Goal: Transaction & Acquisition: Purchase product/service

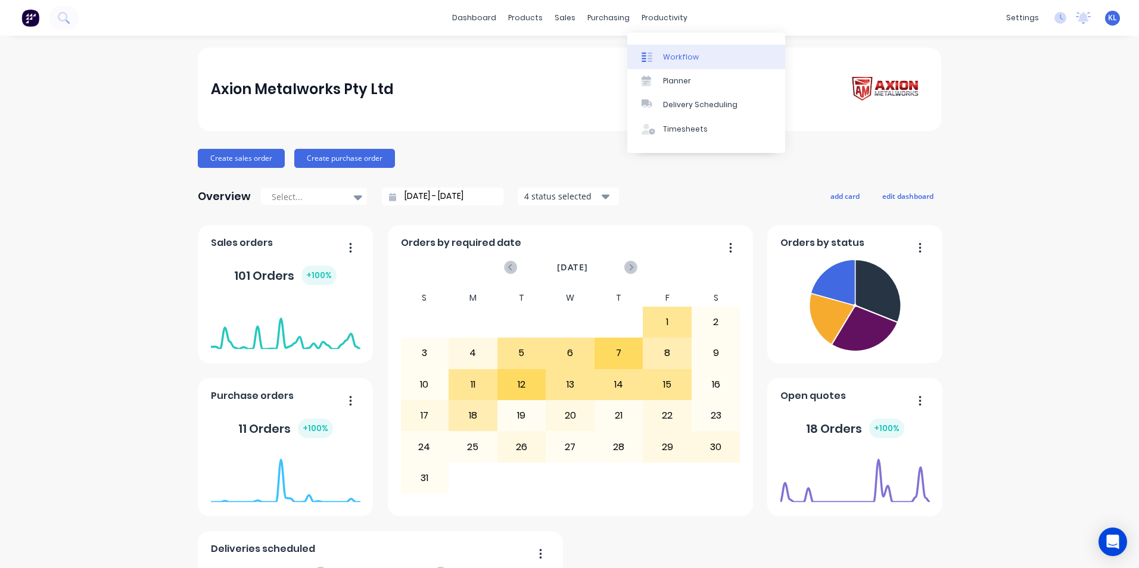
click at [670, 61] on div "Workflow" at bounding box center [681, 57] width 36 height 11
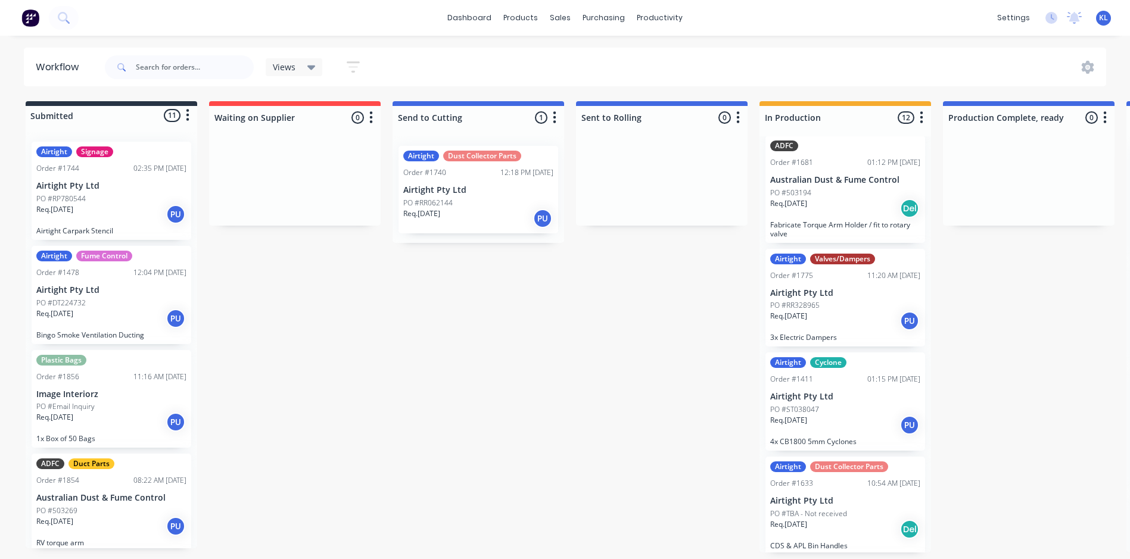
scroll to position [119, 0]
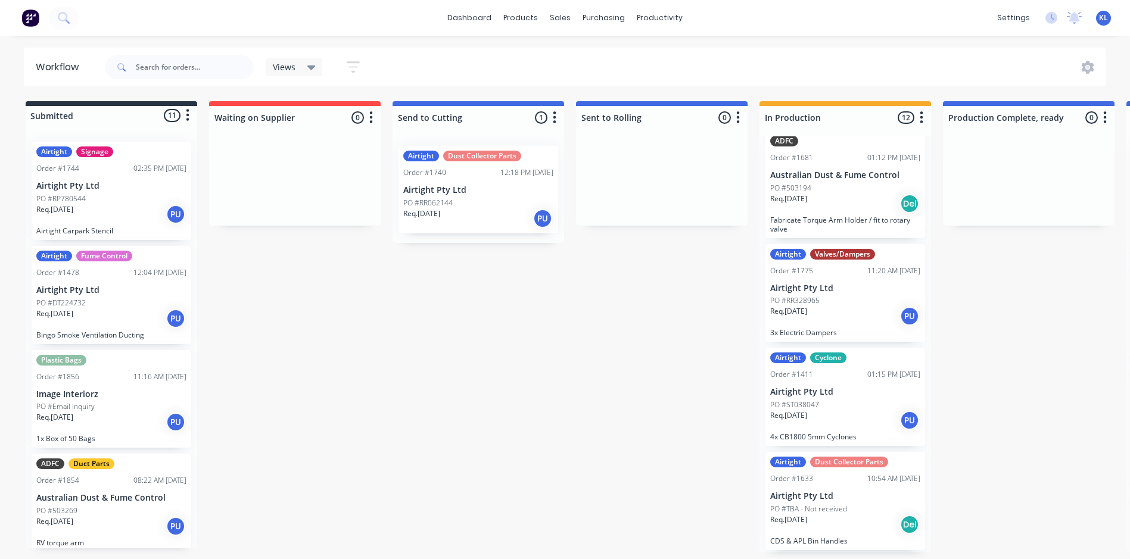
click at [818, 322] on div "Req. [DATE] PU" at bounding box center [845, 316] width 150 height 20
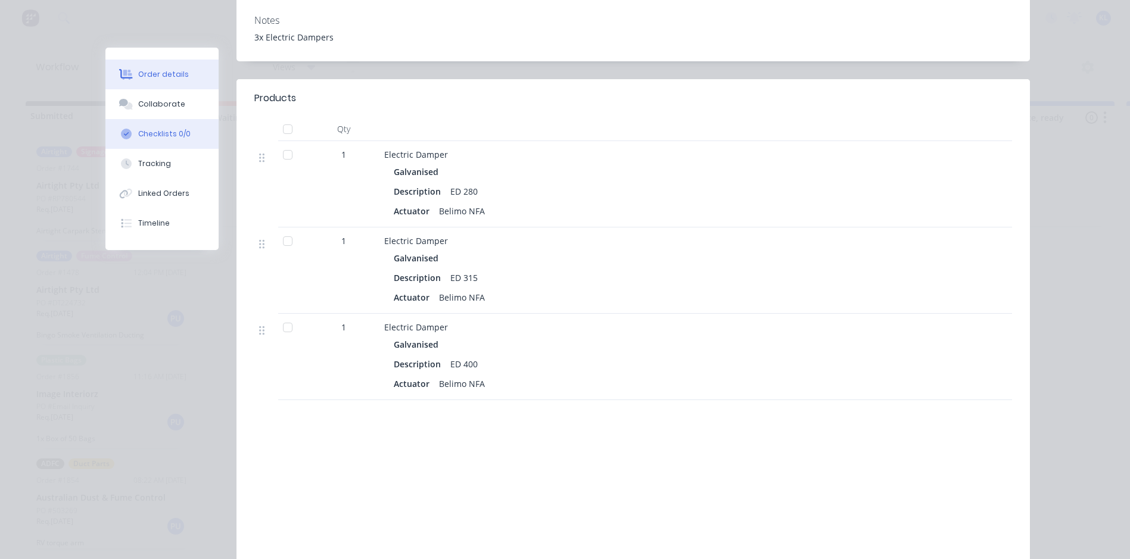
scroll to position [365, 0]
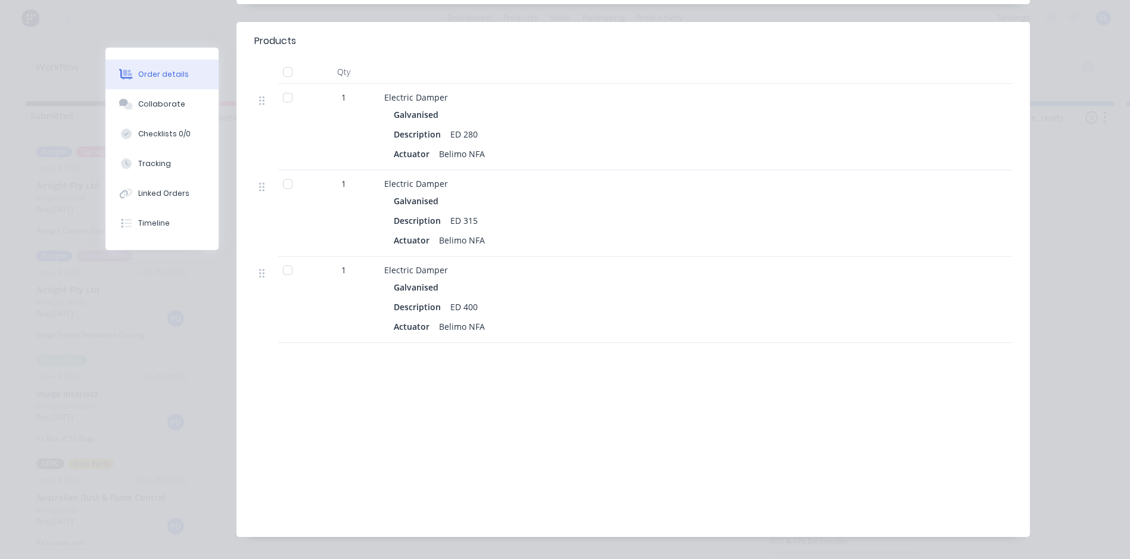
click at [160, 85] on button "Order details" at bounding box center [161, 75] width 113 height 30
click at [162, 101] on div "Collaborate" at bounding box center [161, 104] width 47 height 11
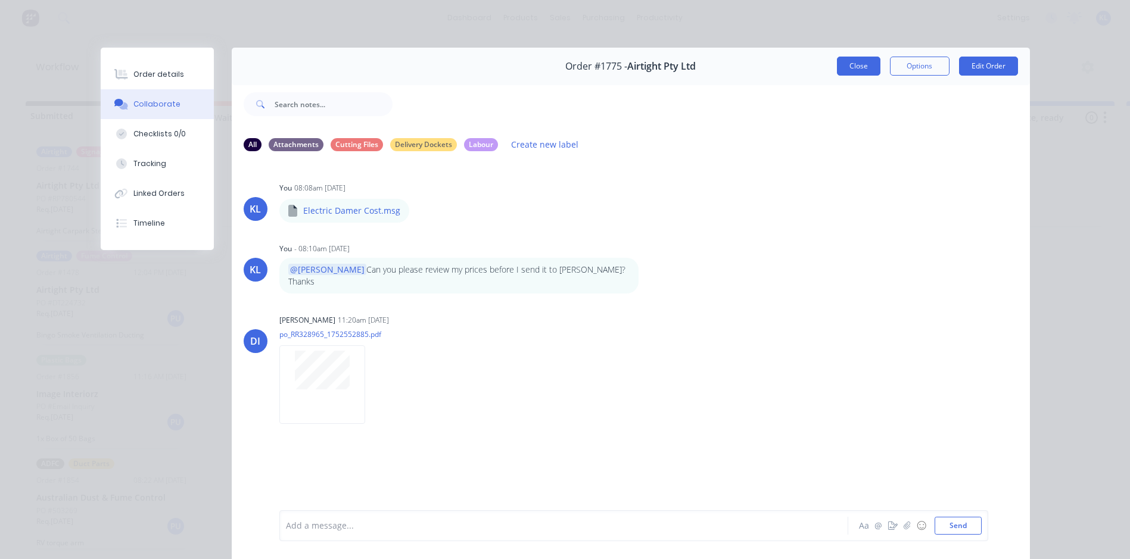
click at [864, 68] on button "Close" at bounding box center [858, 66] width 43 height 19
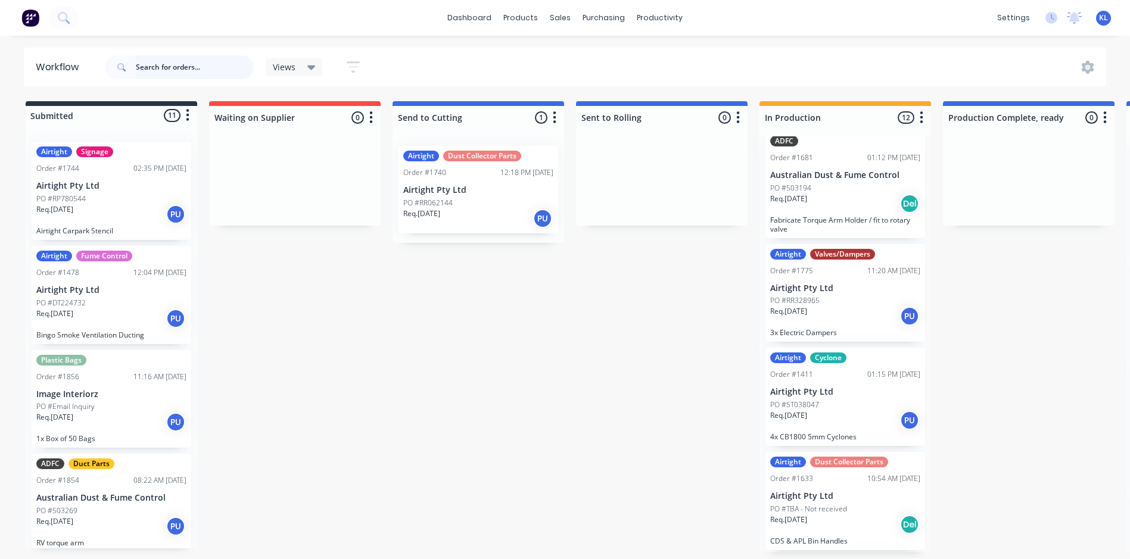
click at [175, 61] on input "text" at bounding box center [195, 67] width 118 height 24
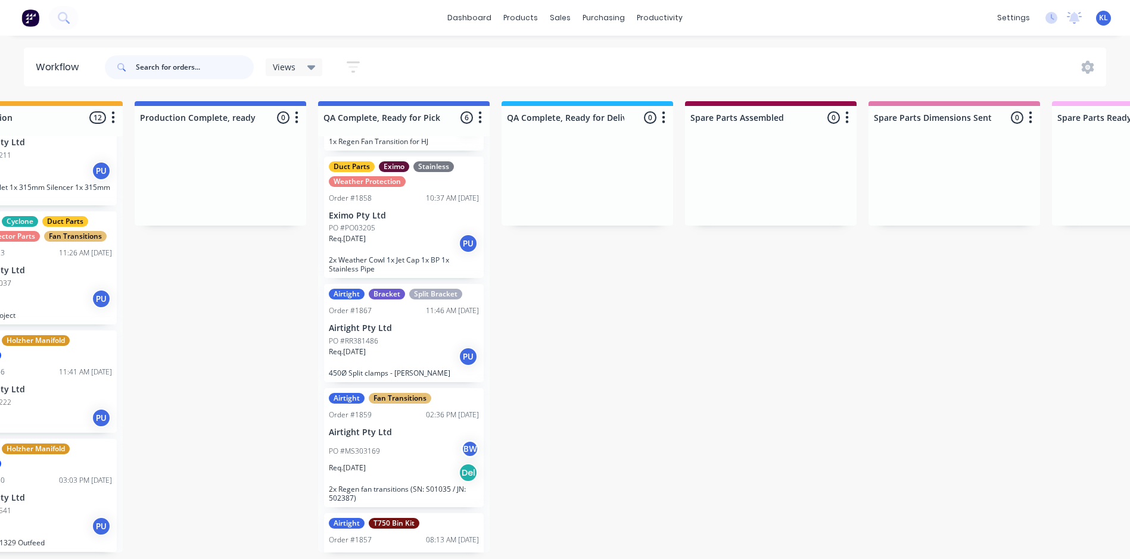
scroll to position [272, 0]
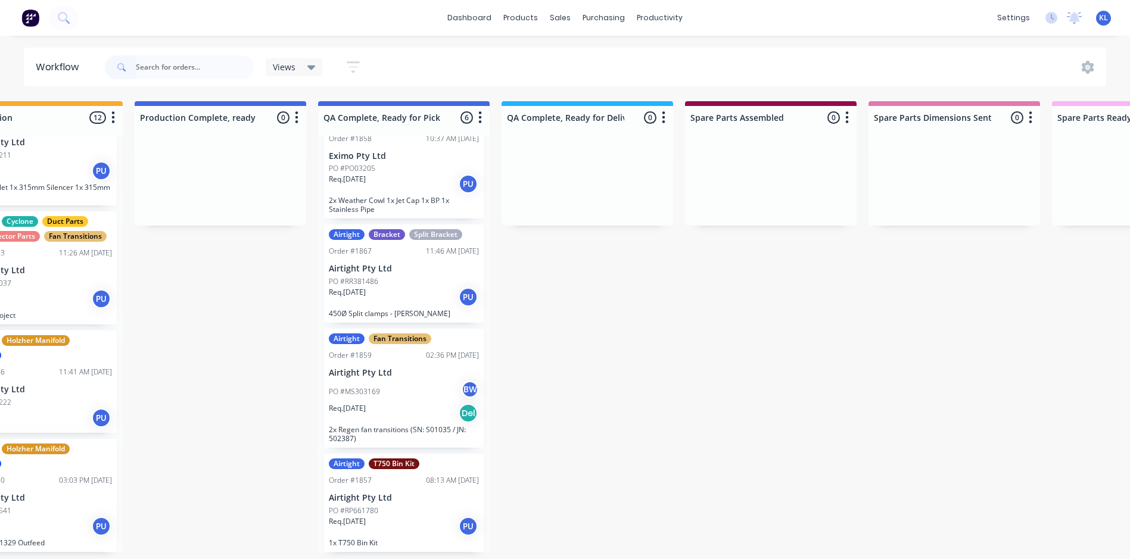
click at [441, 266] on p "Airtight Pty Ltd" at bounding box center [404, 269] width 150 height 10
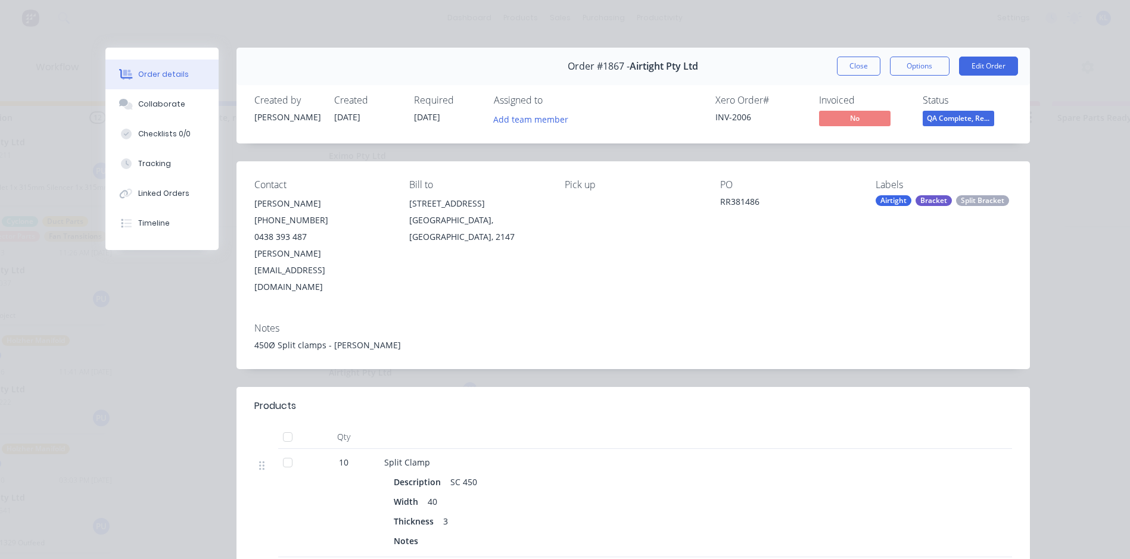
click at [975, 116] on span "QA Complete, Re..." at bounding box center [957, 118] width 71 height 15
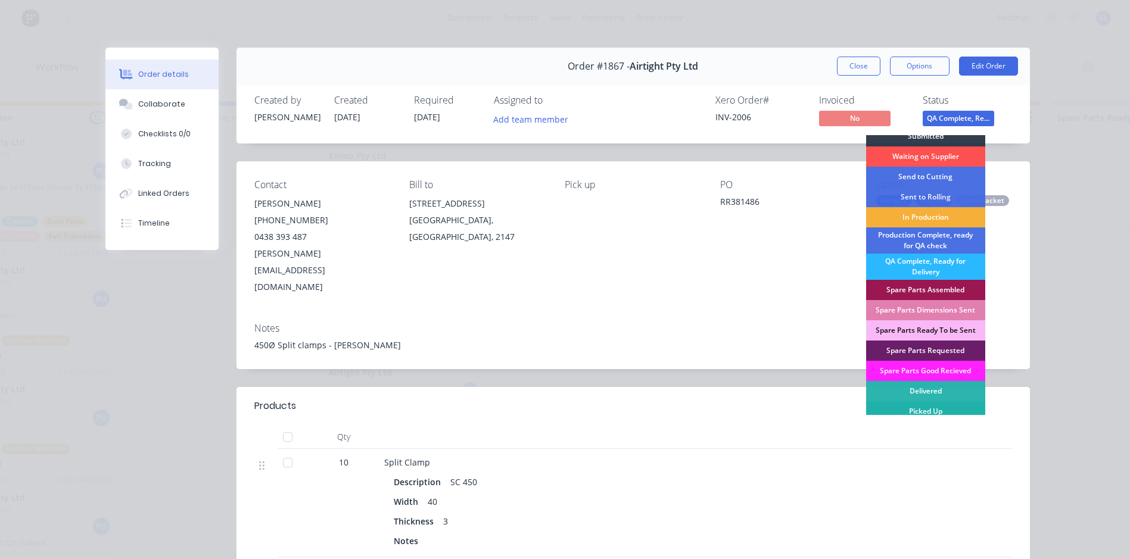
scroll to position [11, 0]
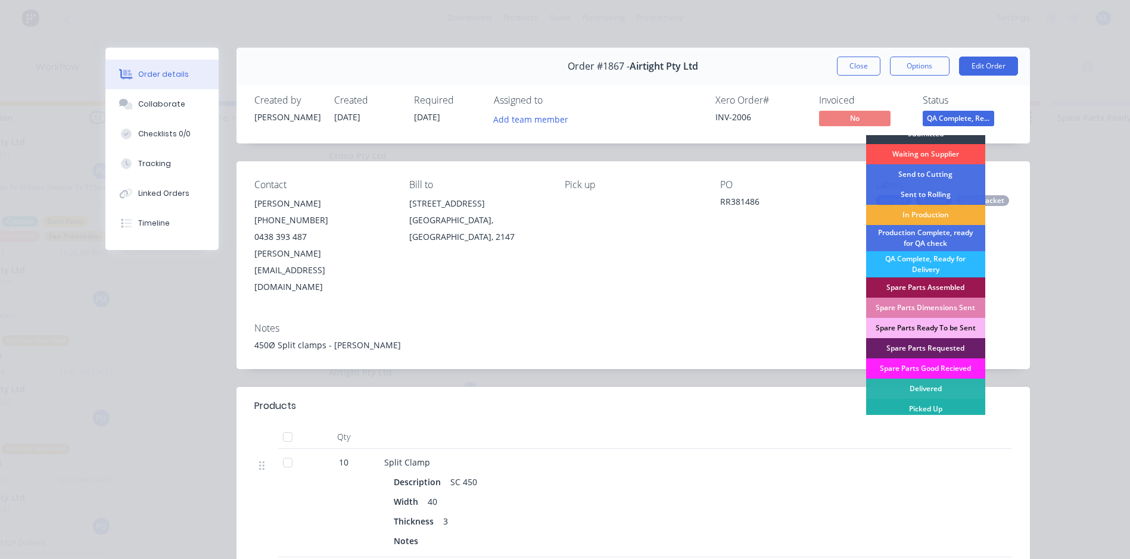
click at [925, 404] on div "Picked Up" at bounding box center [925, 409] width 119 height 20
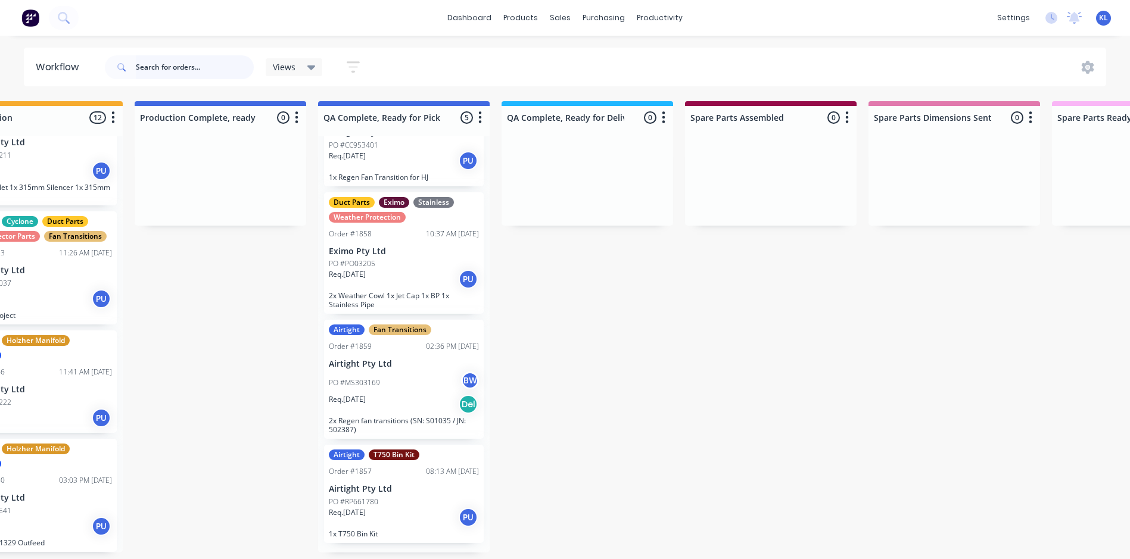
scroll to position [168, 0]
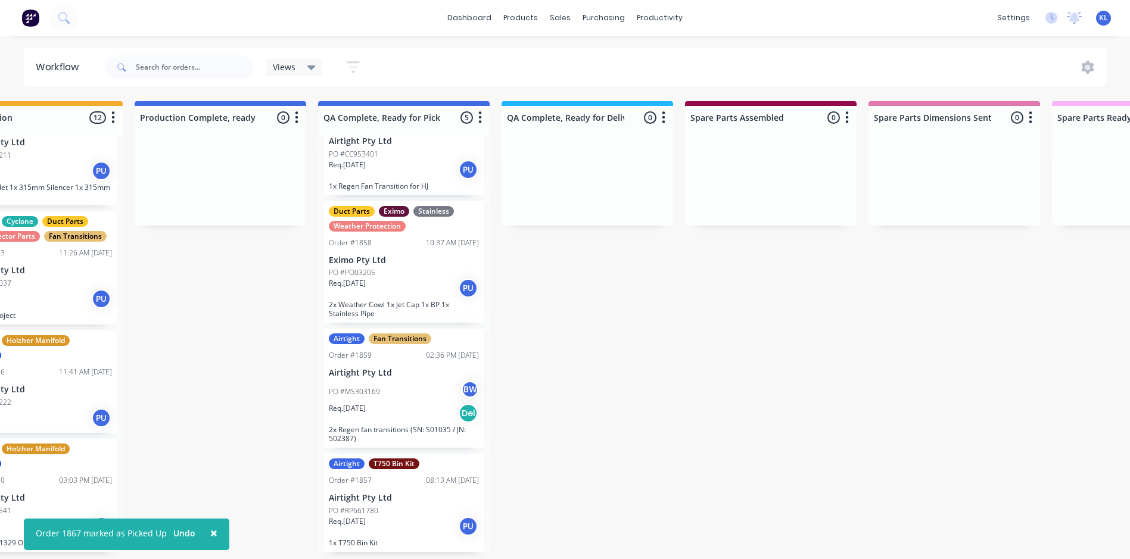
click at [401, 391] on div "PO #MS303169 BW" at bounding box center [404, 392] width 150 height 23
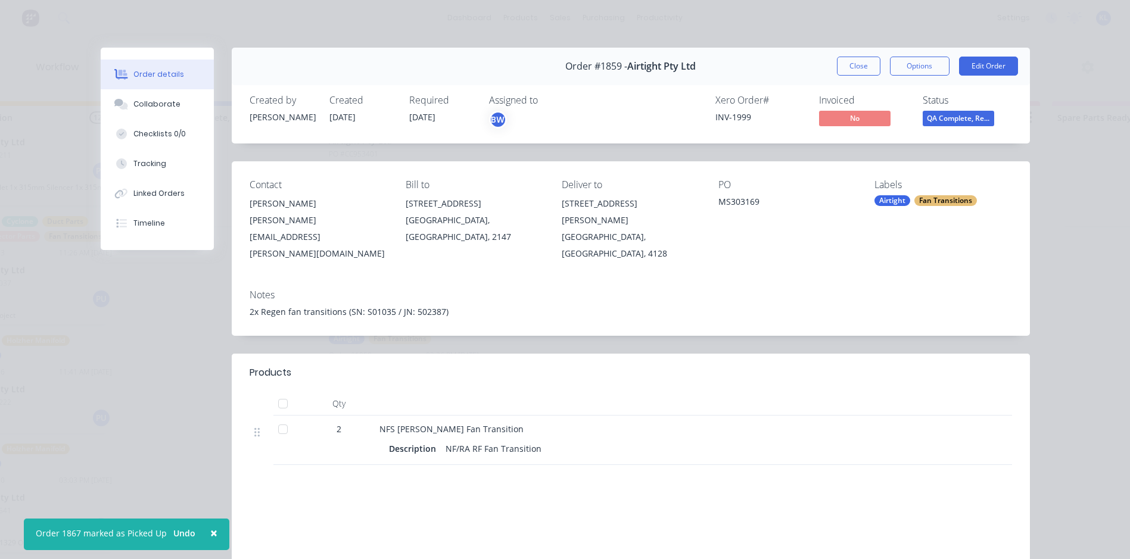
click at [964, 108] on div "Status QA Complete, Re..." at bounding box center [966, 112] width 89 height 35
click at [959, 117] on span "QA Complete, Re..." at bounding box center [957, 118] width 71 height 15
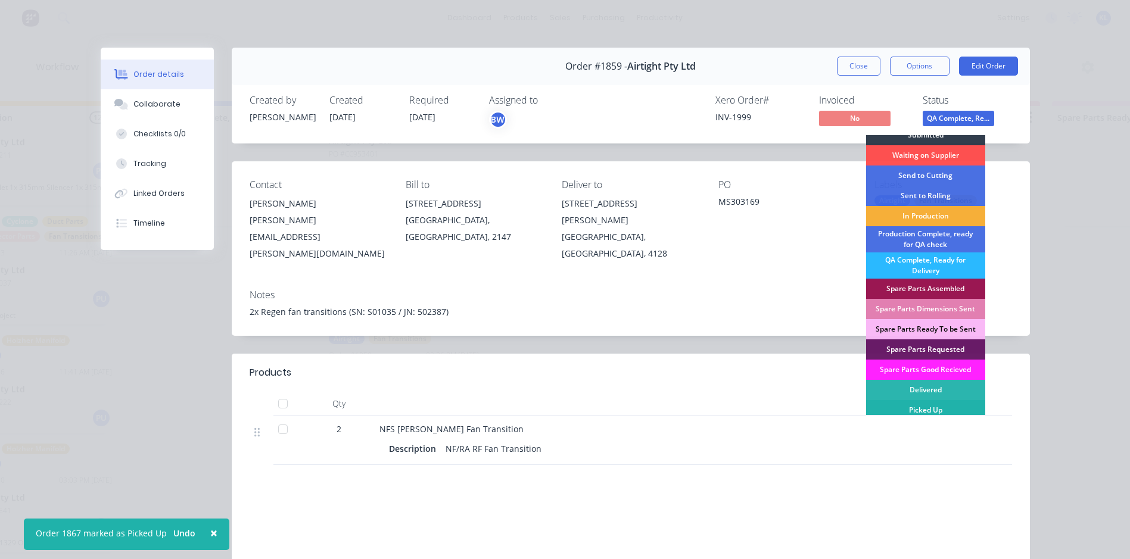
scroll to position [11, 0]
click at [928, 401] on div "Picked Up" at bounding box center [925, 409] width 119 height 20
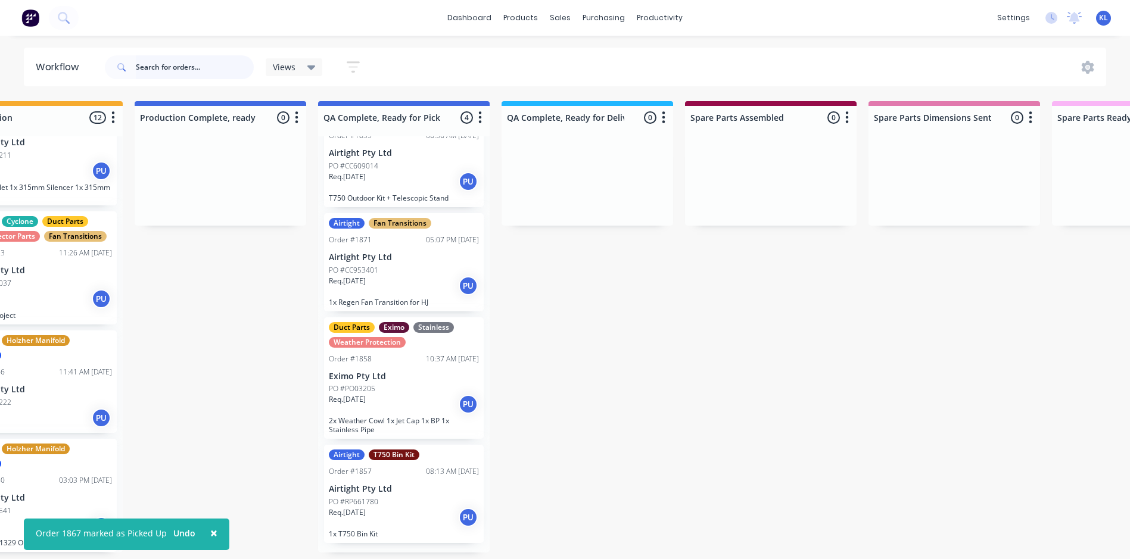
scroll to position [43, 0]
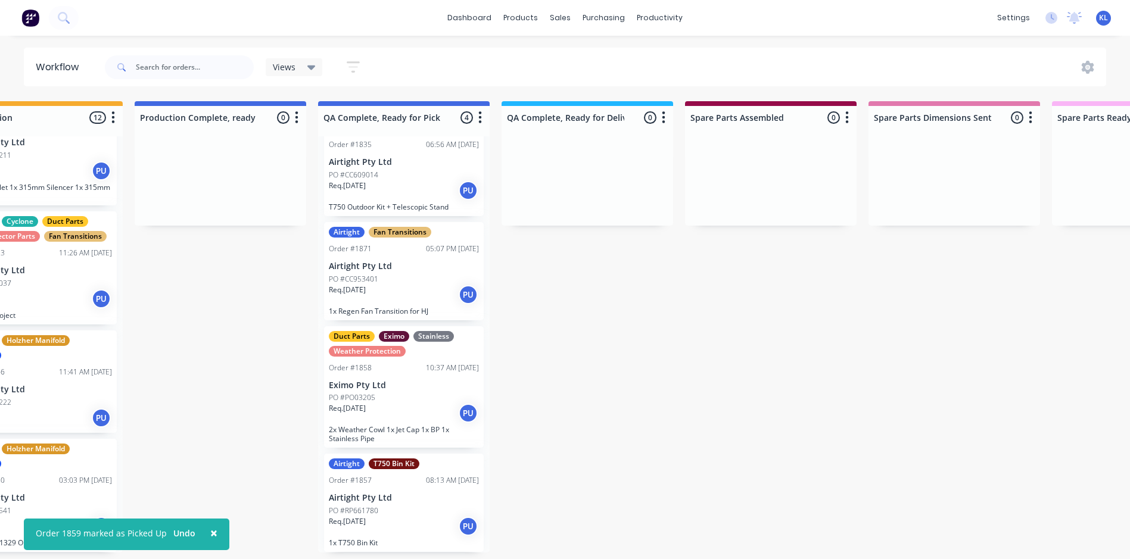
click at [416, 507] on div "PO #RP661780" at bounding box center [404, 511] width 150 height 11
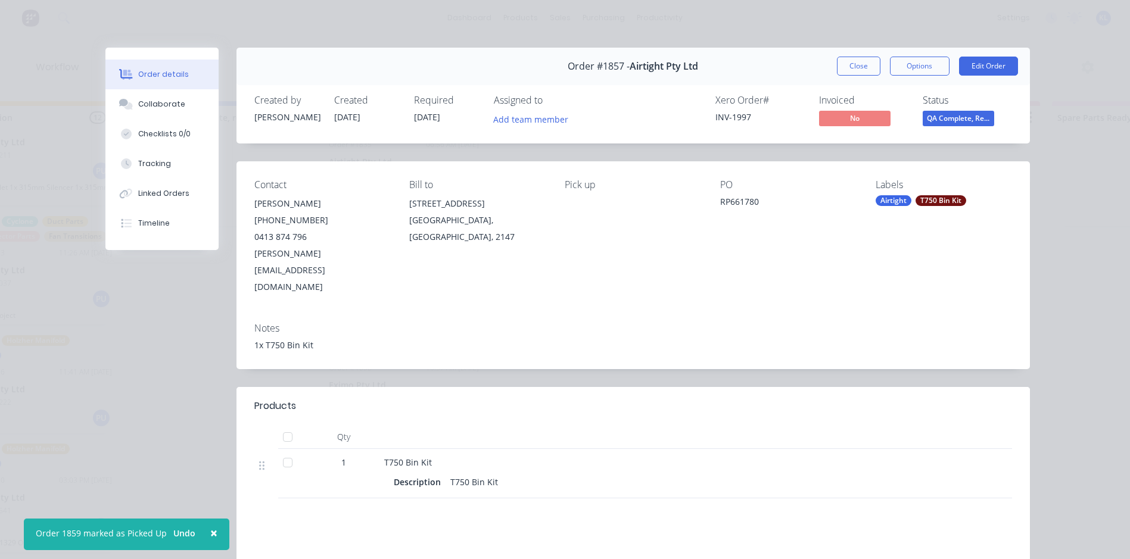
click at [957, 119] on span "QA Complete, Re..." at bounding box center [957, 118] width 71 height 15
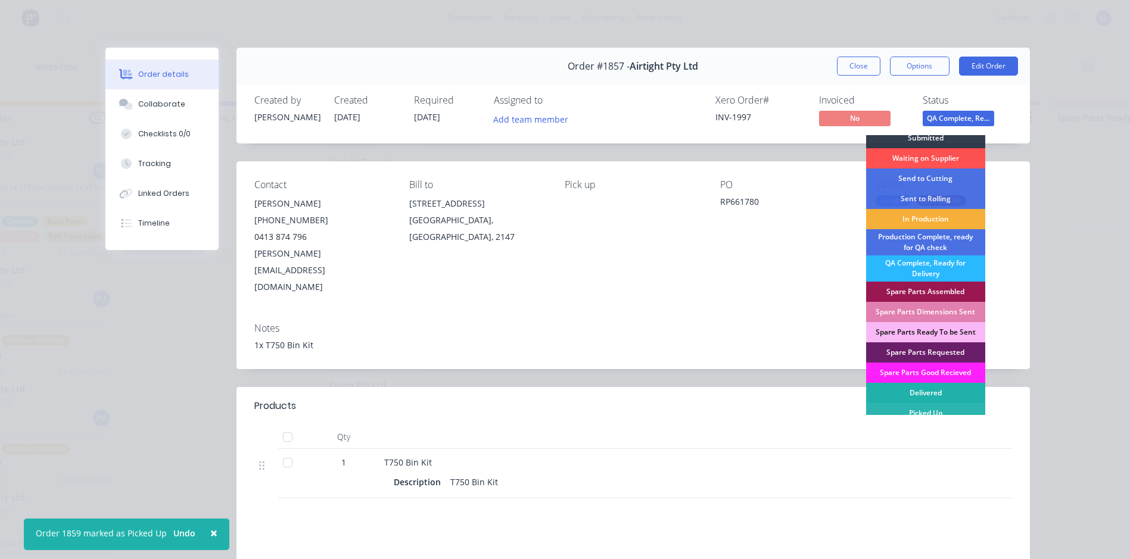
scroll to position [11, 0]
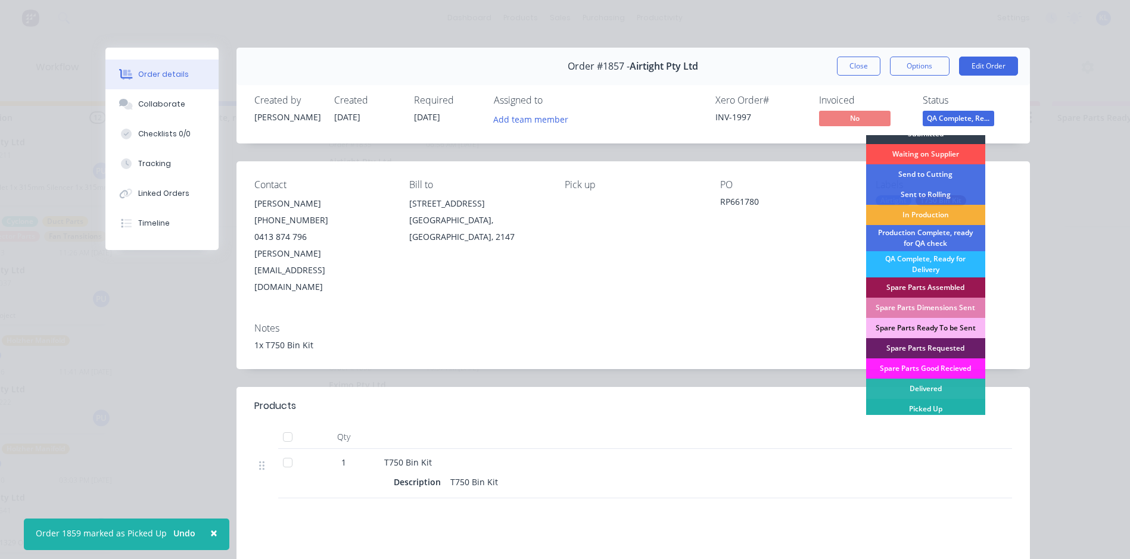
click at [914, 407] on div "Picked Up" at bounding box center [925, 409] width 119 height 20
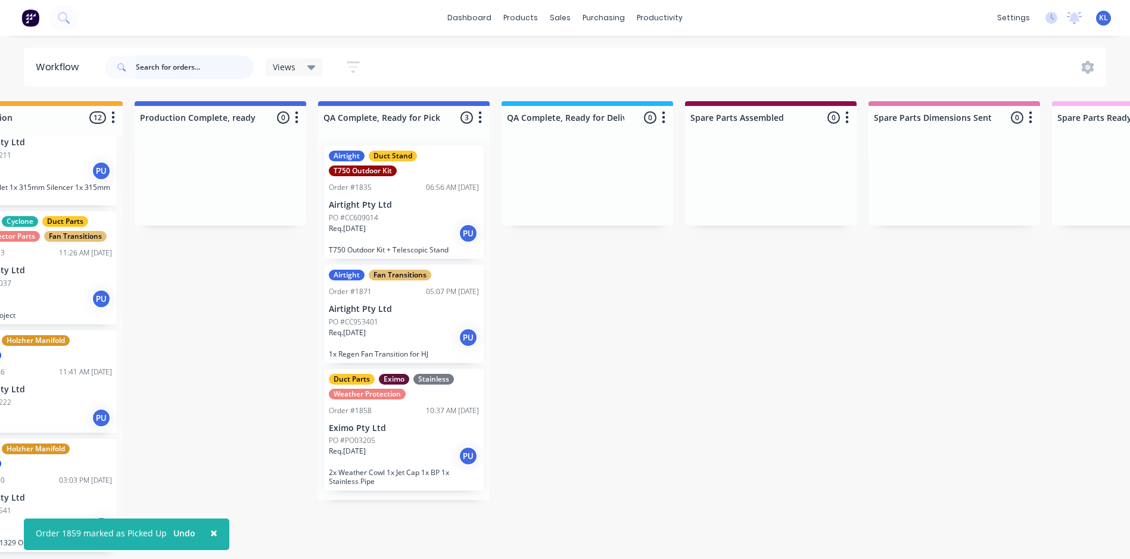
scroll to position [0, 0]
click at [388, 369] on div "Duct Parts Eximo Stainless Weather Protection Order #1858 10:37 AM [DATE] Eximo…" at bounding box center [404, 430] width 160 height 122
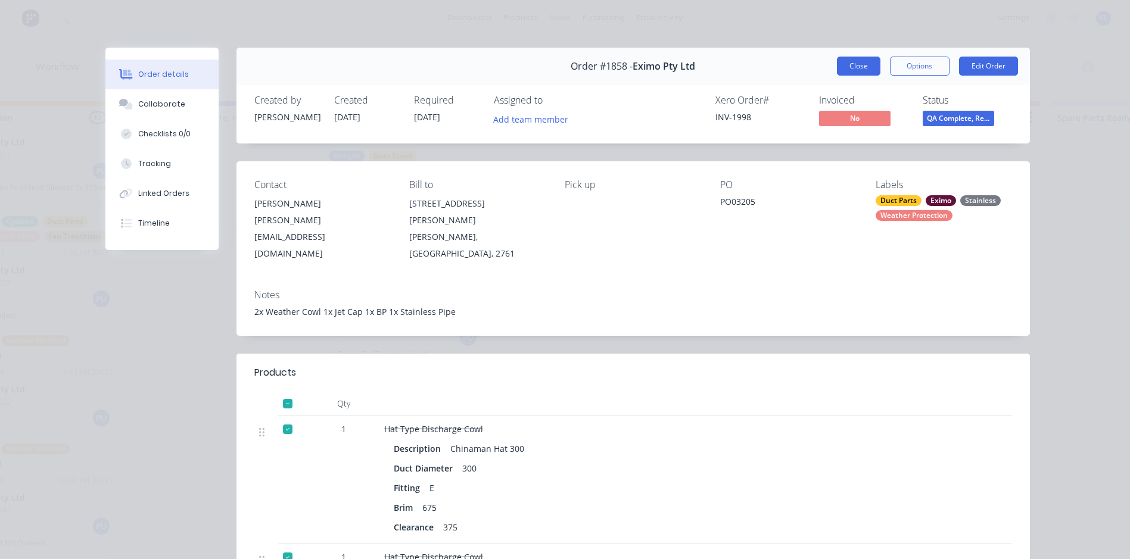
click at [852, 66] on button "Close" at bounding box center [858, 66] width 43 height 19
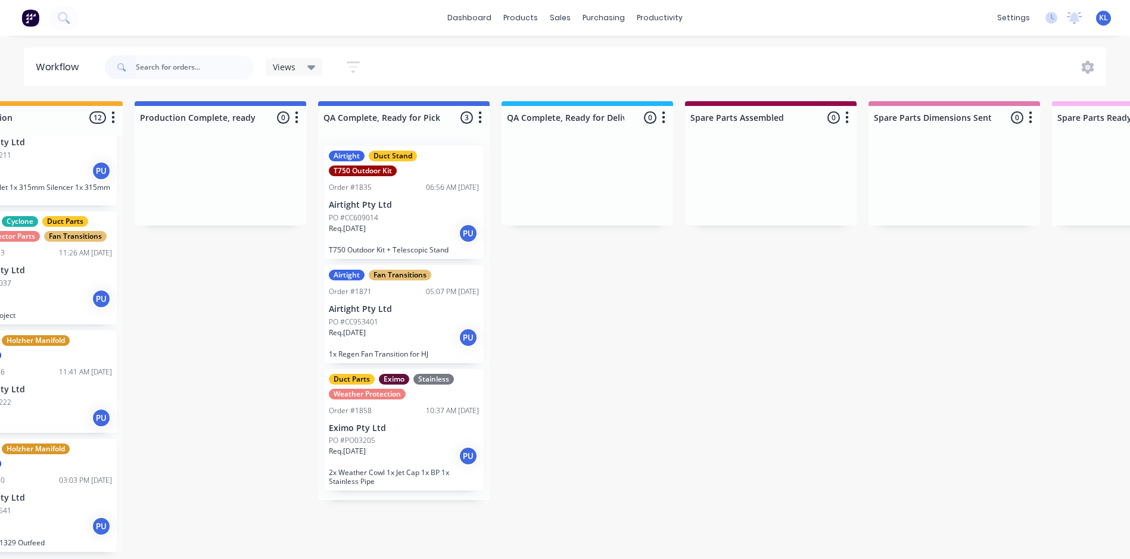
click at [389, 328] on div "Req. [DATE] PU" at bounding box center [404, 338] width 150 height 20
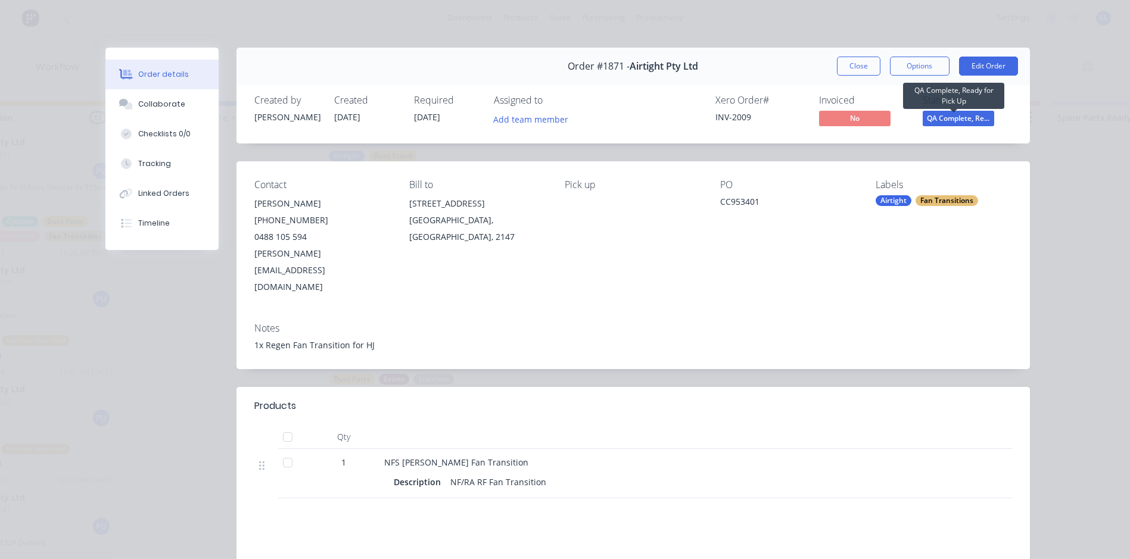
click at [966, 117] on span "QA Complete, Re..." at bounding box center [957, 118] width 71 height 15
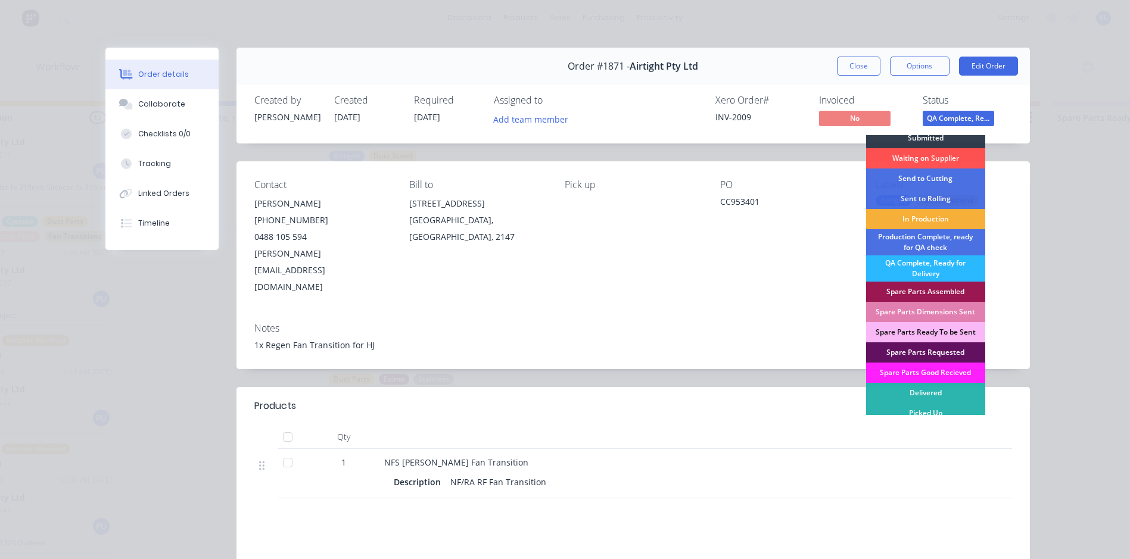
scroll to position [11, 0]
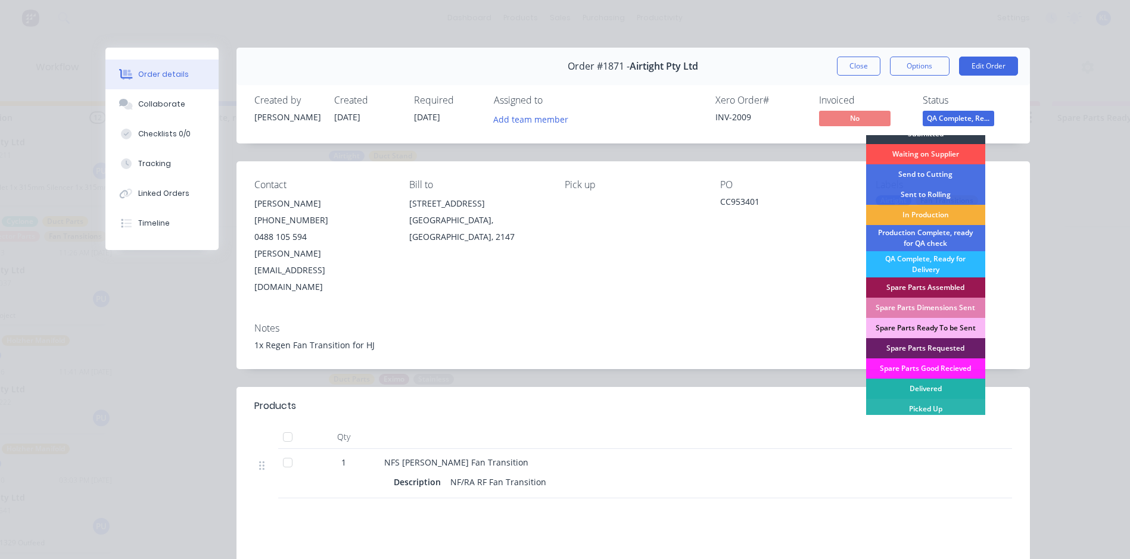
click at [934, 389] on div "Delivered" at bounding box center [925, 389] width 119 height 20
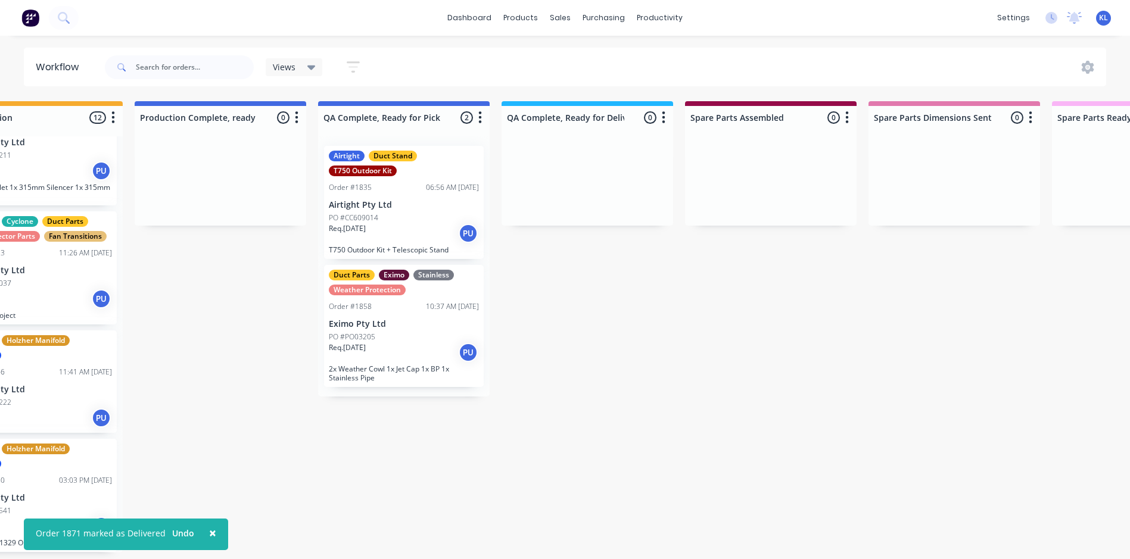
click at [393, 232] on div "Req. [DATE] PU" at bounding box center [404, 233] width 150 height 20
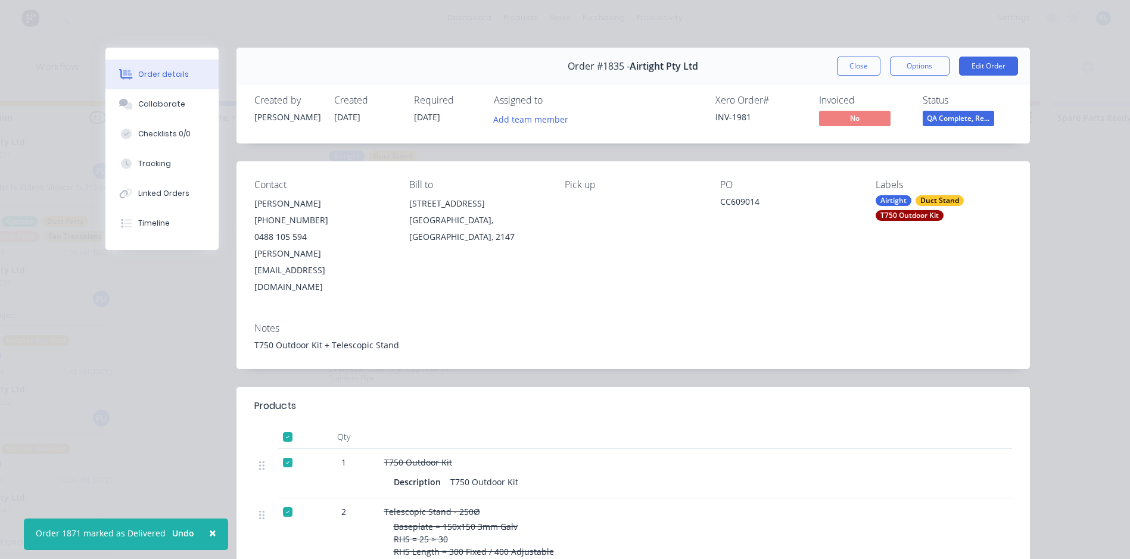
click at [931, 118] on span "QA Complete, Re..." at bounding box center [957, 118] width 71 height 15
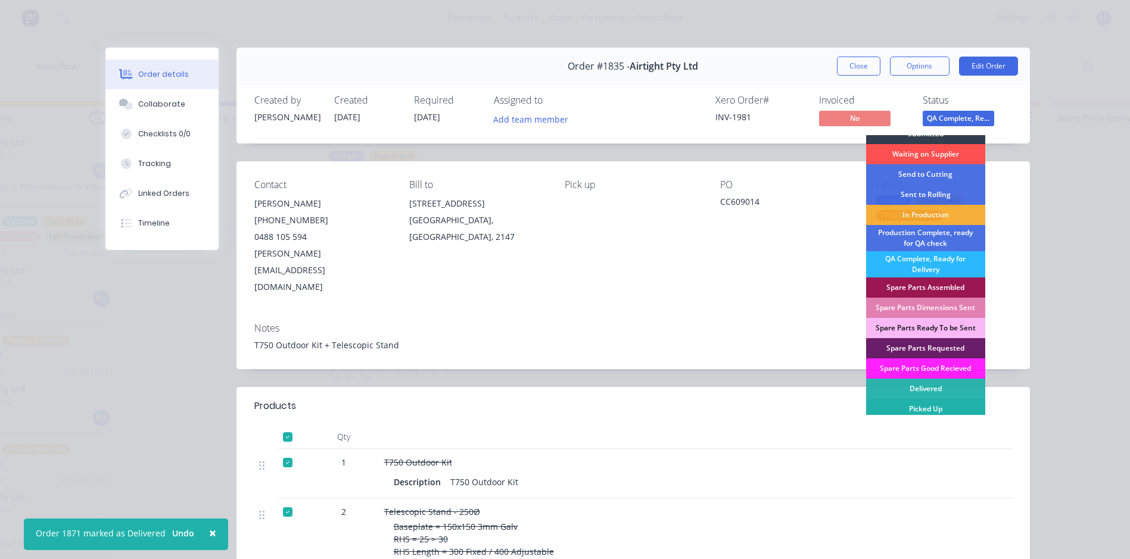
click at [933, 409] on div "Picked Up" at bounding box center [925, 409] width 119 height 20
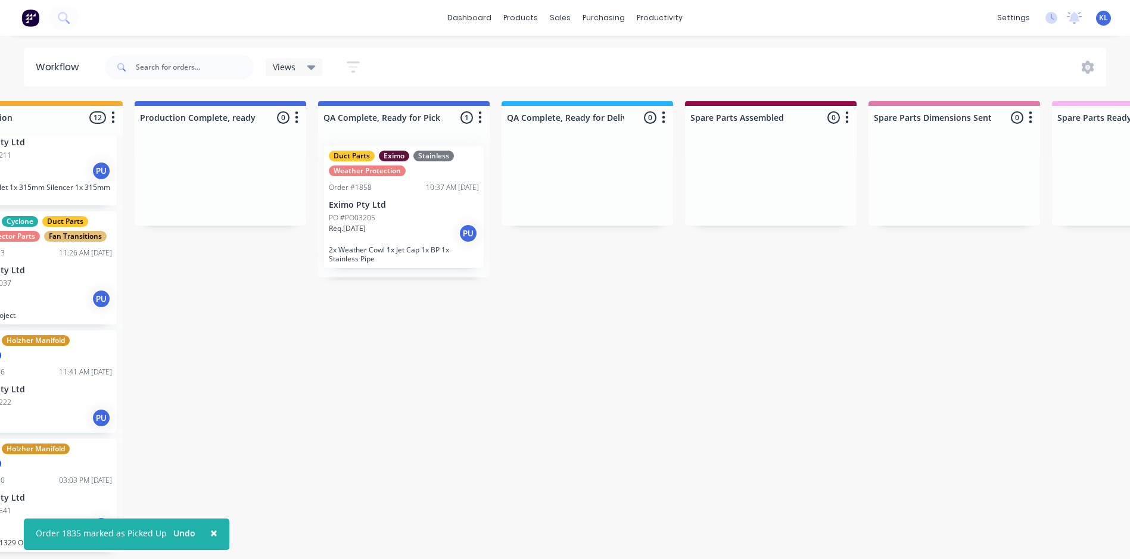
click at [386, 230] on div "Req. [DATE] PU" at bounding box center [404, 233] width 150 height 20
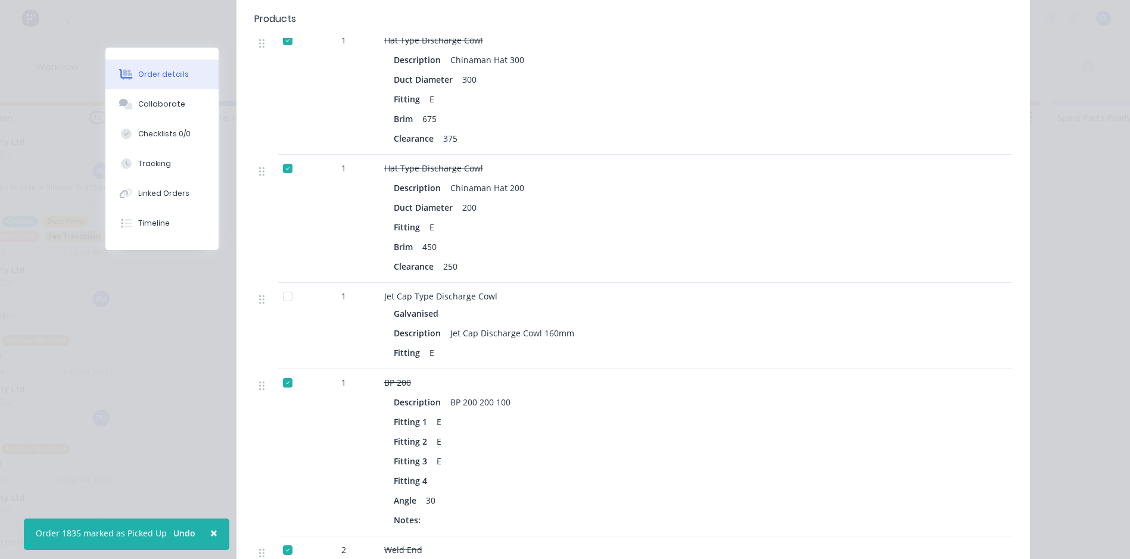
scroll to position [476, 0]
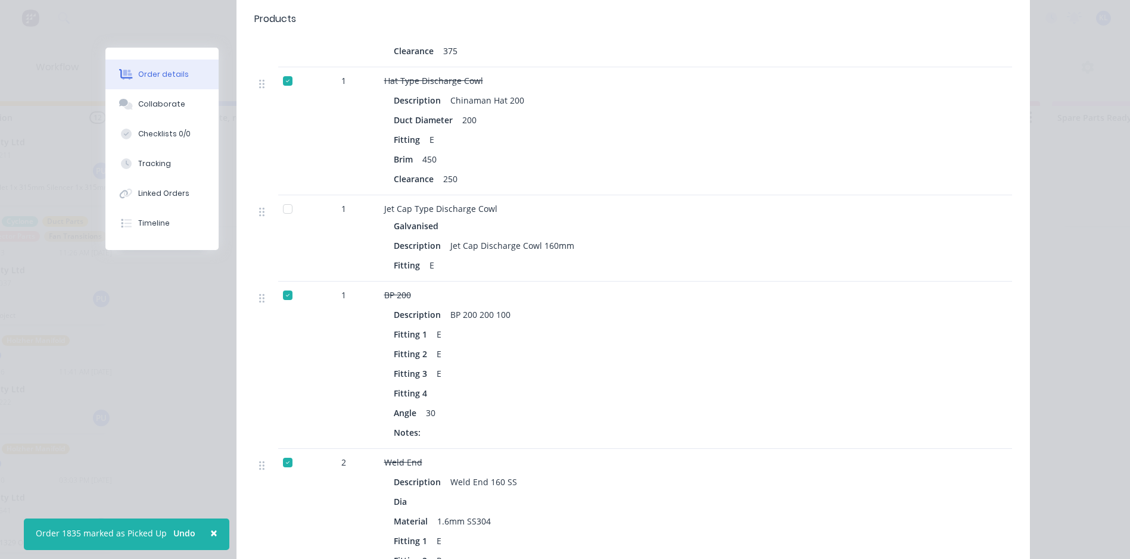
click at [283, 197] on div at bounding box center [288, 209] width 24 height 24
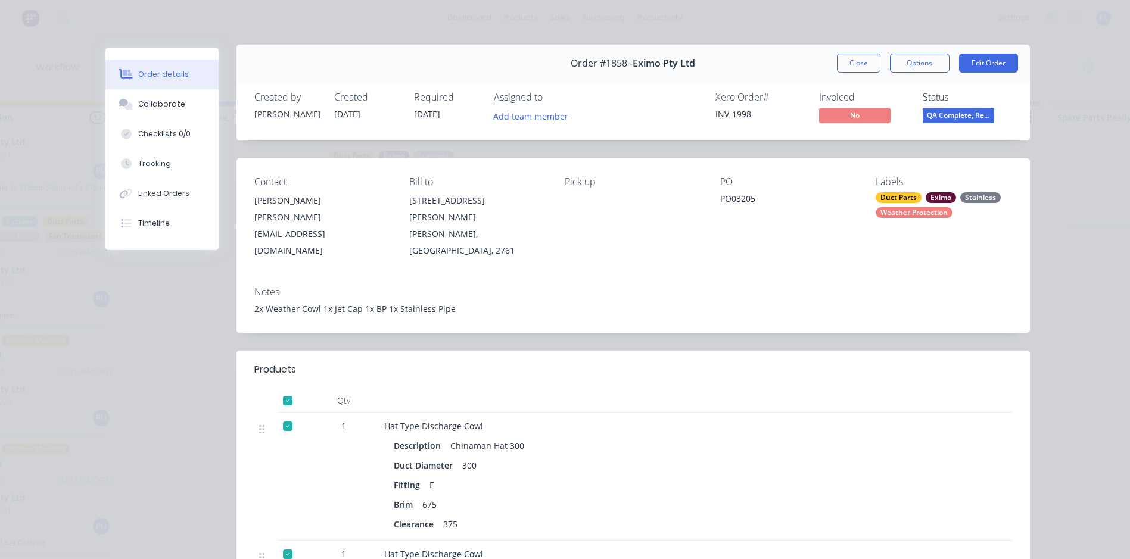
scroll to position [0, 0]
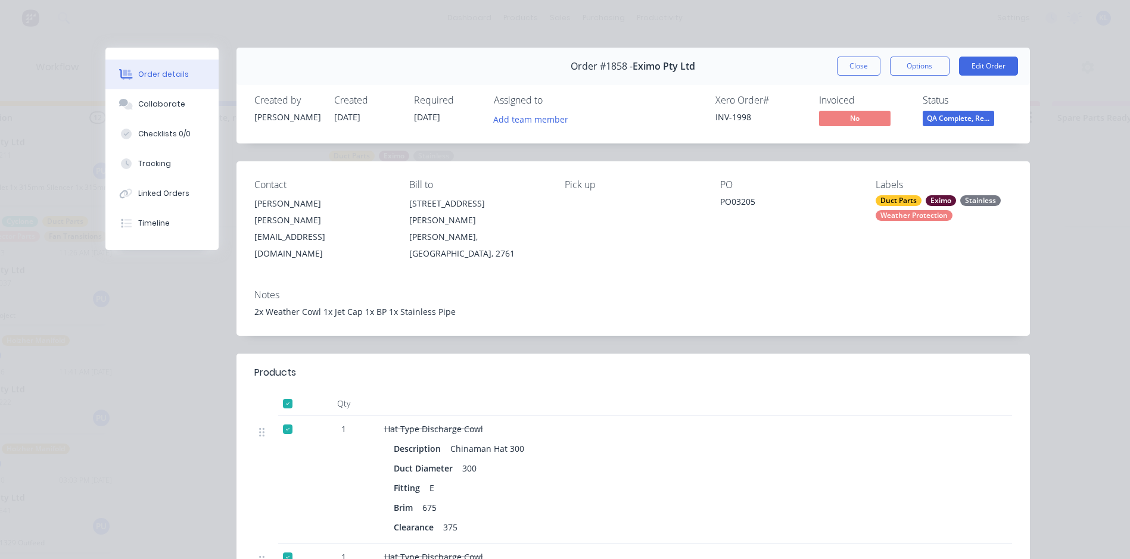
click at [966, 119] on span "QA Complete, Re..." at bounding box center [957, 118] width 71 height 15
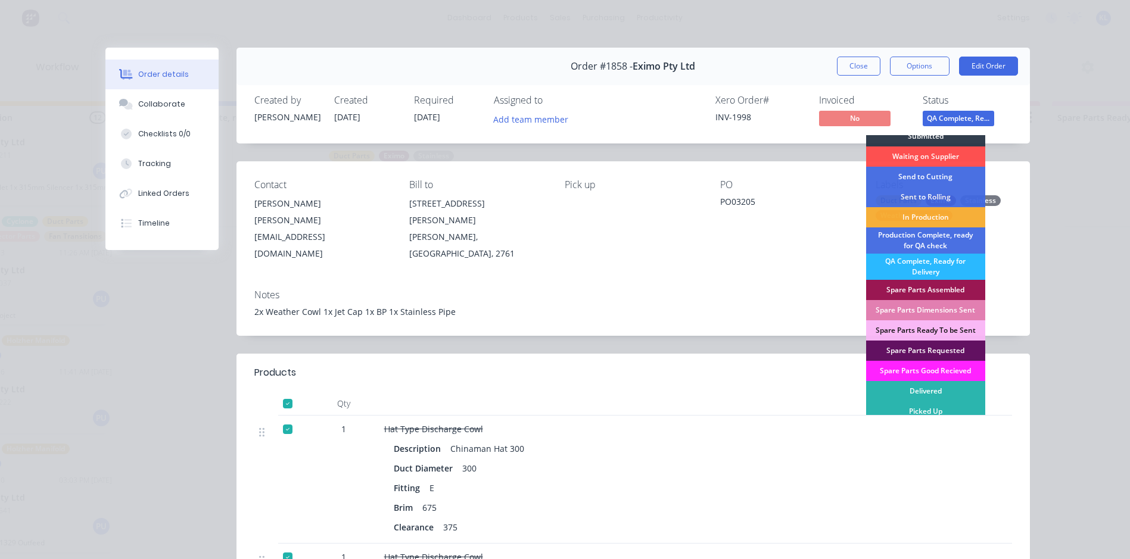
scroll to position [11, 0]
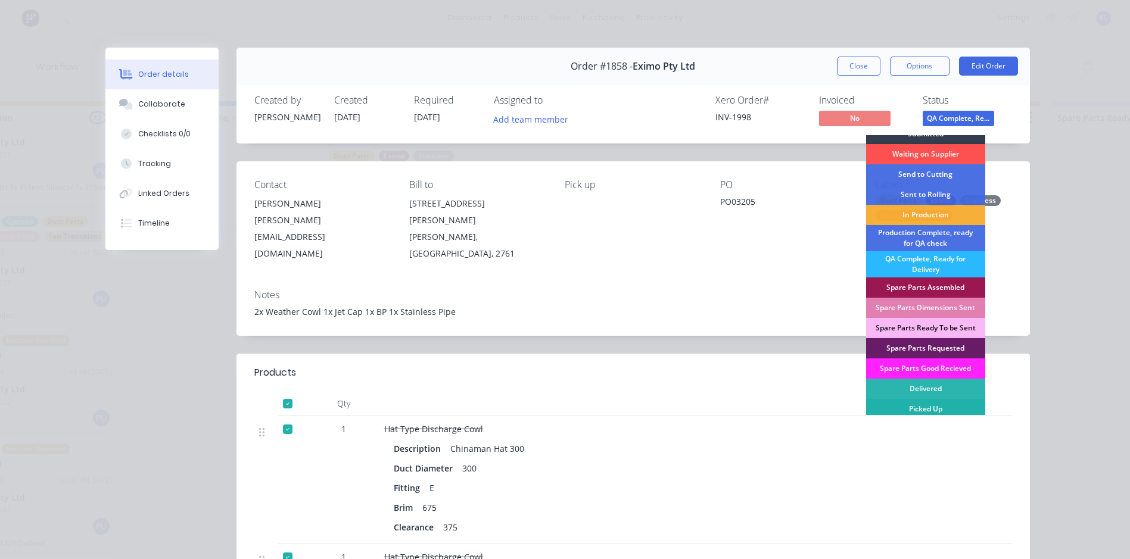
click at [940, 412] on div "Picked Up" at bounding box center [925, 409] width 119 height 20
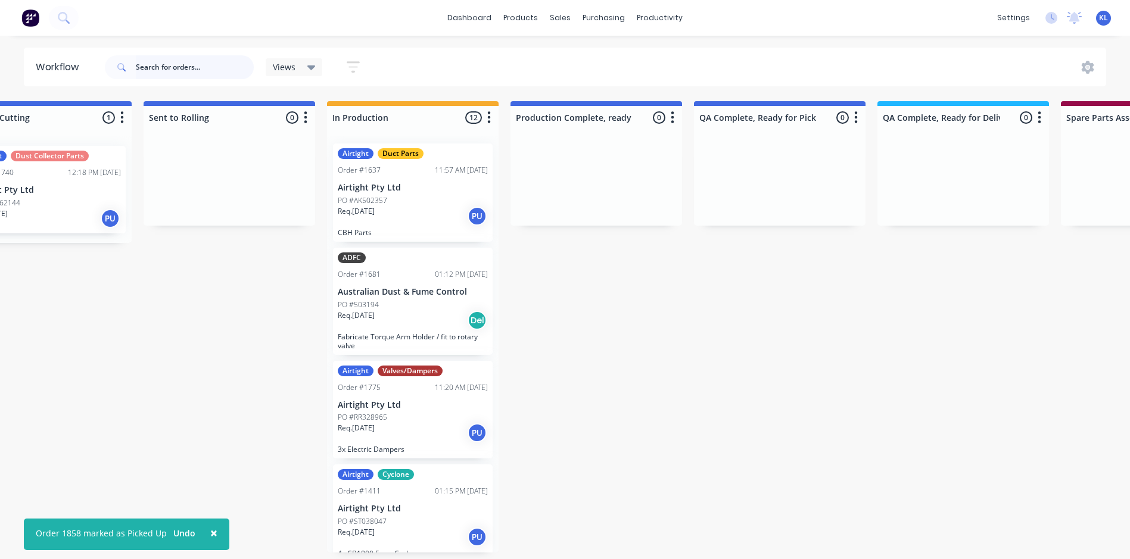
scroll to position [0, 0]
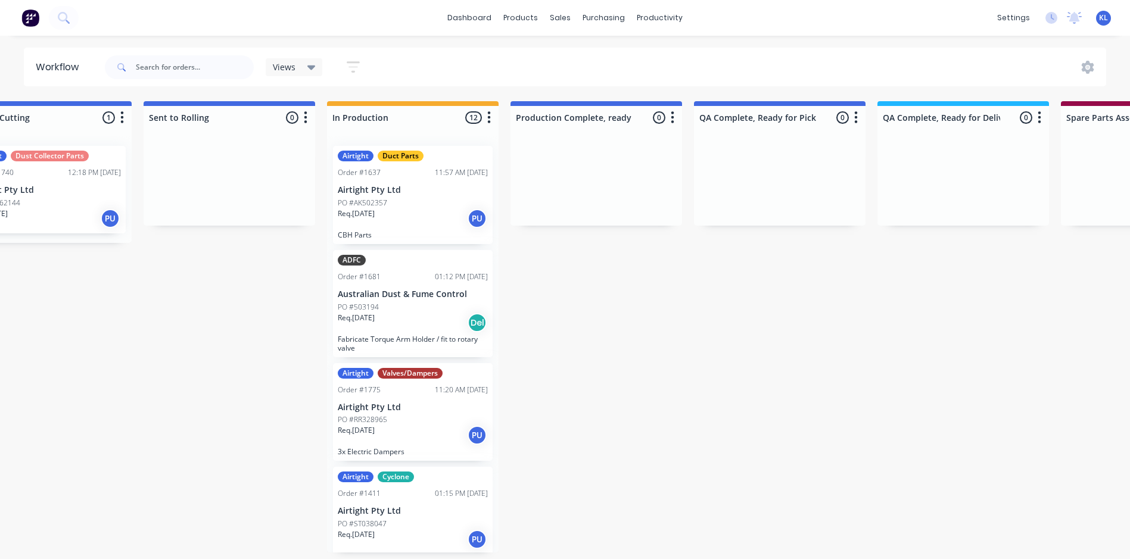
click at [432, 409] on p "Airtight Pty Ltd" at bounding box center [413, 408] width 150 height 10
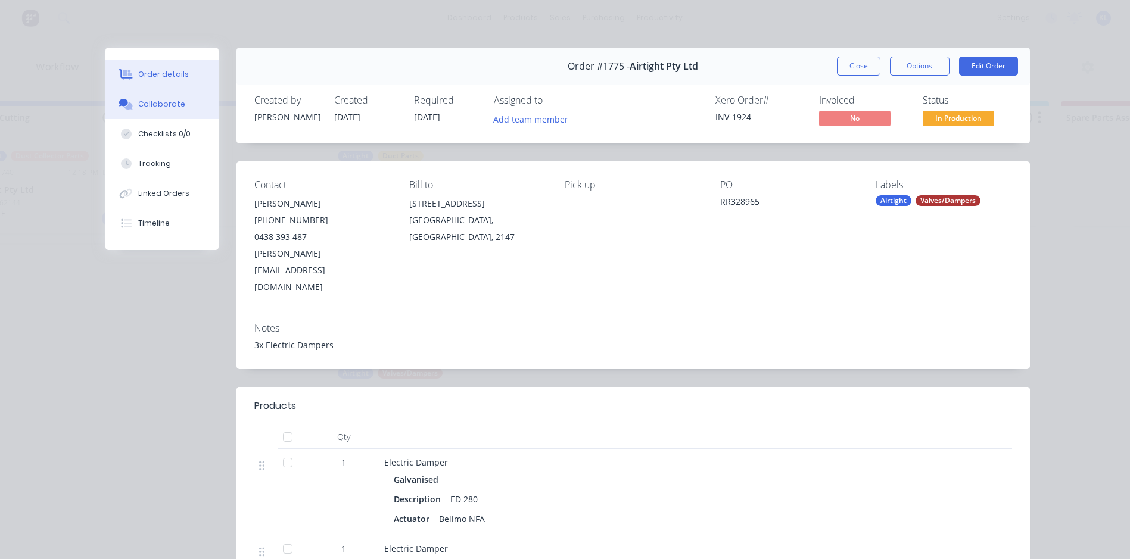
click at [157, 107] on div "Collaborate" at bounding box center [161, 104] width 47 height 11
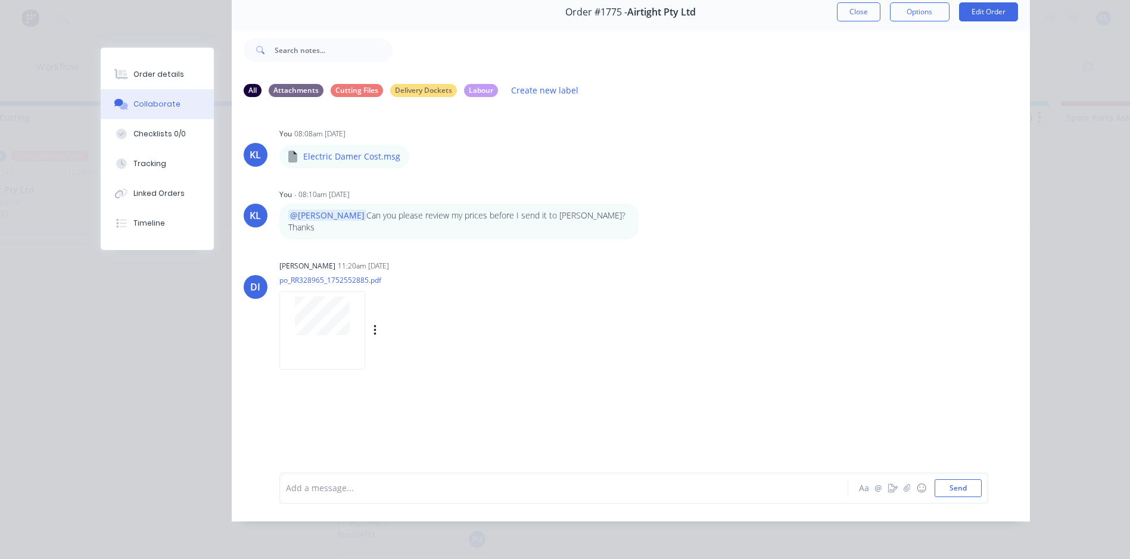
scroll to position [63, 0]
click at [155, 73] on div "Order details" at bounding box center [158, 74] width 51 height 11
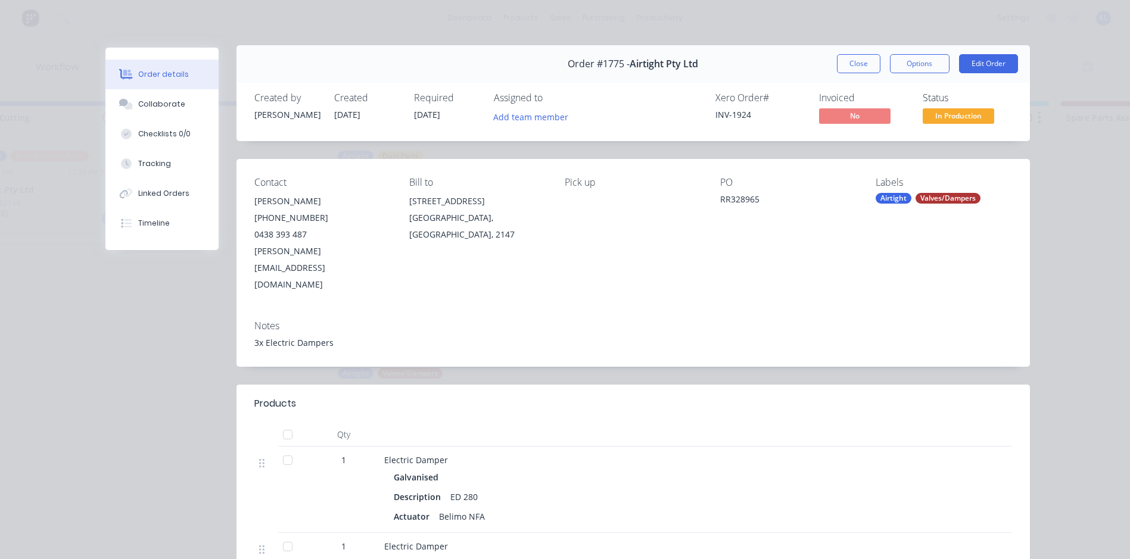
scroll to position [0, 0]
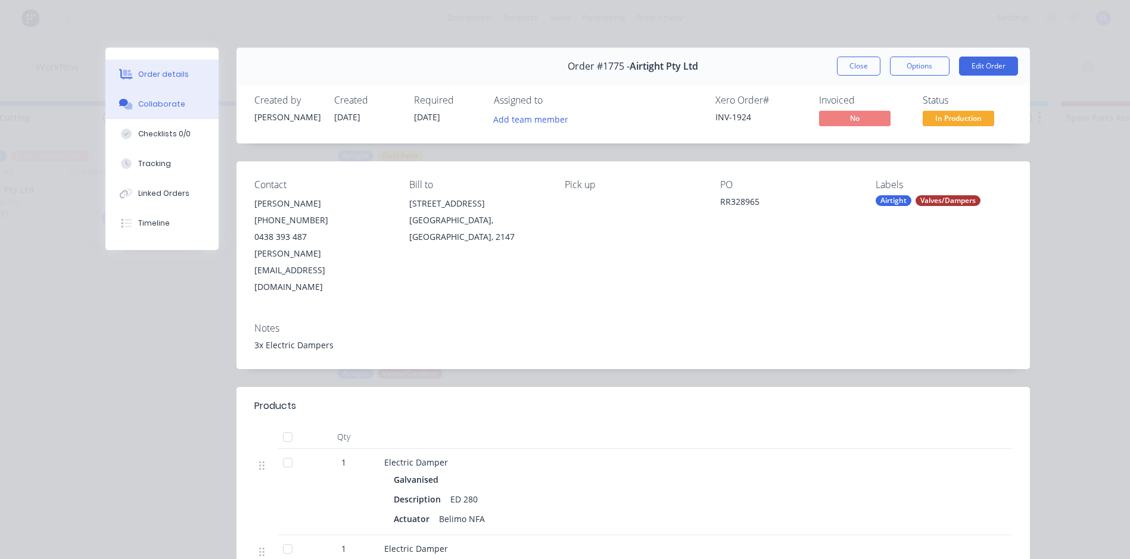
click at [157, 103] on div "Collaborate" at bounding box center [161, 104] width 47 height 11
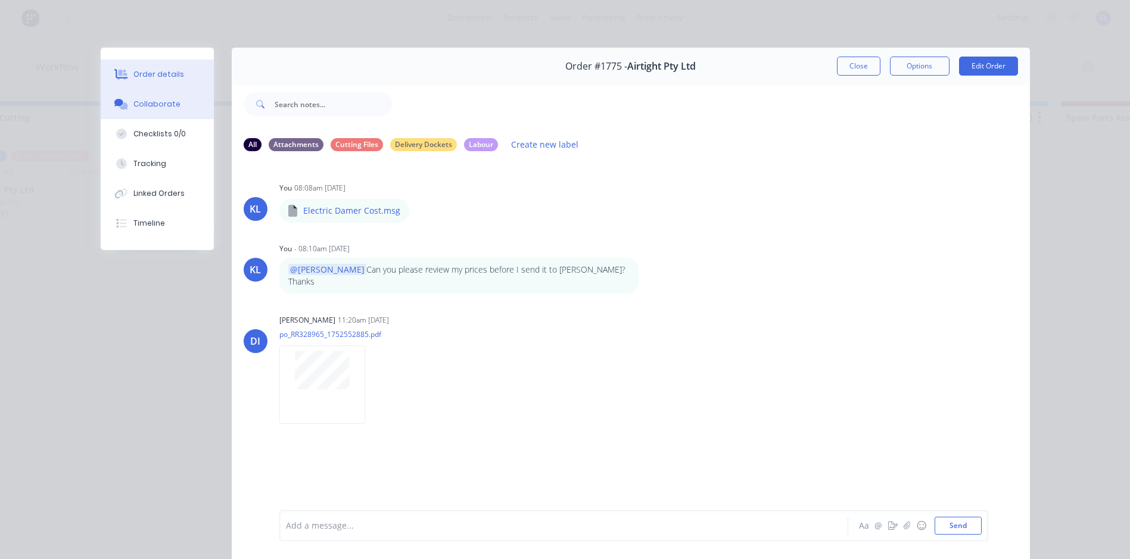
click at [157, 74] on div "Order details" at bounding box center [158, 74] width 51 height 11
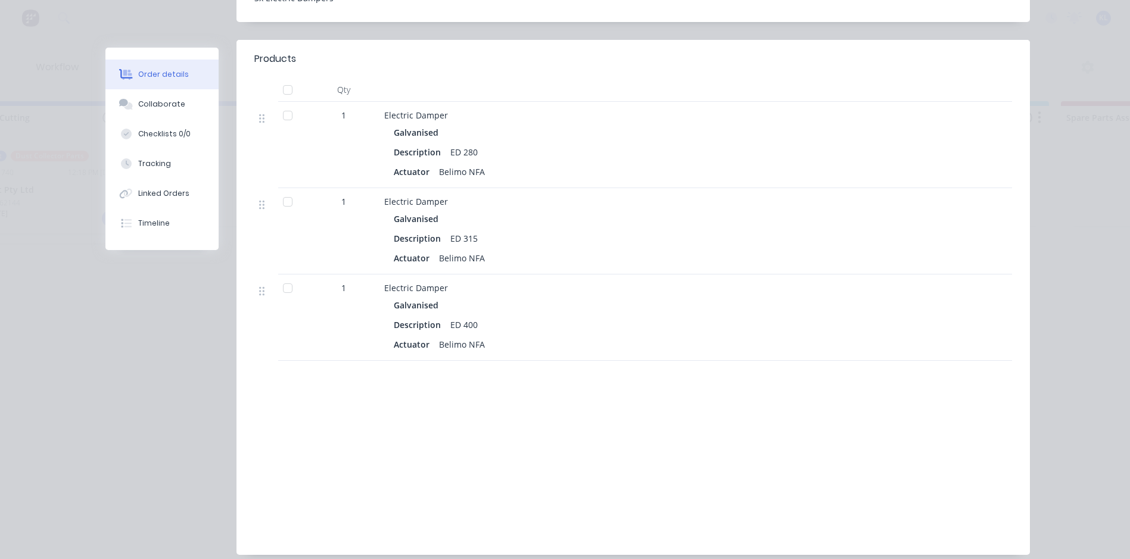
scroll to position [357, 0]
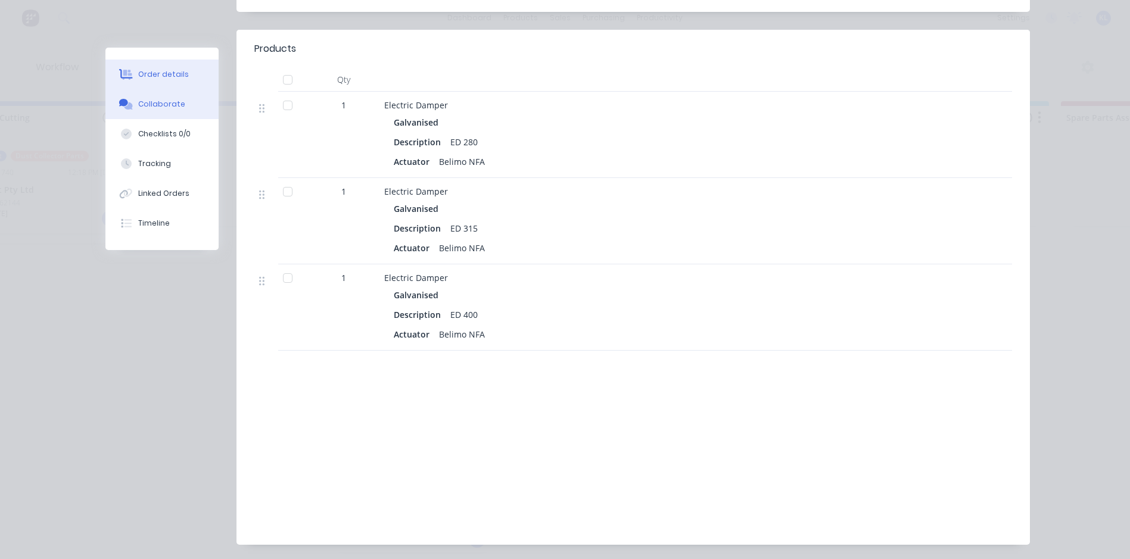
click at [148, 97] on button "Collaborate" at bounding box center [161, 104] width 113 height 30
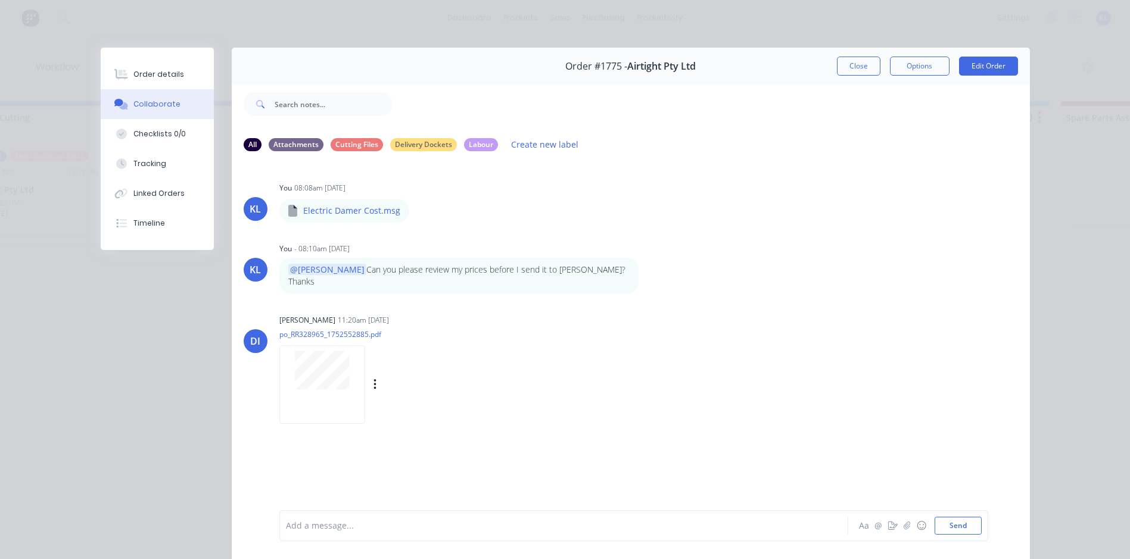
drag, startPoint x: 370, startPoint y: 375, endPoint x: 647, endPoint y: 401, distance: 277.6
click at [647, 401] on div "DI [PERSON_NAME] 11:20am [DATE] po_RR328965_1752552885.pdf Labels Download" at bounding box center [631, 364] width 798 height 107
drag, startPoint x: 160, startPoint y: 68, endPoint x: 208, endPoint y: 42, distance: 55.7
click at [207, 42] on div "Order details Collaborate Checklists 0/0 Tracking Linked Orders Timeline Order …" at bounding box center [565, 279] width 1130 height 559
click at [166, 74] on div "Order details" at bounding box center [158, 74] width 51 height 11
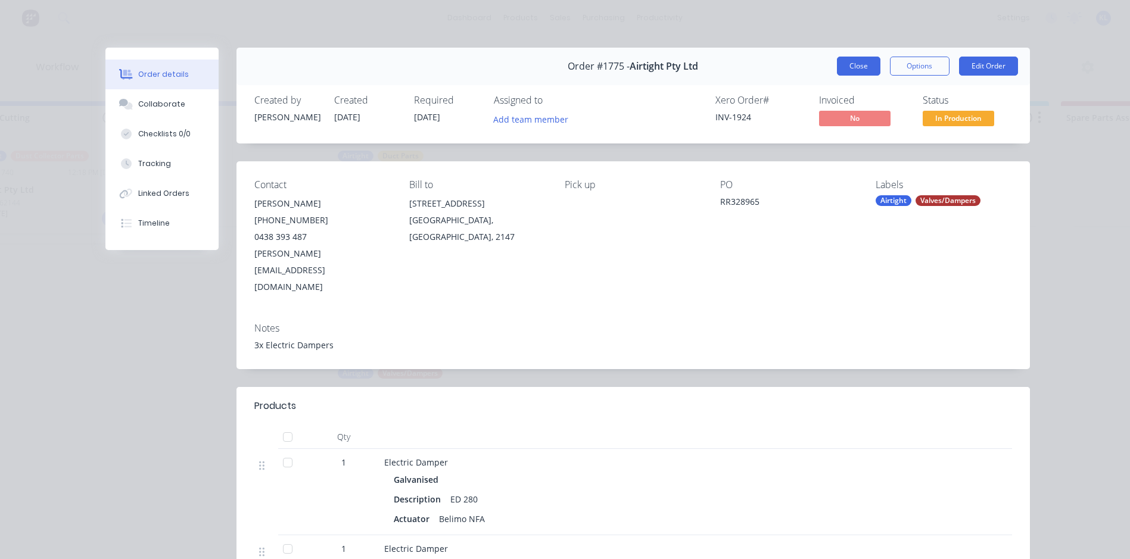
click at [865, 59] on button "Close" at bounding box center [858, 66] width 43 height 19
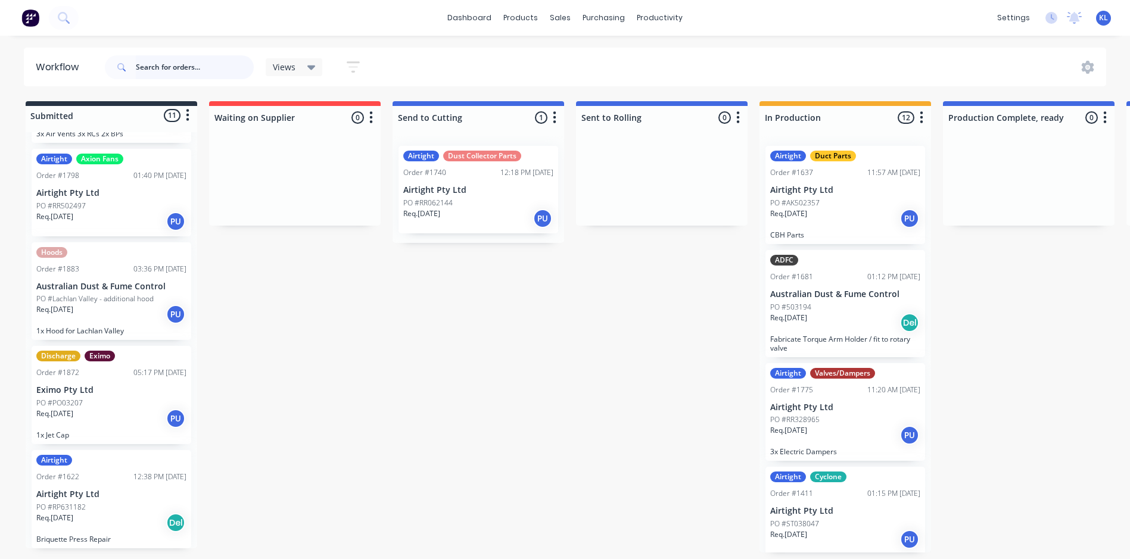
scroll to position [705, 0]
click at [137, 313] on div "Req. [DATE] PU" at bounding box center [111, 314] width 150 height 20
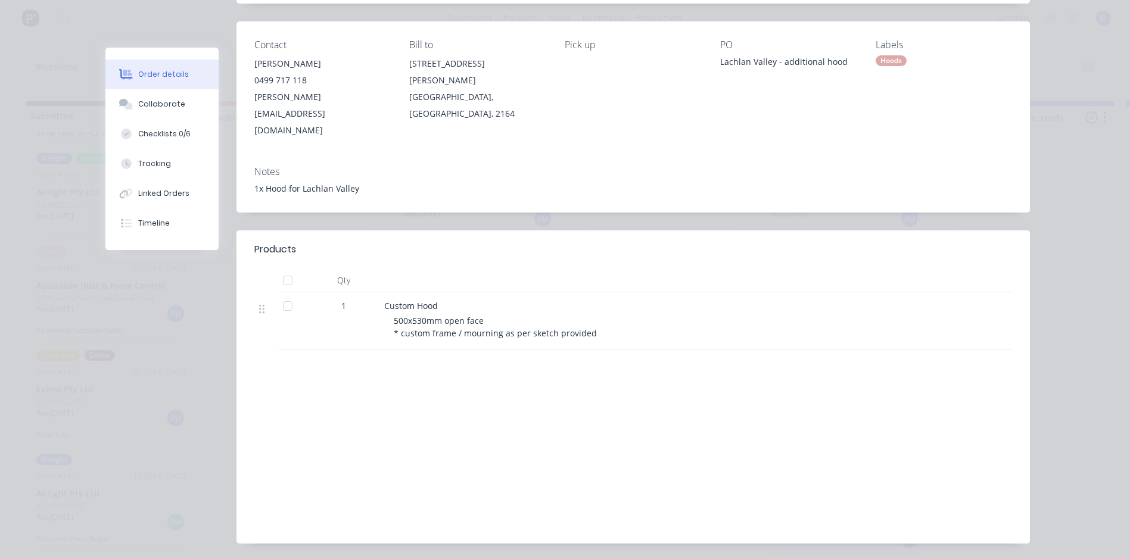
scroll to position [147, 0]
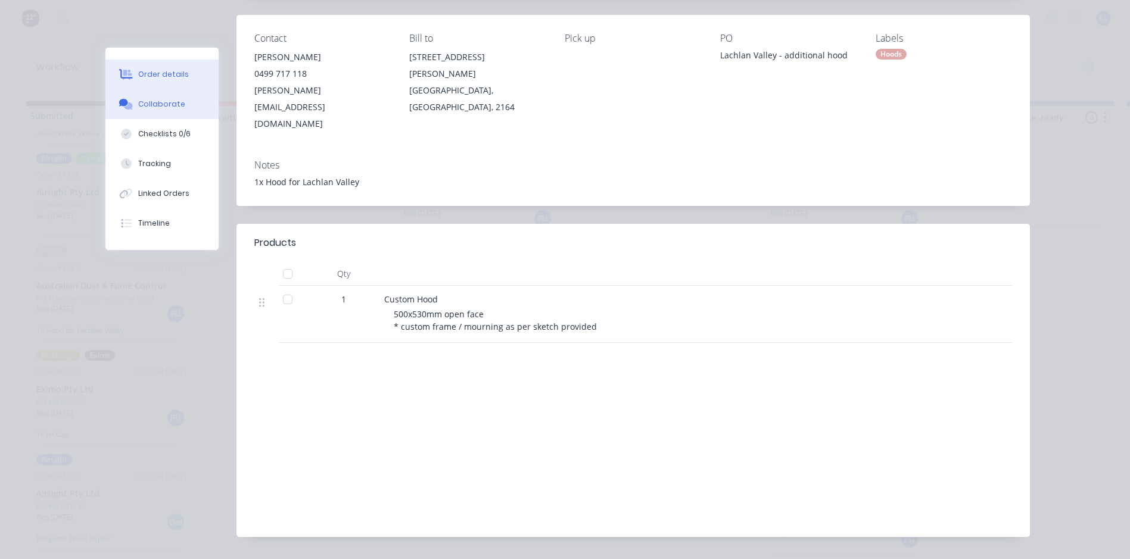
click at [158, 103] on div "Collaborate" at bounding box center [161, 104] width 47 height 11
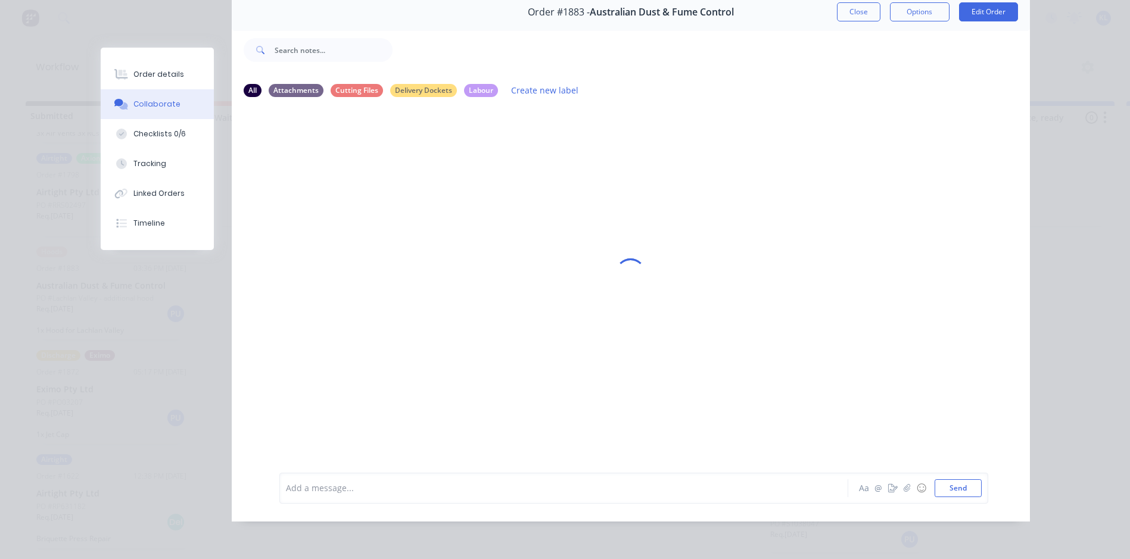
scroll to position [0, 0]
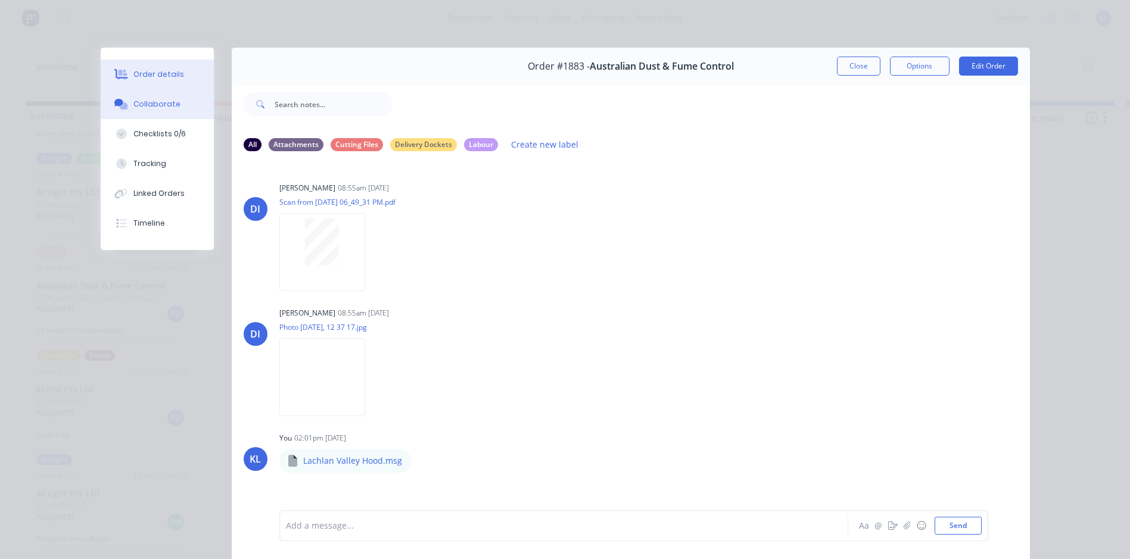
click at [141, 77] on div "Order details" at bounding box center [158, 74] width 51 height 11
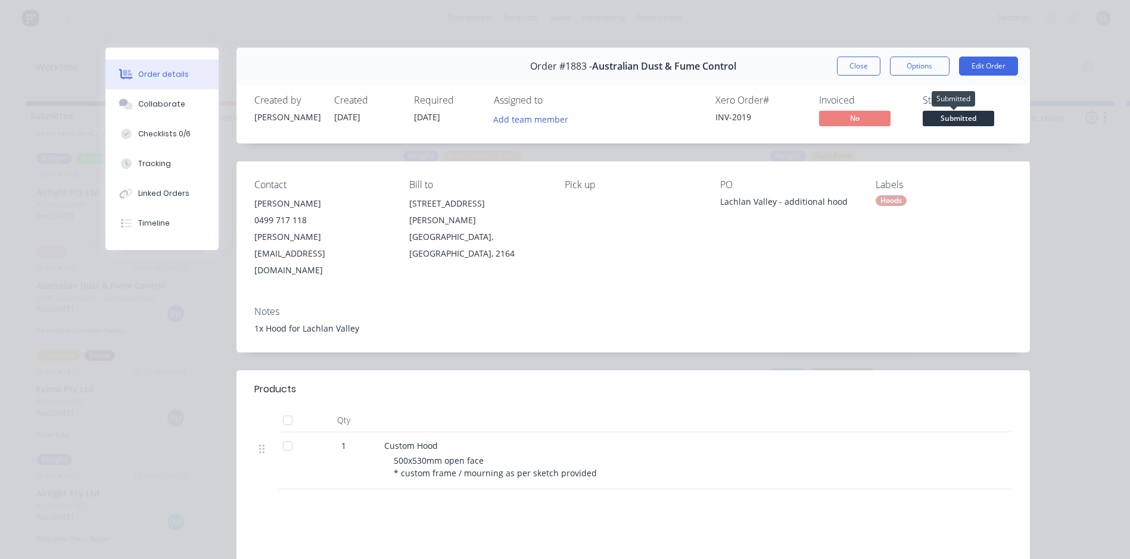
click at [952, 113] on span "Submitted" at bounding box center [957, 118] width 71 height 15
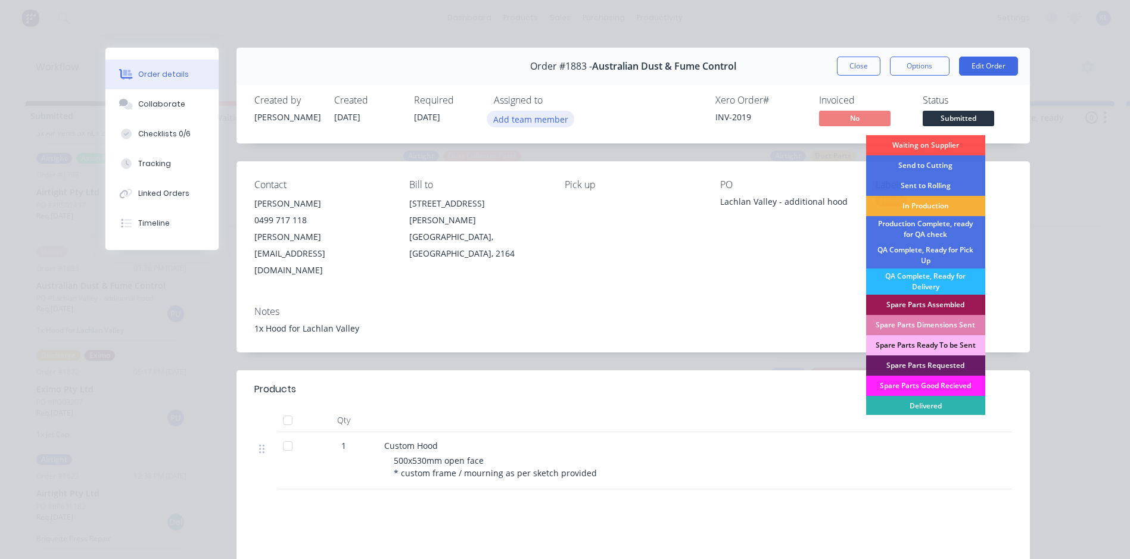
click at [540, 119] on button "Add team member" at bounding box center [531, 119] width 88 height 16
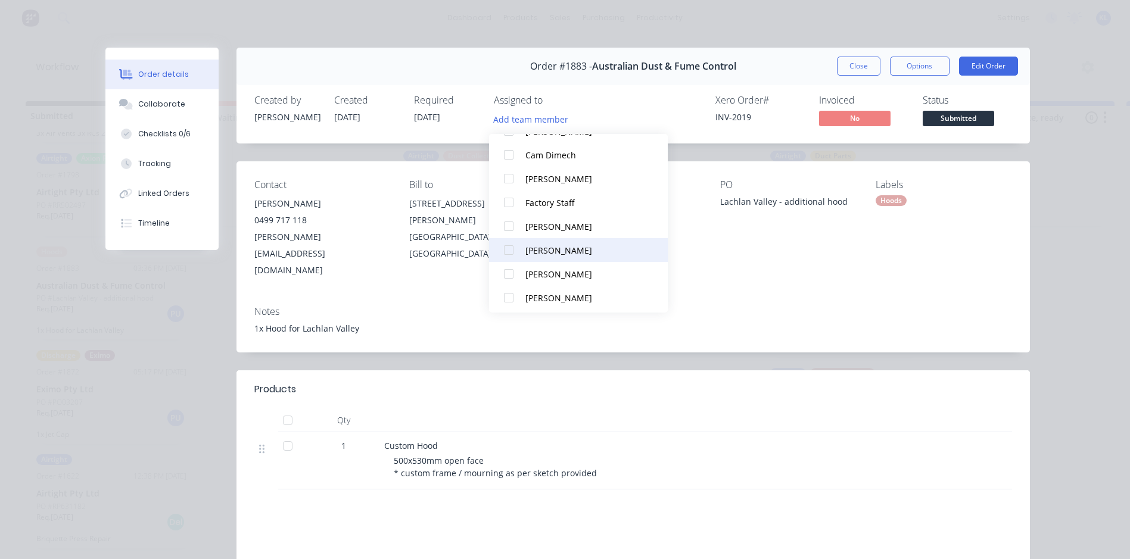
scroll to position [83, 0]
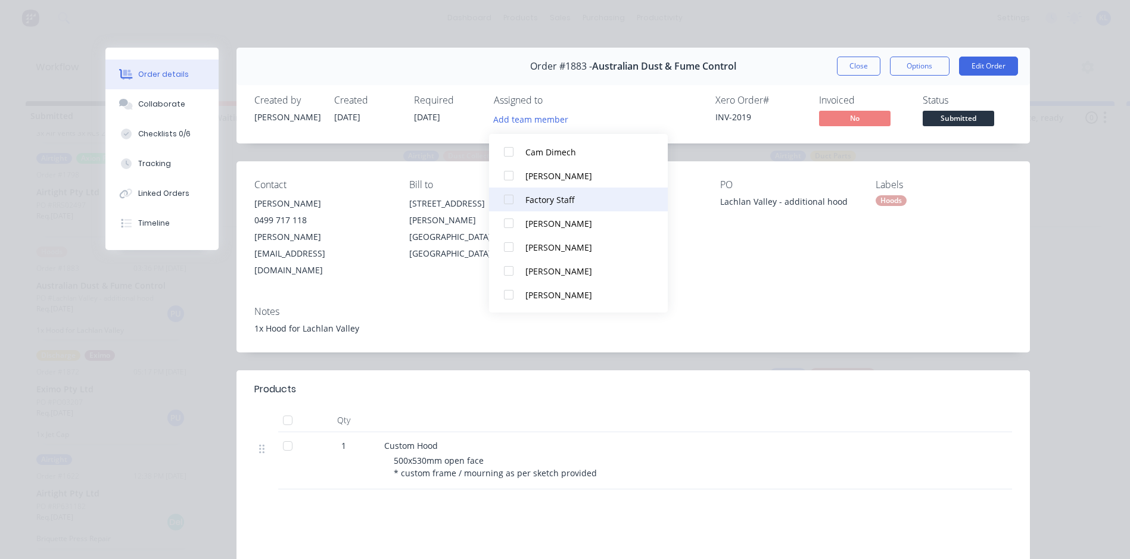
click at [562, 195] on div "Factory Staff" at bounding box center [584, 200] width 119 height 13
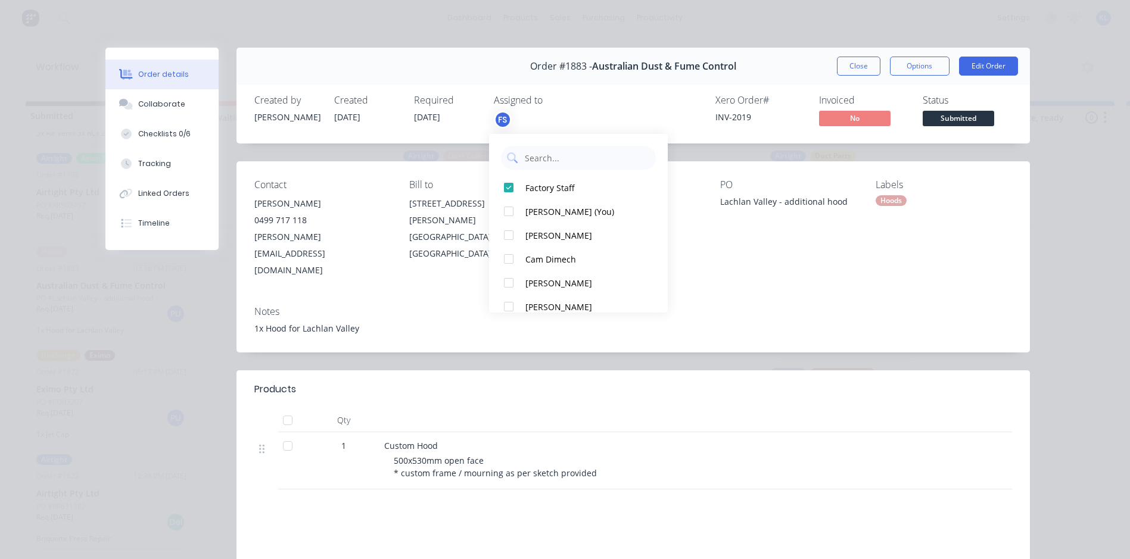
click at [884, 170] on div "Contact [PERSON_NAME] [PHONE_NUMBER] [PERSON_NAME][EMAIL_ADDRESS][DOMAIN_NAME] …" at bounding box center [632, 228] width 793 height 135
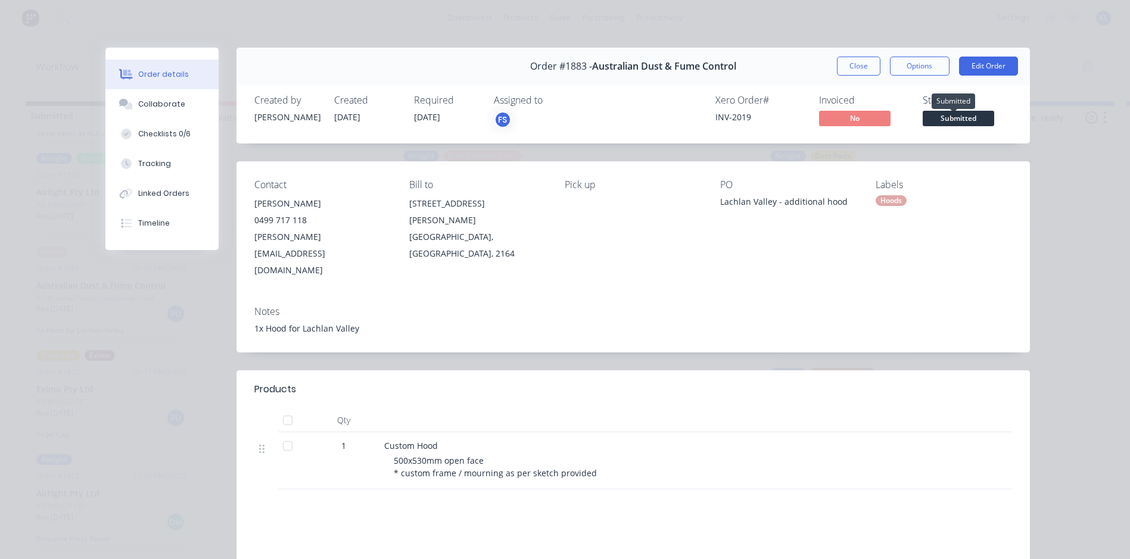
click at [937, 114] on span "Submitted" at bounding box center [957, 118] width 71 height 15
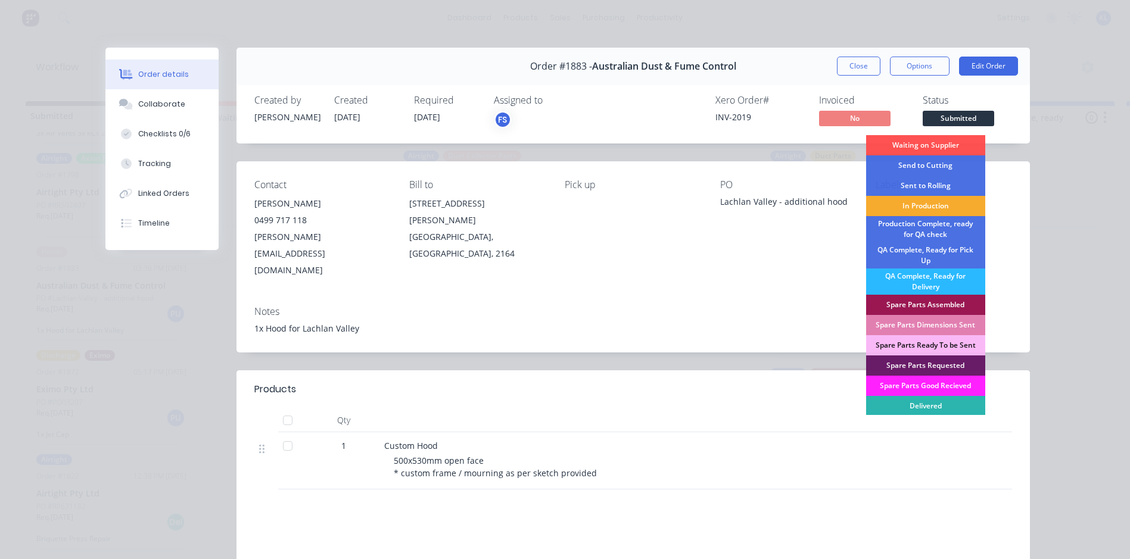
click at [914, 205] on div "In Production" at bounding box center [925, 206] width 119 height 20
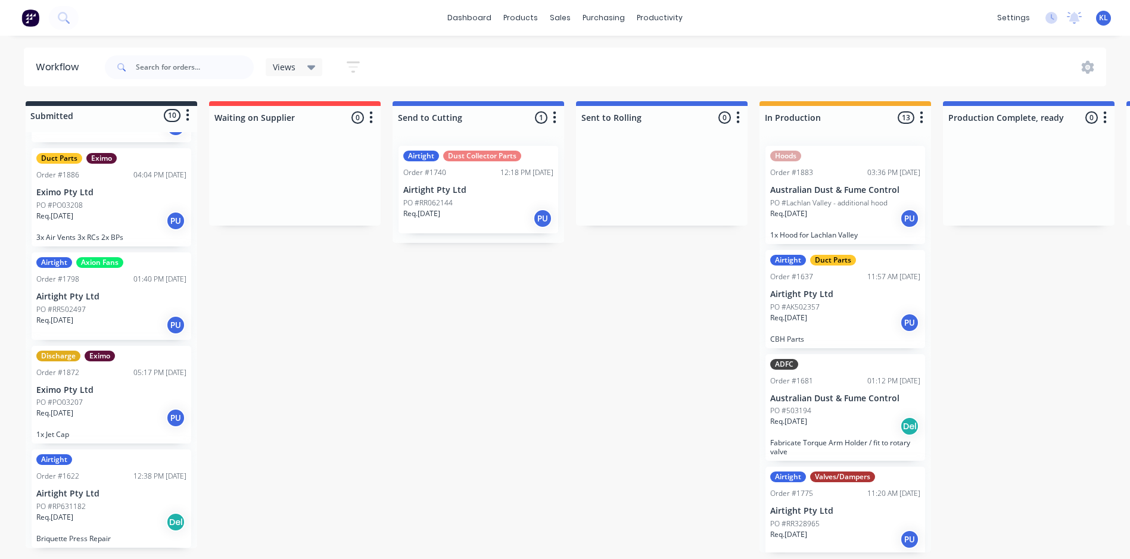
click at [811, 227] on div "Req. [DATE] PU" at bounding box center [845, 218] width 150 height 20
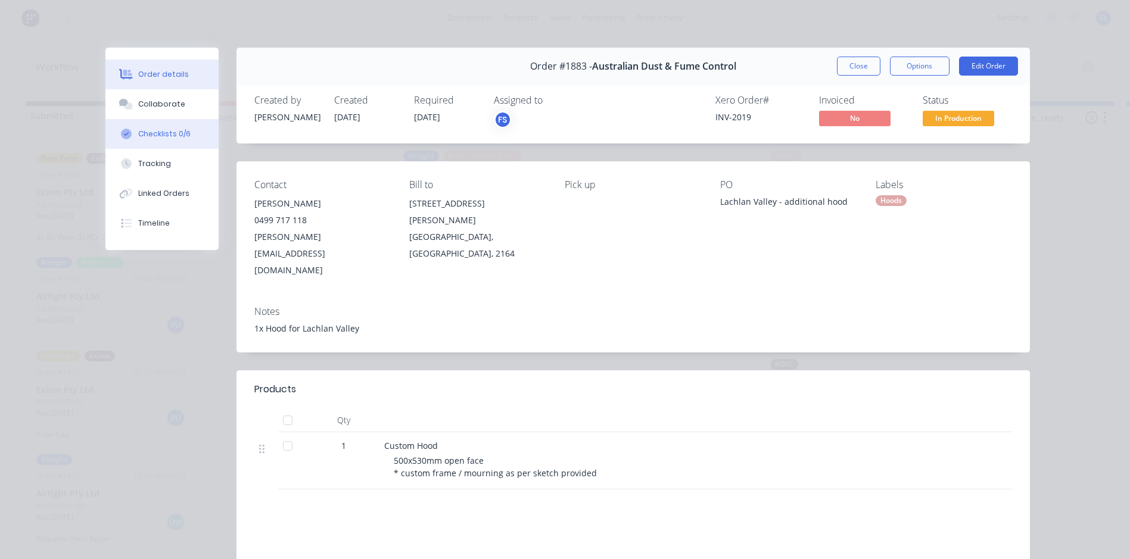
click at [155, 136] on div "Checklists 0/6" at bounding box center [164, 134] width 52 height 11
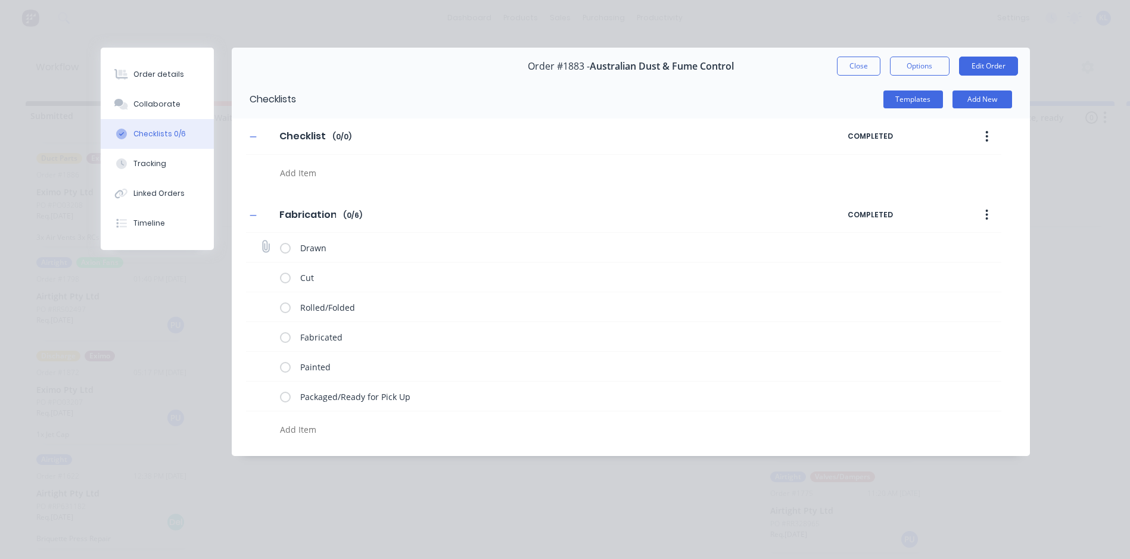
click at [283, 247] on label at bounding box center [285, 247] width 11 height 13
click at [0, 0] on input "checkbox" at bounding box center [0, 0] width 0 height 0
click at [287, 279] on label at bounding box center [285, 277] width 11 height 13
click at [0, 0] on input "checkbox" at bounding box center [0, 0] width 0 height 0
click at [288, 304] on label at bounding box center [285, 307] width 11 height 13
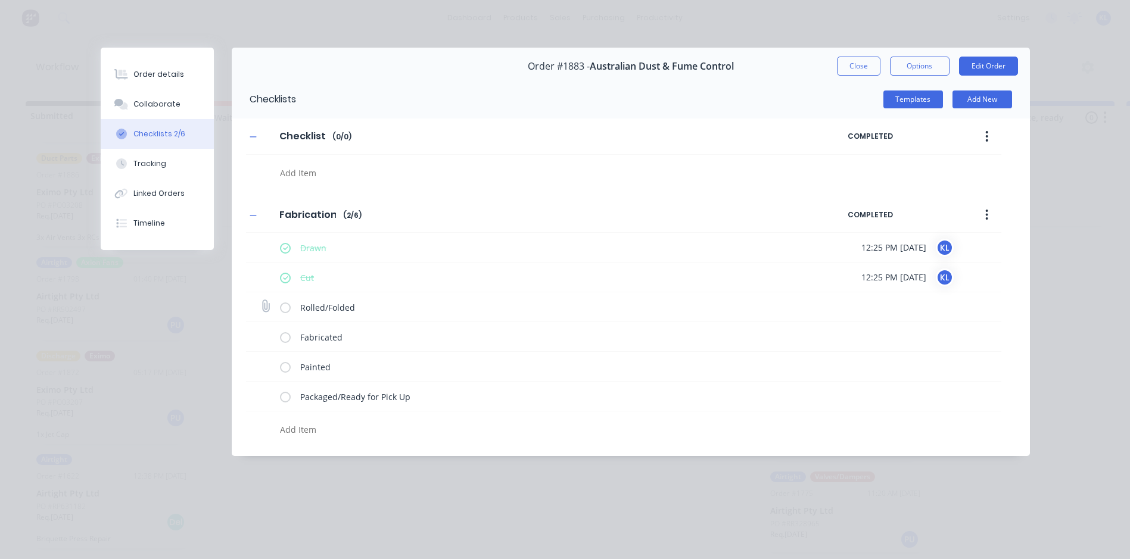
click at [0, 0] on input "checkbox" at bounding box center [0, 0] width 0 height 0
click at [854, 63] on button "Close" at bounding box center [858, 66] width 43 height 19
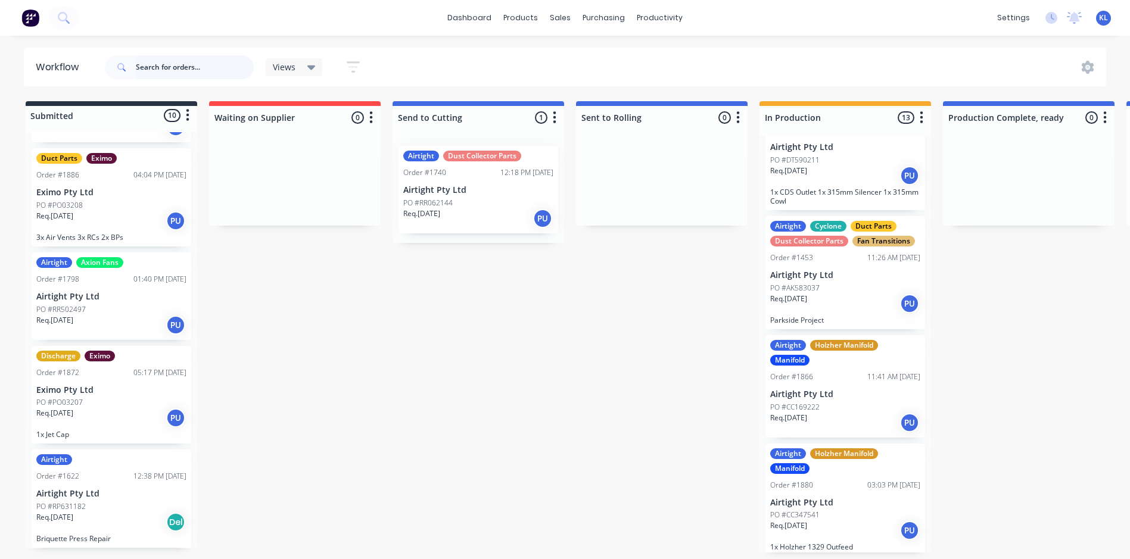
scroll to position [1026, 0]
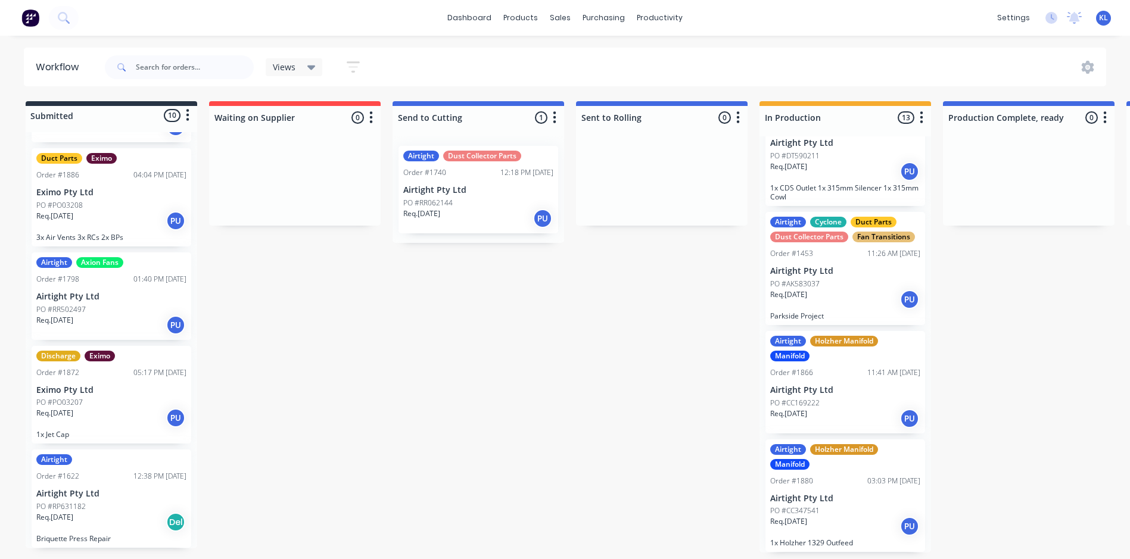
click at [832, 378] on div "Airtight Holzher Manifold Manifold Order #1866 11:41 AM [DATE] Airtight Pty Ltd…" at bounding box center [845, 382] width 160 height 102
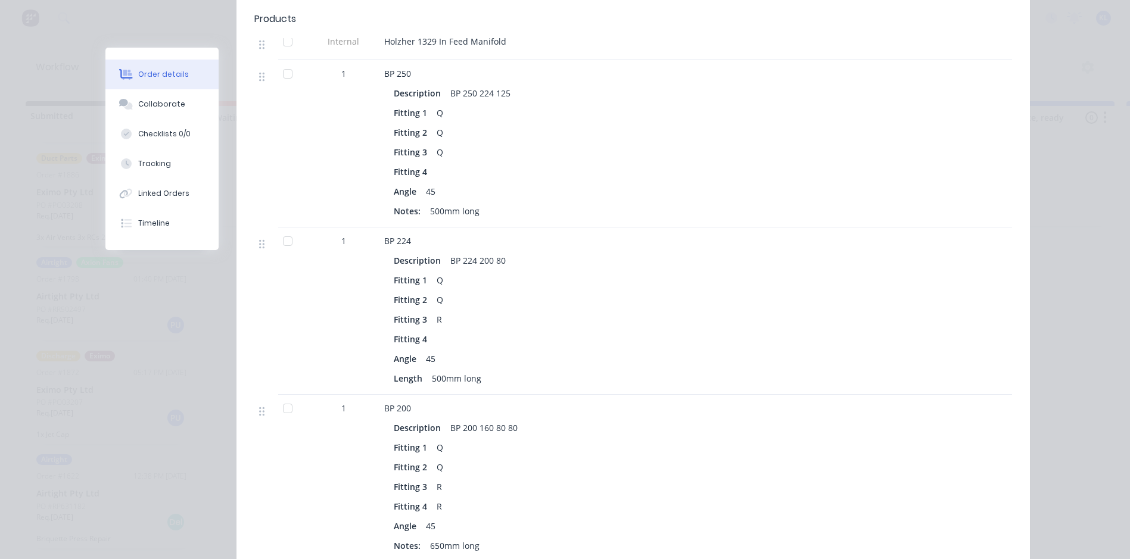
scroll to position [417, 0]
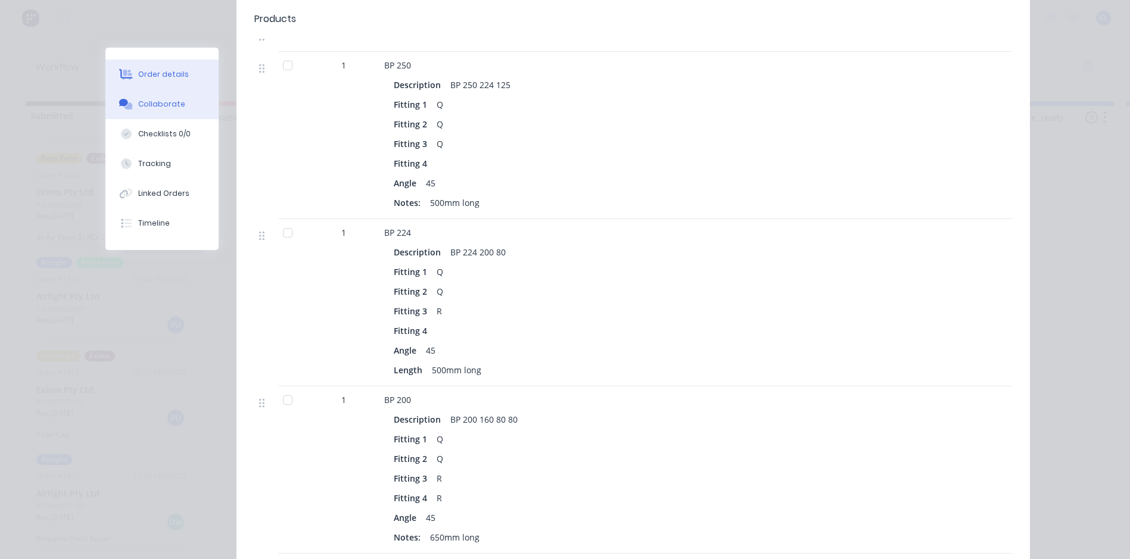
click at [161, 107] on div "Collaborate" at bounding box center [161, 104] width 47 height 11
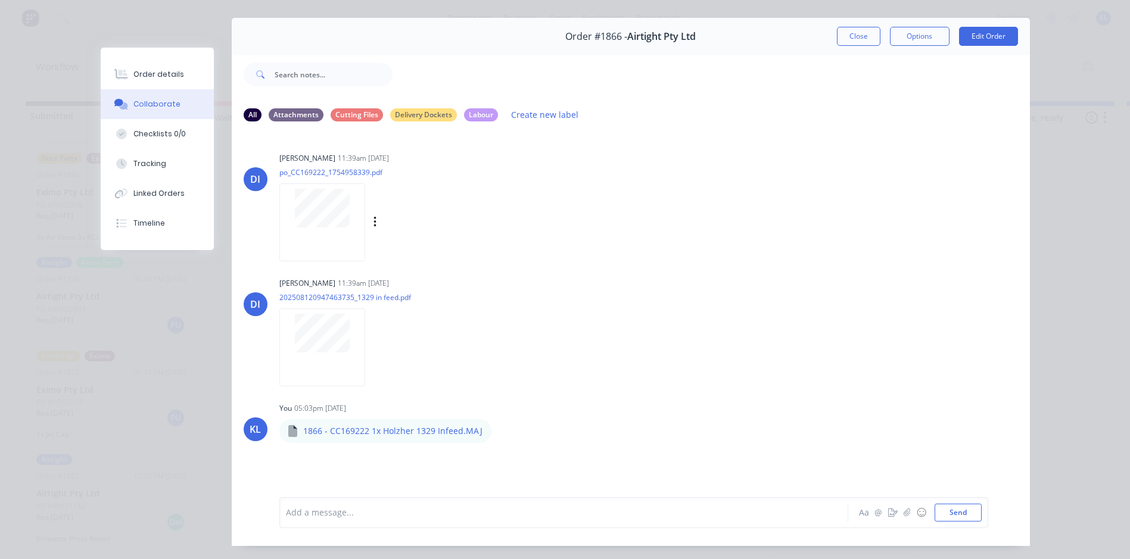
scroll to position [0, 0]
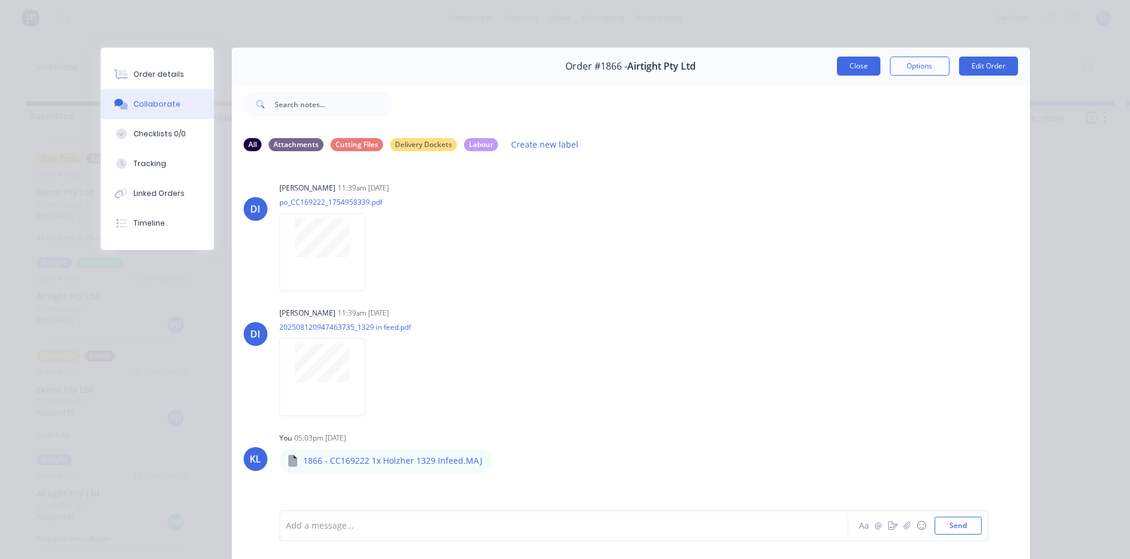
click at [853, 66] on button "Close" at bounding box center [858, 66] width 43 height 19
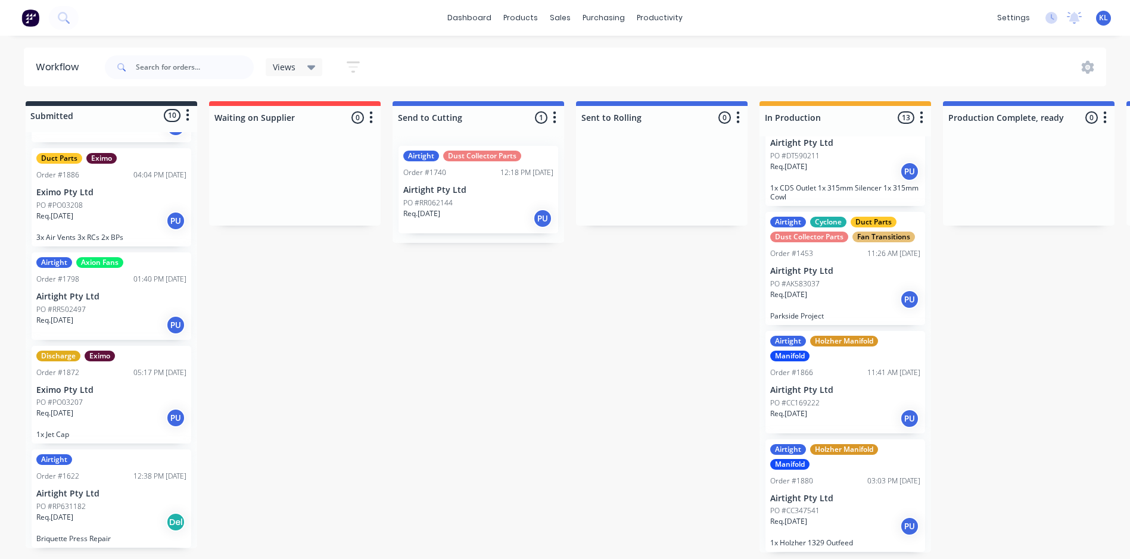
click at [847, 385] on p "Airtight Pty Ltd" at bounding box center [845, 390] width 150 height 10
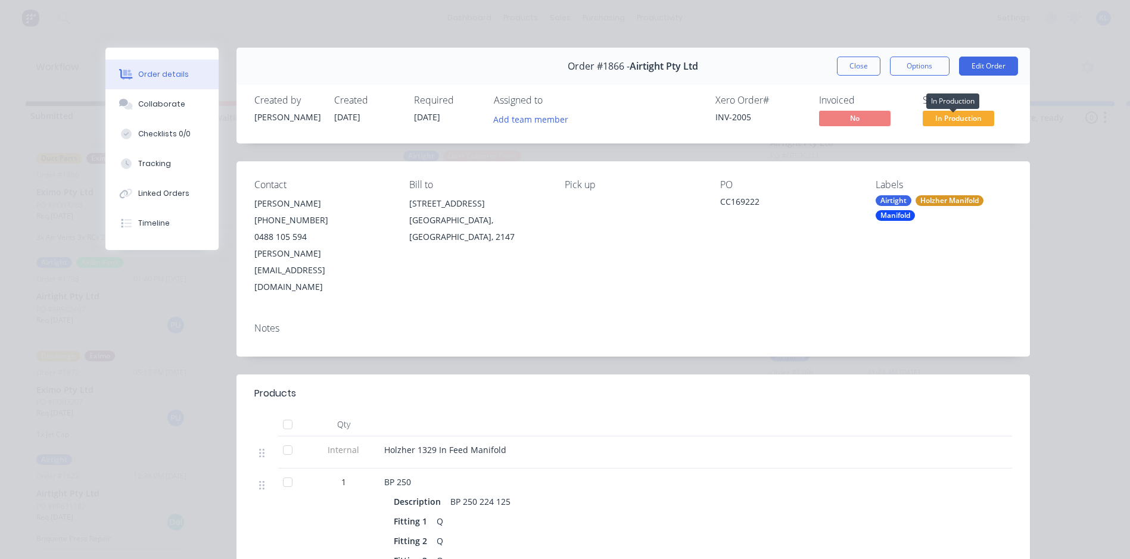
click at [957, 125] on span "In Production" at bounding box center [957, 118] width 71 height 15
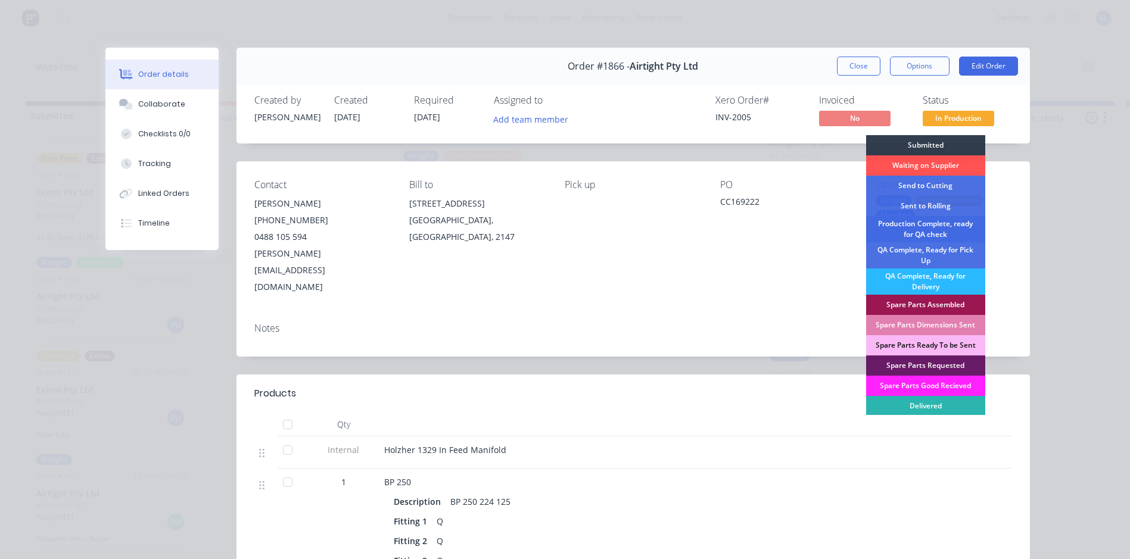
click at [943, 232] on div "Production Complete, ready for QA check" at bounding box center [925, 229] width 119 height 26
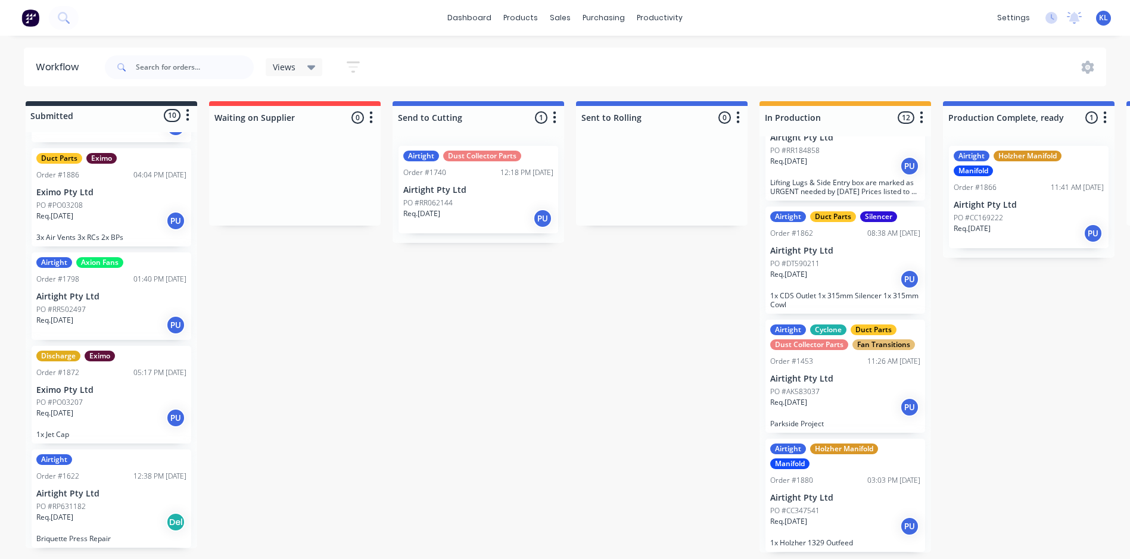
click at [877, 506] on div "PO #CC347541" at bounding box center [845, 511] width 150 height 11
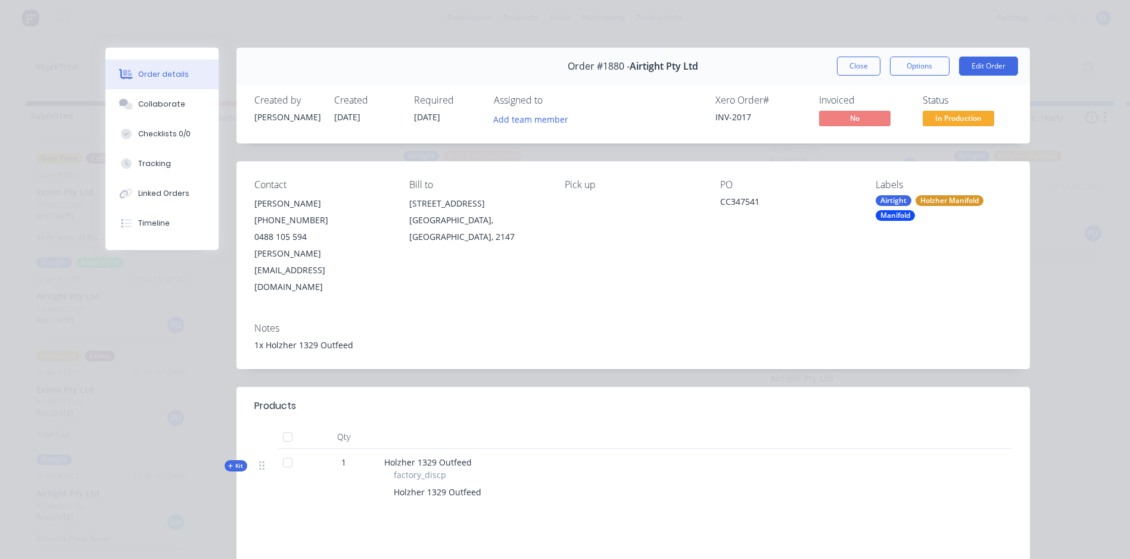
click at [982, 124] on span "In Production" at bounding box center [957, 118] width 71 height 15
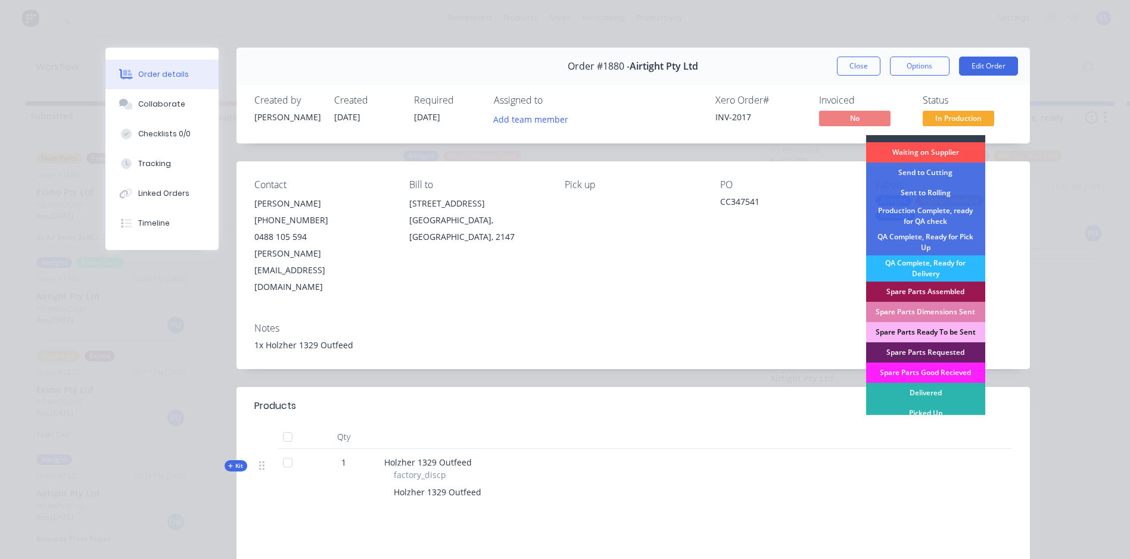
scroll to position [17, 0]
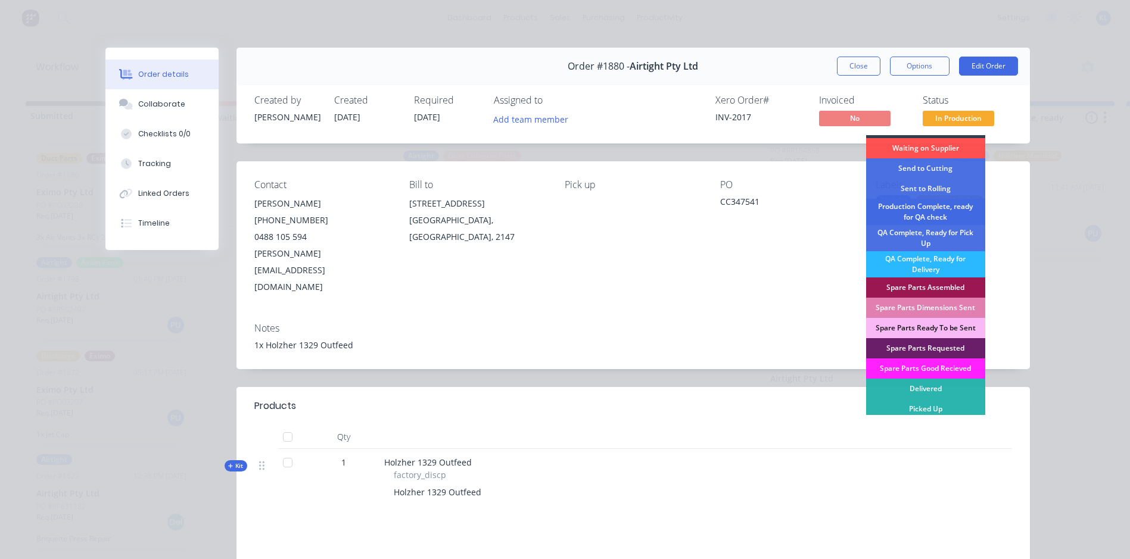
click at [942, 213] on div "Production Complete, ready for QA check" at bounding box center [925, 212] width 119 height 26
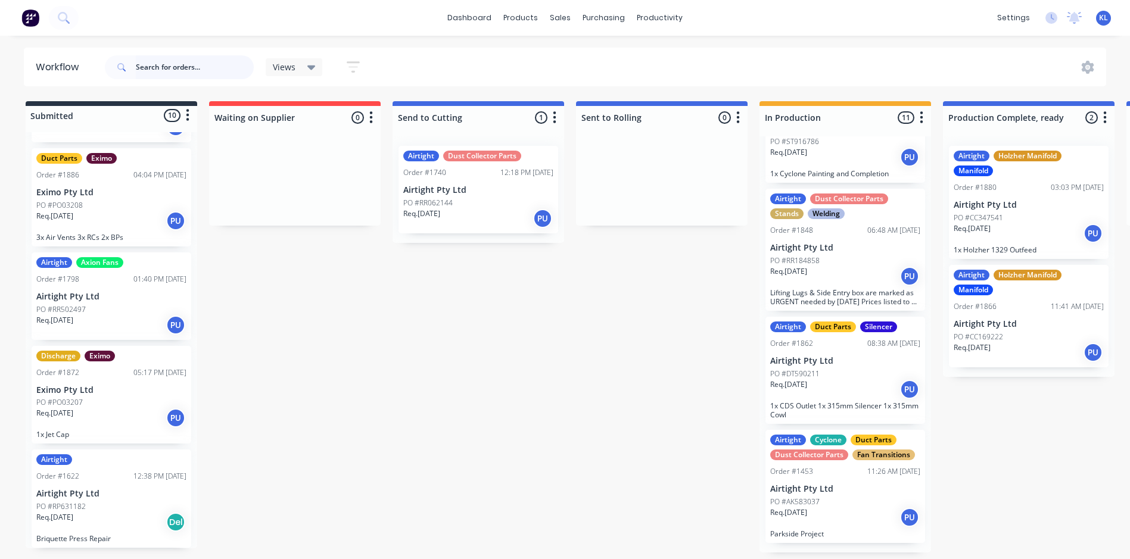
scroll to position [799, 0]
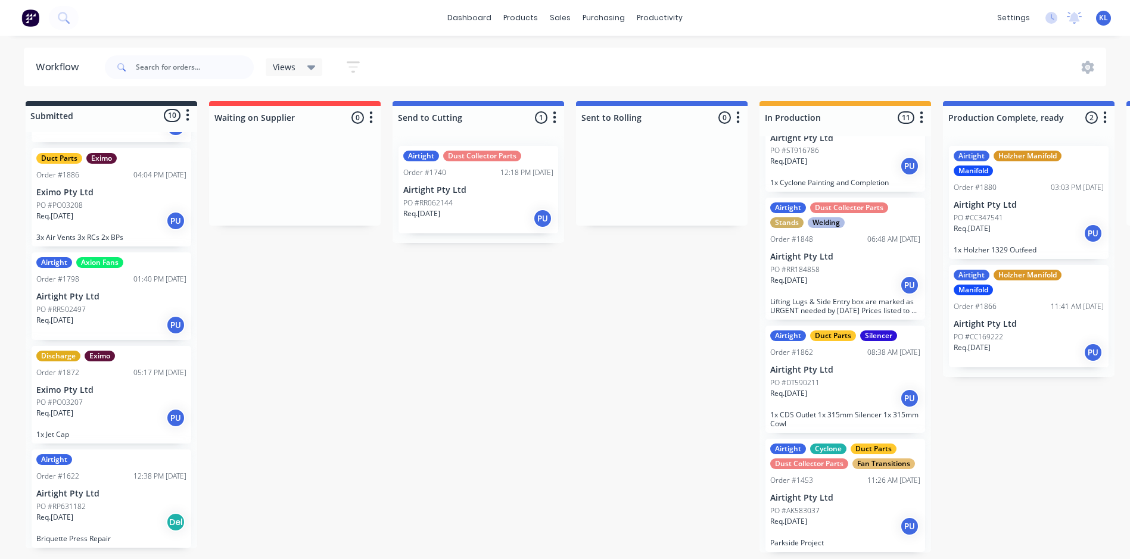
drag, startPoint x: 812, startPoint y: 432, endPoint x: 803, endPoint y: 441, distance: 13.1
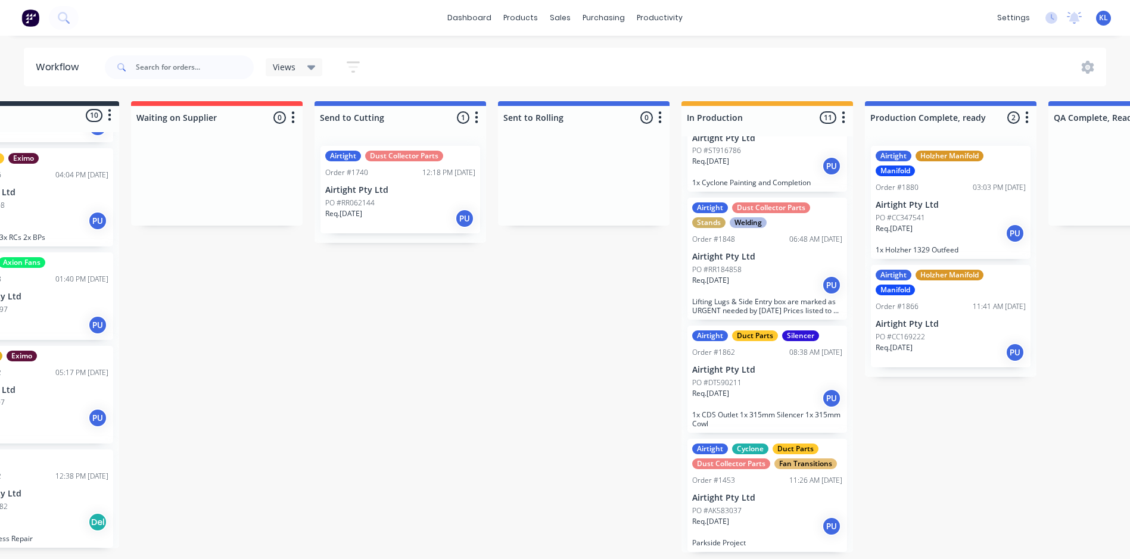
scroll to position [2, 0]
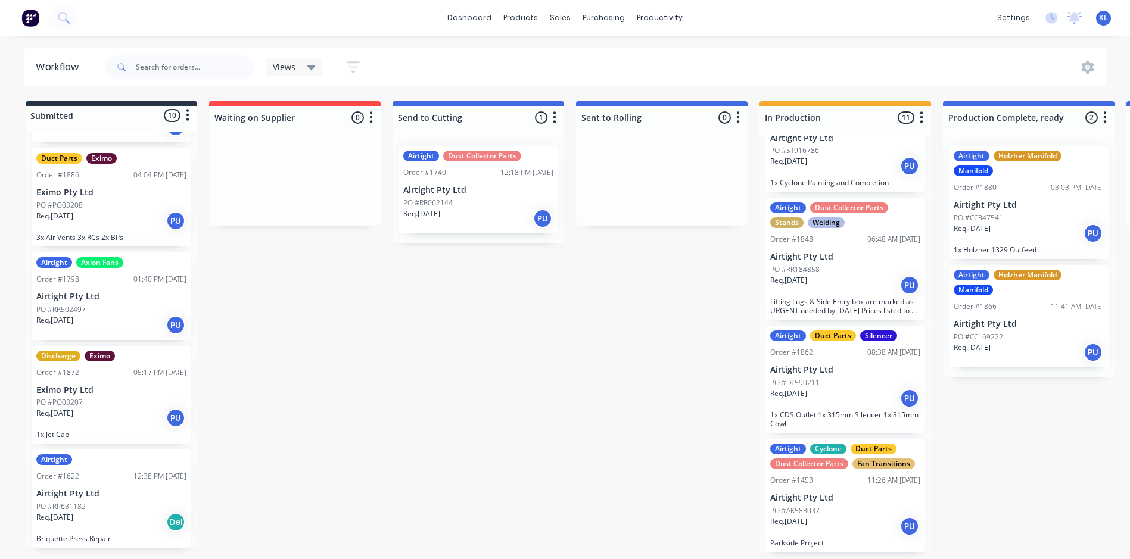
click at [110, 216] on div "Req. [DATE] PU" at bounding box center [111, 221] width 150 height 20
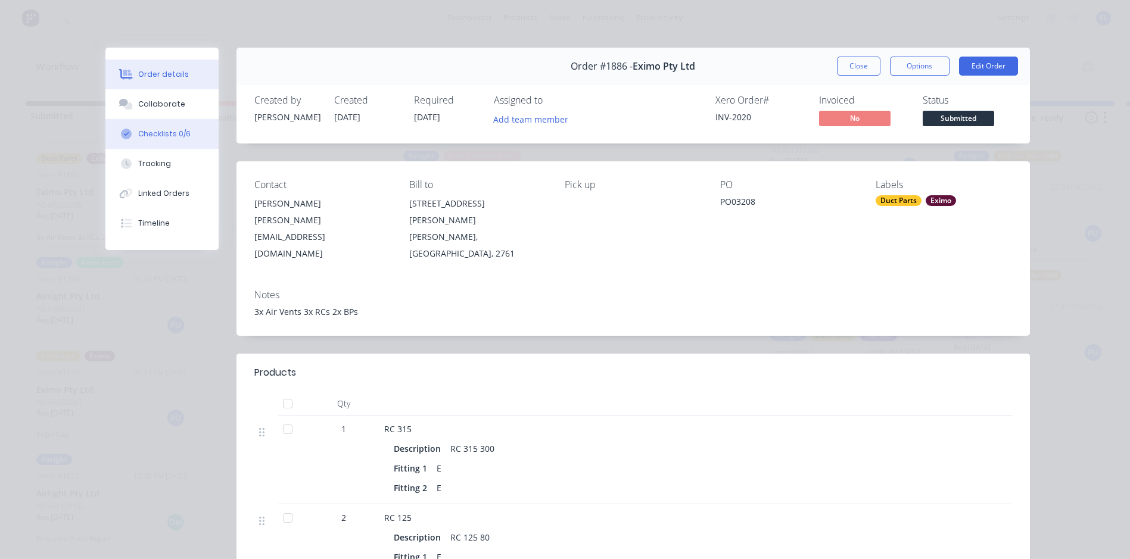
click at [160, 136] on div "Checklists 0/6" at bounding box center [164, 134] width 52 height 11
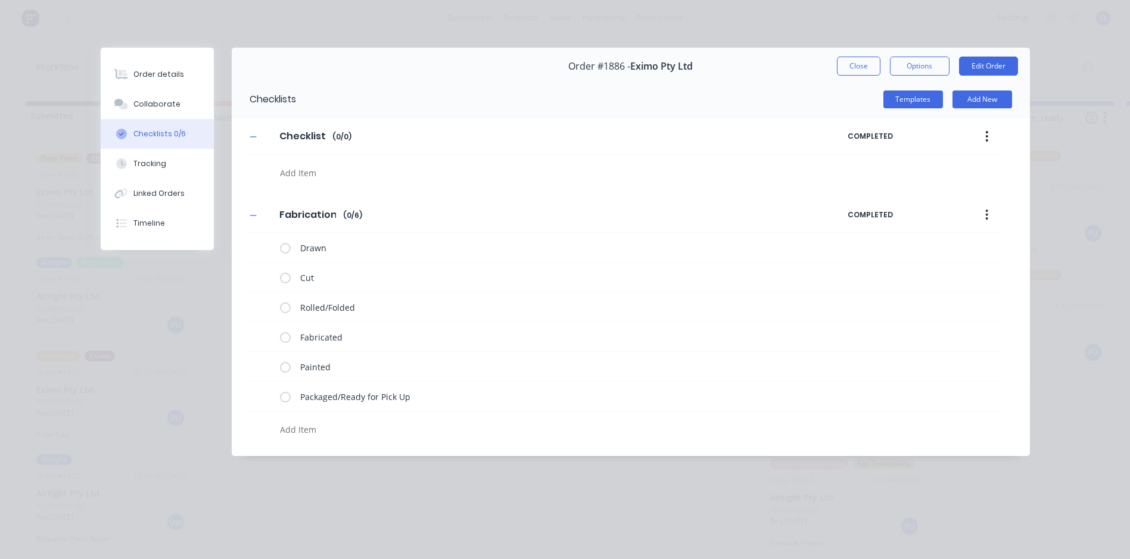
click at [304, 167] on textarea at bounding box center [515, 172] width 481 height 17
type textarea "x"
type textarea "D"
type textarea "x"
type textarea "Dr"
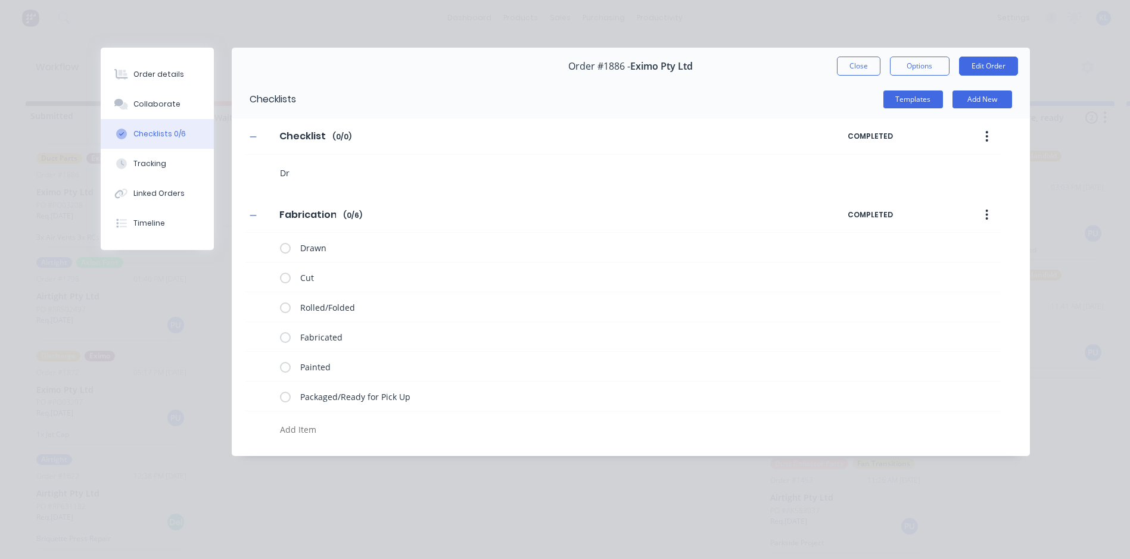
type textarea "x"
type textarea "Dra"
type textarea "x"
type textarea "Draw"
type textarea "x"
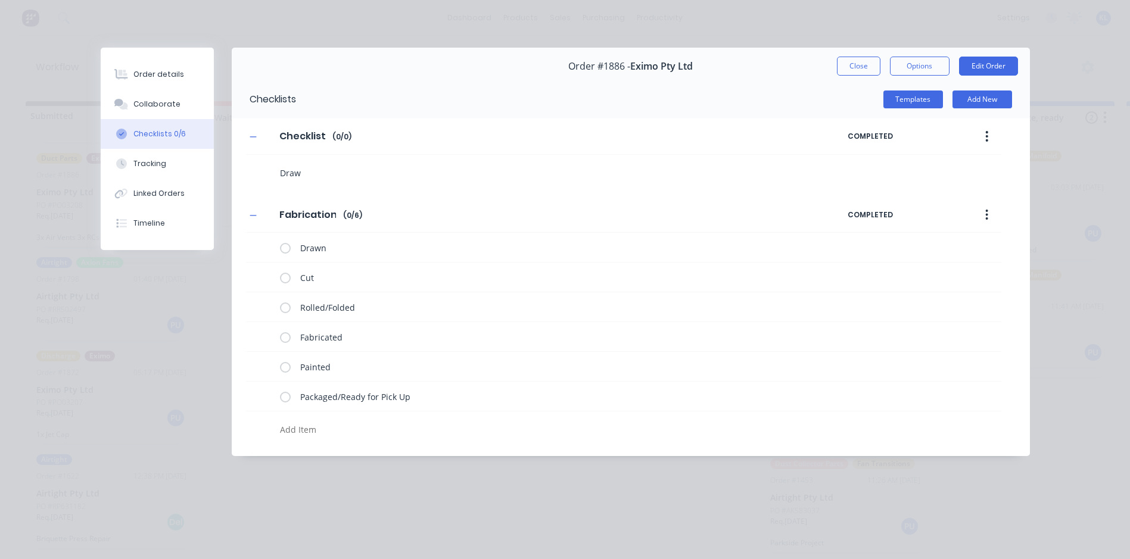
type textarea "Dra"
type textarea "x"
type textarea "Dr"
type textarea "x"
type textarea "D"
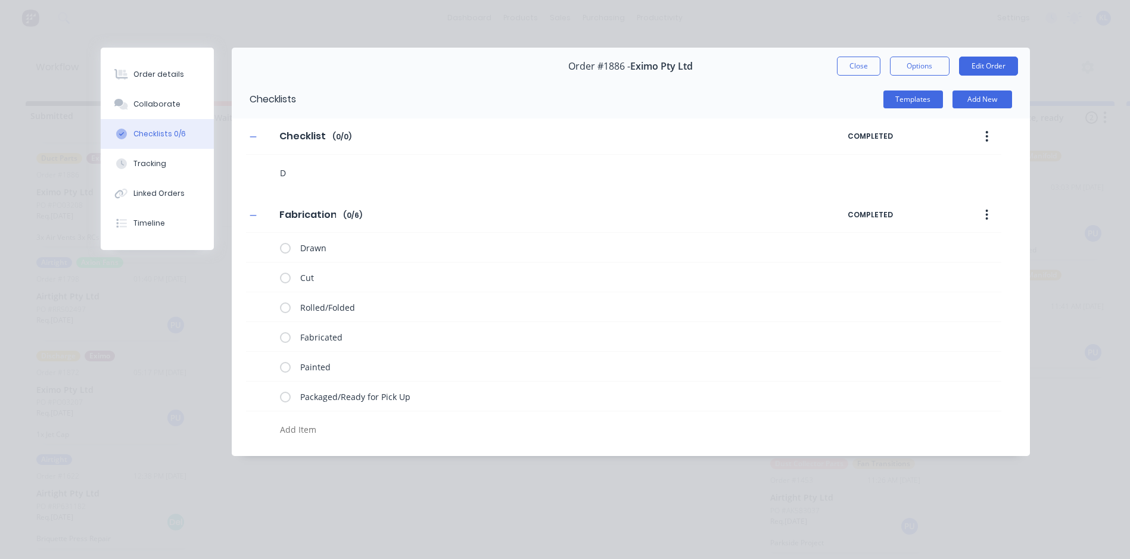
type textarea "x"
type textarea "F"
type textarea "x"
type textarea "Fi"
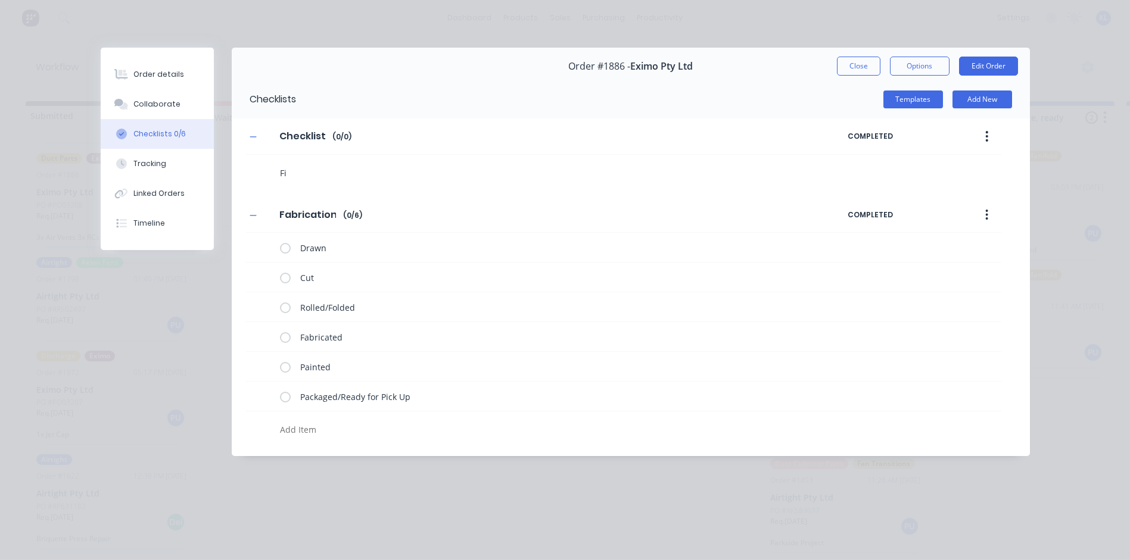
type textarea "x"
type textarea "Fin"
type textarea "x"
type textarea "Find"
type textarea "x"
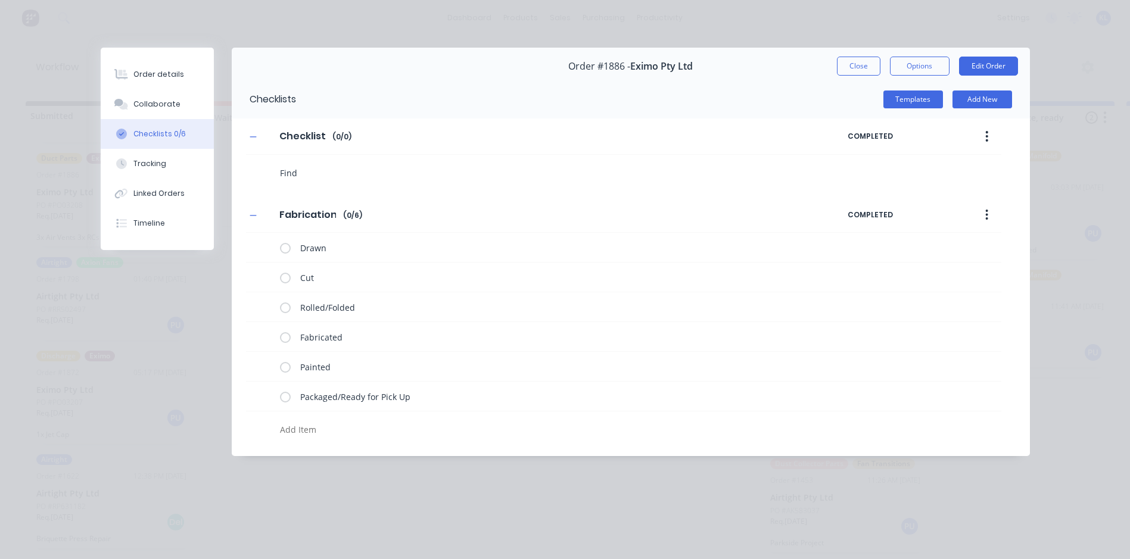
type textarea "Find"
type textarea "x"
type textarea "Find"
type textarea "x"
type textarea "Fin"
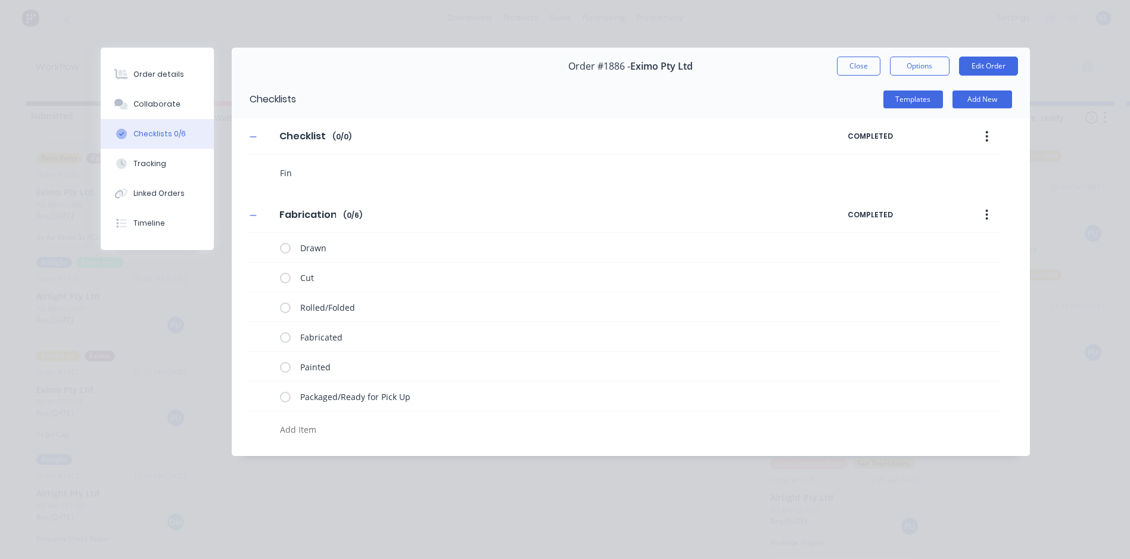
type textarea "x"
type textarea "Fi"
type textarea "x"
type textarea "F"
type textarea "x"
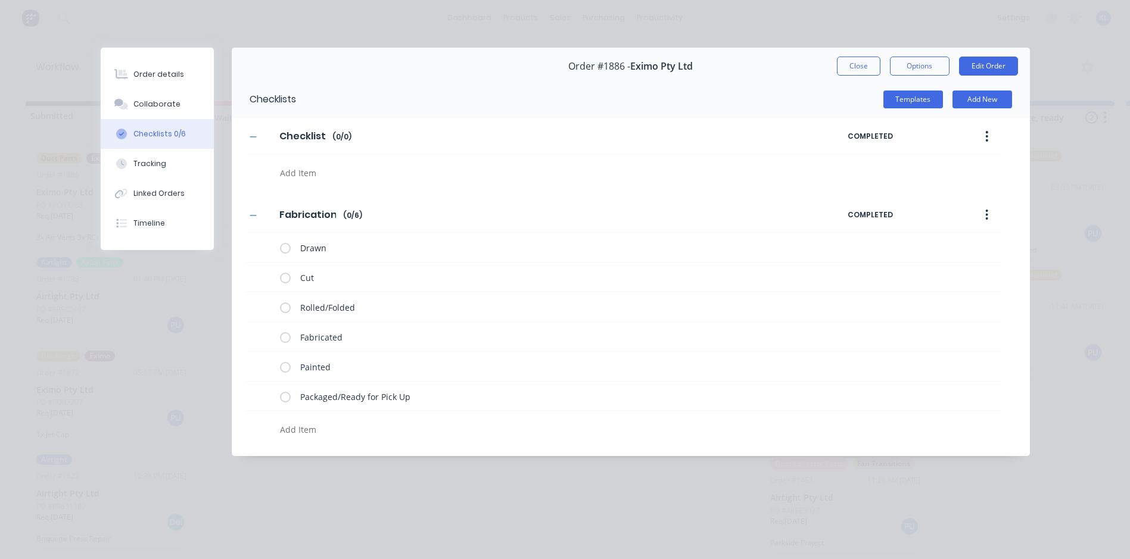
type textarea "x"
type textarea "D"
type textarea "x"
type textarea "Dr"
type textarea "x"
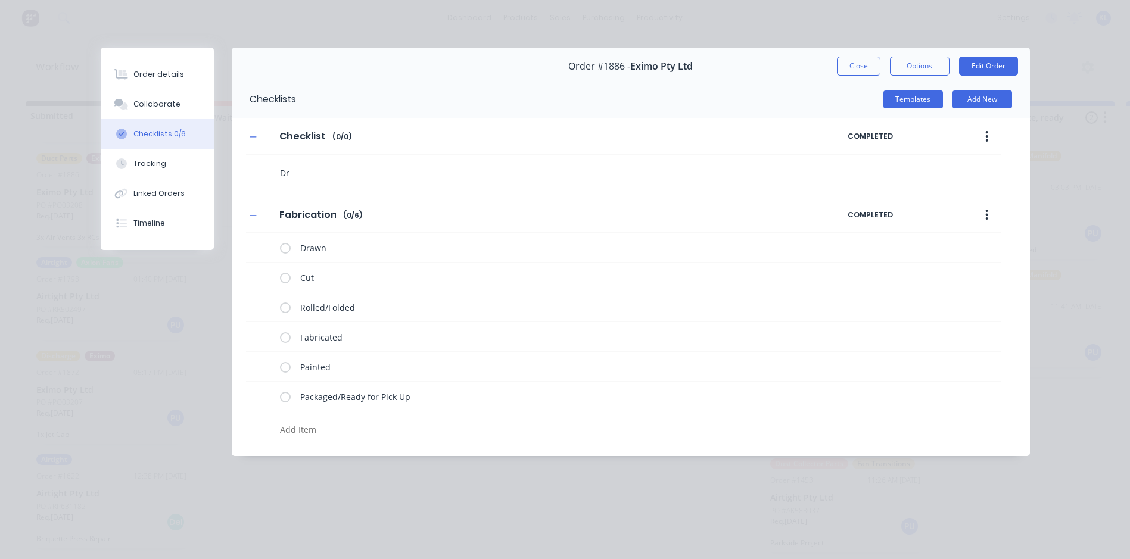
type textarea "Dra"
type textarea "x"
type textarea "Draw"
type textarea "x"
type textarea "Draw"
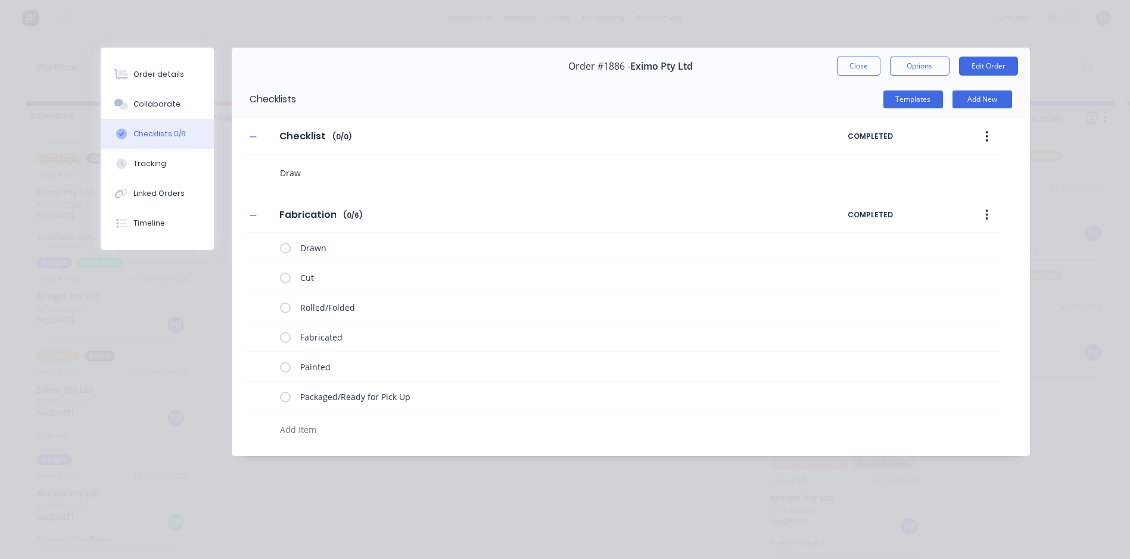
type textarea "x"
type textarea "Dra"
type textarea "x"
type textarea "Dr"
type textarea "x"
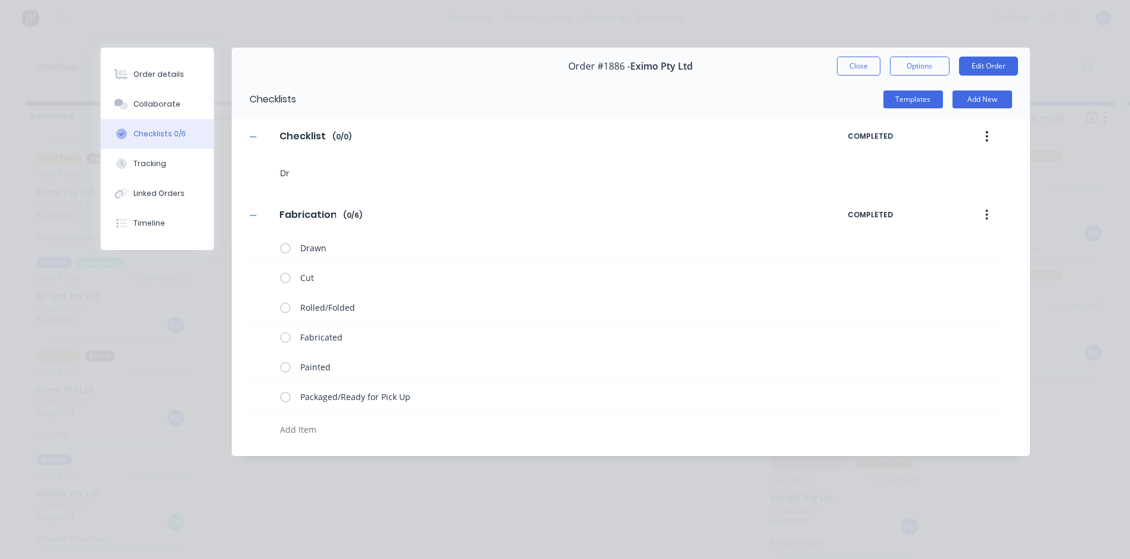
type textarea "D"
type textarea "x"
type textarea "F"
type textarea "x"
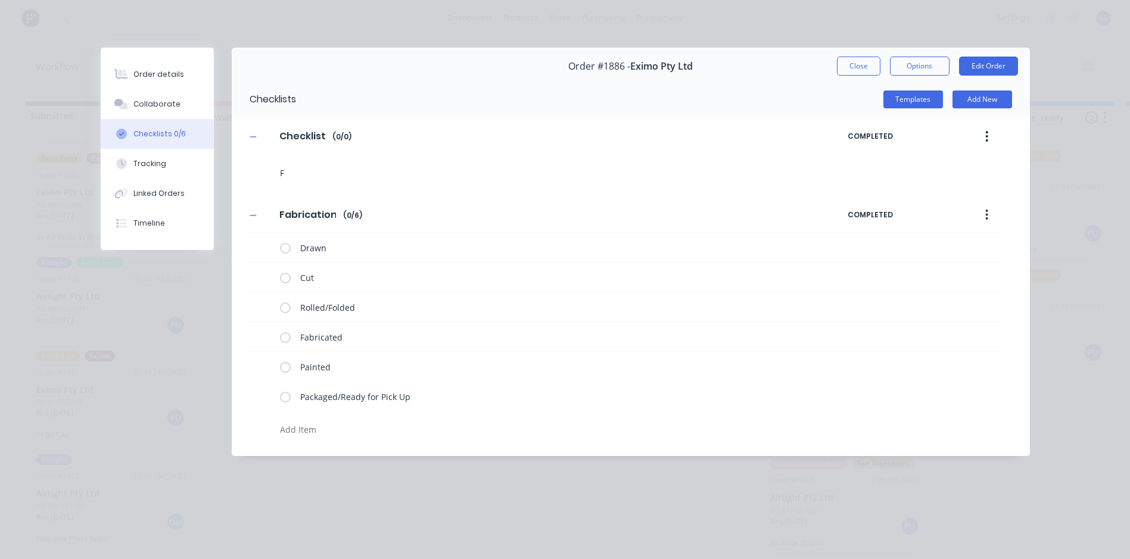
type textarea "Fi"
type textarea "x"
type textarea "Fin"
type textarea "x"
type textarea "Find"
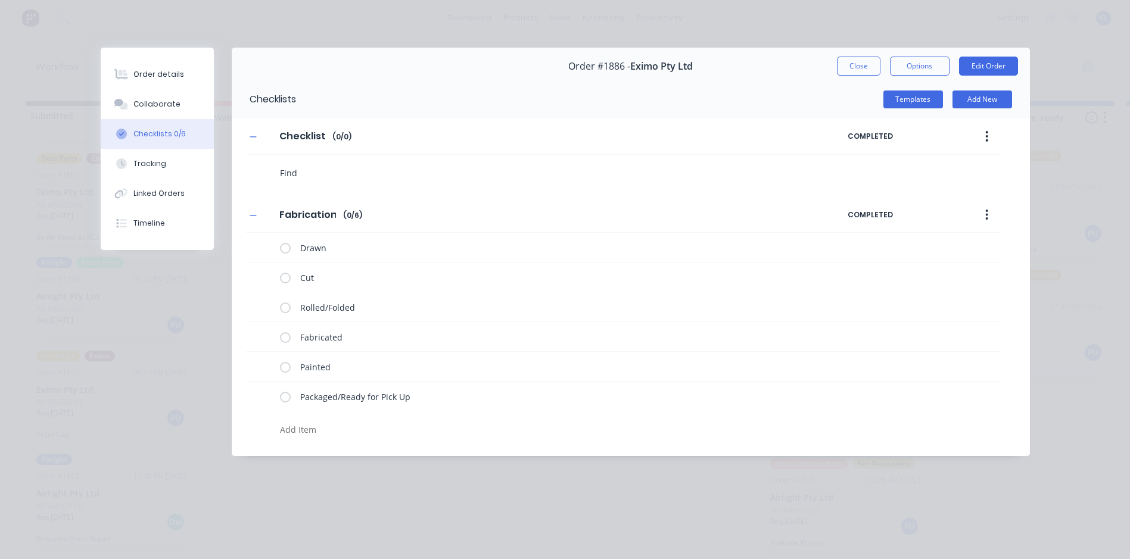
type textarea "x"
type textarea "Find"
type textarea "x"
type textarea "Find d"
type textarea "x"
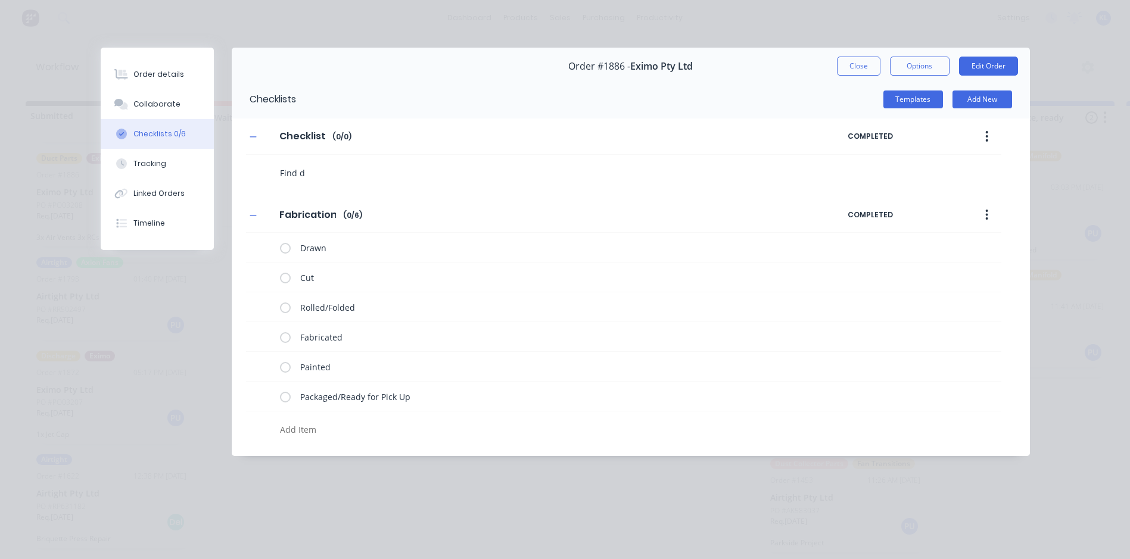
type textarea "Find"
type textarea "x"
type textarea "Find m"
type textarea "x"
type textarea "Find mo"
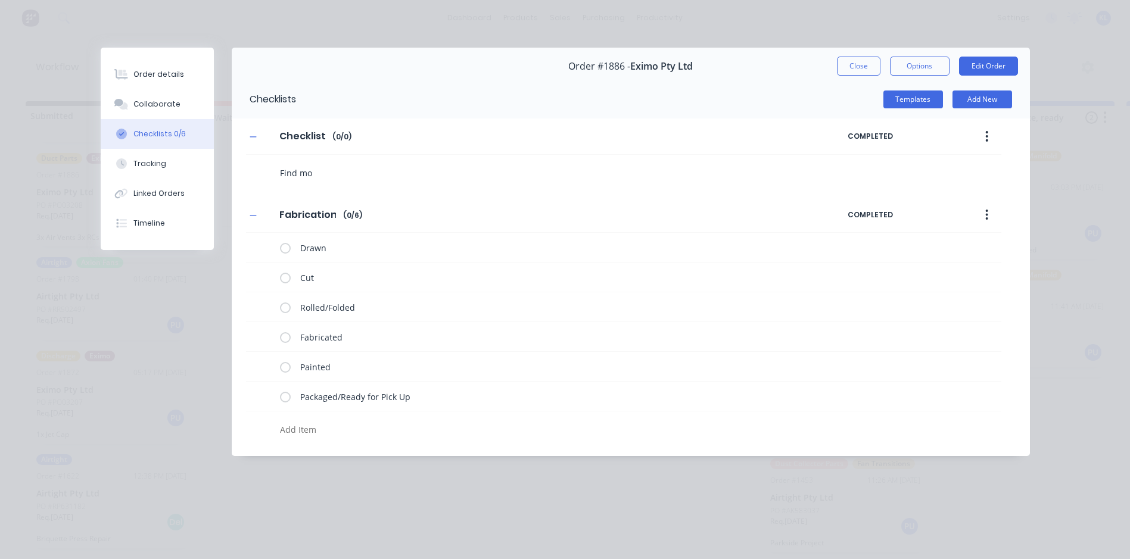
type textarea "x"
type textarea "Find mor"
type textarea "x"
type textarea "Find more"
type textarea "x"
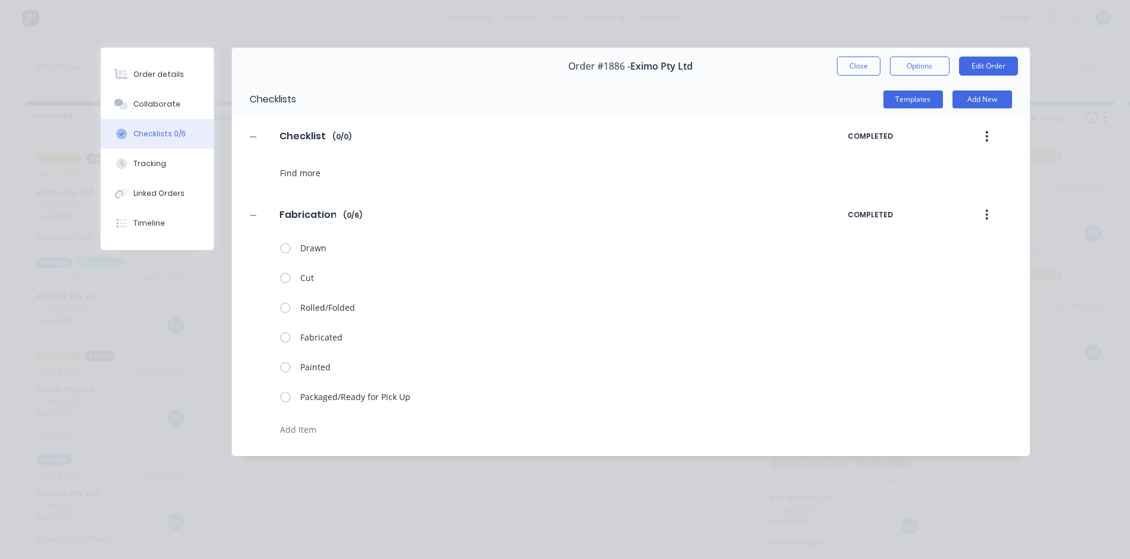
type textarea "Find more"
type textarea "x"
type textarea "Find more d"
type textarea "x"
type textarea "Find more de"
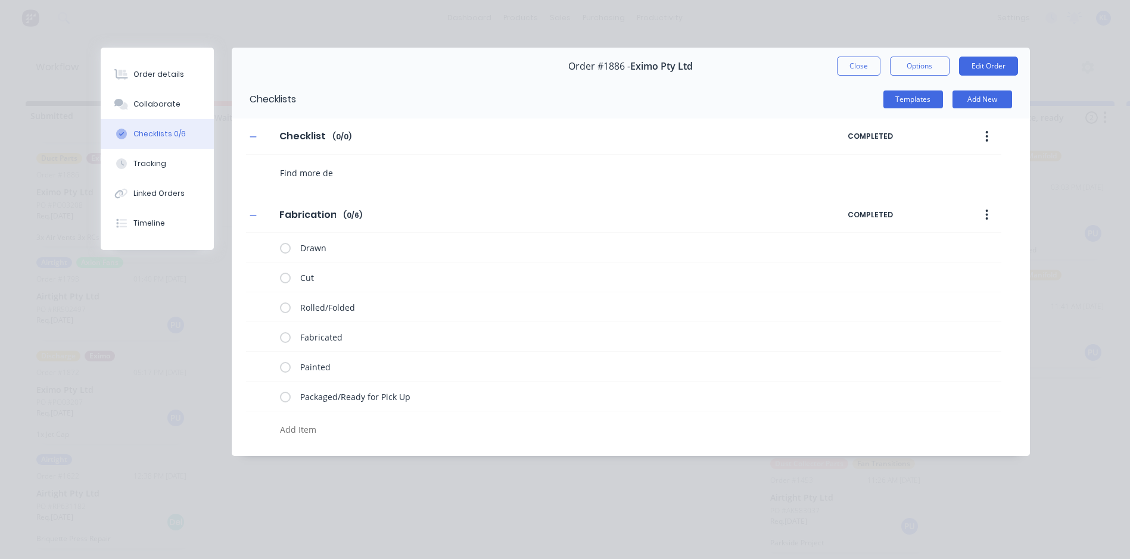
type textarea "x"
type textarea "Find more deta"
type textarea "x"
type textarea "Find more detas"
type textarea "x"
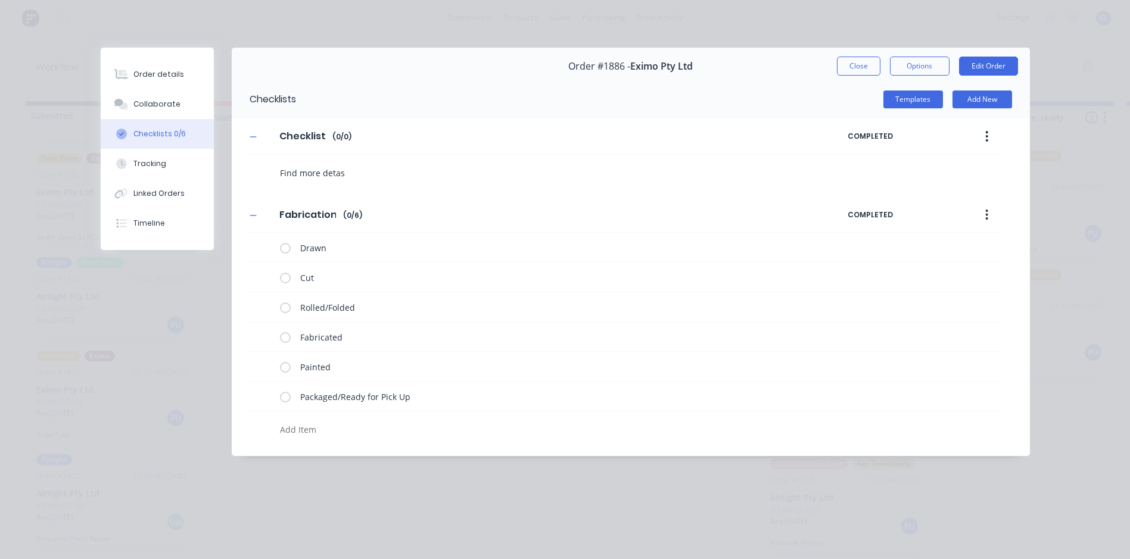
type textarea "Find more detasi"
type textarea "x"
type textarea "Find more detas"
type textarea "x"
type textarea "Find more deta"
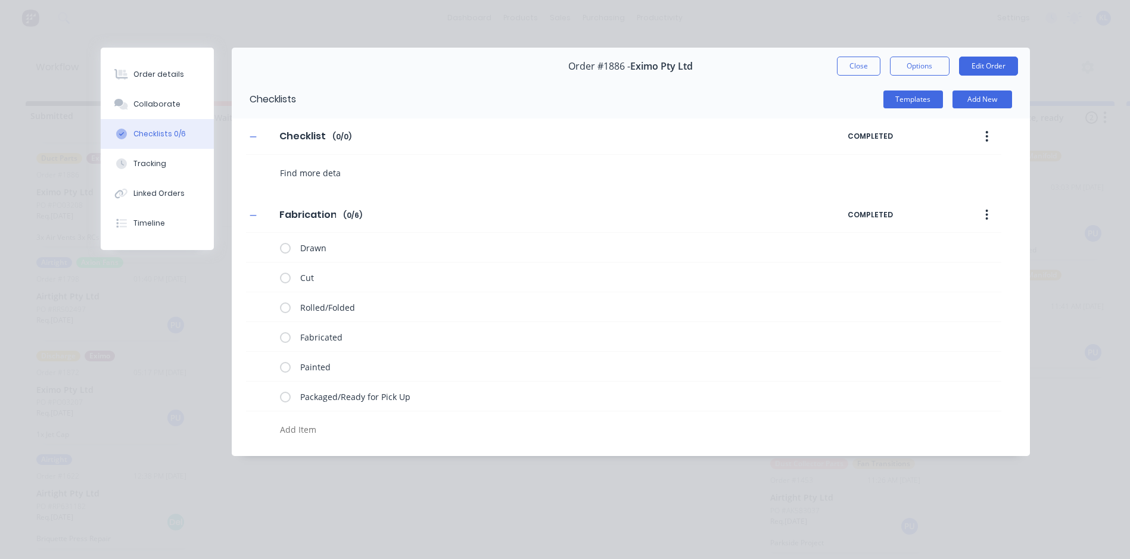
type textarea "x"
type textarea "Find more detaa"
type textarea "x"
type textarea "Find more deta"
type textarea "x"
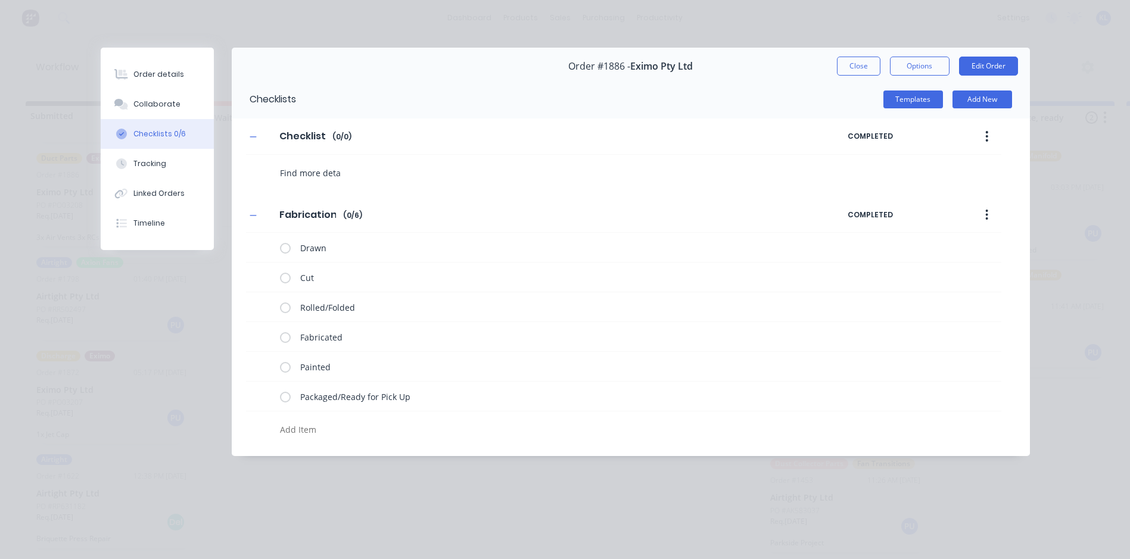
type textarea "Find more detai"
type textarea "x"
type textarea "Find more detail"
type textarea "x"
type textarea "Find more details"
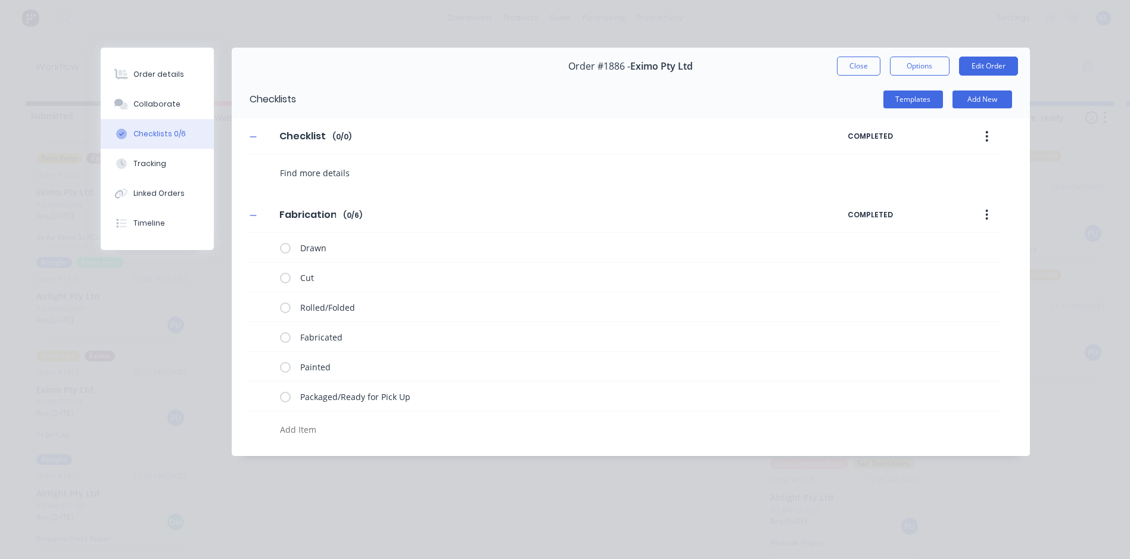
type textarea "x"
type textarea "Find more details"
type textarea "x"
type textarea "Find more details f"
type textarea "x"
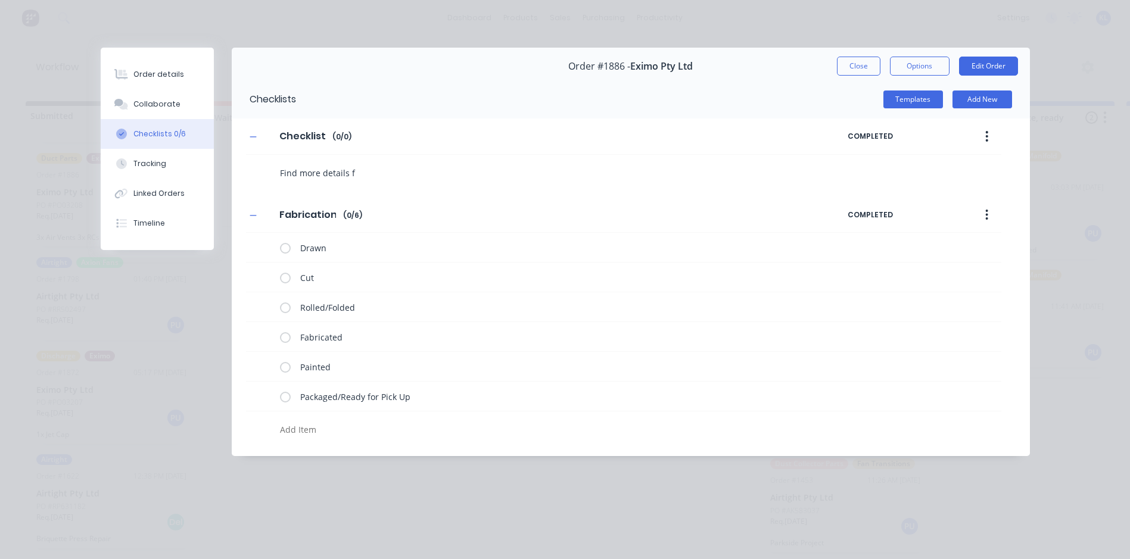
type textarea "Find more details fo"
type textarea "x"
type textarea "Find more details for"
type textarea "x"
type textarea "Find more details for"
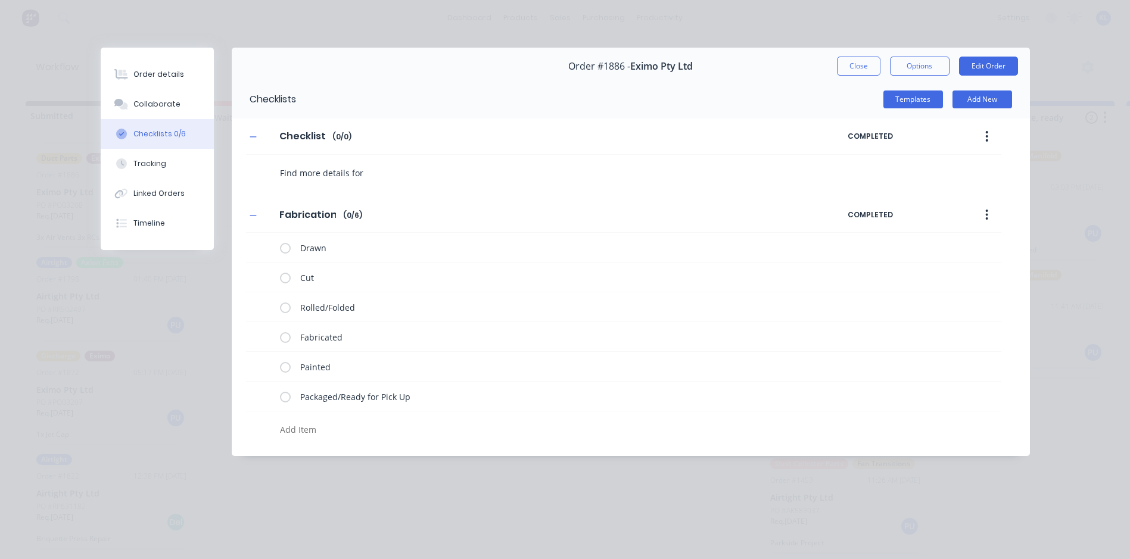
type textarea "x"
type textarea "Find more details for V"
type textarea "x"
type textarea "Find more details for Va"
type textarea "x"
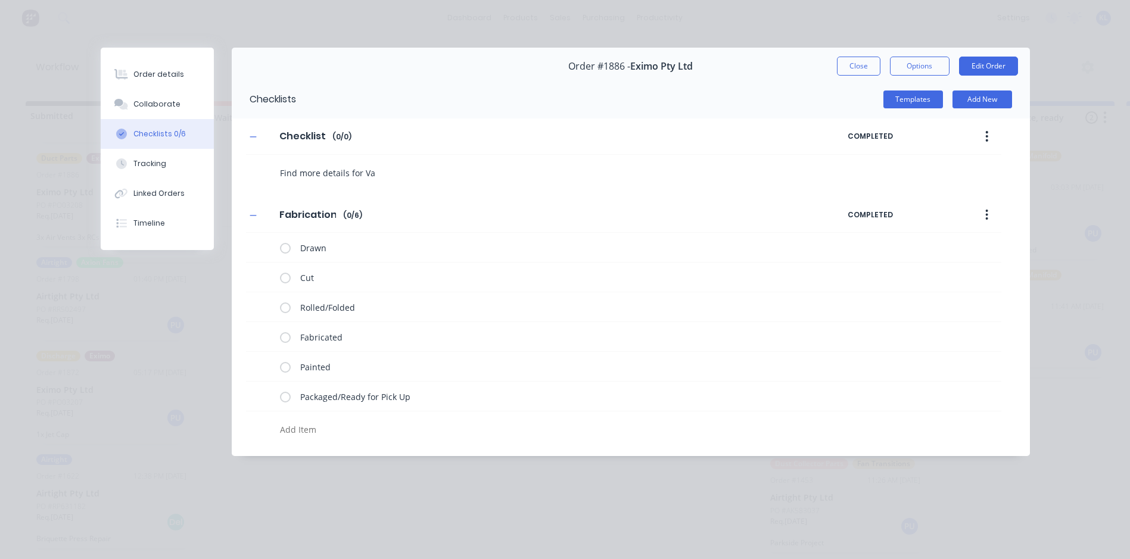
type textarea "Find more details for [PERSON_NAME]"
type textarea "x"
type textarea "Find more details for Valv"
type textarea "x"
type textarea "Find more details for Valve"
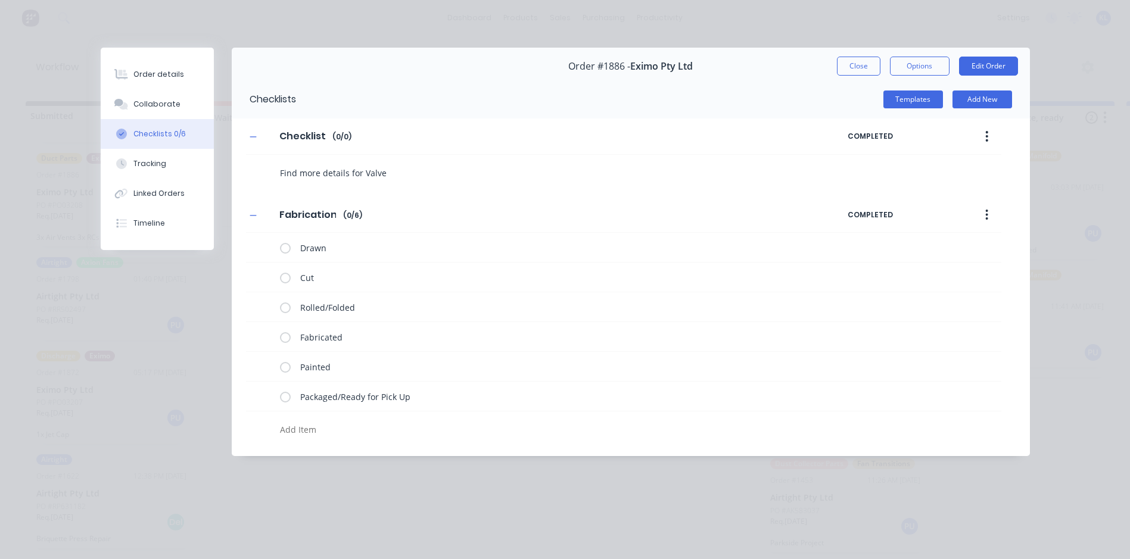
type textarea "x"
type textarea "Find more details for Valves"
type textarea "x"
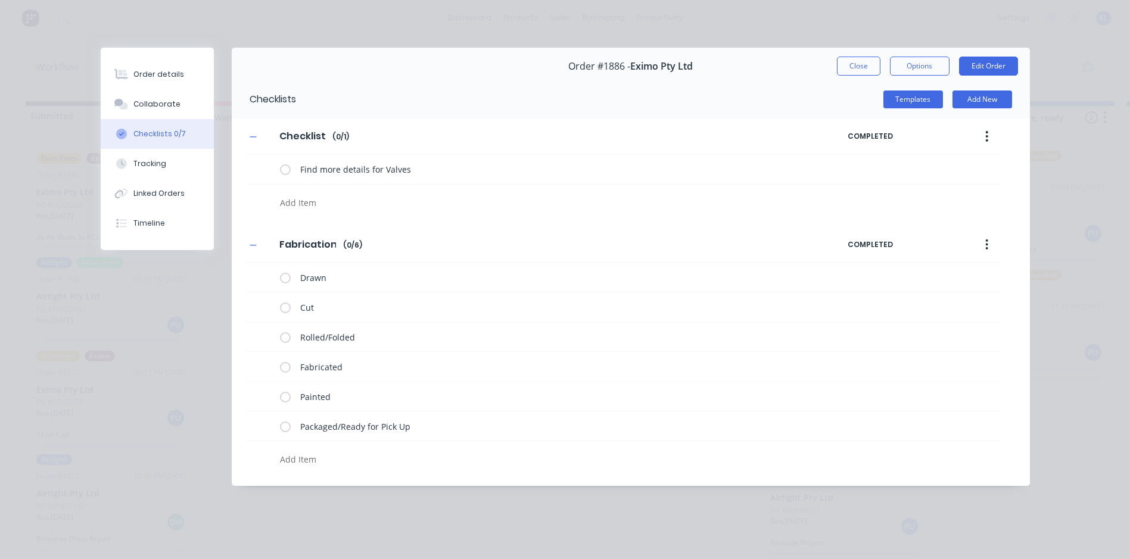
click at [305, 205] on textarea at bounding box center [515, 202] width 481 height 17
type textarea "x"
type textarea "D"
type textarea "x"
type textarea "Dr"
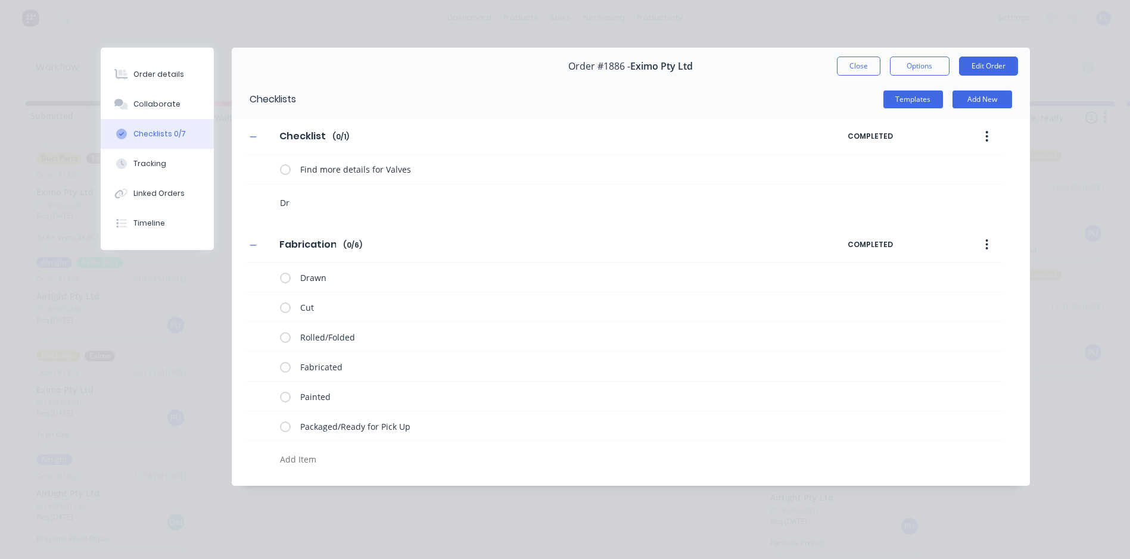
type textarea "x"
type textarea "Dra"
type textarea "x"
type textarea "Draw"
type textarea "x"
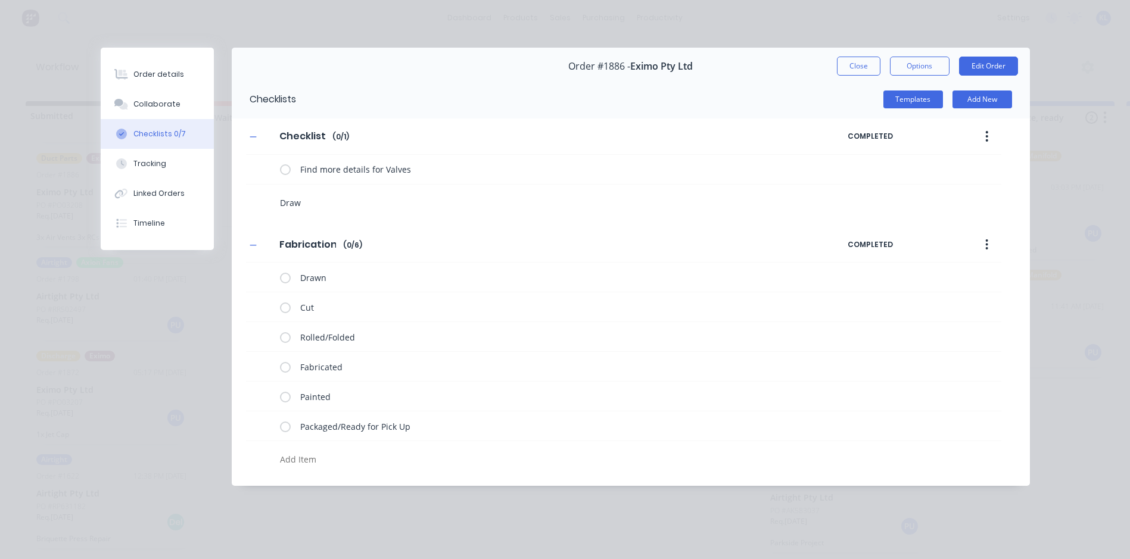
type textarea "Draw"
type textarea "x"
type textarea "Draw V"
type textarea "x"
type textarea "Draw Va"
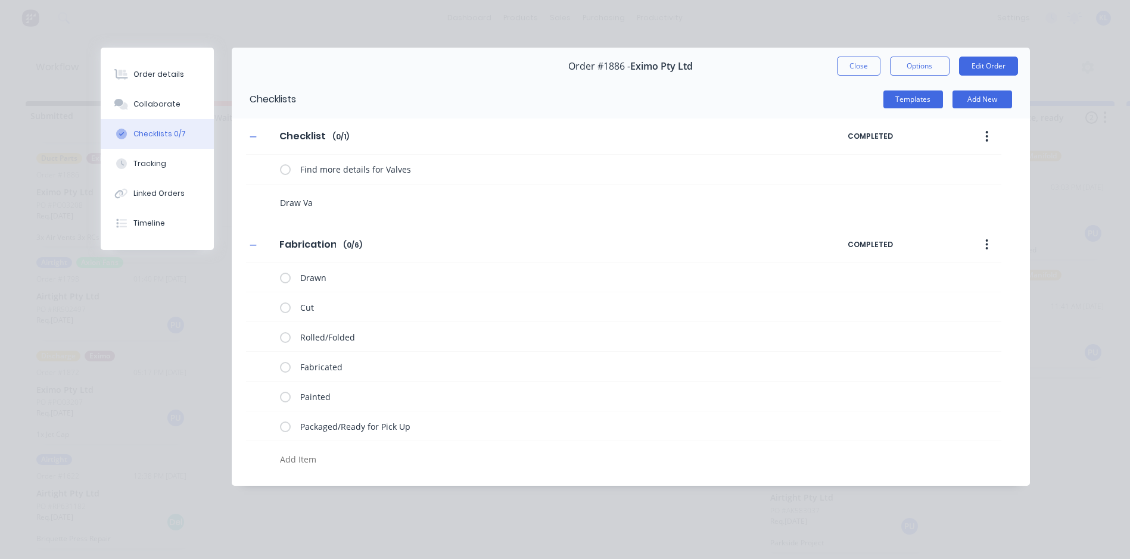
type textarea "x"
type textarea "Draw Val"
type textarea "x"
type textarea "Draw Valv"
type textarea "x"
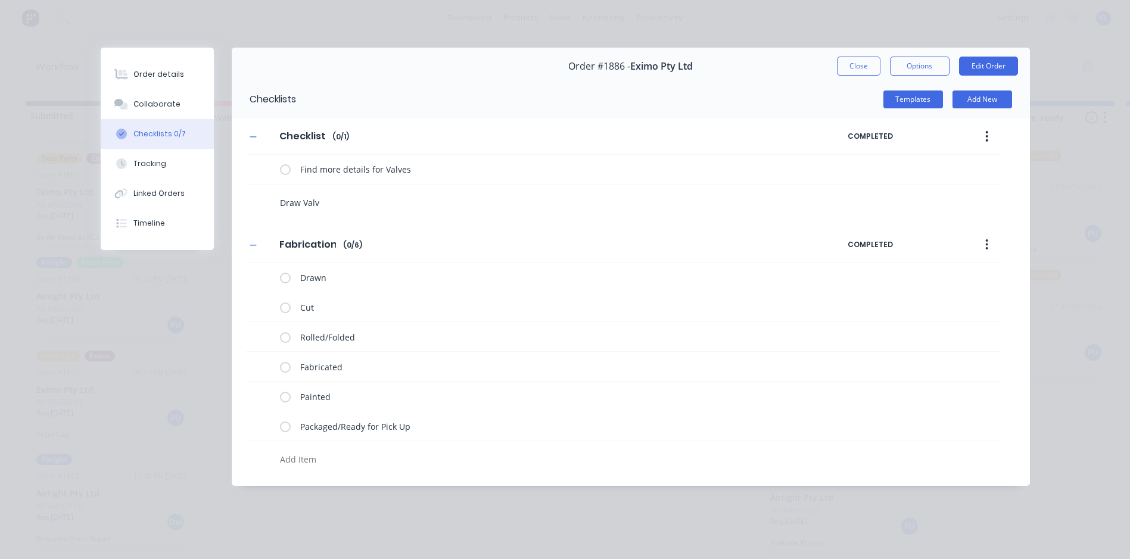
type textarea "Draw Valve"
type textarea "x"
type textarea "Draw Valves"
type textarea "x"
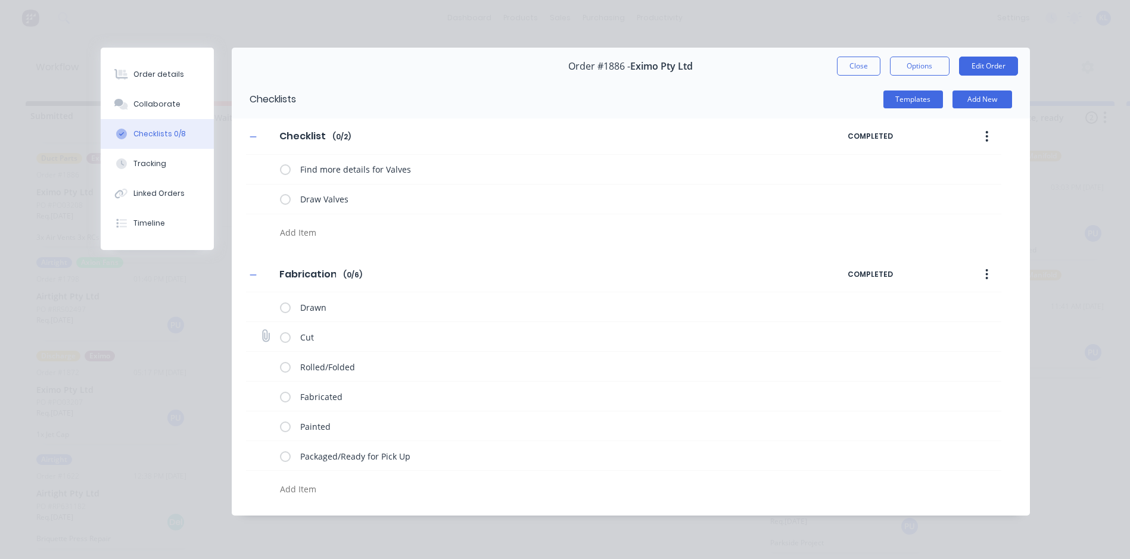
scroll to position [0, 0]
click at [858, 61] on button "Close" at bounding box center [858, 66] width 43 height 19
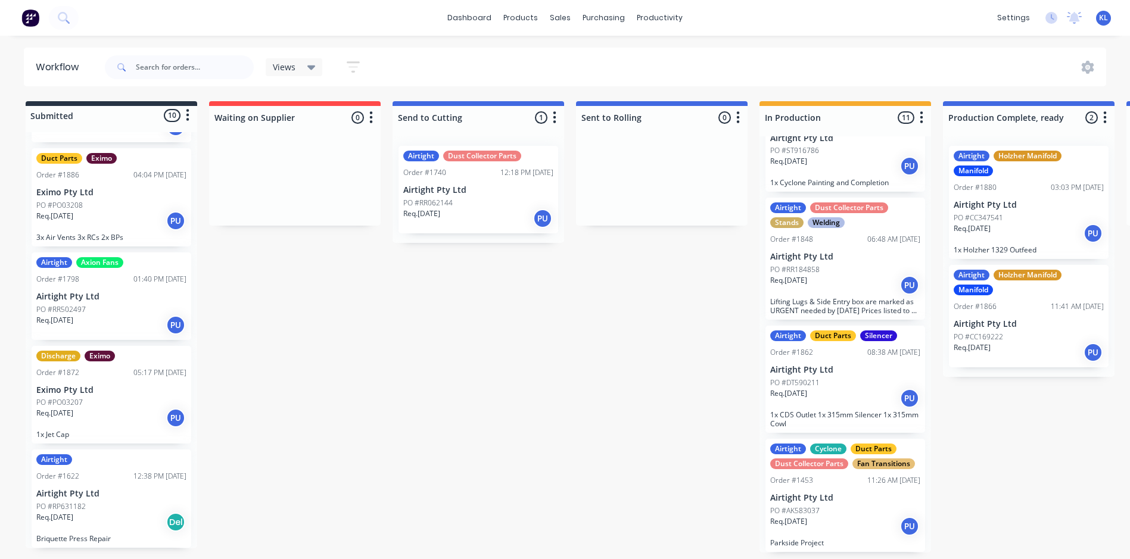
click at [435, 208] on p "Req. [DATE]" at bounding box center [421, 213] width 37 height 11
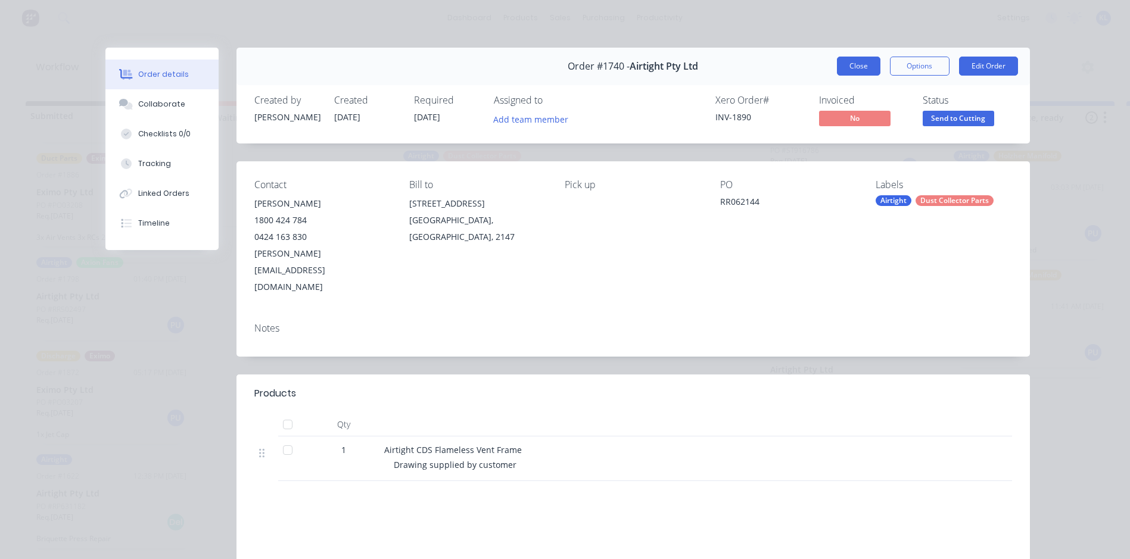
click at [860, 63] on button "Close" at bounding box center [858, 66] width 43 height 19
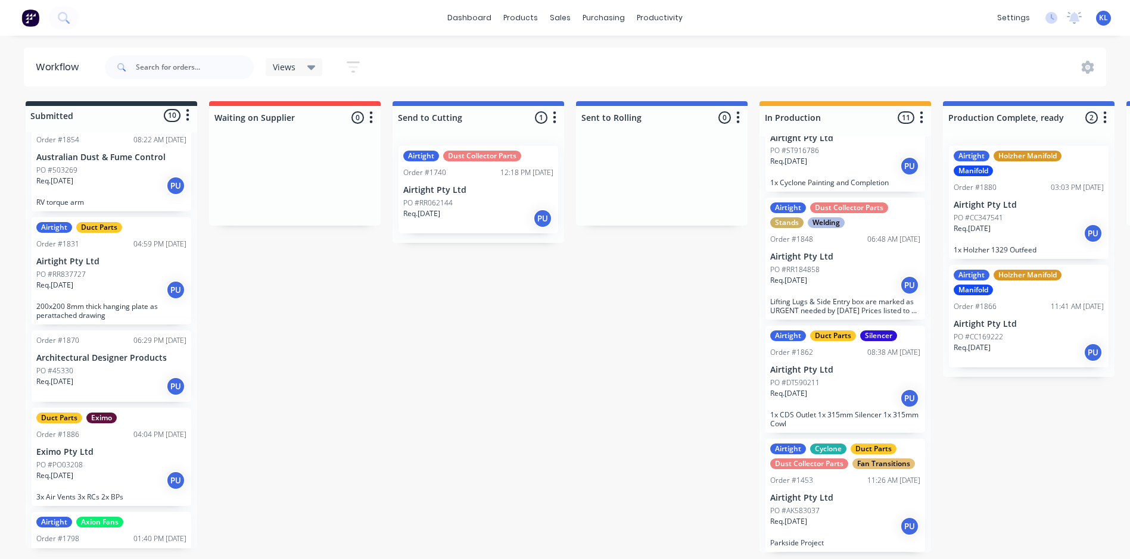
scroll to position [303, 0]
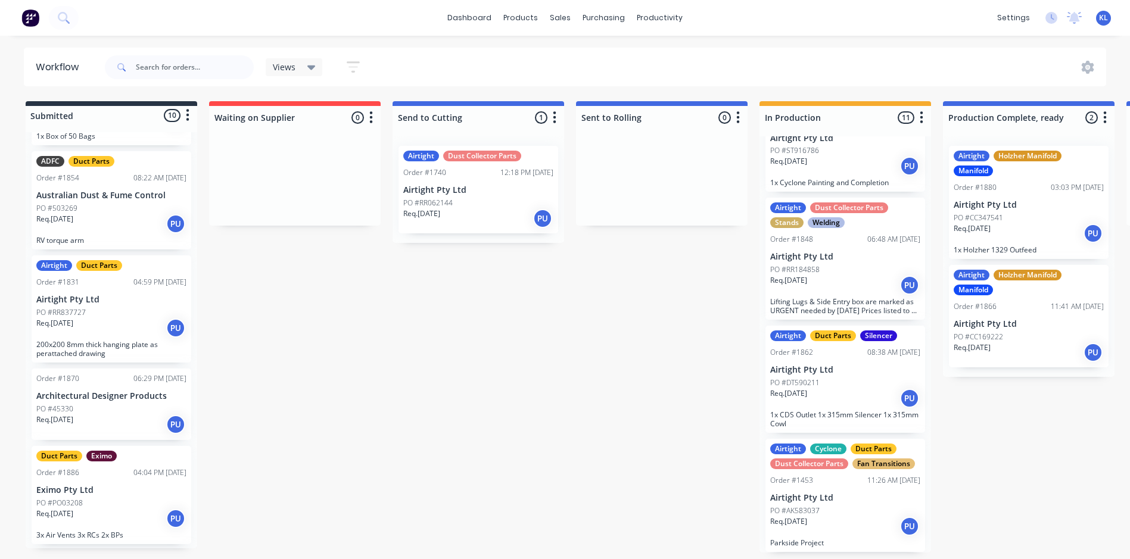
click at [94, 419] on div "Req. [DATE] PU" at bounding box center [111, 424] width 150 height 20
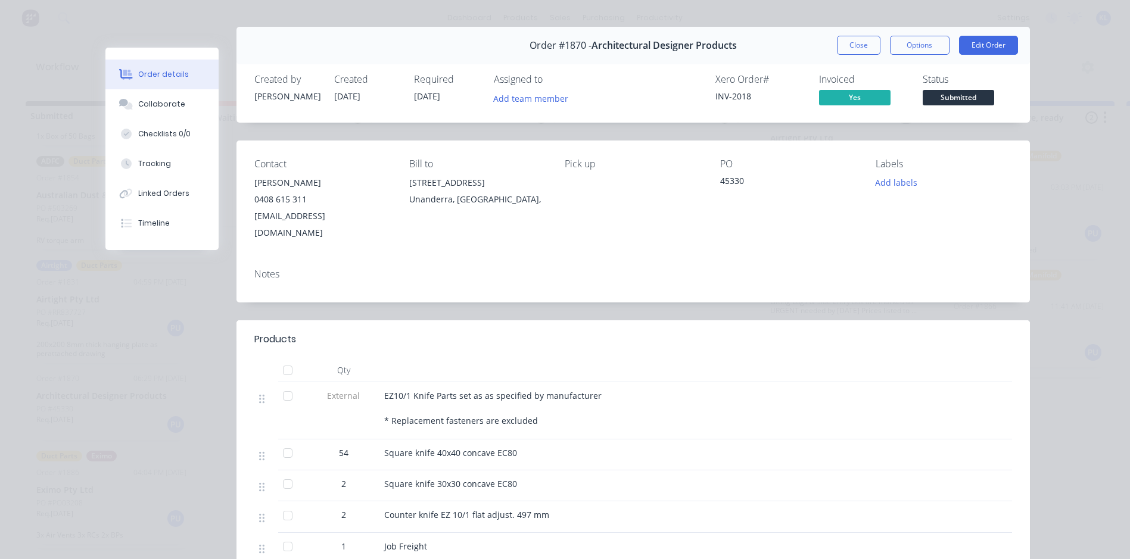
scroll to position [0, 0]
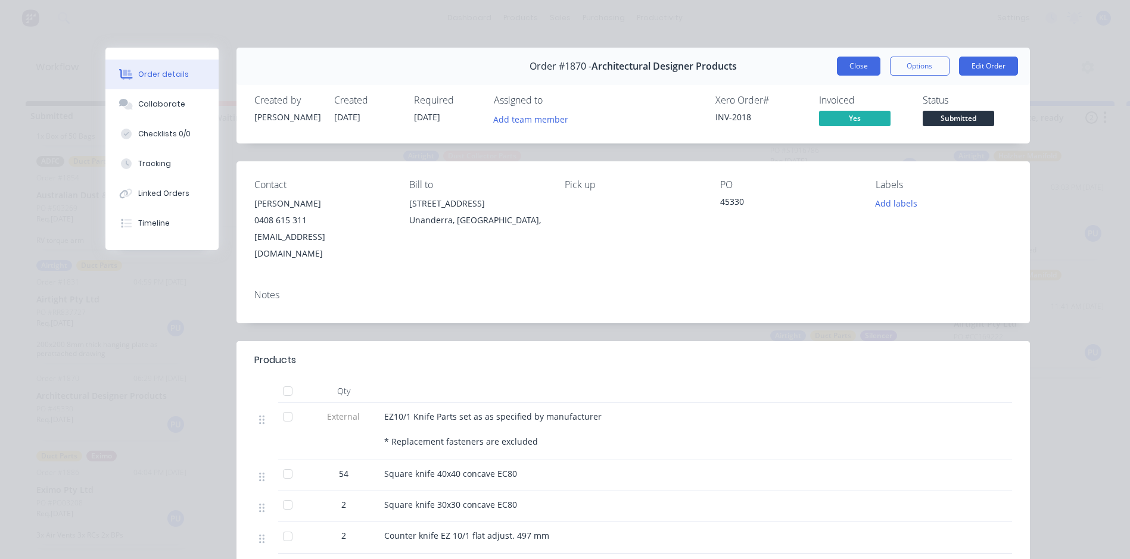
click at [864, 61] on button "Close" at bounding box center [858, 66] width 43 height 19
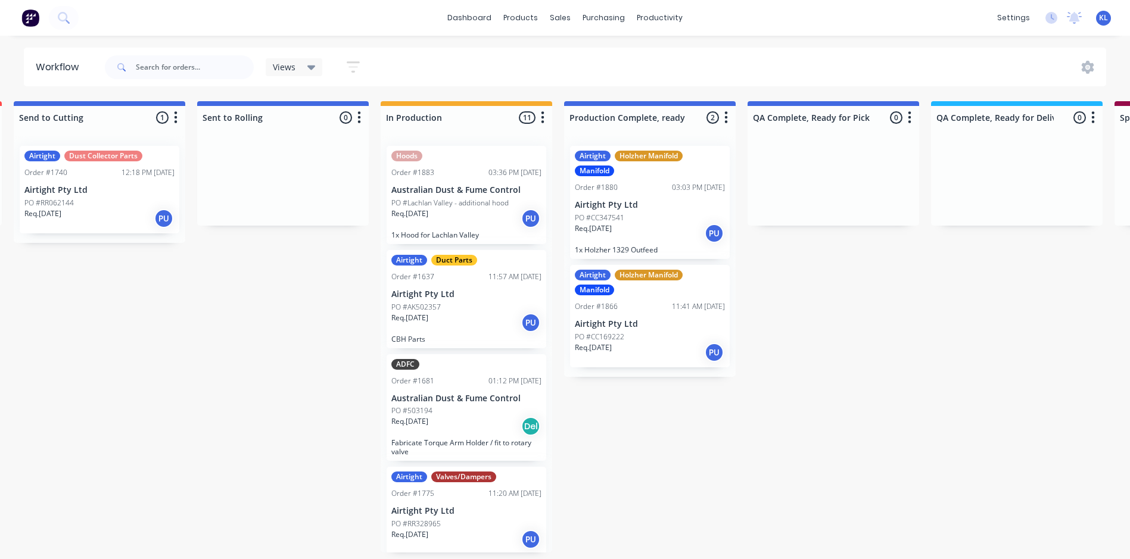
scroll to position [0, 379]
click at [477, 224] on div "Req. [DATE] PU" at bounding box center [466, 218] width 150 height 20
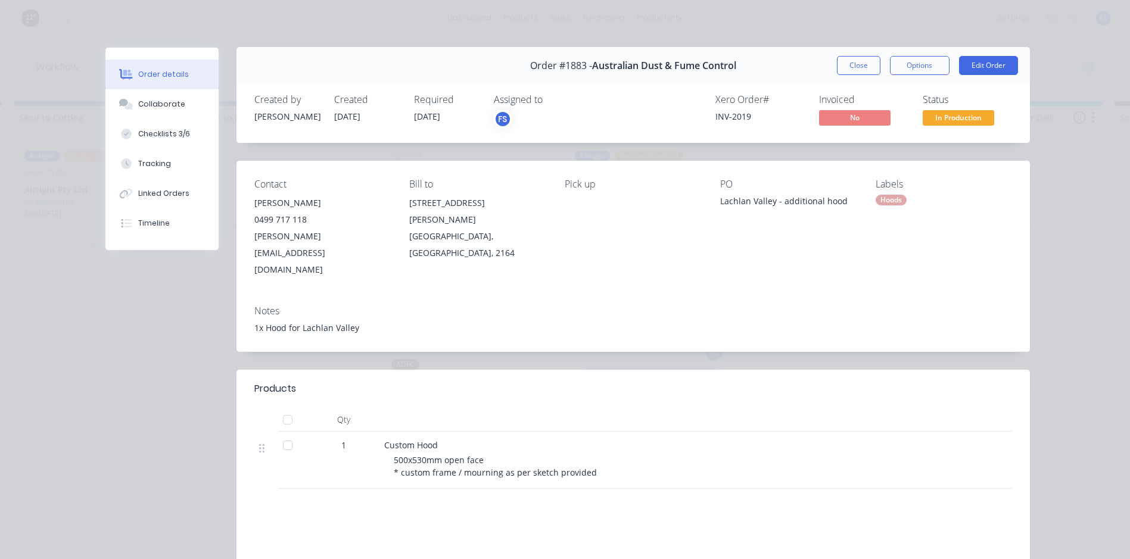
scroll to position [0, 0]
click at [863, 68] on button "Close" at bounding box center [858, 66] width 43 height 19
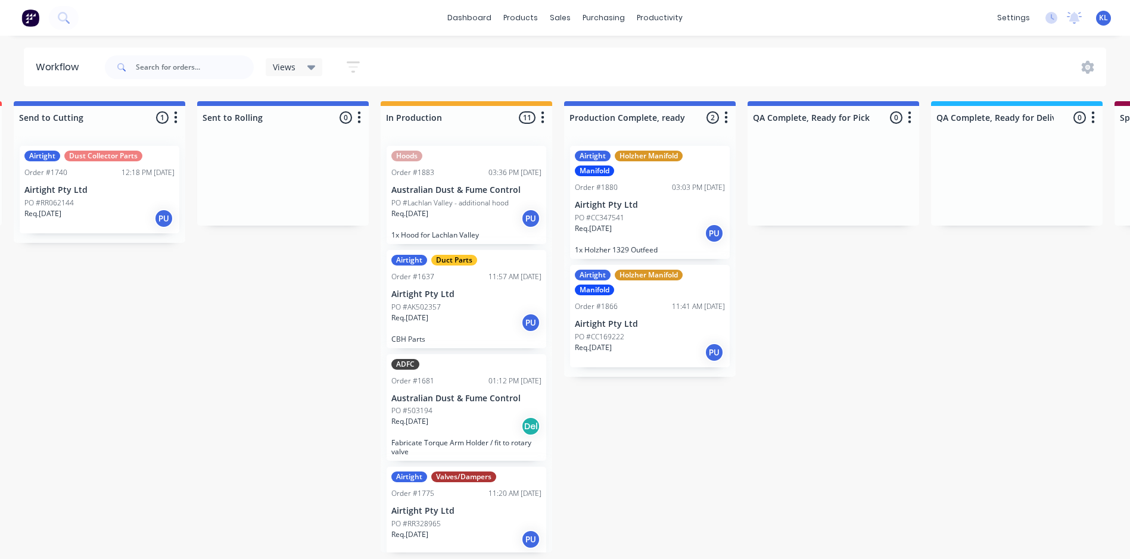
scroll to position [799, 0]
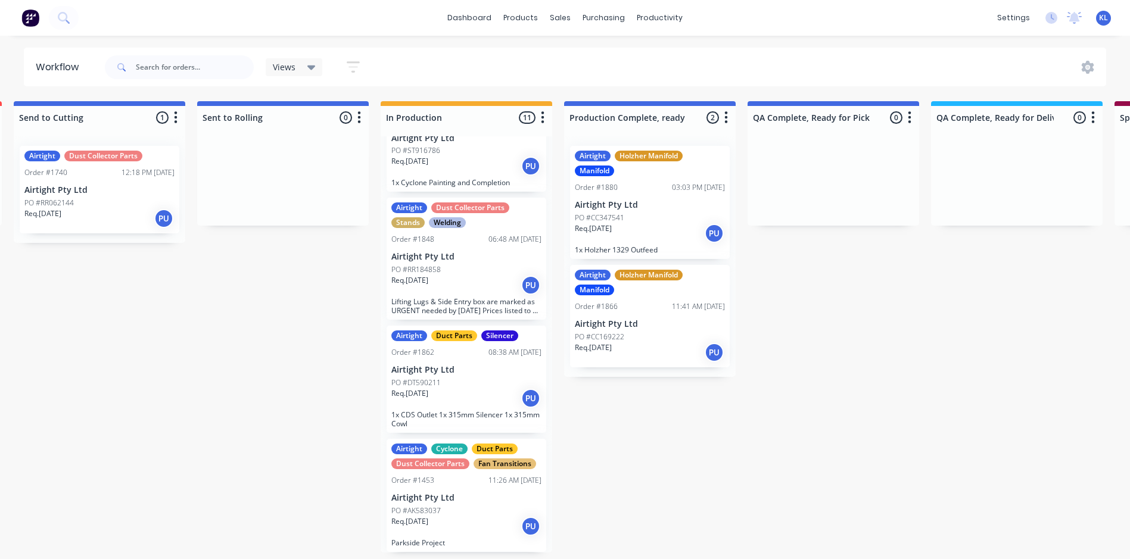
click at [638, 221] on div "PO #CC347541" at bounding box center [650, 218] width 150 height 11
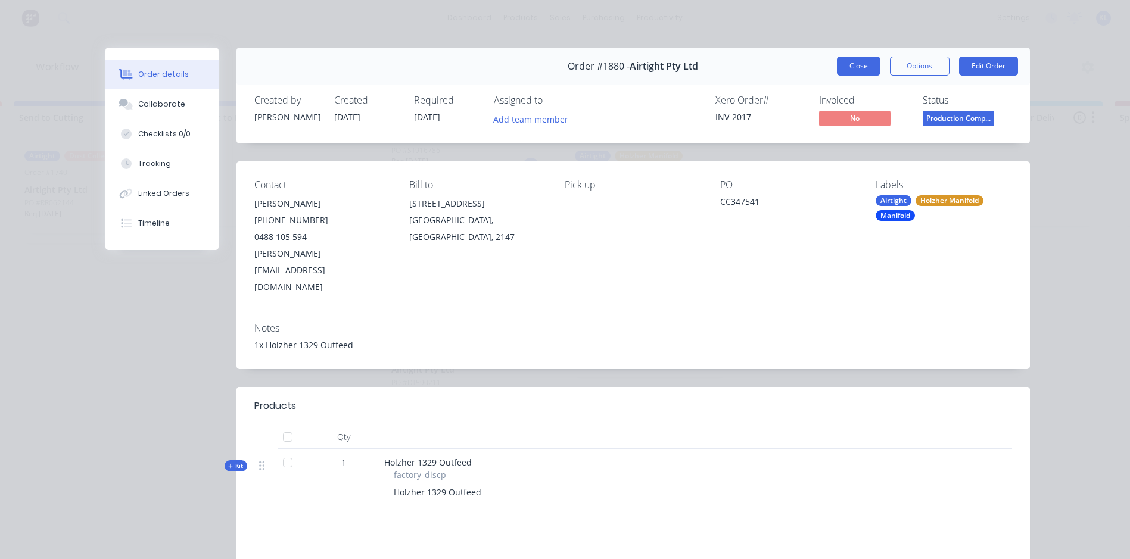
click at [847, 70] on button "Close" at bounding box center [858, 66] width 43 height 19
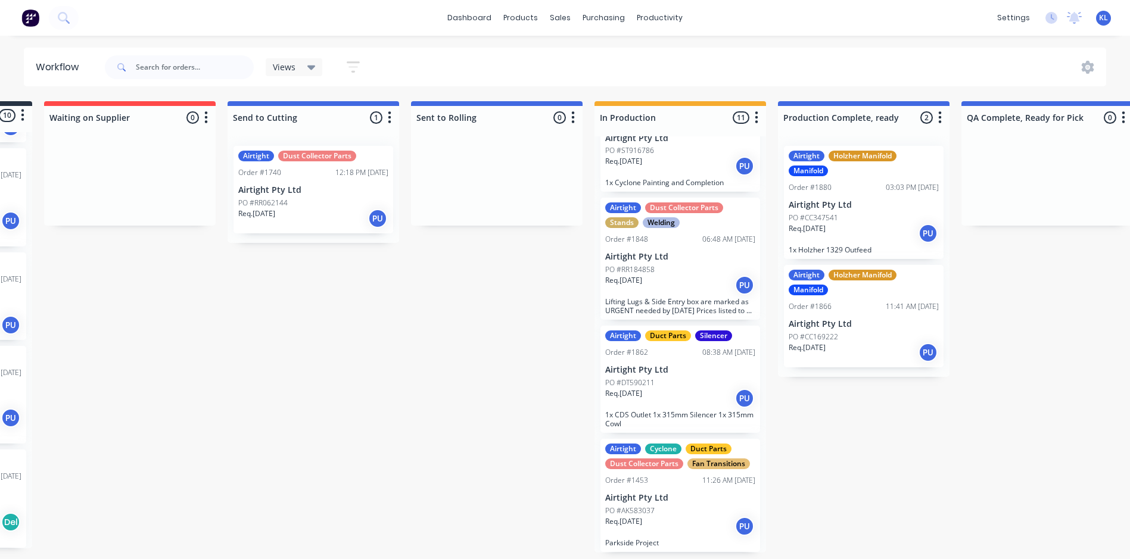
scroll to position [2, 155]
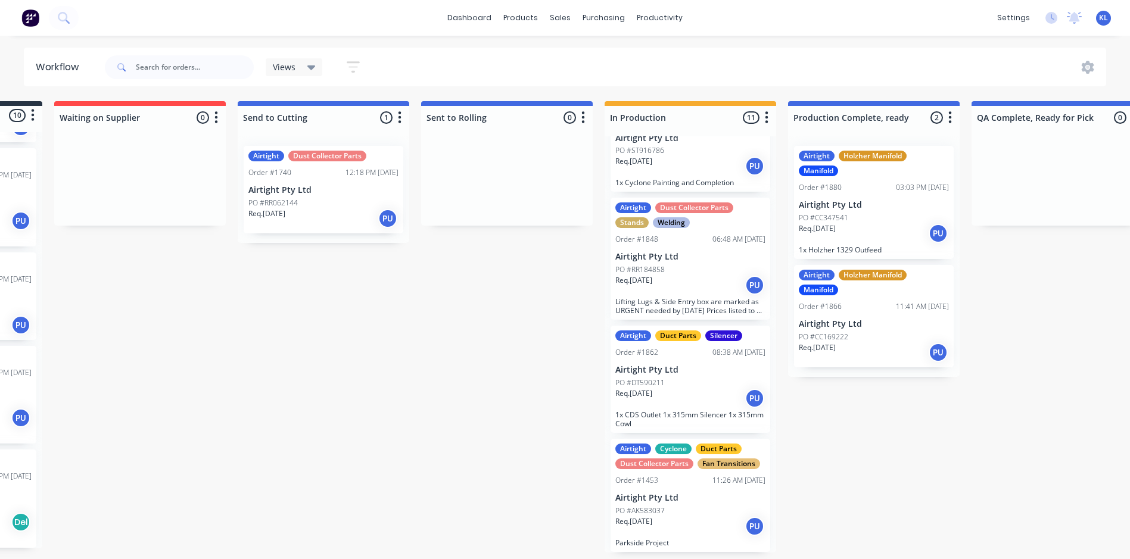
click at [685, 397] on div "Req. [DATE] PU" at bounding box center [690, 398] width 150 height 20
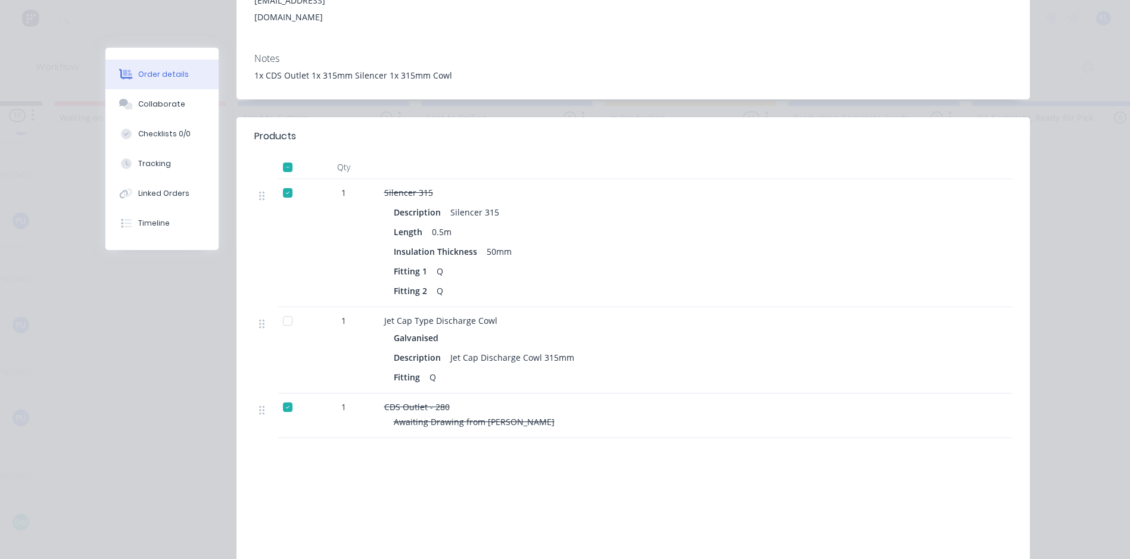
scroll to position [298, 0]
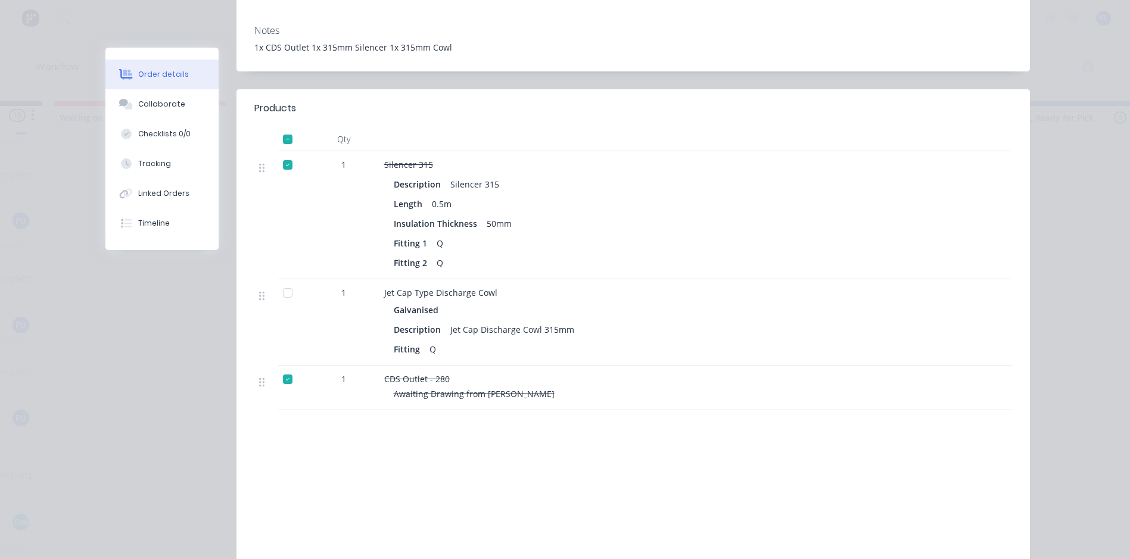
click at [277, 281] on div at bounding box center [288, 293] width 24 height 24
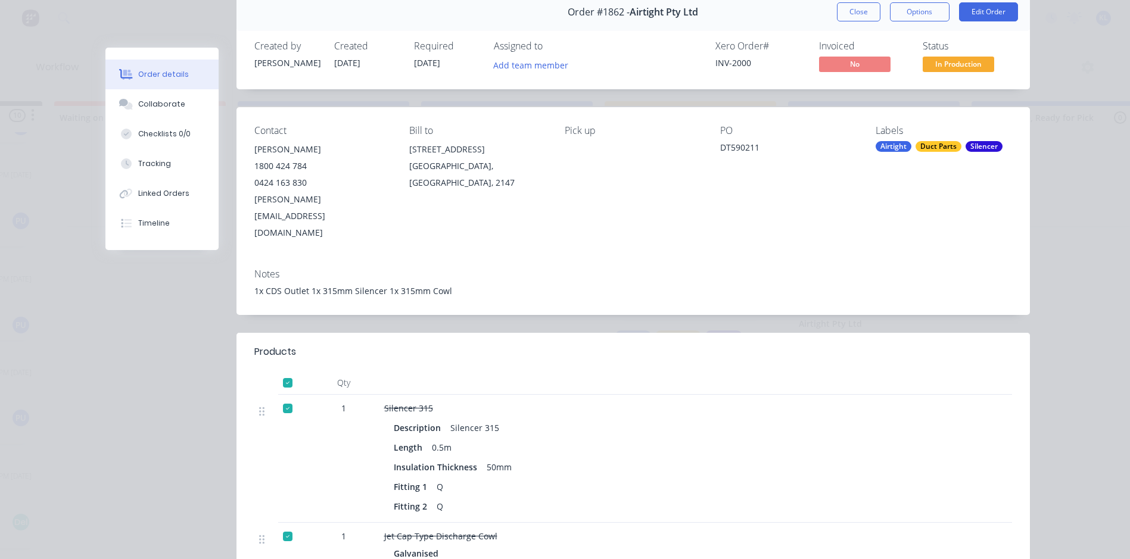
scroll to position [0, 0]
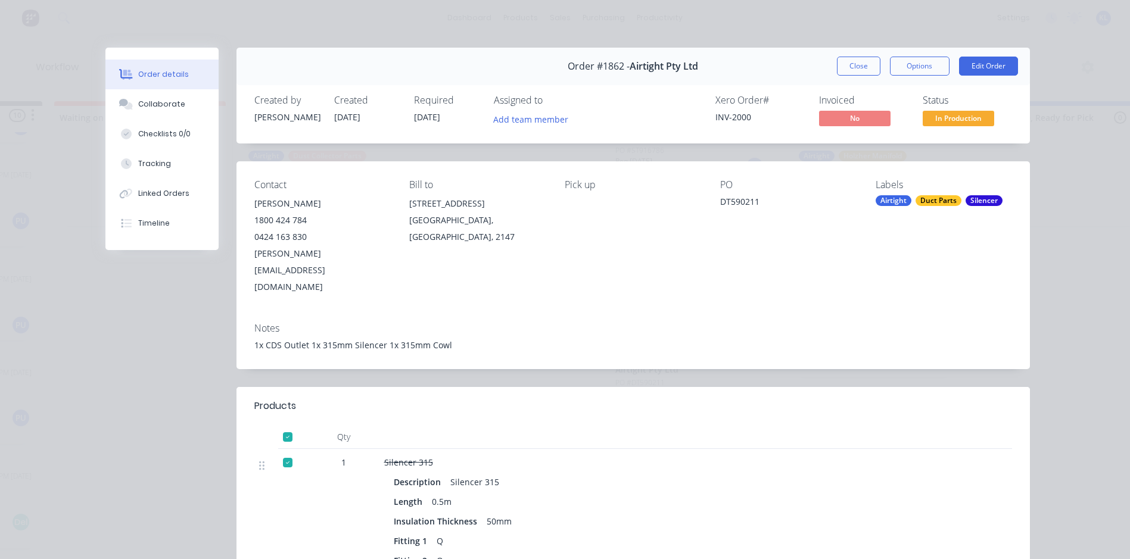
click at [949, 115] on span "In Production" at bounding box center [957, 118] width 71 height 15
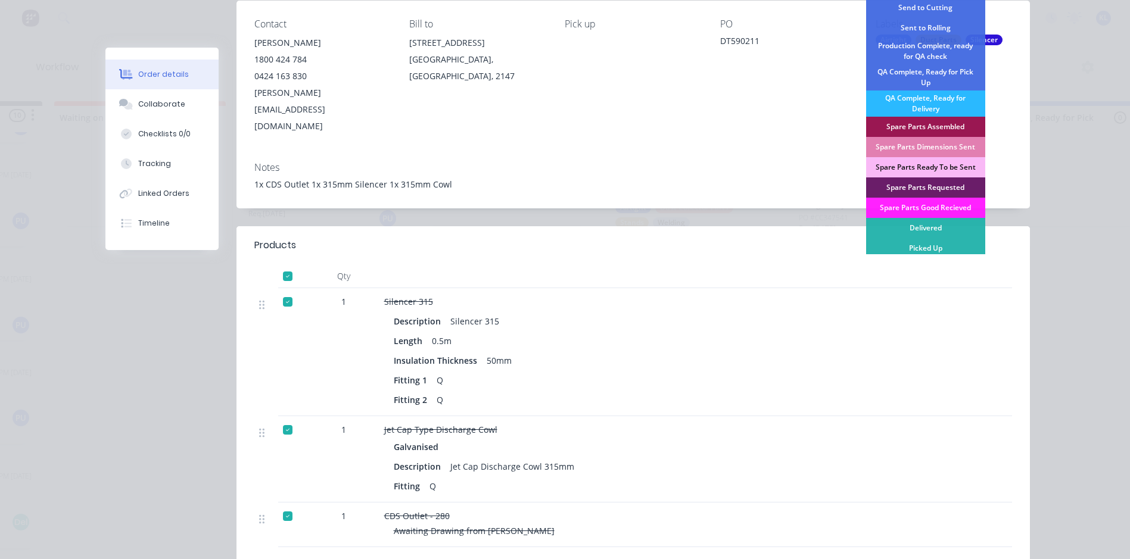
scroll to position [179, 0]
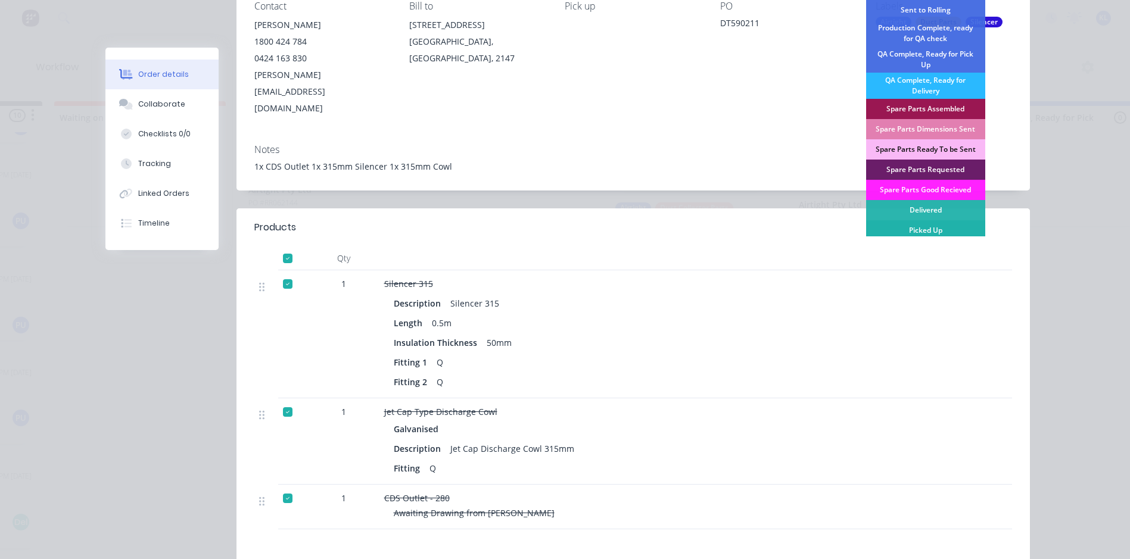
click at [934, 230] on div "Picked Up" at bounding box center [925, 230] width 119 height 20
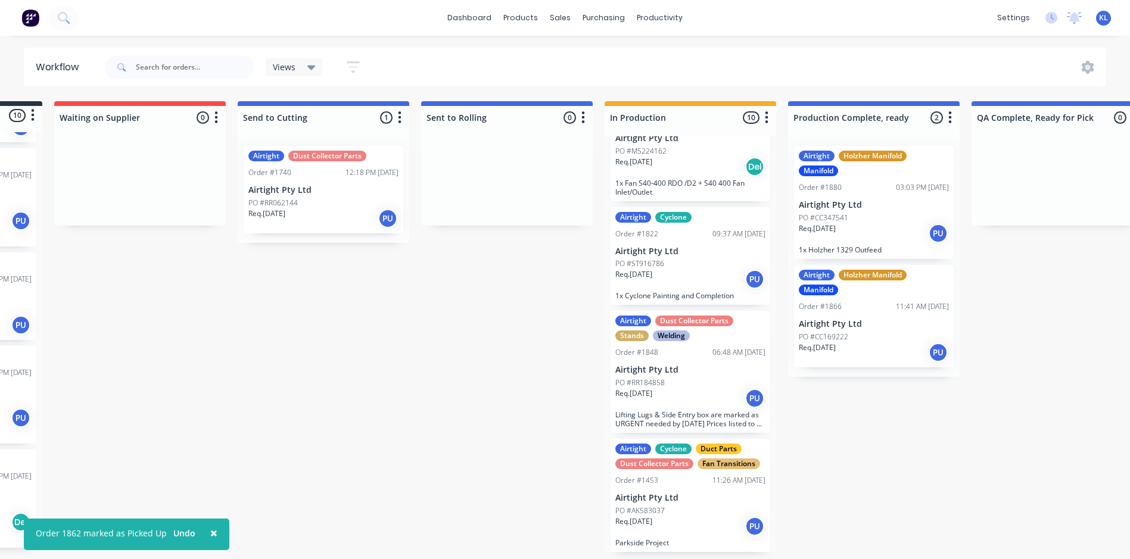
scroll to position [0, 0]
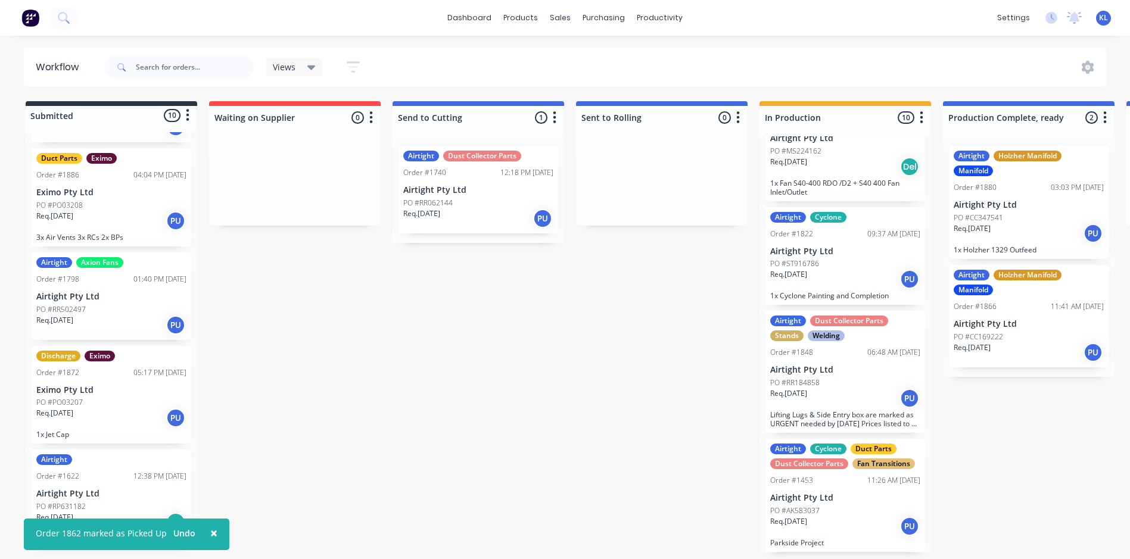
click at [471, 208] on div "Req. [DATE] PU" at bounding box center [478, 218] width 150 height 20
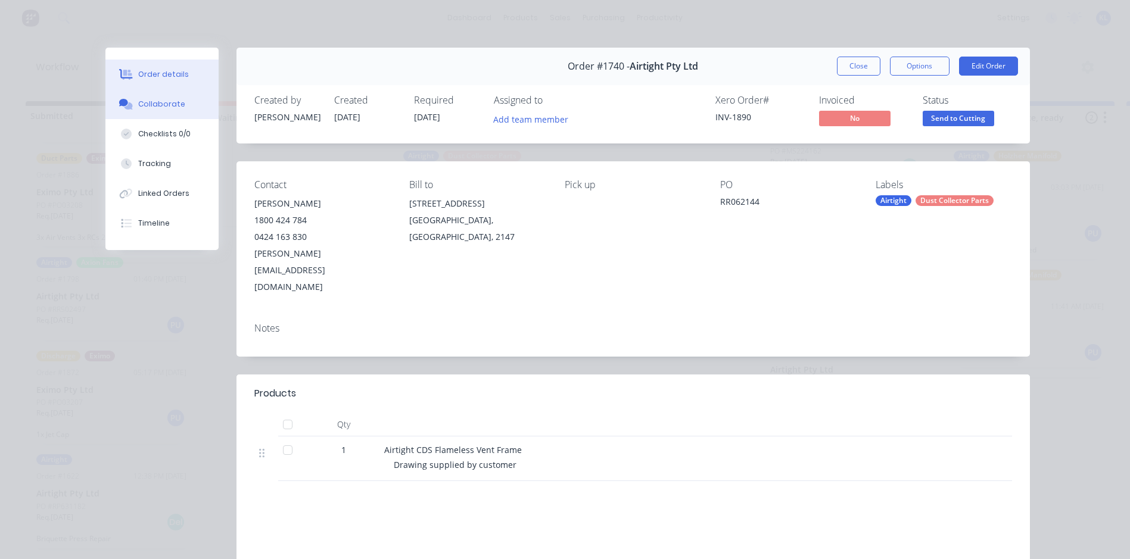
click at [149, 102] on div "Collaborate" at bounding box center [161, 104] width 47 height 11
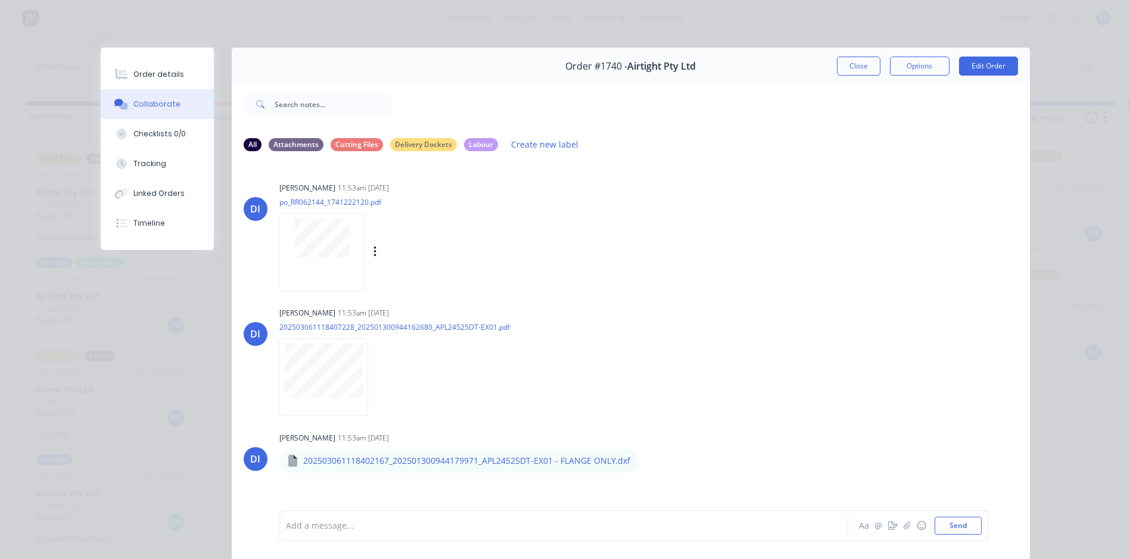
click at [308, 272] on div at bounding box center [322, 252] width 86 height 78
click at [155, 74] on div "Order details" at bounding box center [158, 74] width 51 height 11
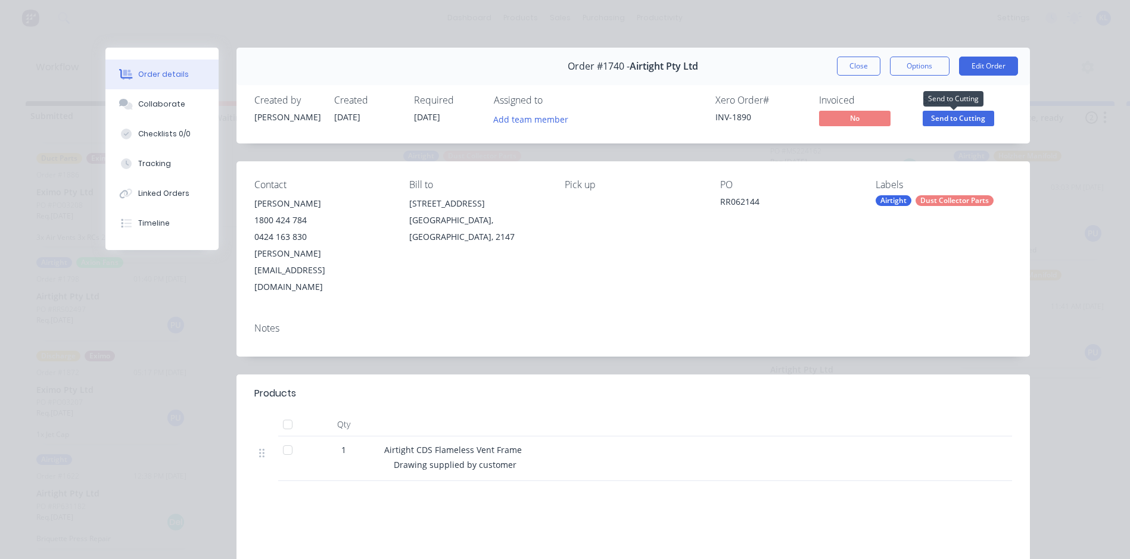
click at [955, 114] on span "Send to Cutting" at bounding box center [957, 118] width 71 height 15
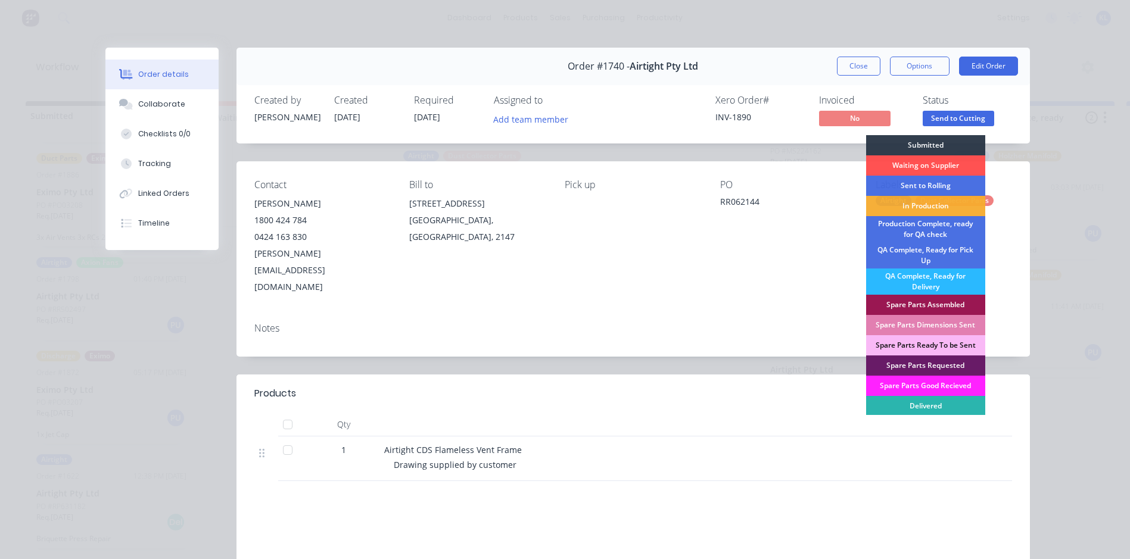
click at [809, 152] on div "Order #1740 - Airtight Pty Ltd Close Options Edit Order Created by [PERSON_NAME…" at bounding box center [567, 371] width 924 height 646
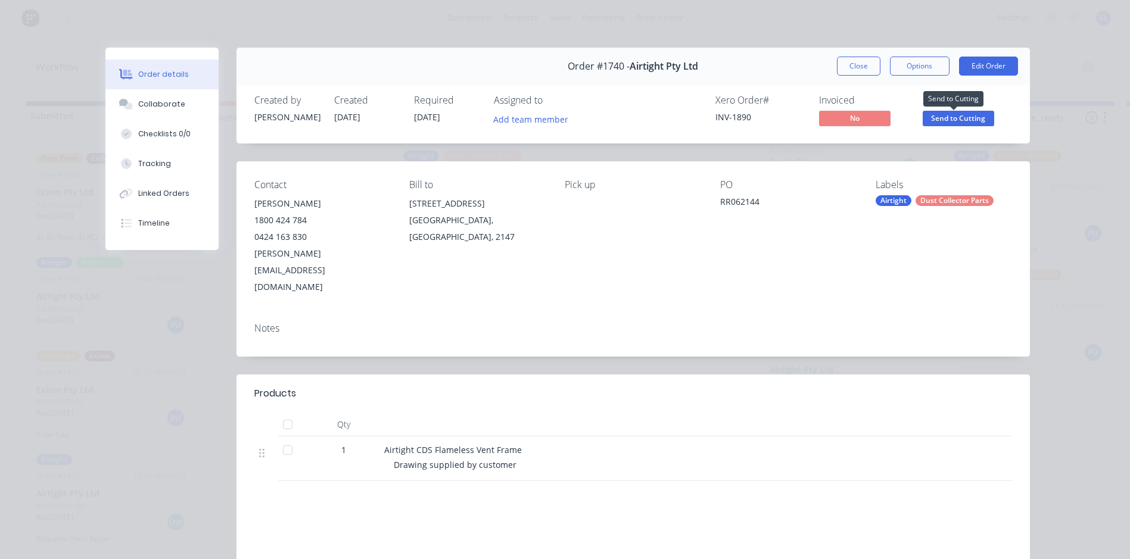
click at [924, 116] on span "Send to Cutting" at bounding box center [957, 118] width 71 height 15
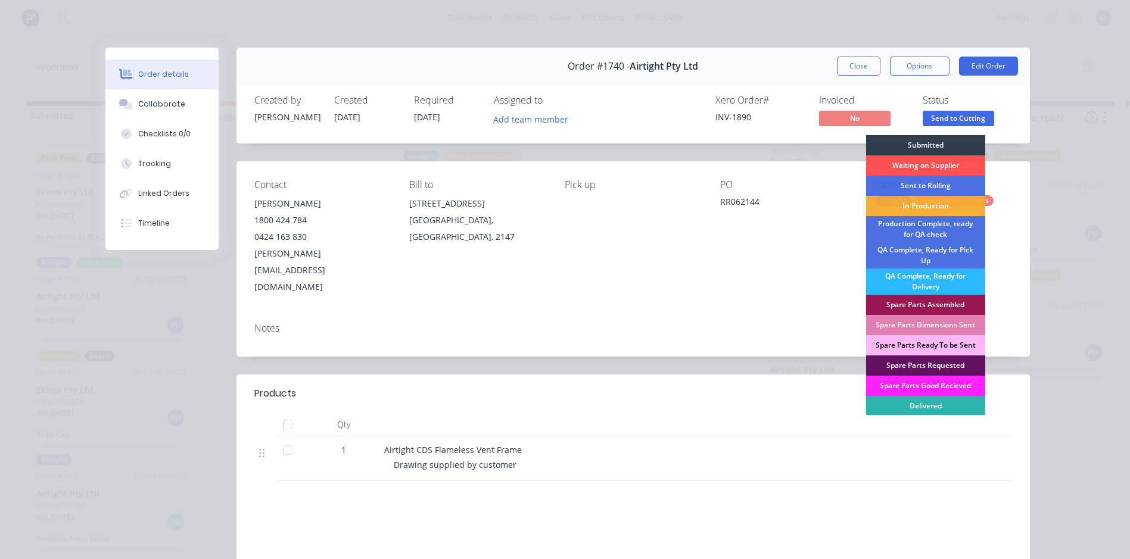
scroll to position [17, 0]
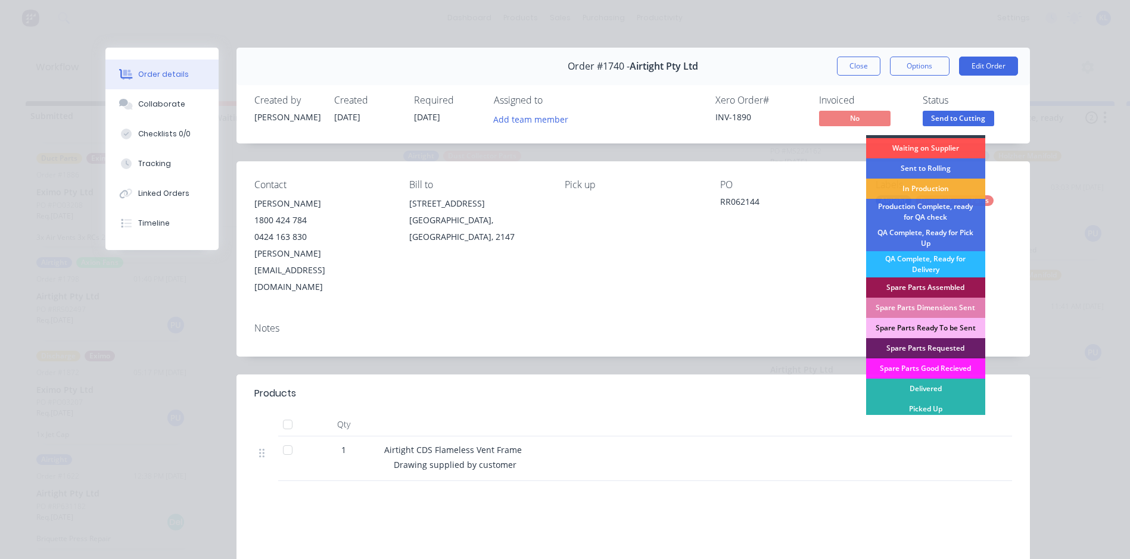
click at [878, 93] on div "Created by [PERSON_NAME] Created [DATE] Required [DATE] Assigned to Add team me…" at bounding box center [632, 111] width 793 height 63
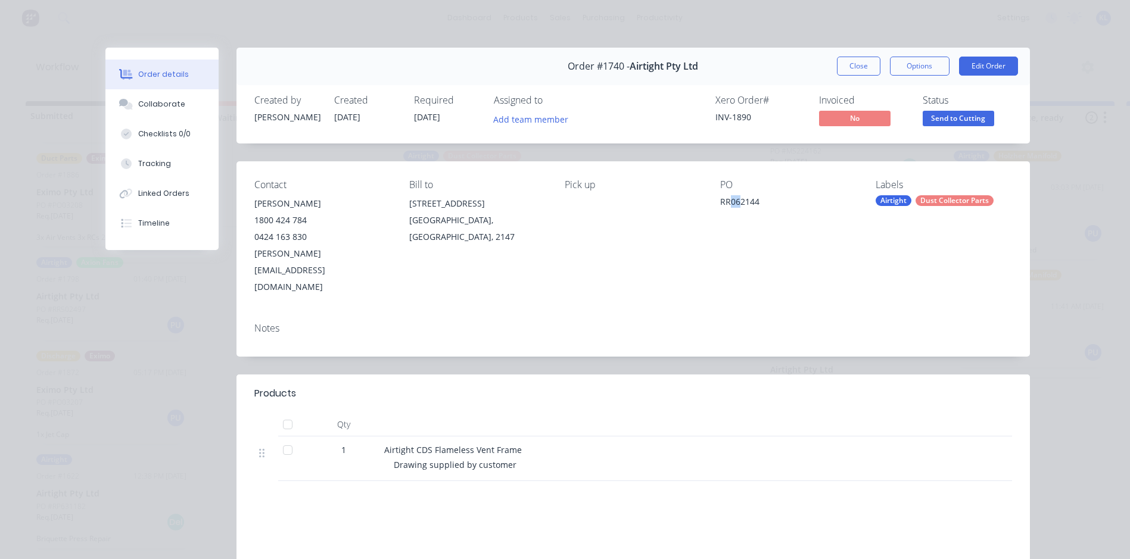
drag, startPoint x: 727, startPoint y: 203, endPoint x: 734, endPoint y: 201, distance: 7.4
click at [734, 201] on div "RR062144" at bounding box center [788, 203] width 136 height 17
click at [735, 201] on div "RR062144" at bounding box center [788, 203] width 136 height 17
click at [740, 201] on div "RR062144" at bounding box center [788, 203] width 136 height 17
drag, startPoint x: 740, startPoint y: 201, endPoint x: 759, endPoint y: 200, distance: 19.1
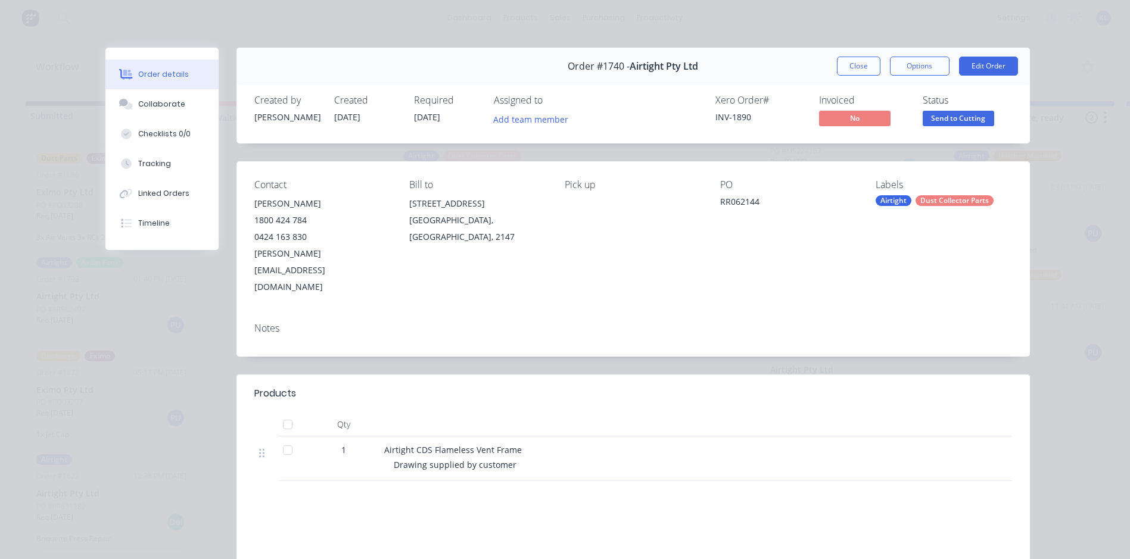
click at [759, 200] on div "RR062144" at bounding box center [788, 203] width 136 height 17
click at [138, 109] on div "Collaborate" at bounding box center [161, 104] width 47 height 11
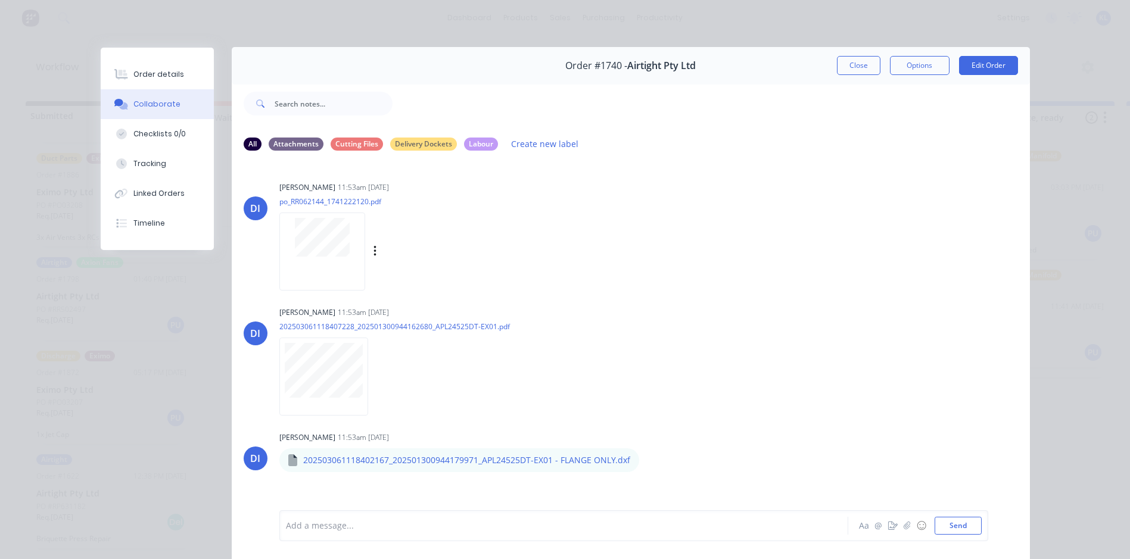
scroll to position [0, 0]
click at [910, 65] on button "Options" at bounding box center [920, 66] width 60 height 19
click at [856, 63] on button "Close" at bounding box center [858, 66] width 43 height 19
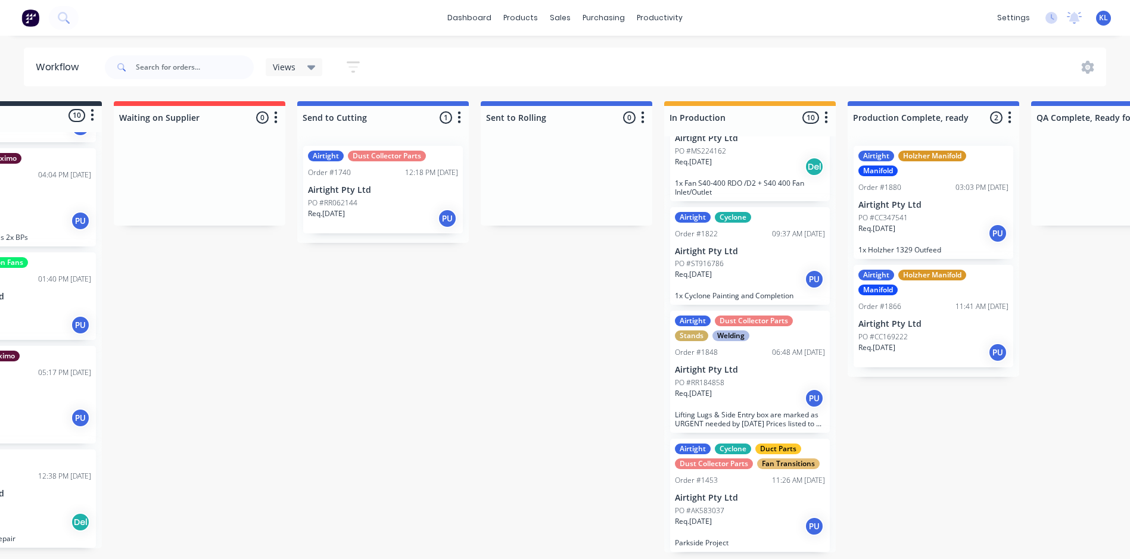
scroll to position [2, 32]
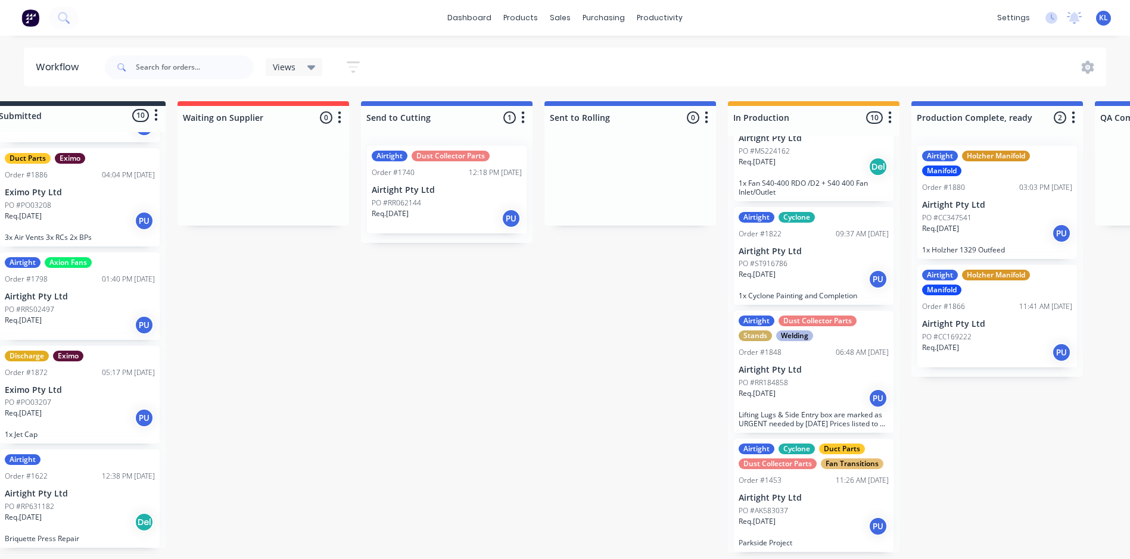
click at [417, 205] on p "PO #RR062144" at bounding box center [396, 203] width 49 height 11
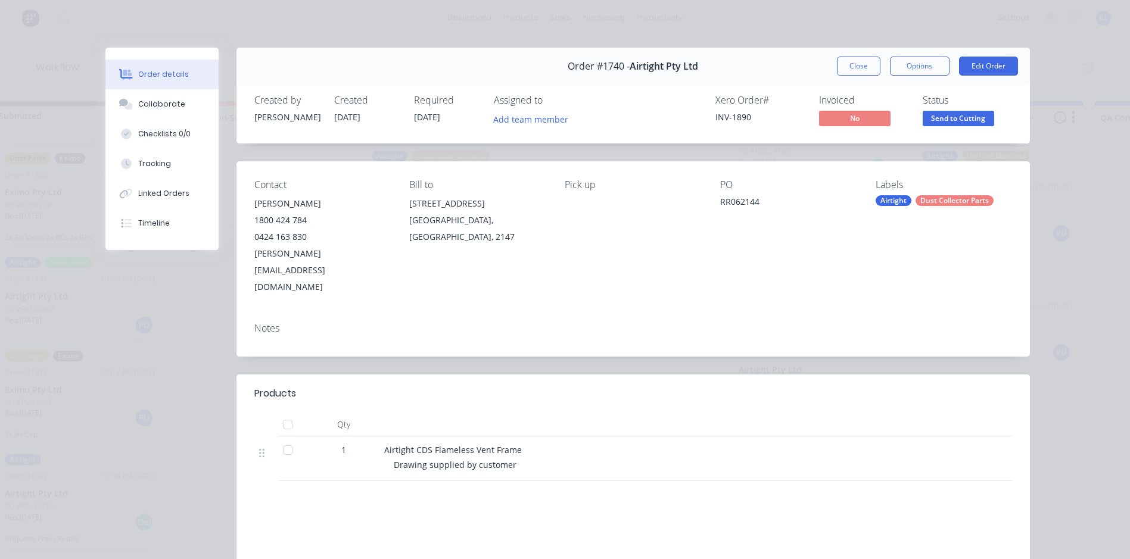
click at [941, 120] on span "Send to Cutting" at bounding box center [957, 118] width 71 height 15
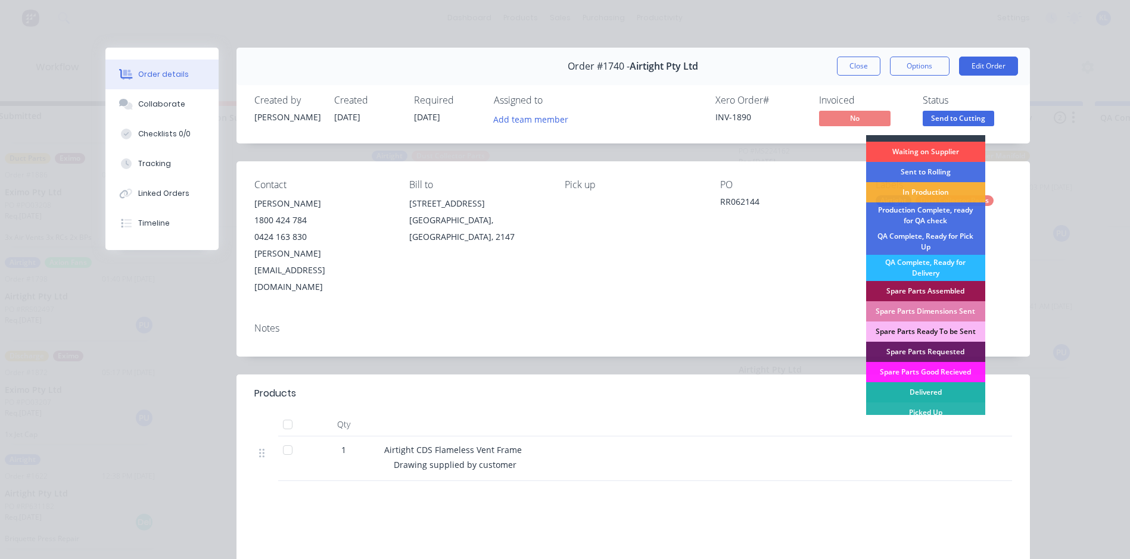
scroll to position [17, 0]
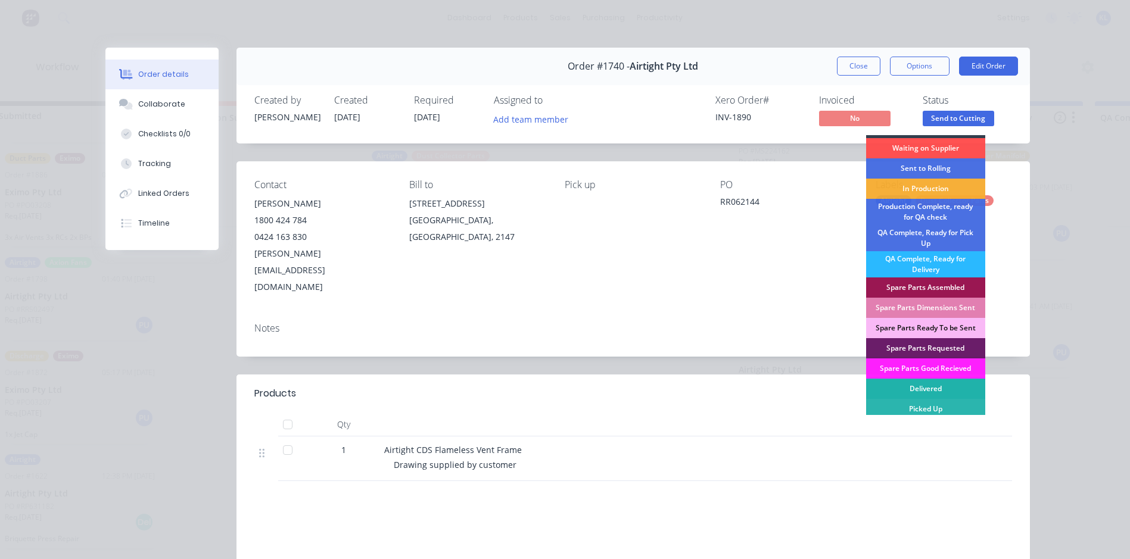
click at [924, 389] on div "Delivered" at bounding box center [925, 389] width 119 height 20
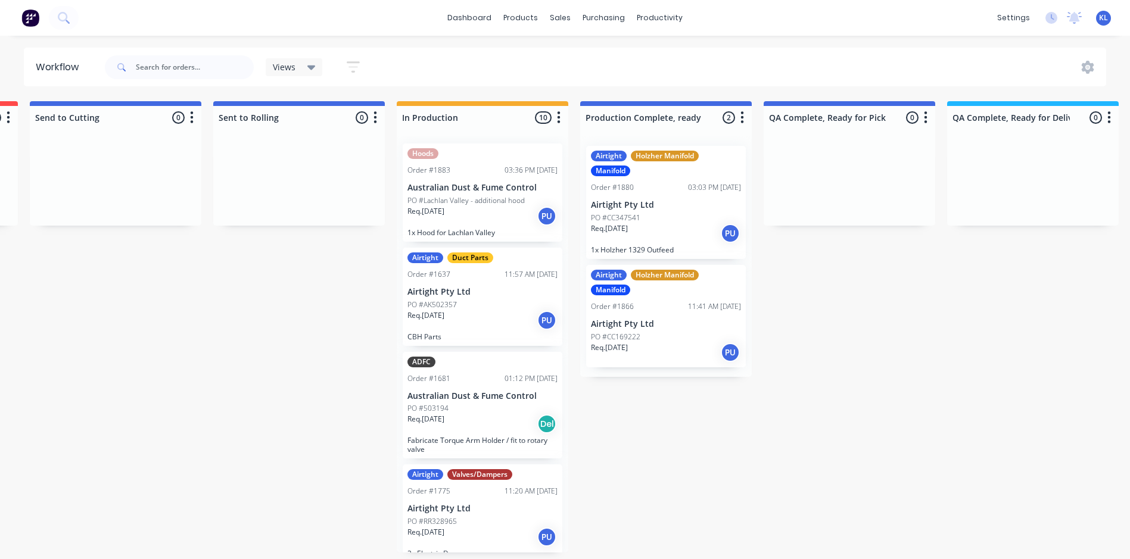
scroll to position [0, 0]
click at [488, 421] on div "Req. [DATE] Del" at bounding box center [482, 426] width 150 height 20
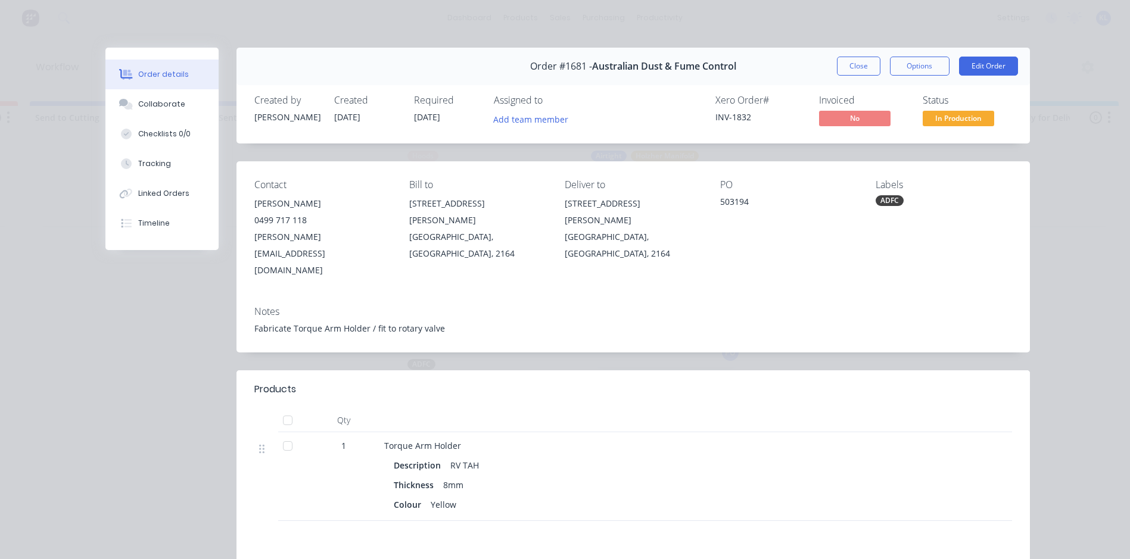
scroll to position [60, 0]
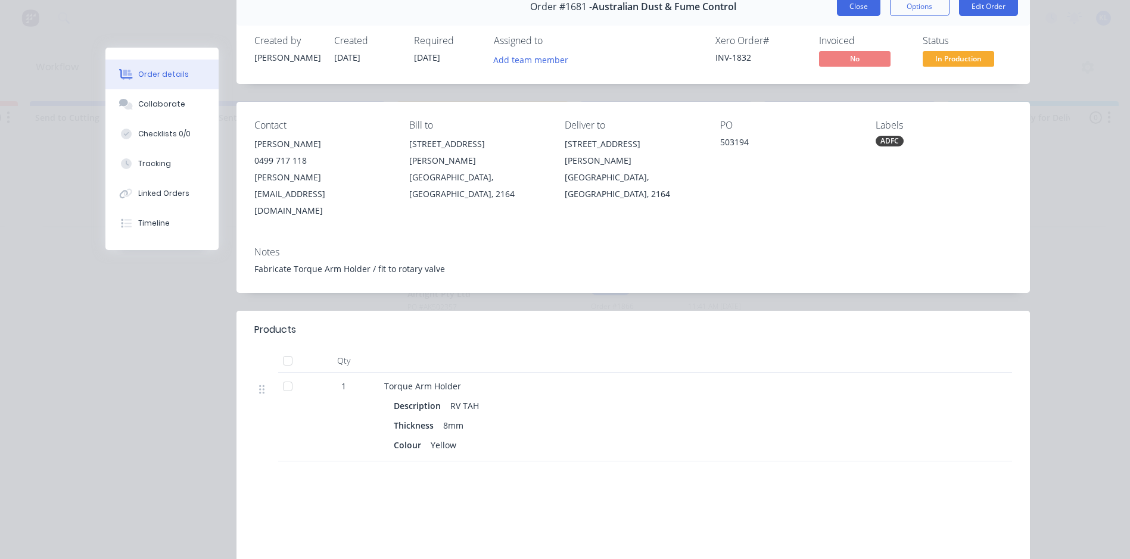
click at [862, 9] on button "Close" at bounding box center [858, 6] width 43 height 19
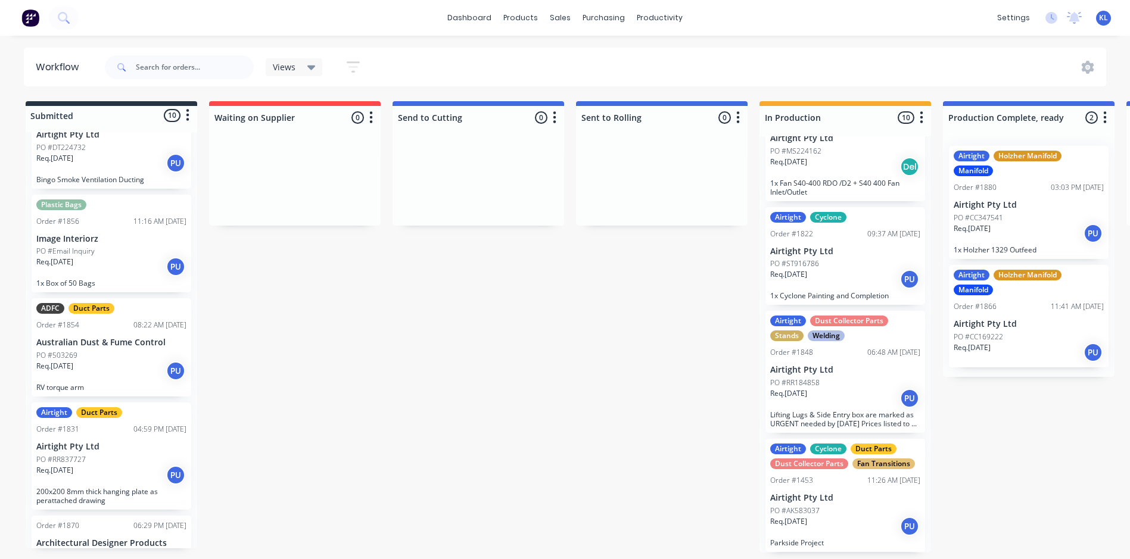
scroll to position [124, 0]
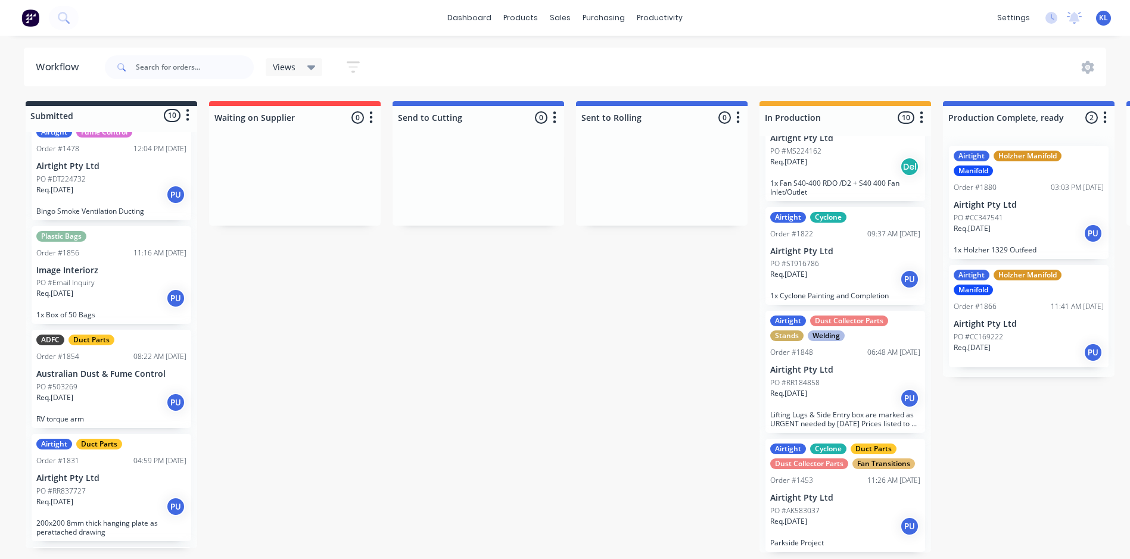
click at [119, 395] on div "Req. [DATE] PU" at bounding box center [111, 402] width 150 height 20
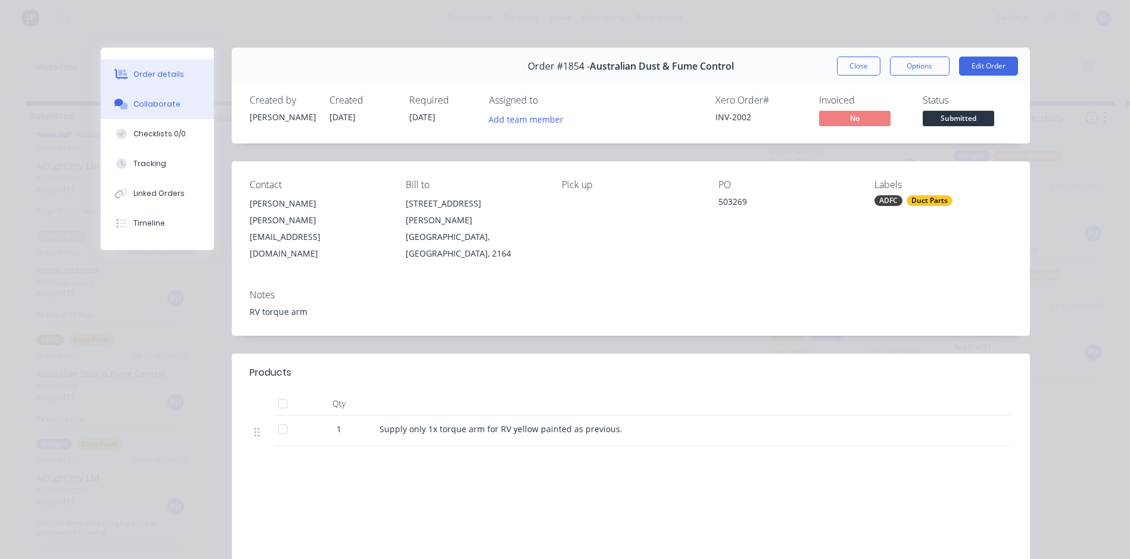
click at [181, 112] on button "Collaborate" at bounding box center [157, 104] width 113 height 30
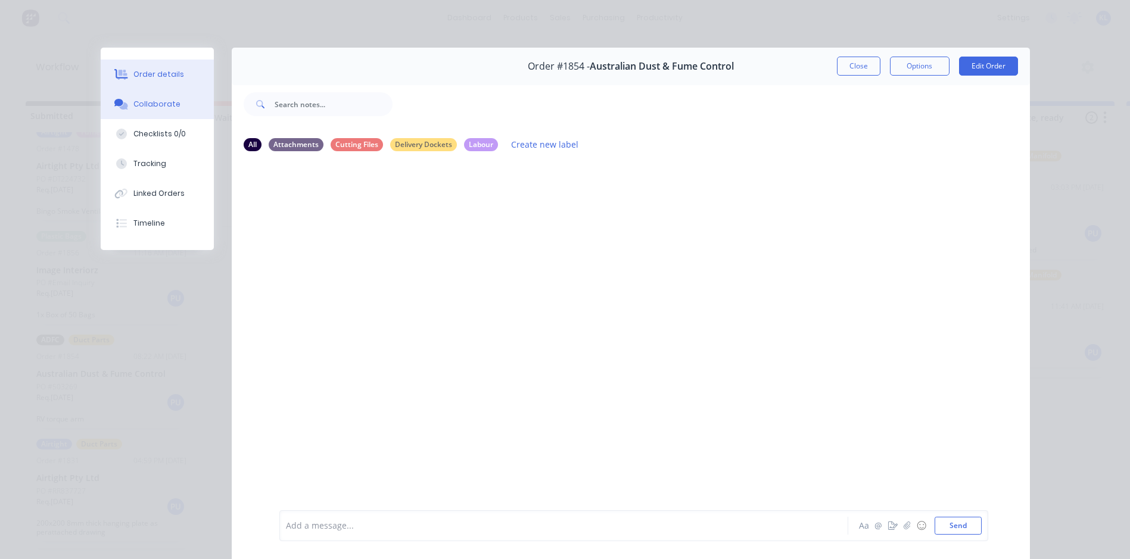
click at [163, 86] on button "Order details" at bounding box center [157, 75] width 113 height 30
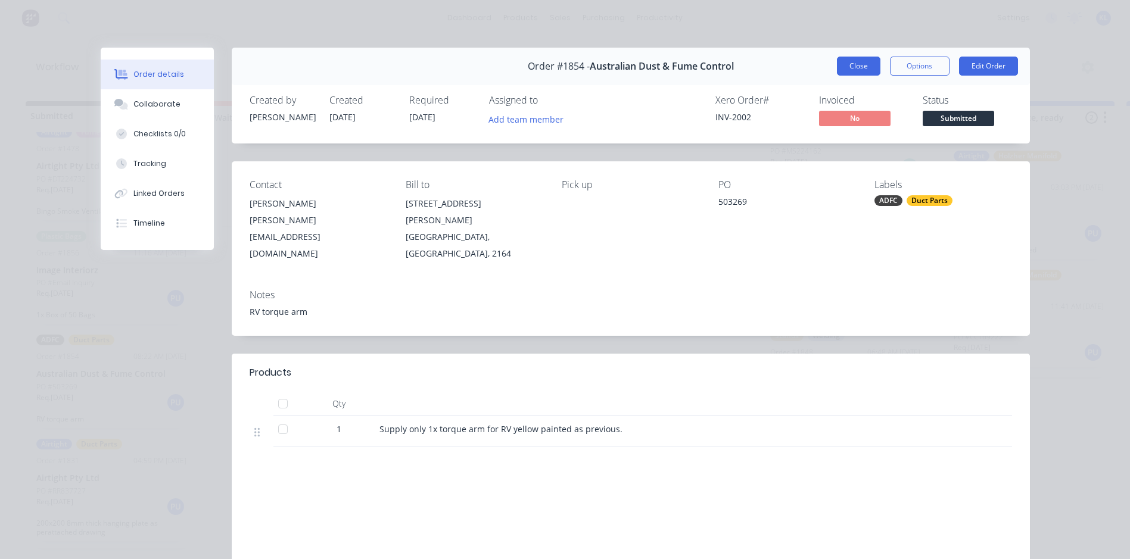
click at [852, 66] on button "Close" at bounding box center [858, 66] width 43 height 19
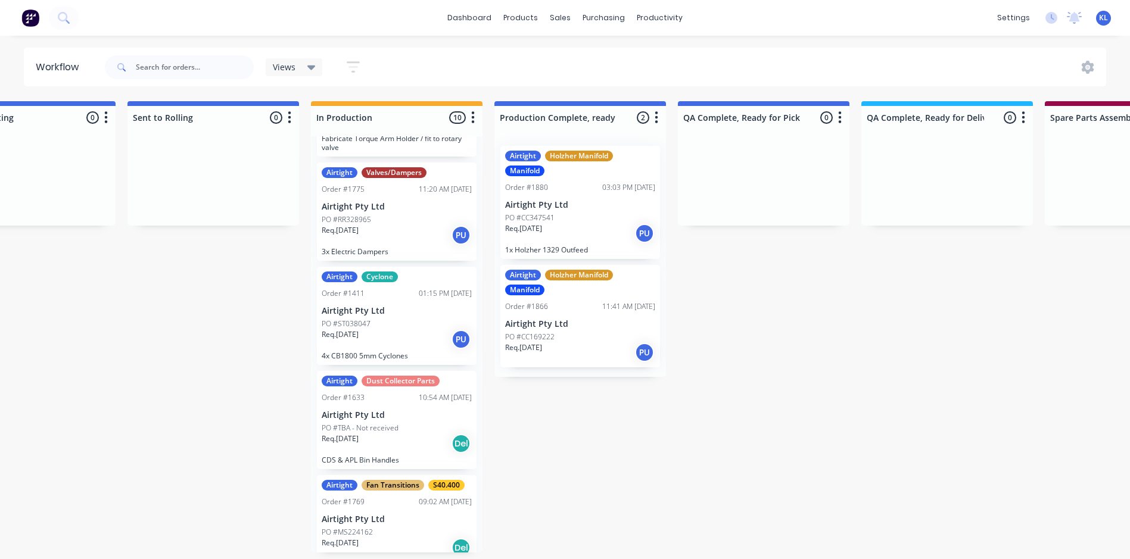
scroll to position [209, 0]
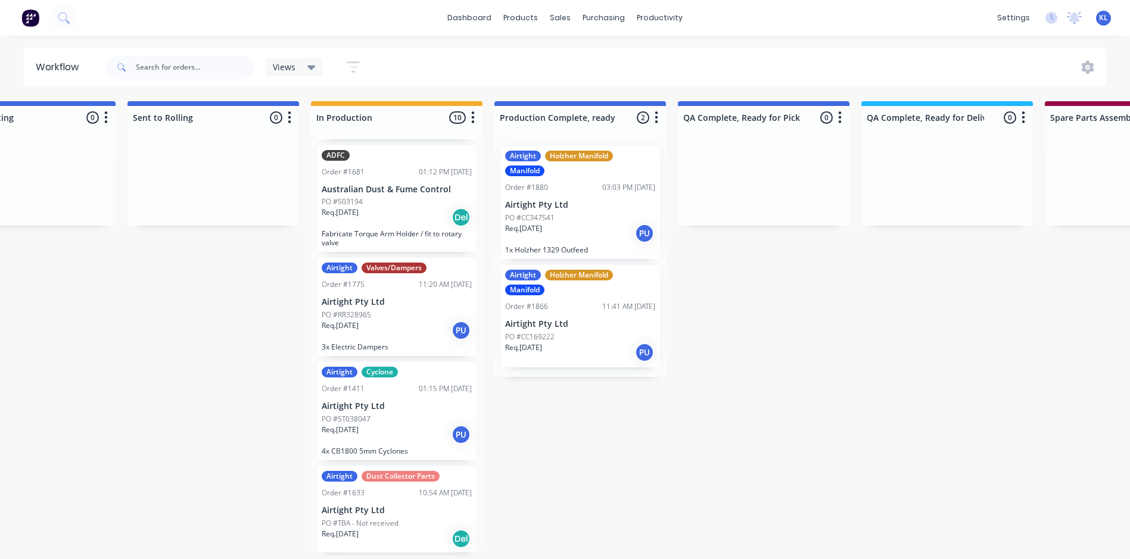
click at [588, 354] on div "Req. [DATE] PU" at bounding box center [580, 352] width 150 height 20
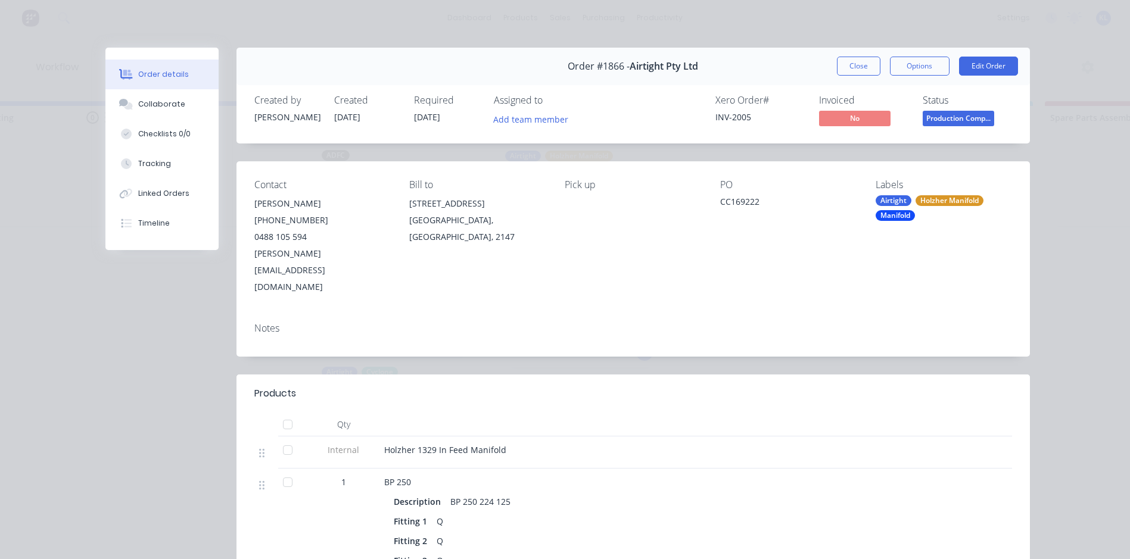
click at [831, 63] on div "Order #1866 - Airtight Pty Ltd Close Options Edit Order" at bounding box center [632, 67] width 793 height 38
click at [831, 66] on div "Order #1866 - Airtight Pty Ltd Close Options Edit Order" at bounding box center [632, 67] width 793 height 38
click at [854, 62] on button "Close" at bounding box center [858, 66] width 43 height 19
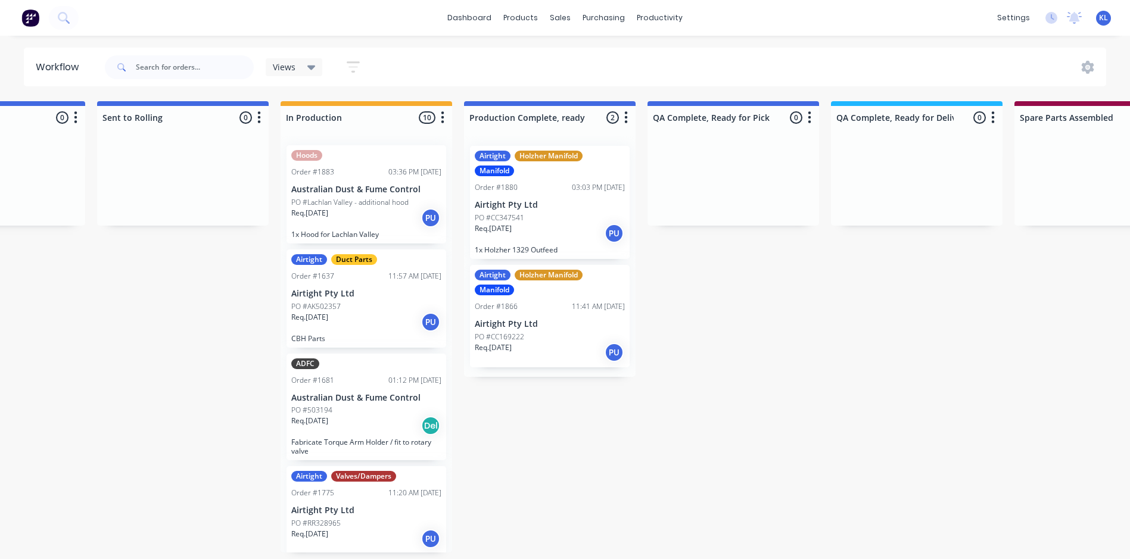
scroll to position [0, 0]
click at [407, 213] on div "Req. [DATE] PU" at bounding box center [366, 218] width 150 height 20
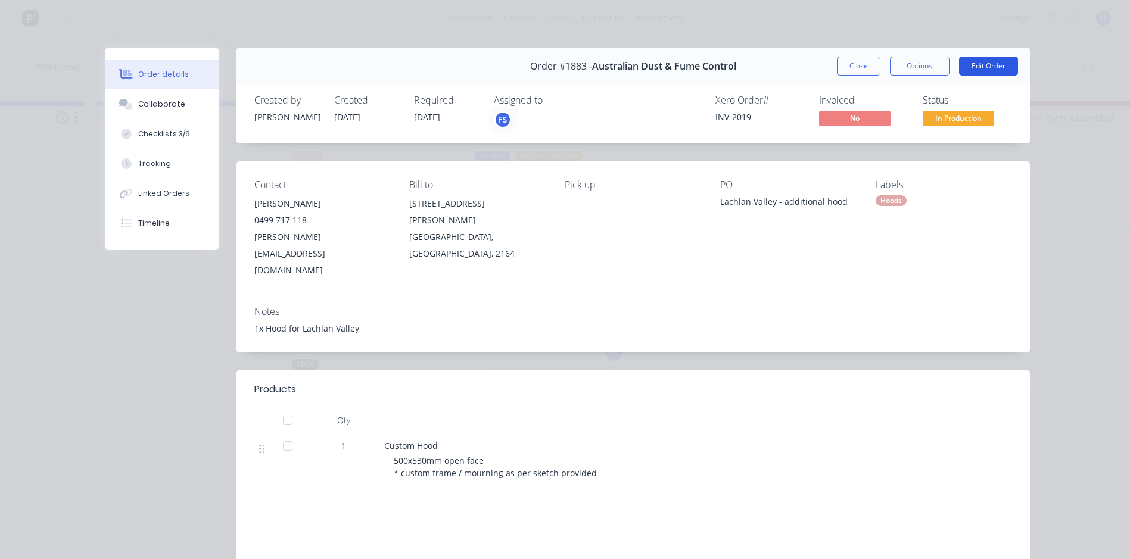
click at [967, 64] on button "Edit Order" at bounding box center [988, 66] width 59 height 19
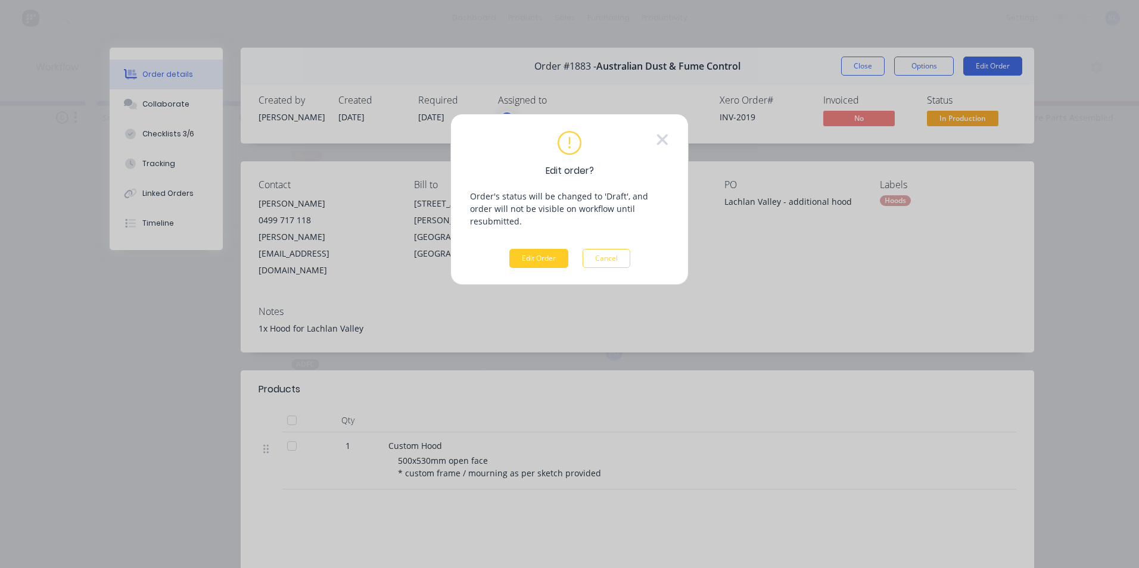
click at [536, 249] on button "Edit Order" at bounding box center [538, 258] width 59 height 19
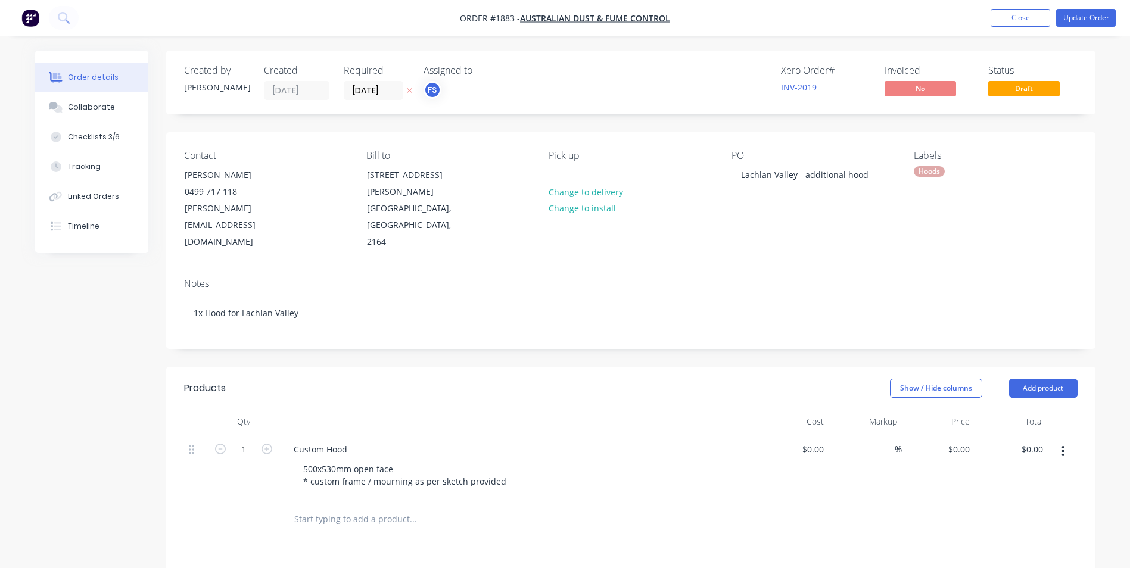
click at [927, 172] on div "Hoods" at bounding box center [929, 171] width 31 height 11
click at [945, 295] on div at bounding box center [935, 299] width 24 height 24
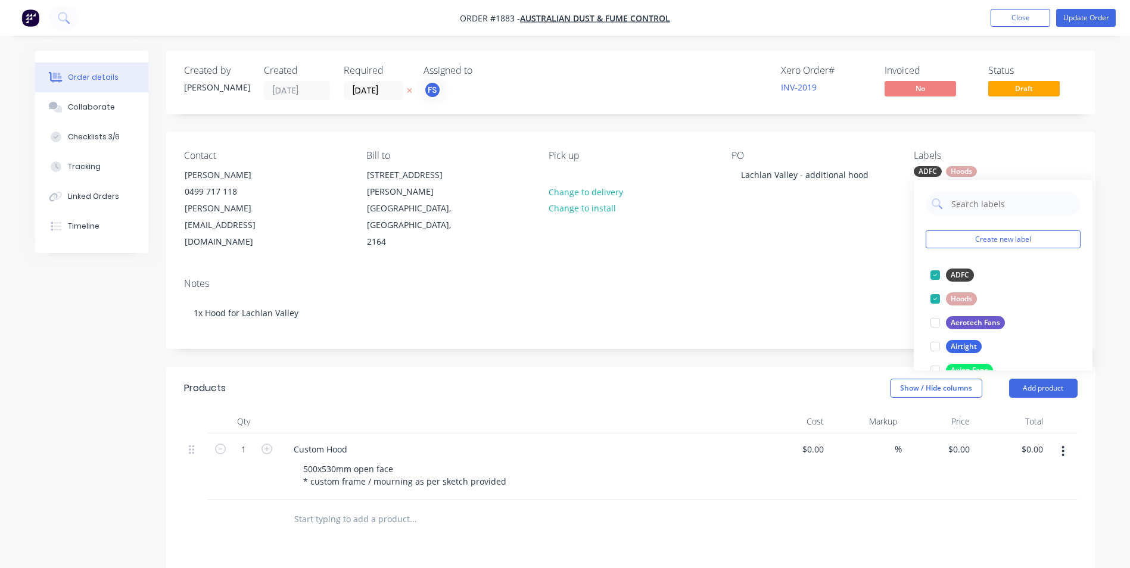
click at [881, 217] on div "PO Lachlan Valley - additional hood" at bounding box center [812, 200] width 163 height 101
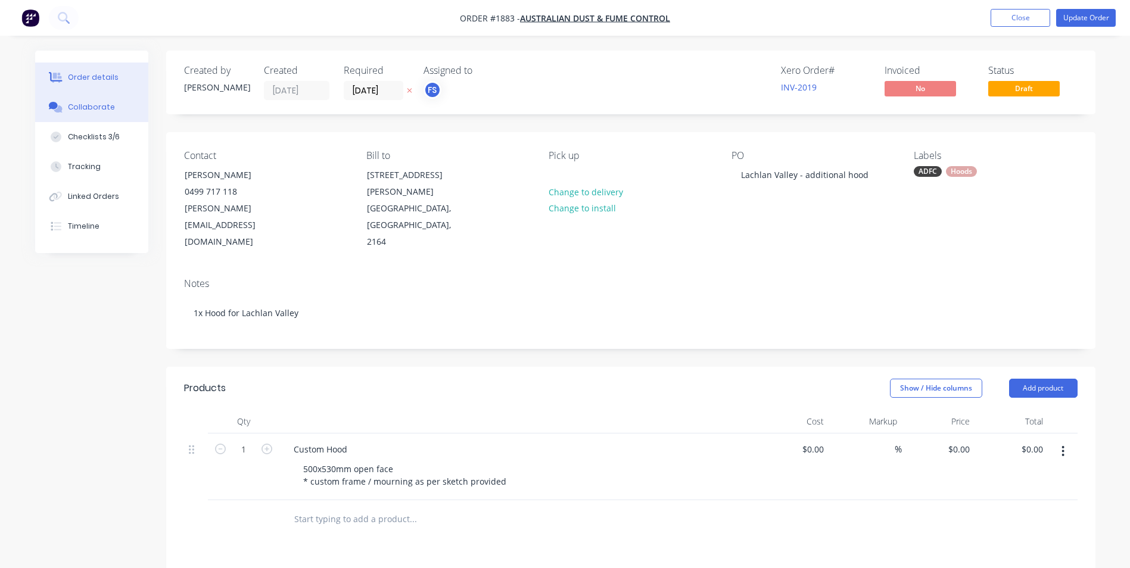
click at [113, 107] on button "Collaborate" at bounding box center [91, 107] width 113 height 30
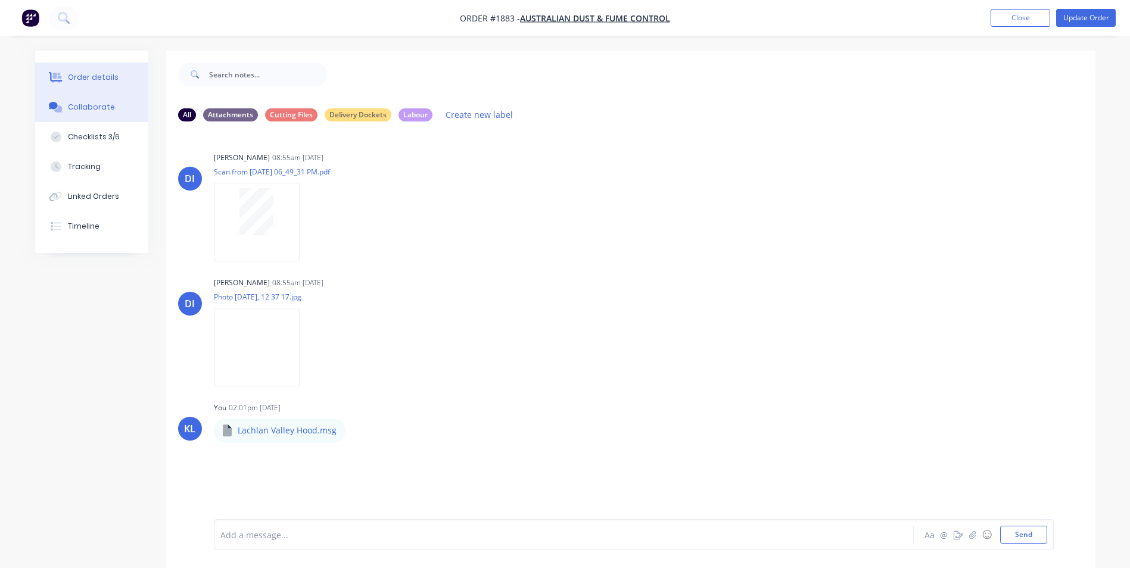
click at [95, 82] on div "Order details" at bounding box center [93, 77] width 51 height 11
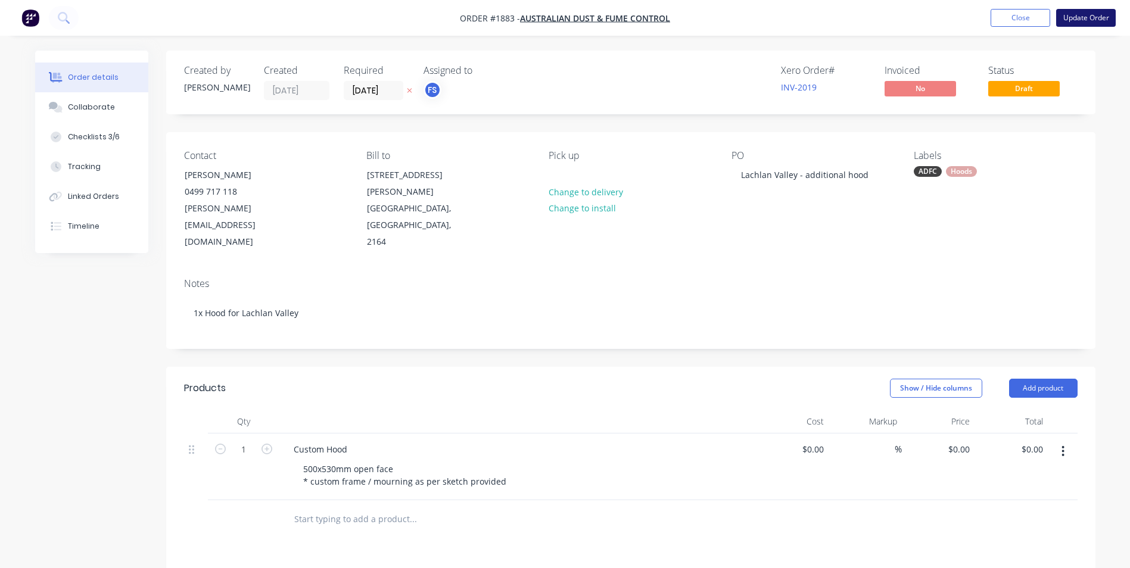
click at [1073, 20] on button "Update Order" at bounding box center [1086, 18] width 60 height 18
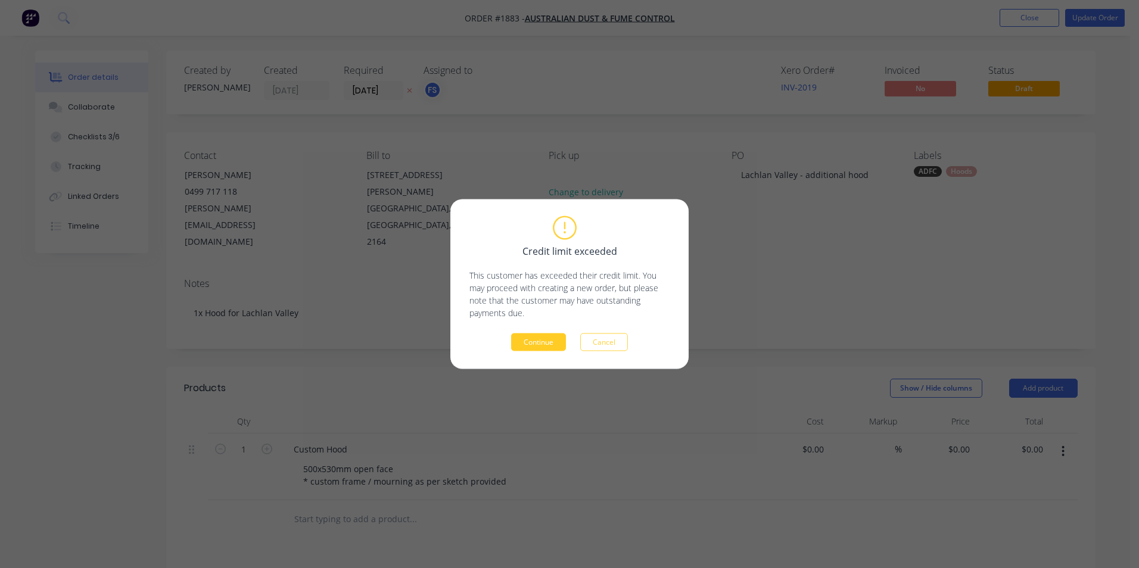
click at [535, 341] on button "Continue" at bounding box center [538, 342] width 55 height 18
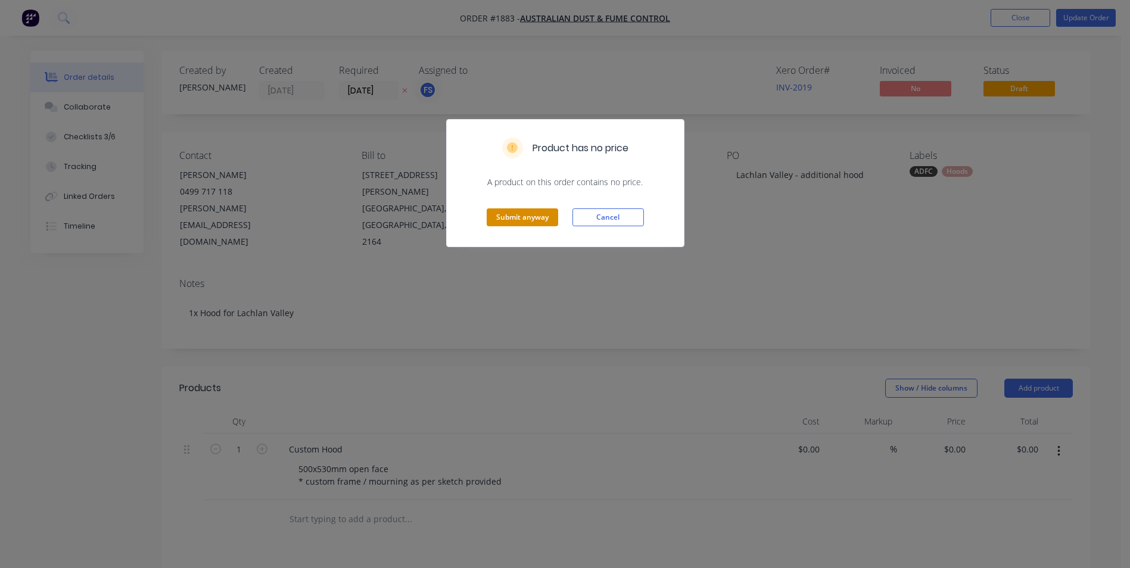
click at [506, 219] on button "Submit anyway" at bounding box center [522, 217] width 71 height 18
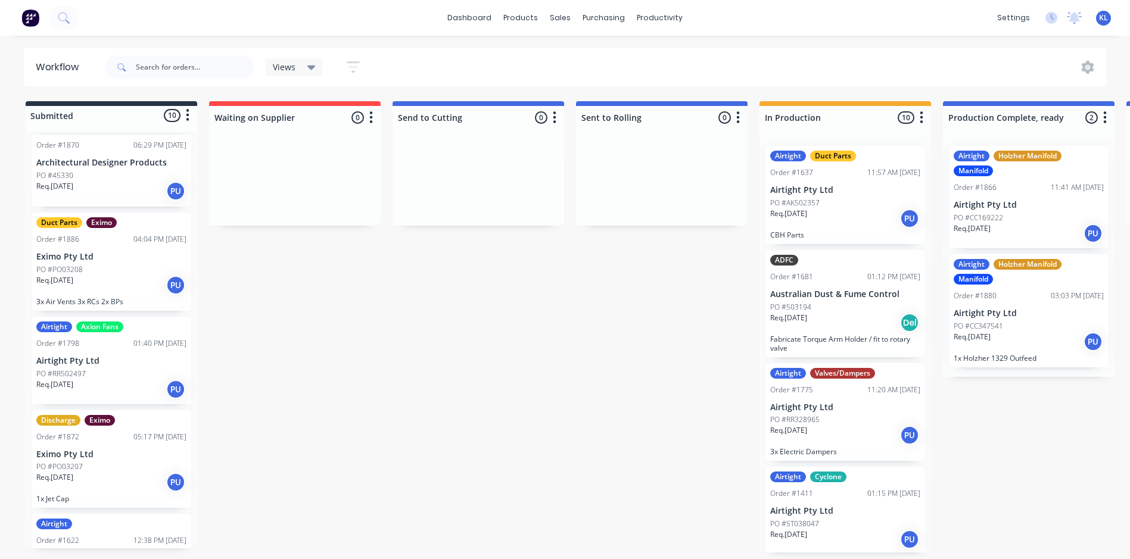
scroll to position [596, 0]
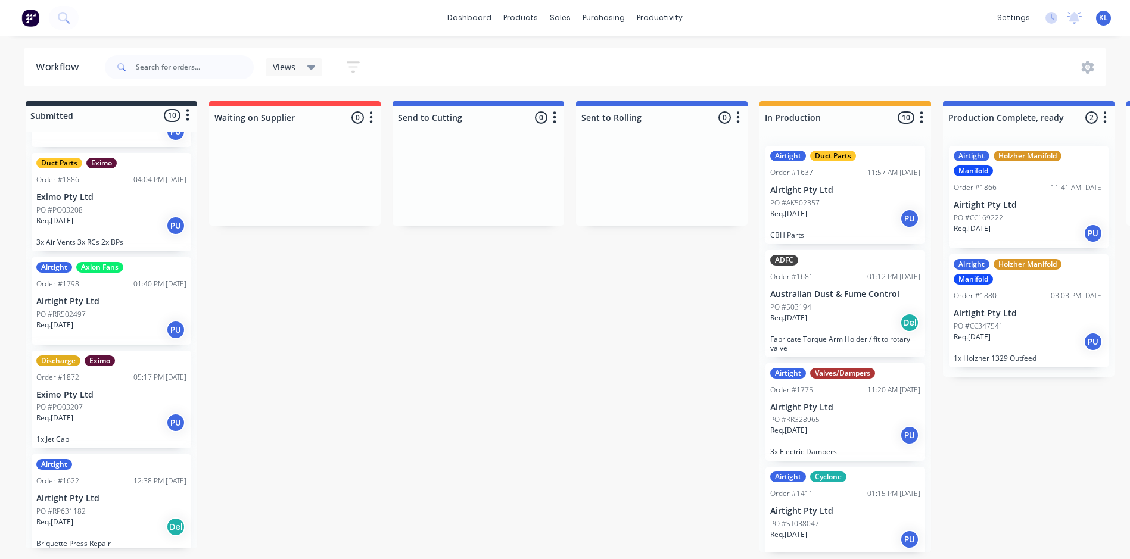
click at [121, 217] on div "Req. [DATE] PU" at bounding box center [111, 226] width 150 height 20
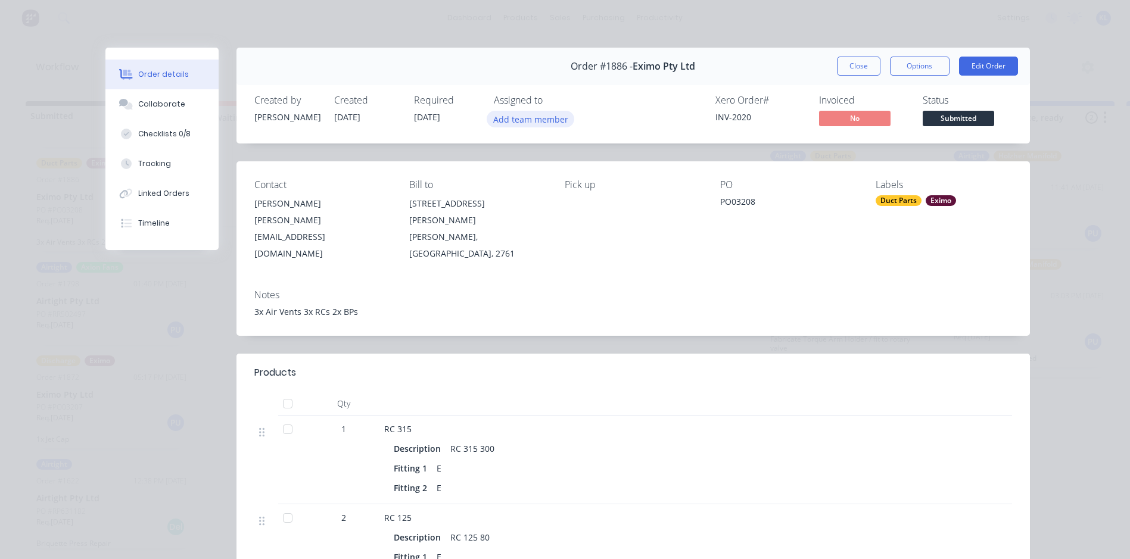
click at [534, 119] on button "Add team member" at bounding box center [531, 119] width 88 height 16
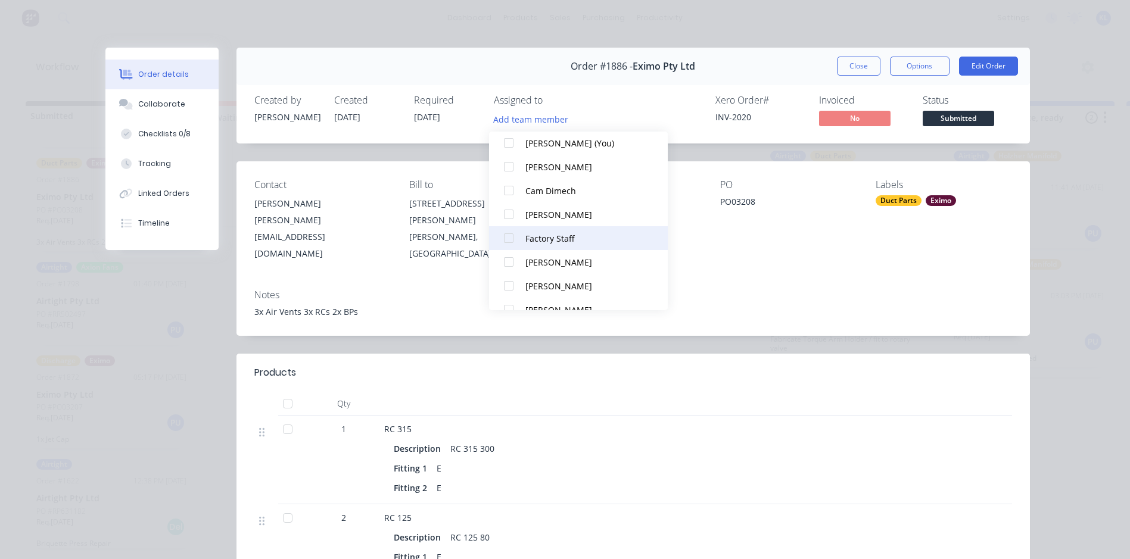
scroll to position [83, 0]
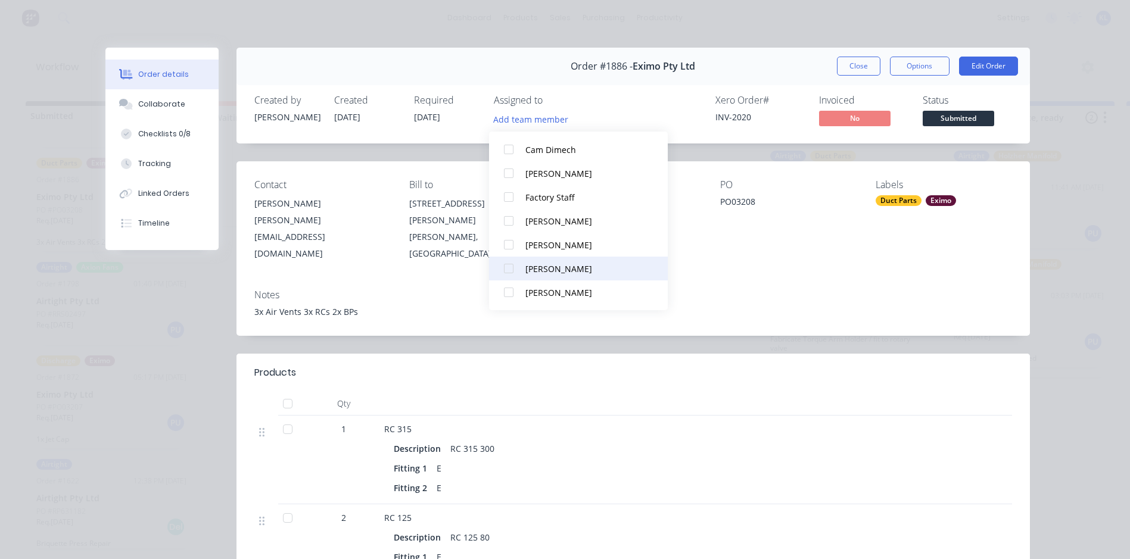
click at [550, 264] on div "[PERSON_NAME]" at bounding box center [584, 269] width 119 height 13
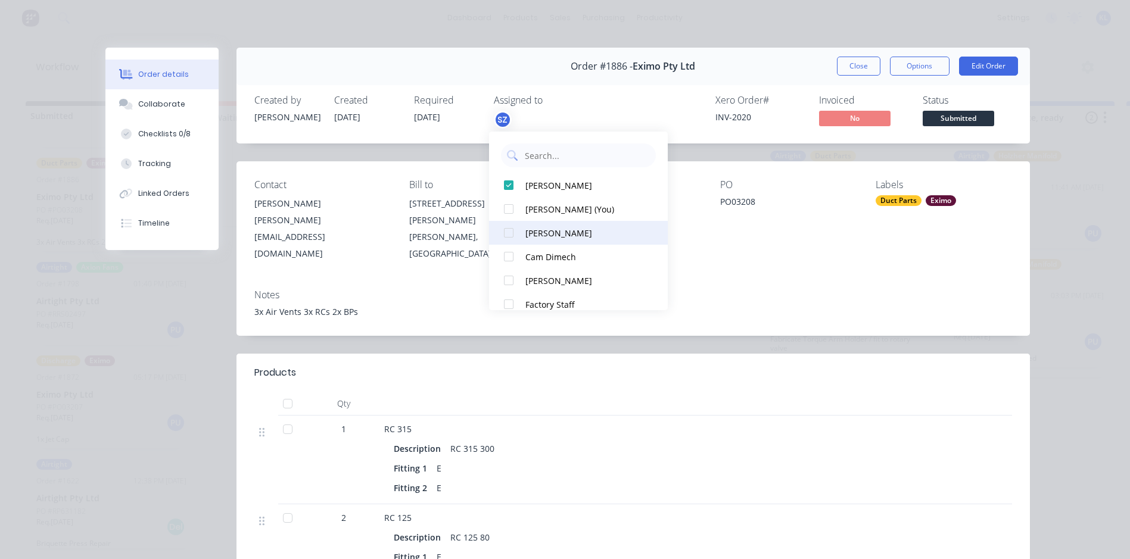
click at [551, 232] on div "[PERSON_NAME]" at bounding box center [584, 233] width 119 height 13
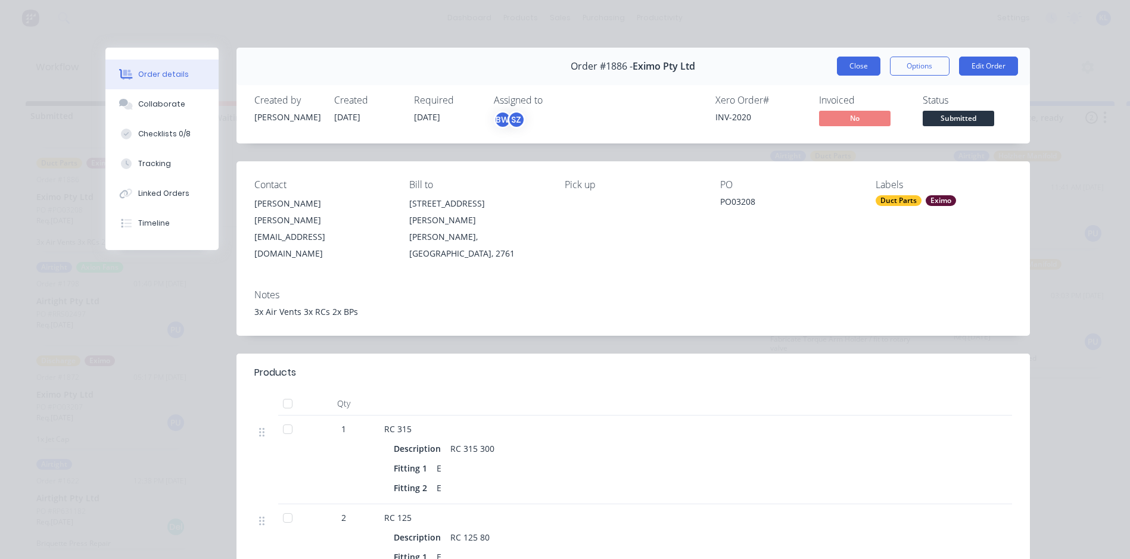
click at [863, 64] on button "Close" at bounding box center [858, 66] width 43 height 19
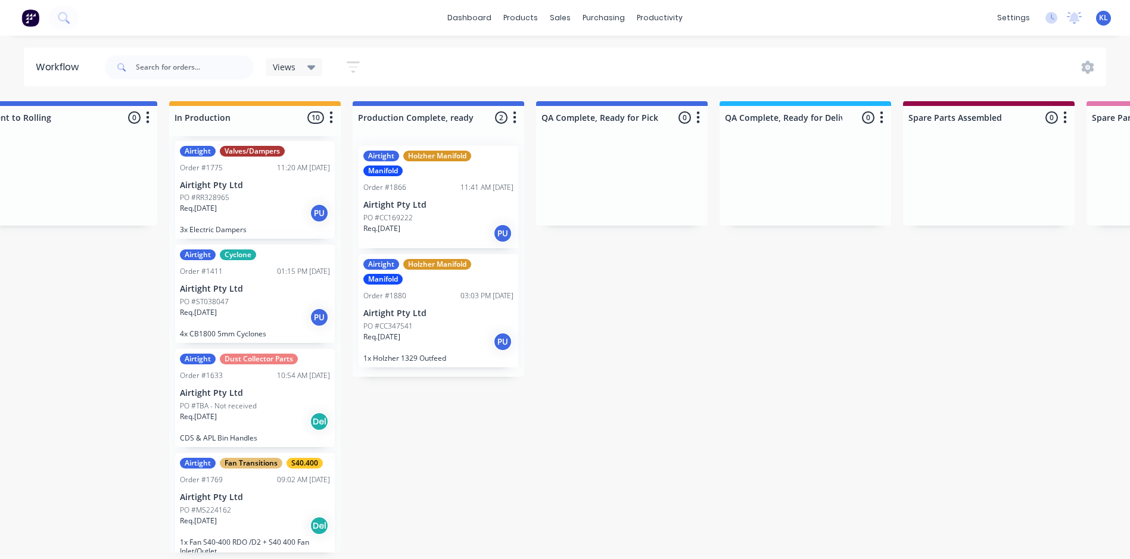
scroll to position [221, 0]
click at [266, 424] on div "Req. [DATE] Del" at bounding box center [255, 423] width 150 height 20
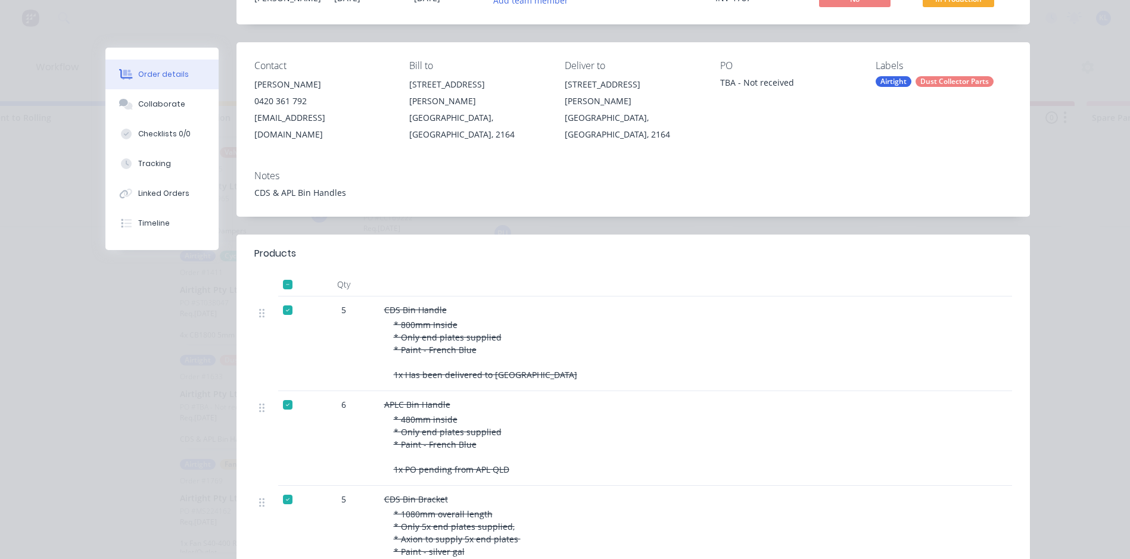
scroll to position [0, 0]
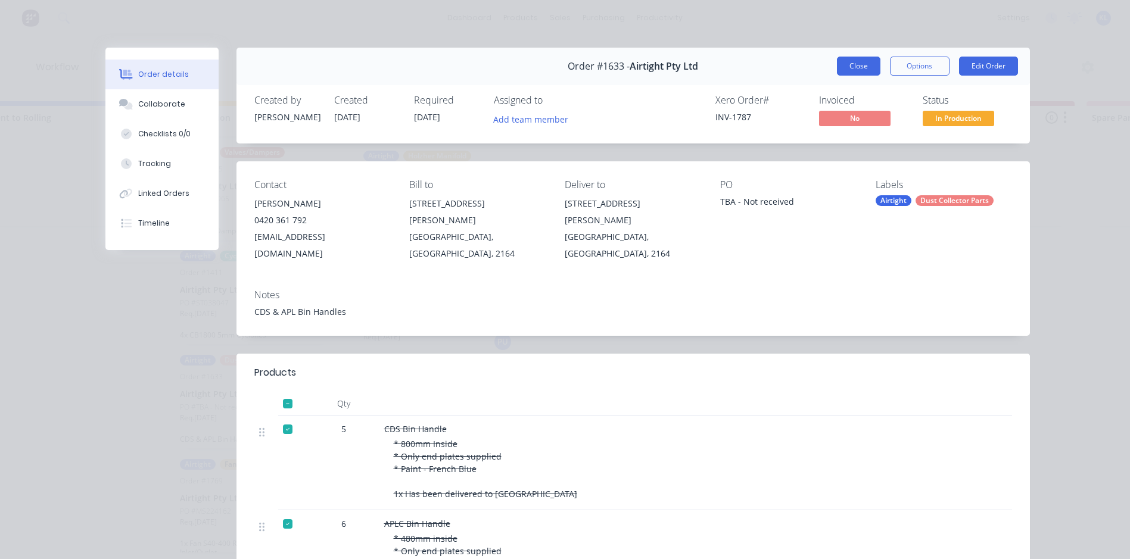
click at [859, 66] on button "Close" at bounding box center [858, 66] width 43 height 19
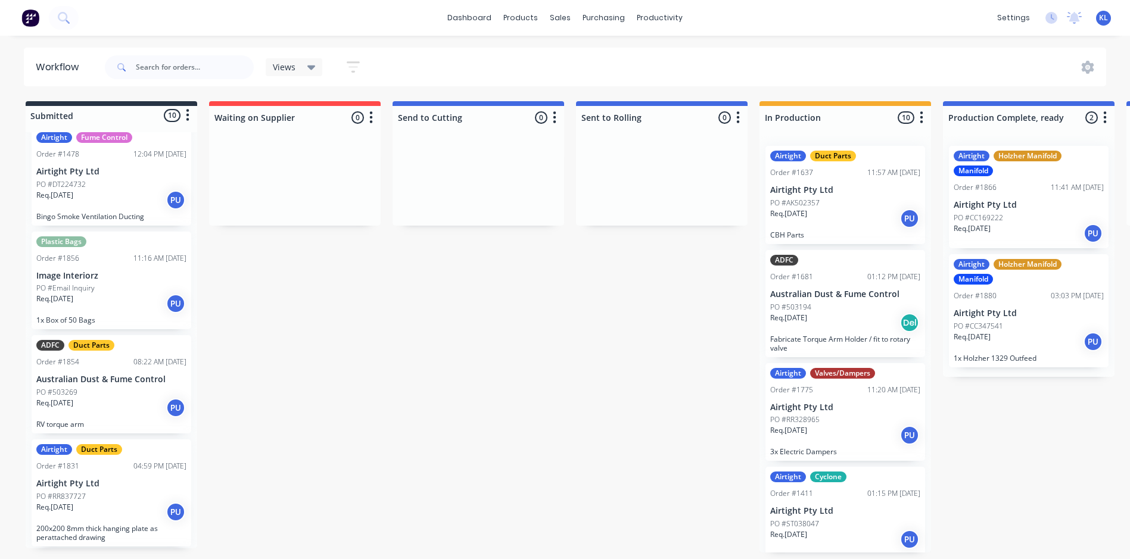
scroll to position [119, 0]
click at [108, 401] on div "Req. [DATE] PU" at bounding box center [111, 407] width 150 height 20
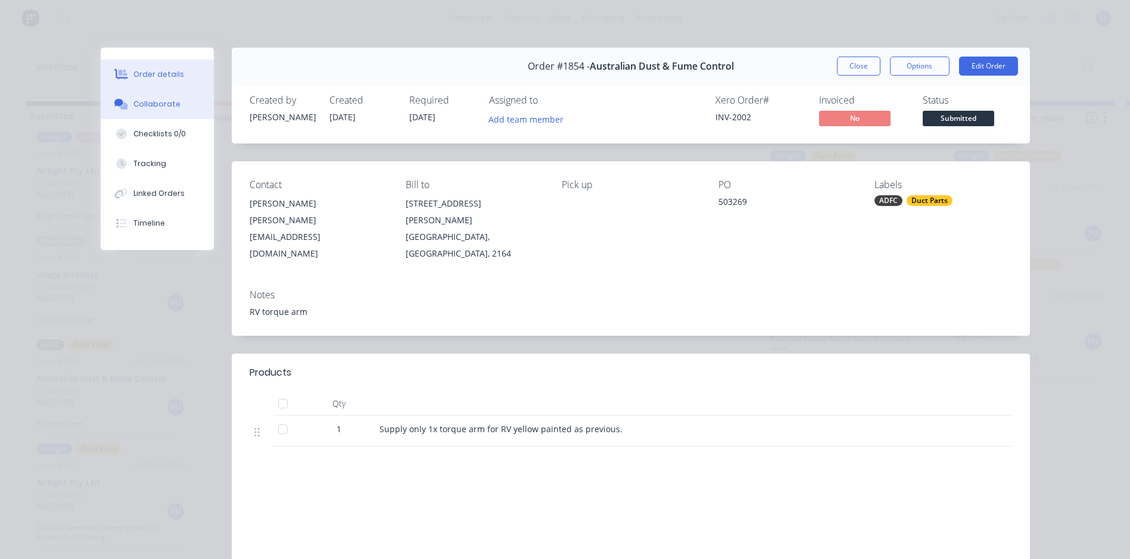
click at [144, 102] on div "Collaborate" at bounding box center [156, 104] width 47 height 11
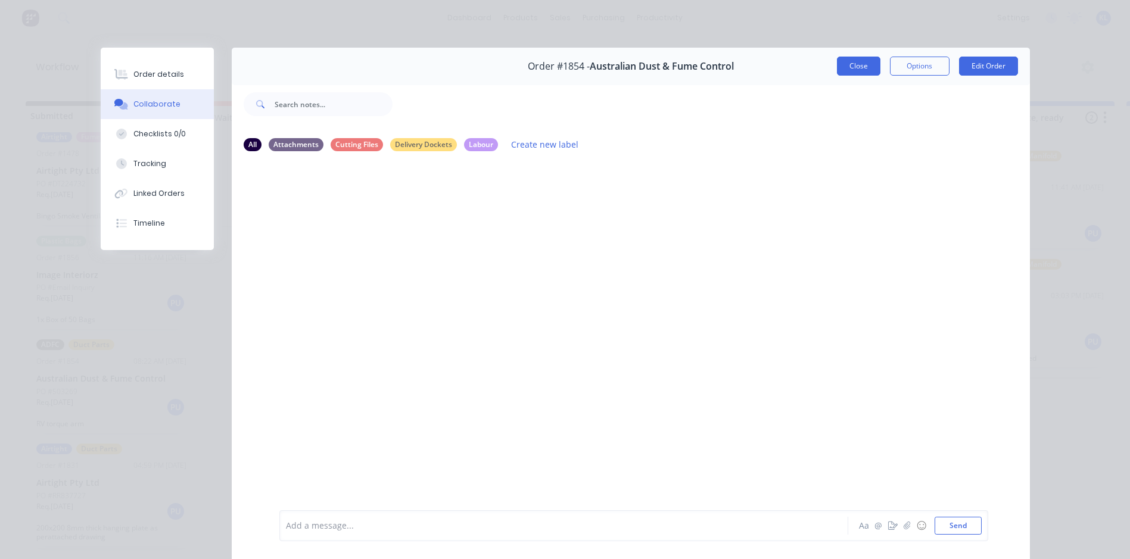
click at [870, 58] on button "Close" at bounding box center [858, 66] width 43 height 19
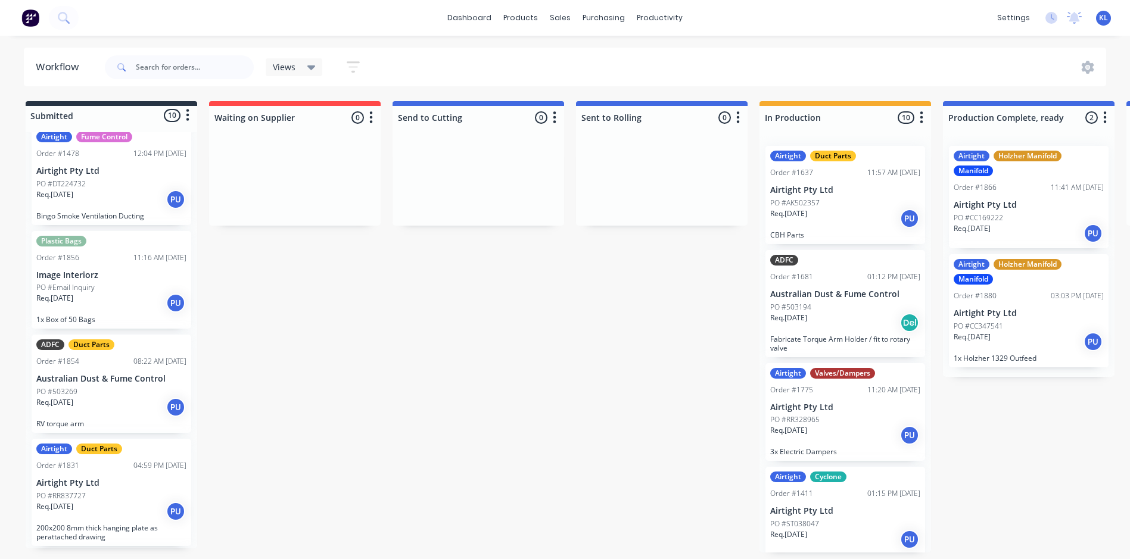
scroll to position [0, 0]
click at [657, 22] on div "productivity" at bounding box center [660, 18] width 58 height 18
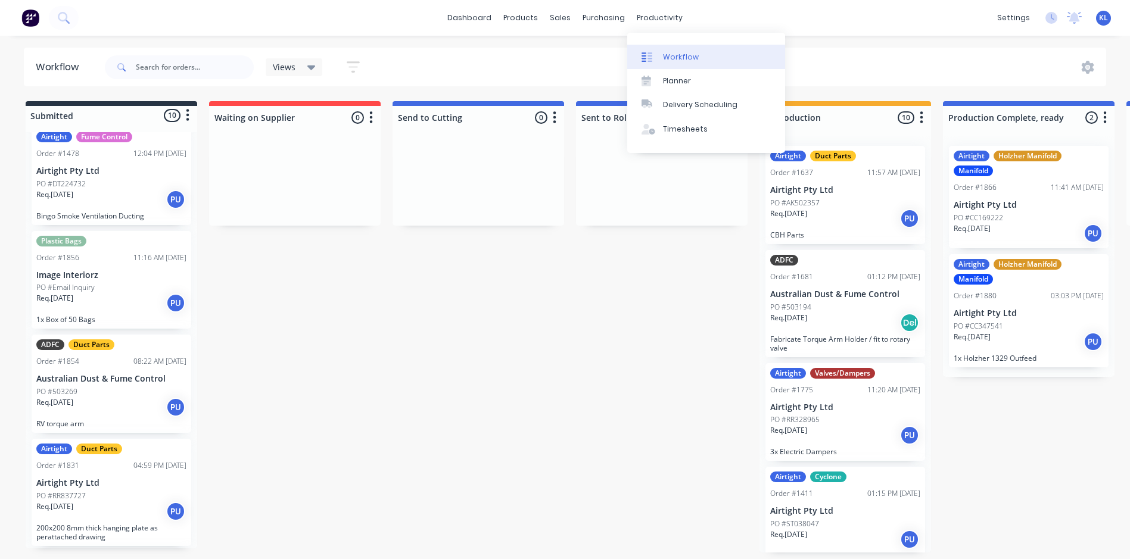
click at [690, 58] on div "Workflow" at bounding box center [681, 57] width 36 height 11
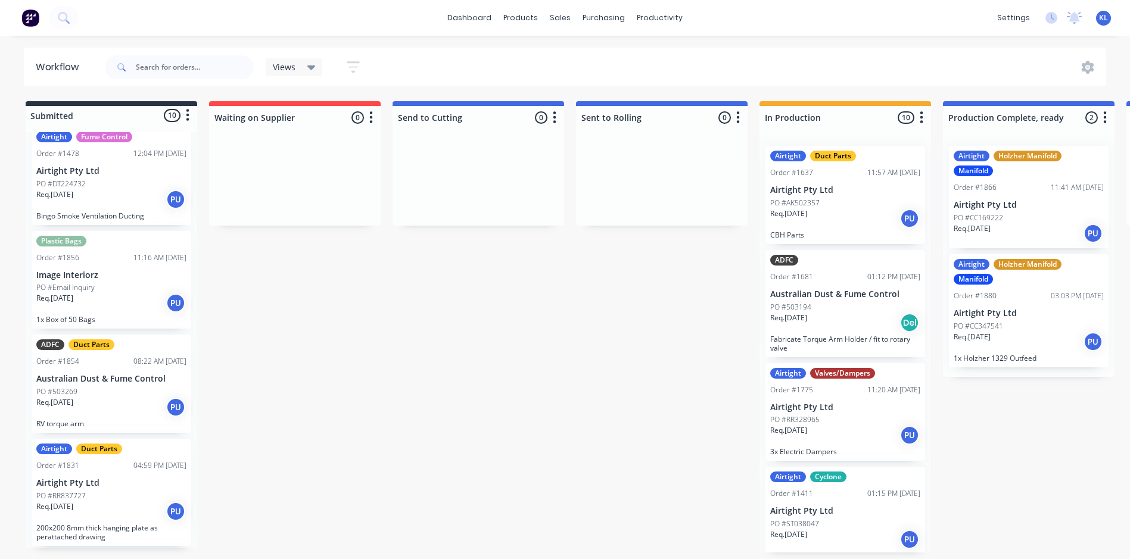
click at [291, 77] on div "Views Save new view None (Default) edit All edit Production edit Spare Parts ed…" at bounding box center [319, 66] width 107 height 23
click at [293, 68] on span "Views" at bounding box center [284, 67] width 23 height 13
click at [310, 226] on button "Spare Parts" at bounding box center [338, 227] width 127 height 14
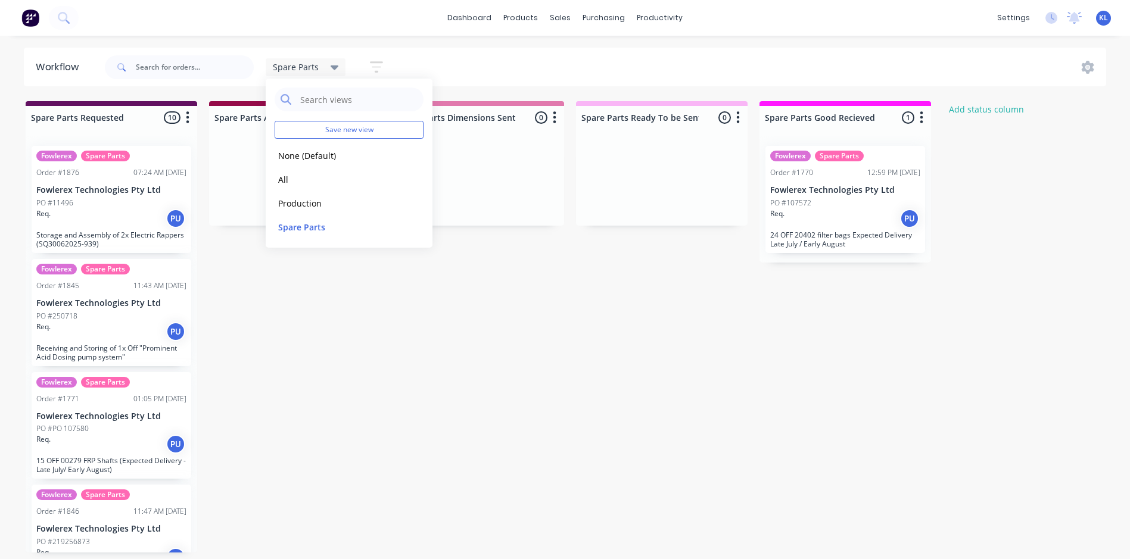
click at [857, 201] on div "PO #107572" at bounding box center [845, 203] width 150 height 11
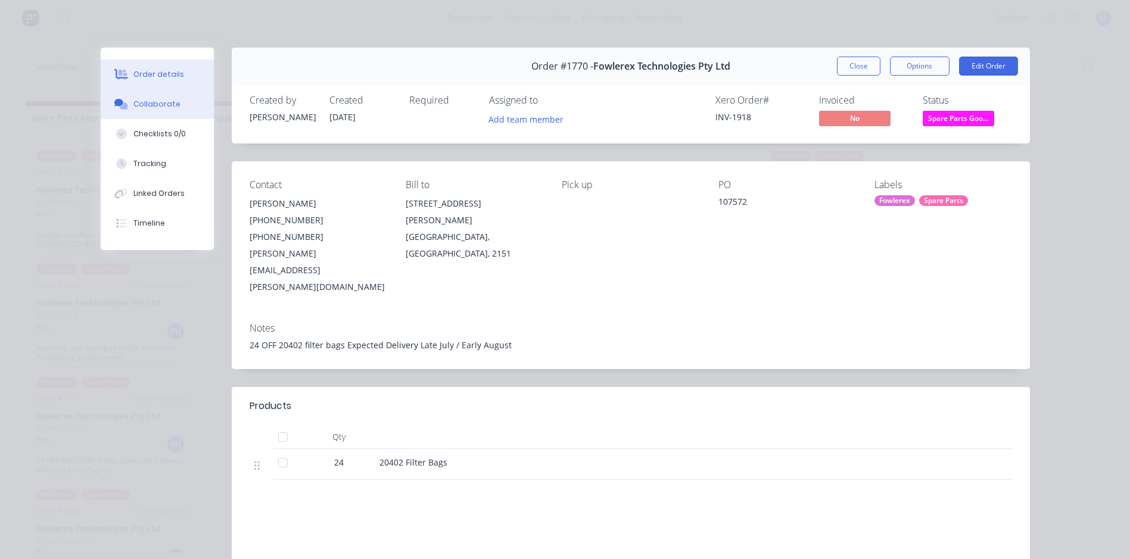
click at [145, 114] on button "Collaborate" at bounding box center [157, 104] width 113 height 30
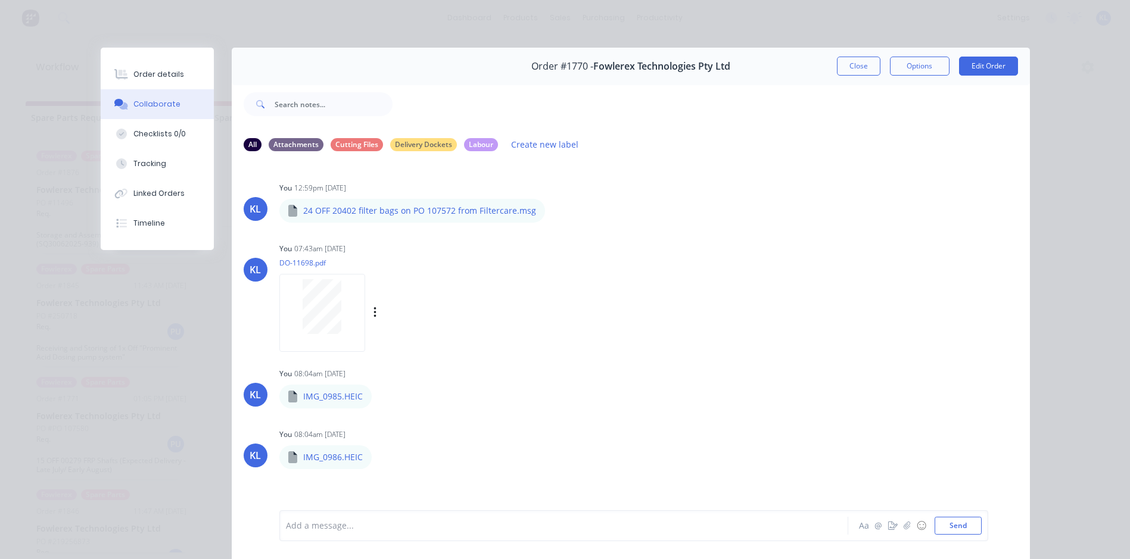
scroll to position [11, 0]
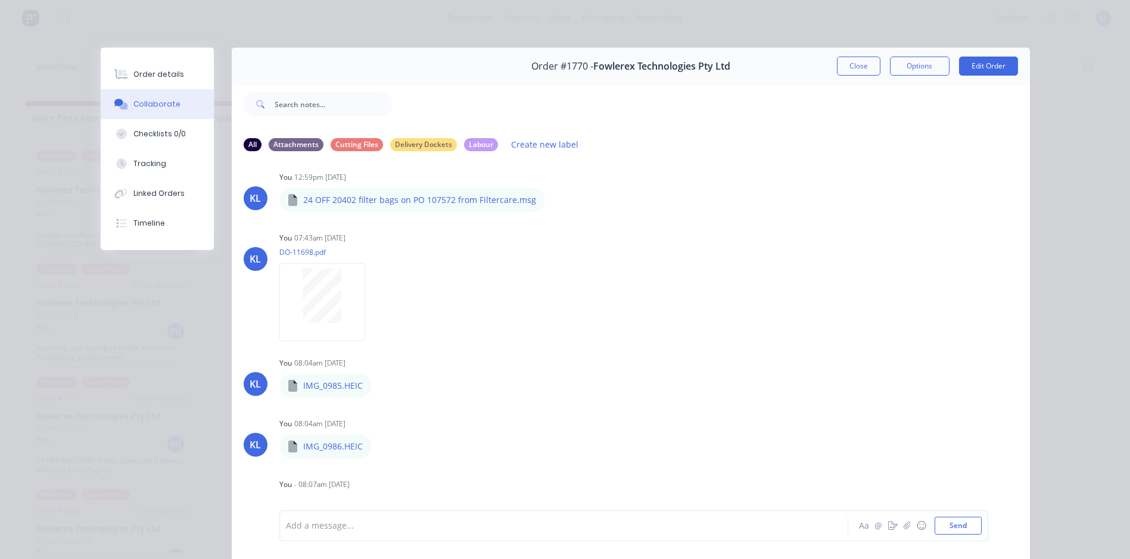
click at [0, 229] on html "dashboard products sales purchasing productivity dashboard products Product Cat…" at bounding box center [565, 244] width 1130 height 488
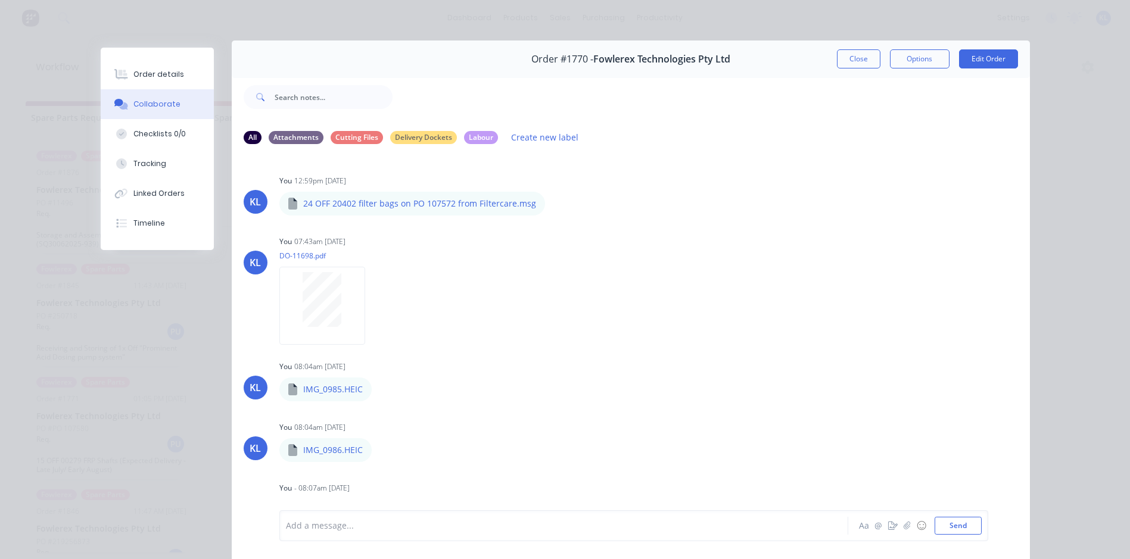
scroll to position [0, 0]
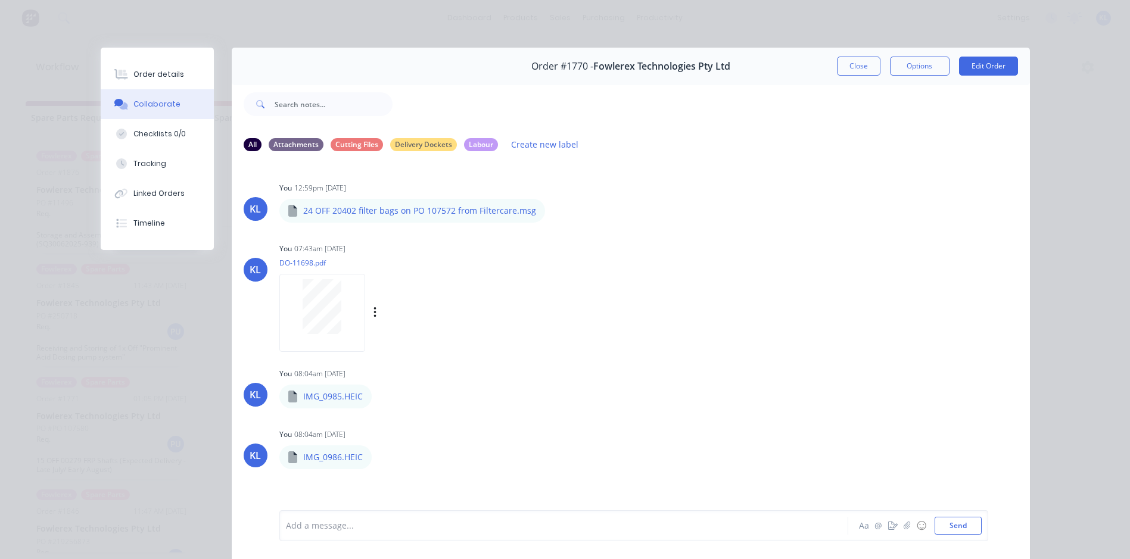
drag, startPoint x: 297, startPoint y: 311, endPoint x: 653, endPoint y: 287, distance: 356.3
click at [653, 287] on div "KL You 07:43am [DATE] DO-11698.pdf Labels Download Delete" at bounding box center [631, 293] width 798 height 107
click at [373, 313] on icon "button" at bounding box center [374, 312] width 2 height 11
click at [626, 315] on div "You 07:43am [DATE] DO-11698.pdf Labels Download Delete" at bounding box center [465, 293] width 372 height 107
click at [373, 311] on icon "button" at bounding box center [375, 313] width 4 height 14
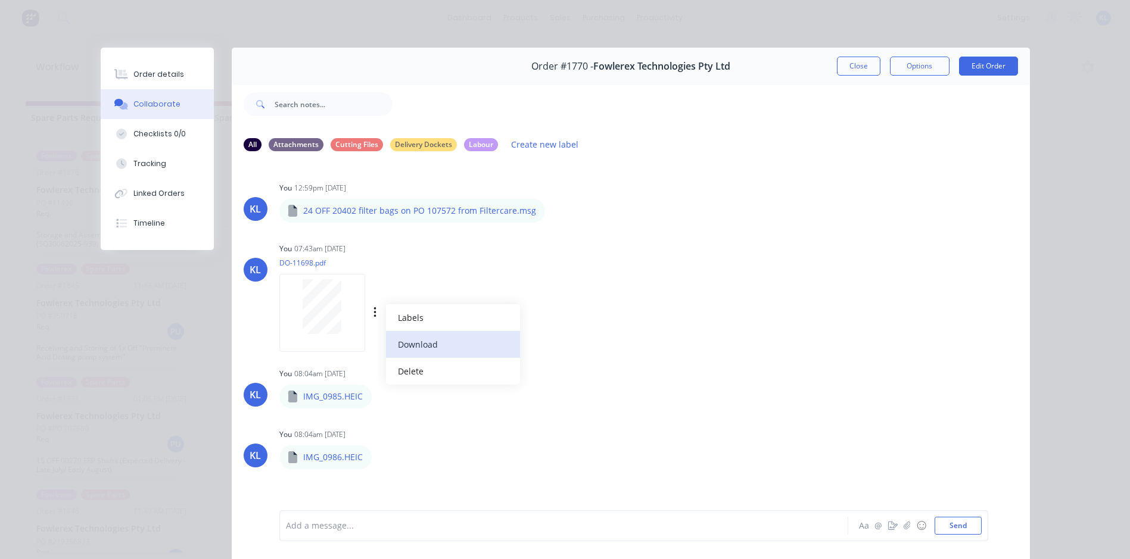
click at [428, 343] on button "Download" at bounding box center [453, 344] width 134 height 27
click at [376, 395] on div "Labels Download Delete" at bounding box center [443, 396] width 134 height 17
click at [379, 398] on div "Labels Download Delete" at bounding box center [443, 396] width 134 height 17
click at [380, 398] on icon "button" at bounding box center [382, 397] width 4 height 14
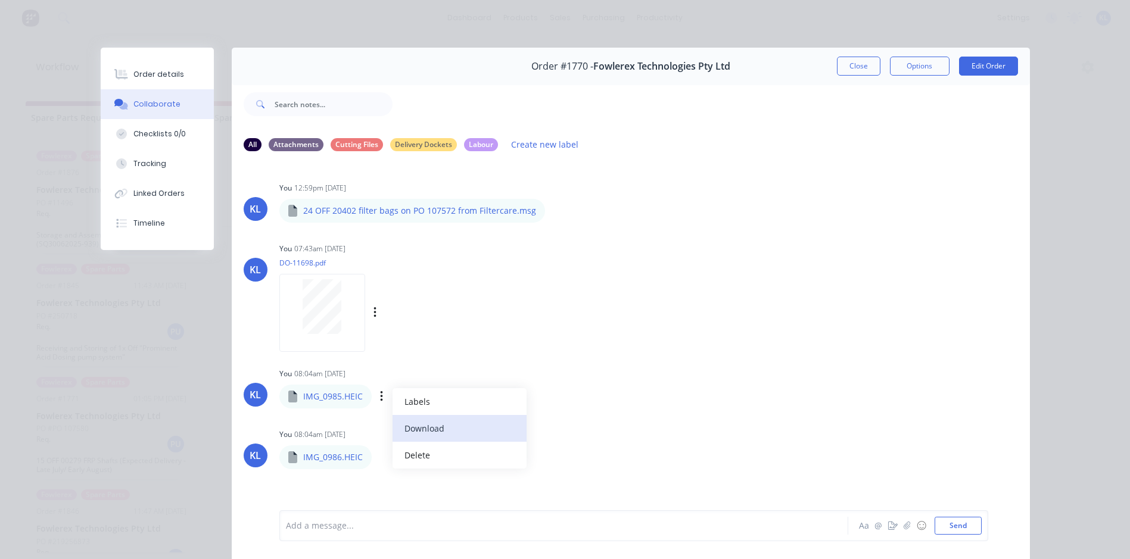
click at [419, 424] on button "Download" at bounding box center [459, 428] width 134 height 27
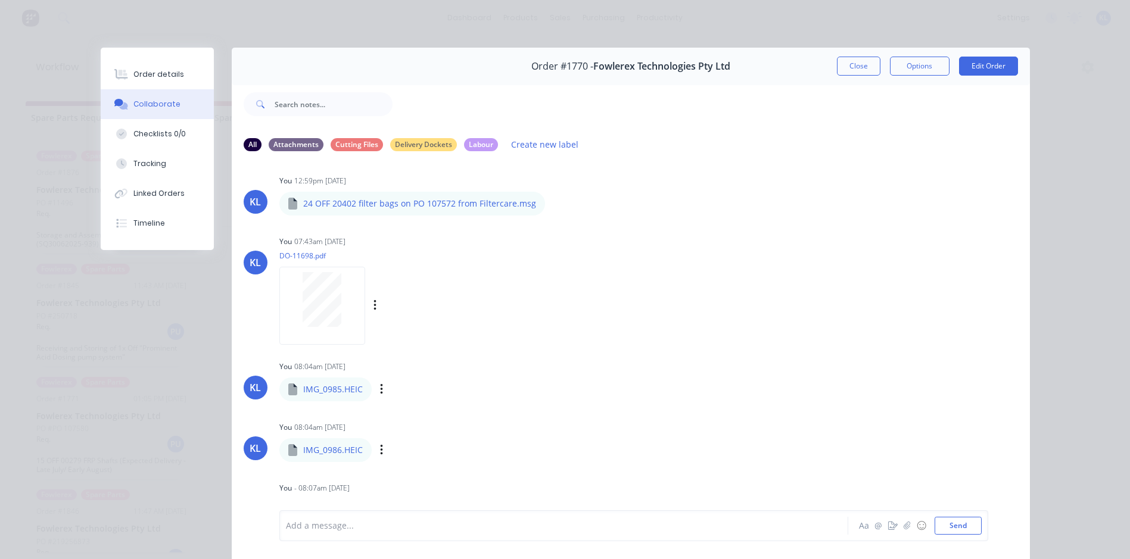
scroll to position [11, 0]
click at [379, 448] on button "button" at bounding box center [381, 446] width 5 height 17
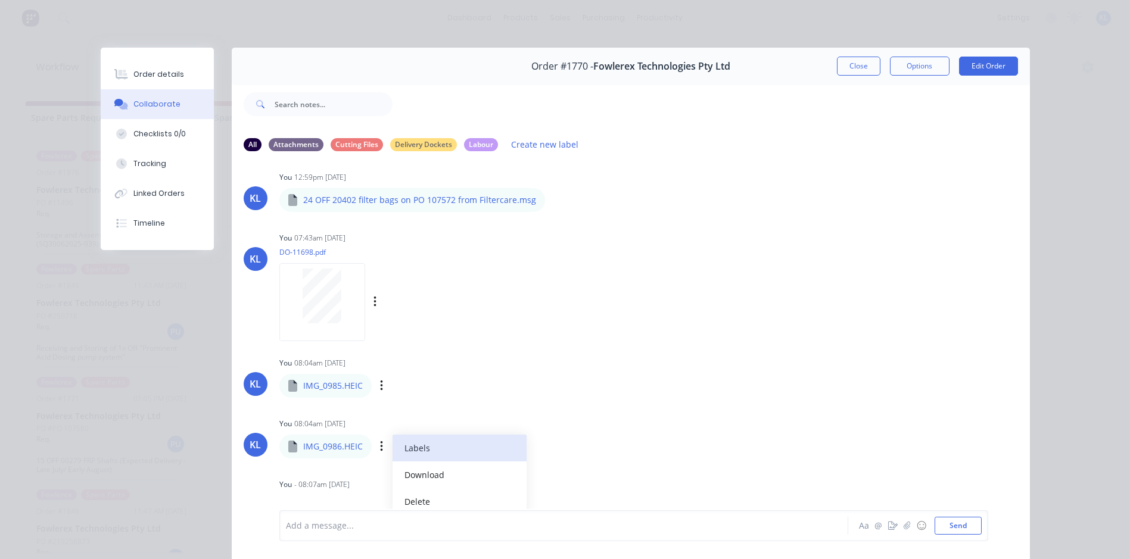
click at [423, 460] on button "Labels" at bounding box center [459, 448] width 134 height 27
click at [413, 420] on div "You 08:04am [DATE]" at bounding box center [465, 424] width 372 height 11
click at [0, 0] on icon "button" at bounding box center [0, 0] width 0 height 0
click at [0, 0] on button "Download" at bounding box center [0, 0] width 0 height 0
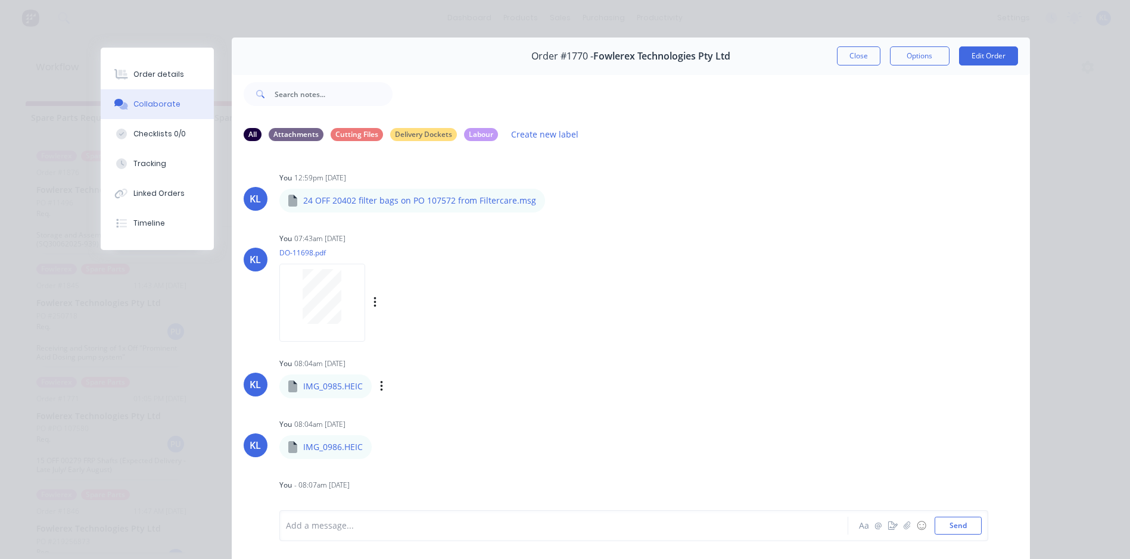
scroll to position [0, 0]
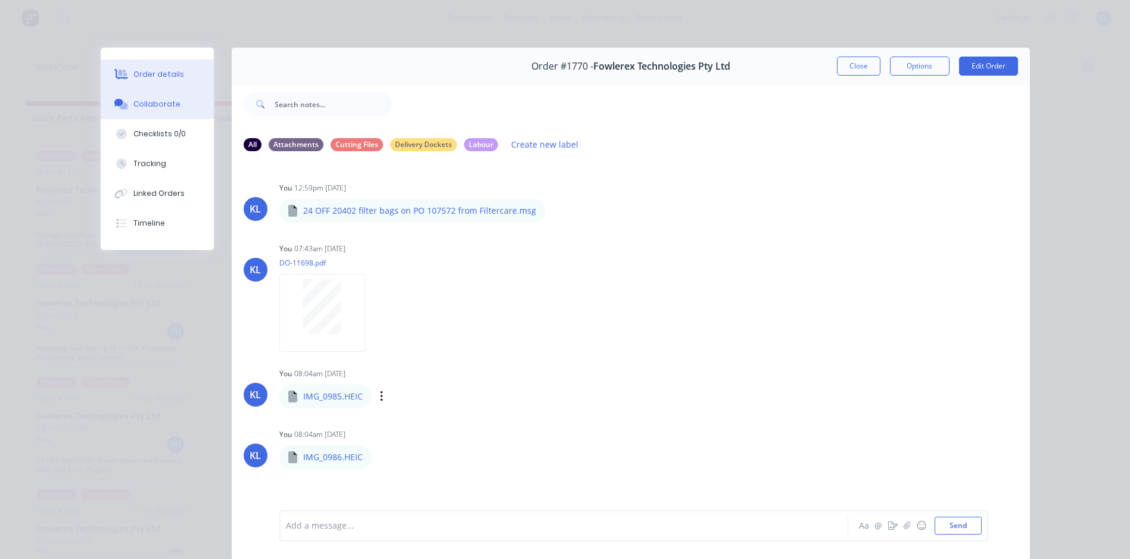
click at [165, 74] on div "Order details" at bounding box center [158, 74] width 51 height 11
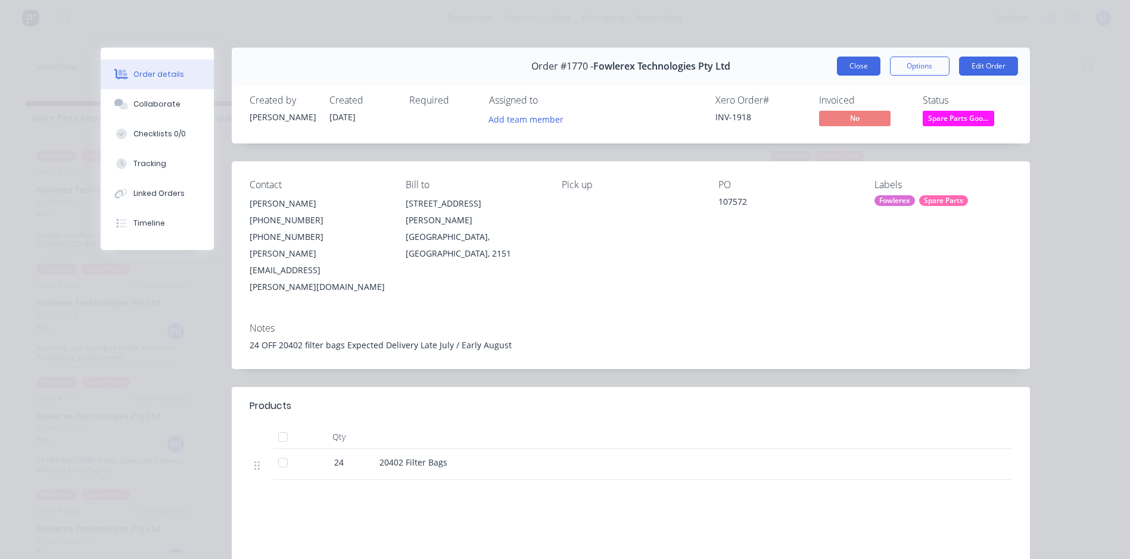
click at [856, 64] on button "Close" at bounding box center [858, 66] width 43 height 19
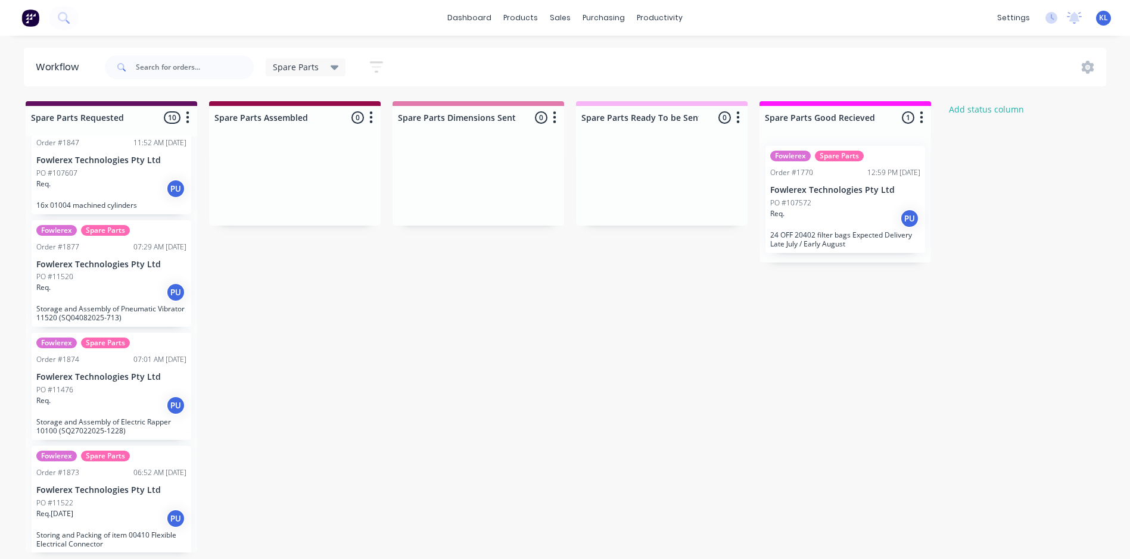
scroll to position [684, 0]
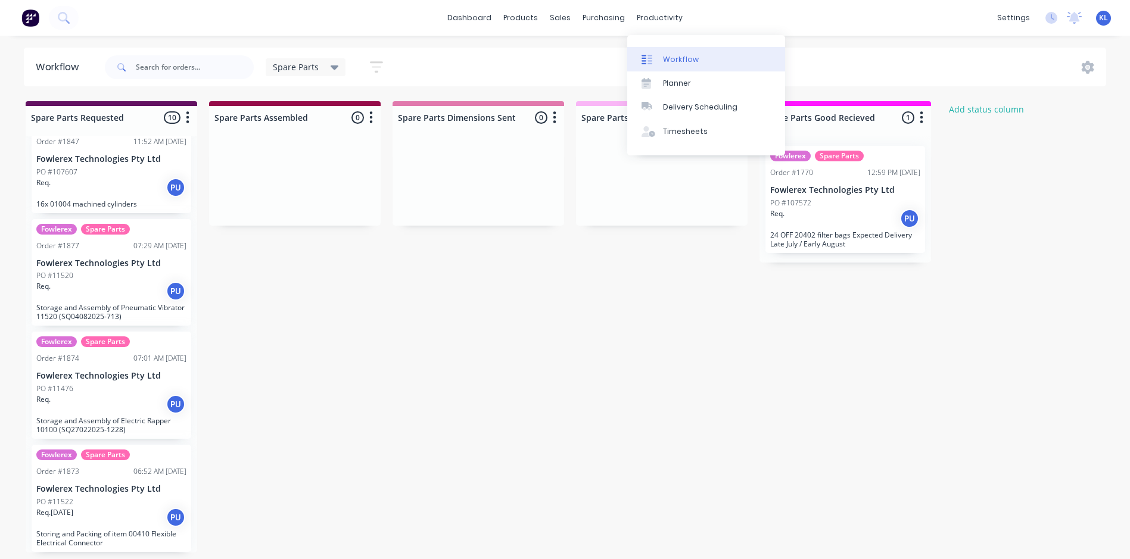
click at [668, 63] on link "Workflow" at bounding box center [706, 59] width 158 height 24
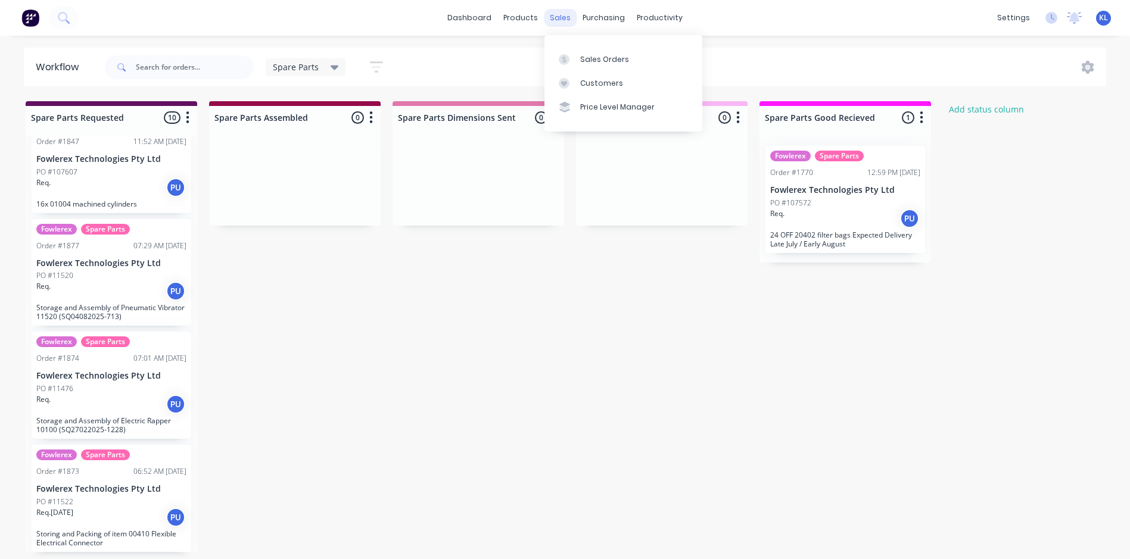
click at [560, 10] on div "sales" at bounding box center [560, 18] width 33 height 18
click at [596, 57] on div "Sales Orders" at bounding box center [604, 59] width 49 height 11
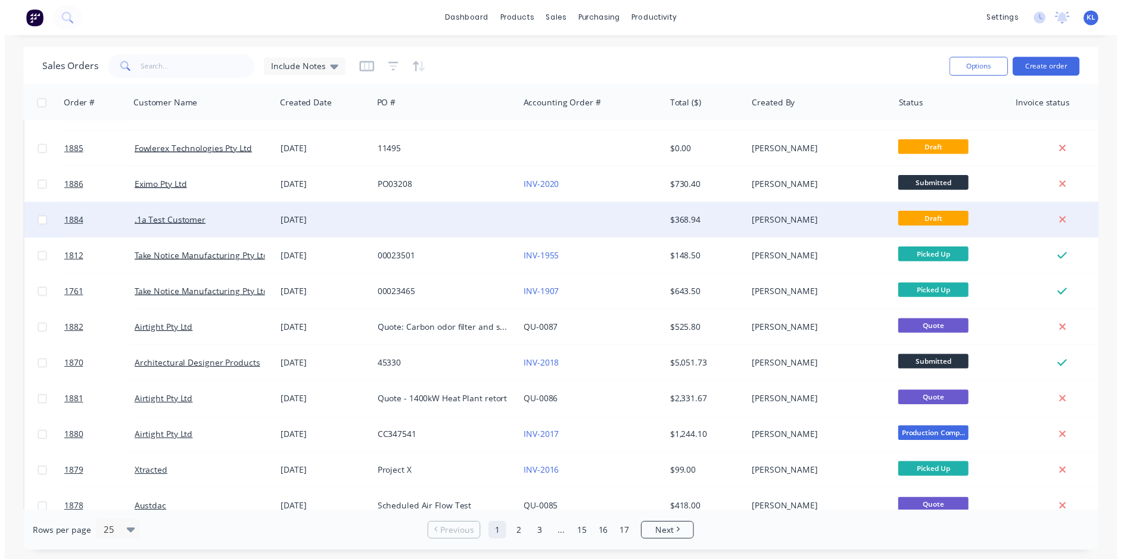
scroll to position [179, 0]
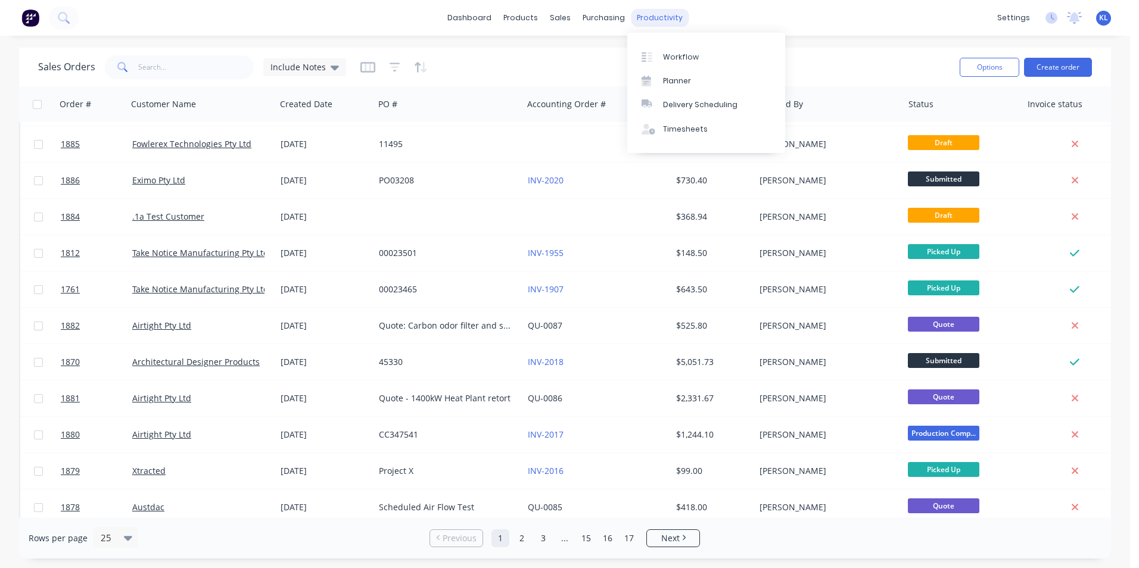
click at [634, 13] on div "productivity" at bounding box center [660, 18] width 58 height 18
click at [674, 46] on link "Workflow" at bounding box center [706, 57] width 158 height 24
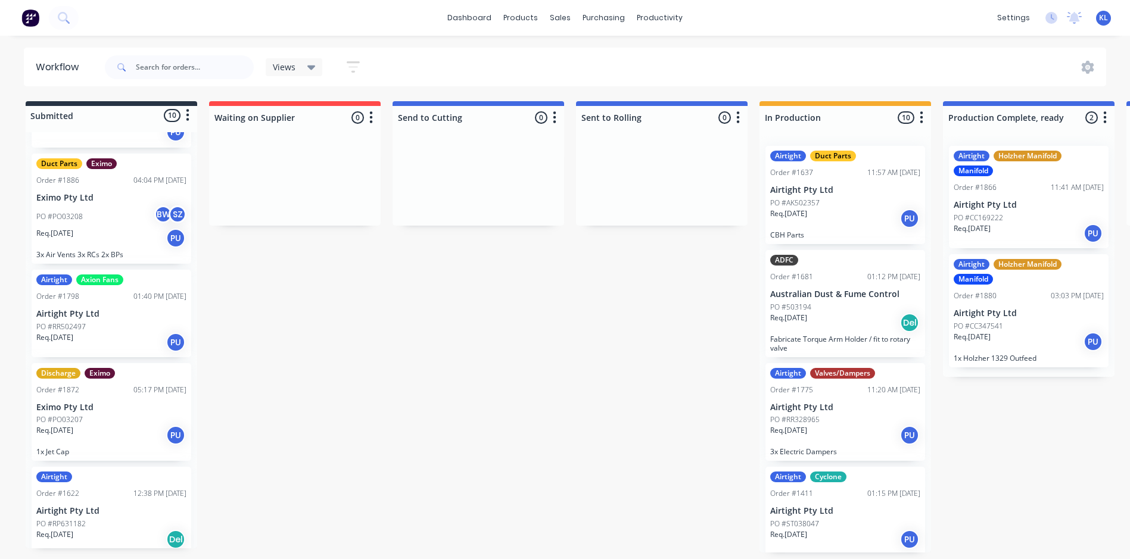
scroll to position [596, 0]
click at [111, 236] on div "Req. [DATE] PU" at bounding box center [111, 237] width 150 height 20
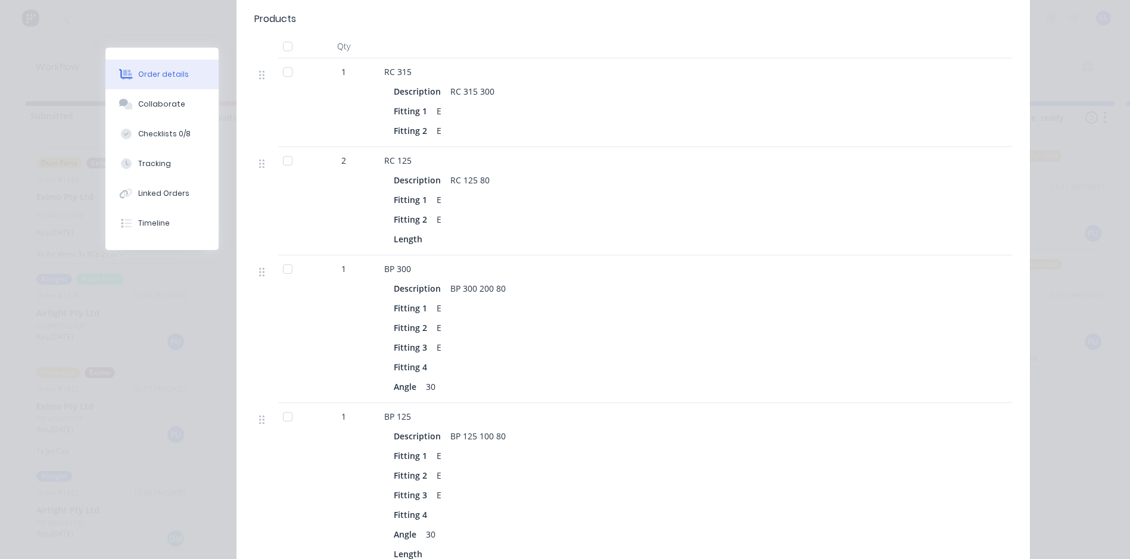
drag, startPoint x: 474, startPoint y: 342, endPoint x: 455, endPoint y: 342, distance: 19.1
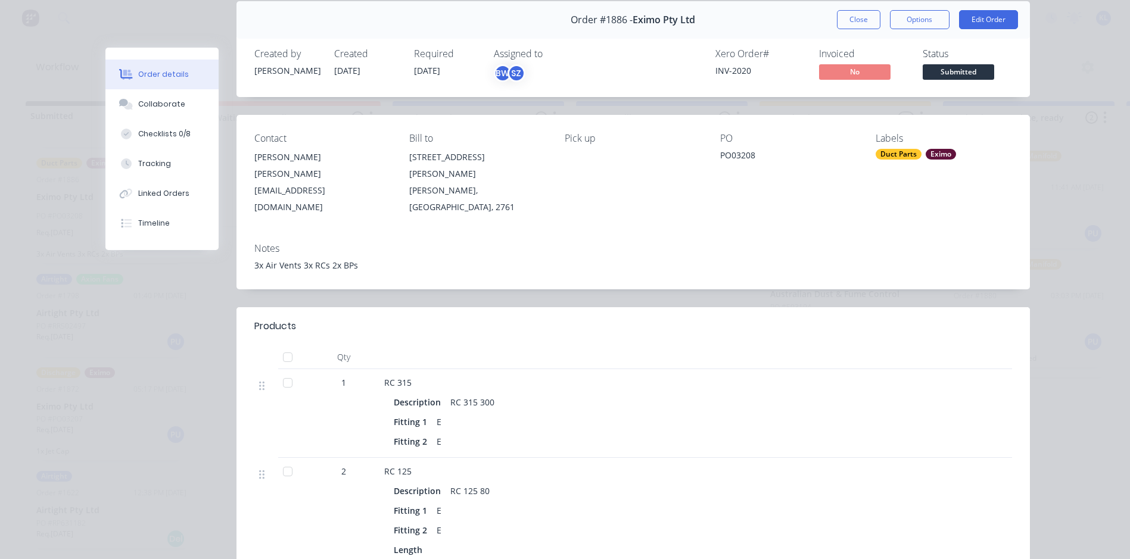
scroll to position [0, 0]
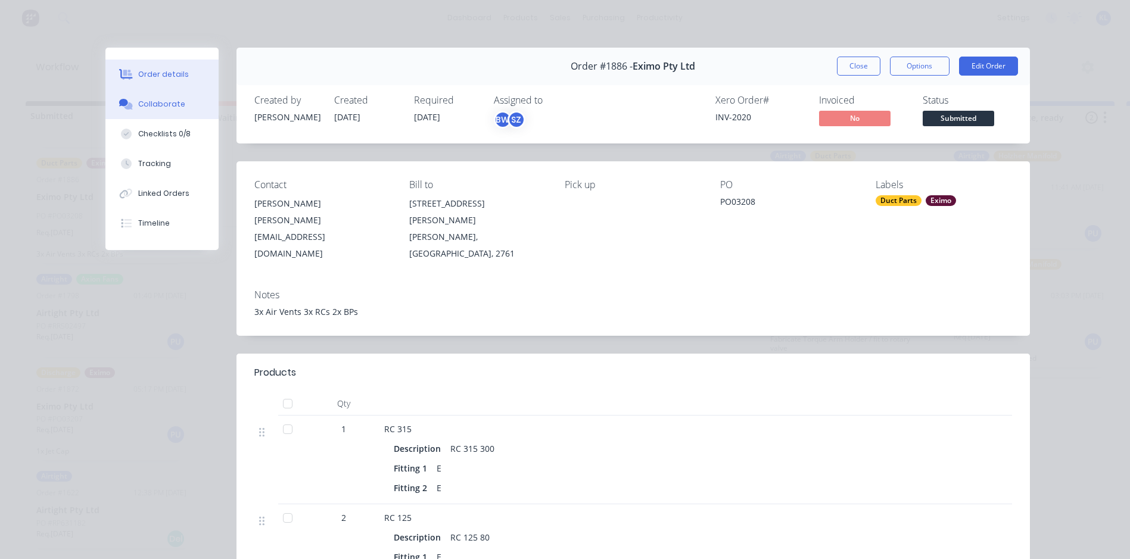
click at [184, 114] on button "Collaborate" at bounding box center [161, 104] width 113 height 30
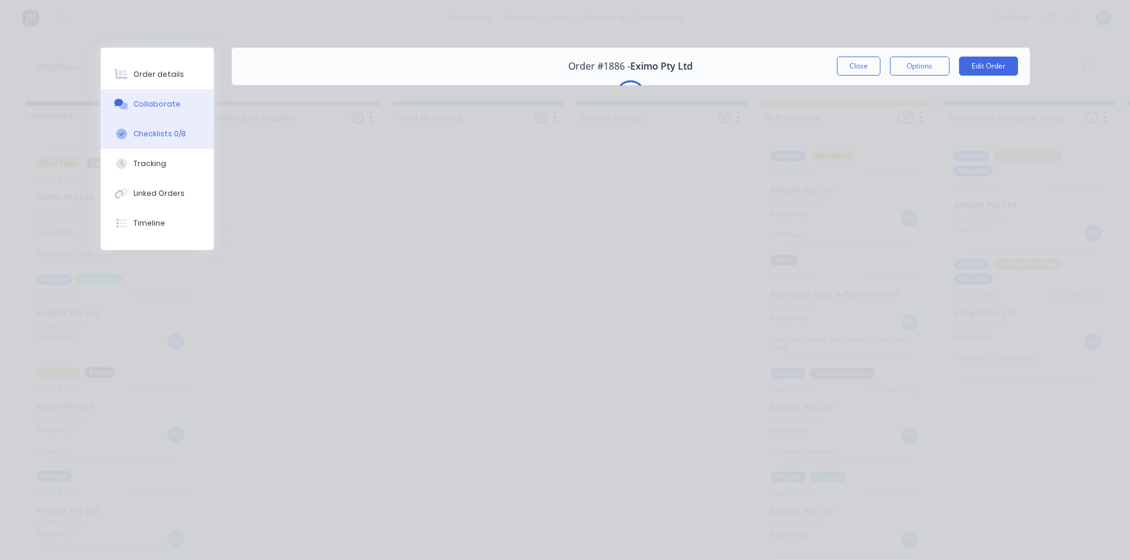
click at [165, 124] on button "Checklists 0/8" at bounding box center [157, 134] width 113 height 30
type textarea "x"
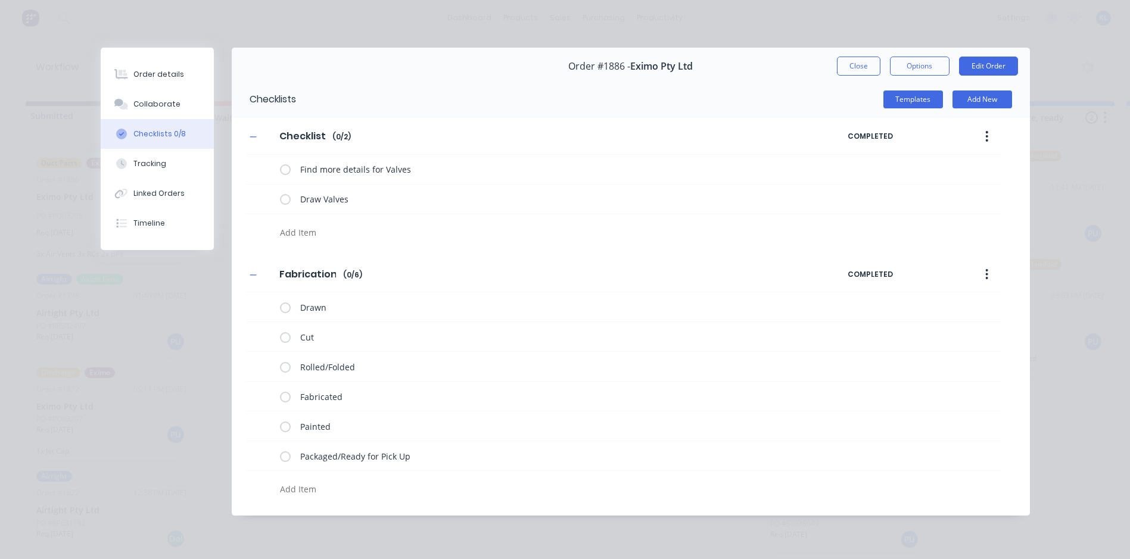
click at [865, 53] on div "Order #1886 - Eximo Pty Ltd Close Options Edit Order" at bounding box center [631, 67] width 798 height 38
click at [858, 60] on button "Close" at bounding box center [858, 66] width 43 height 19
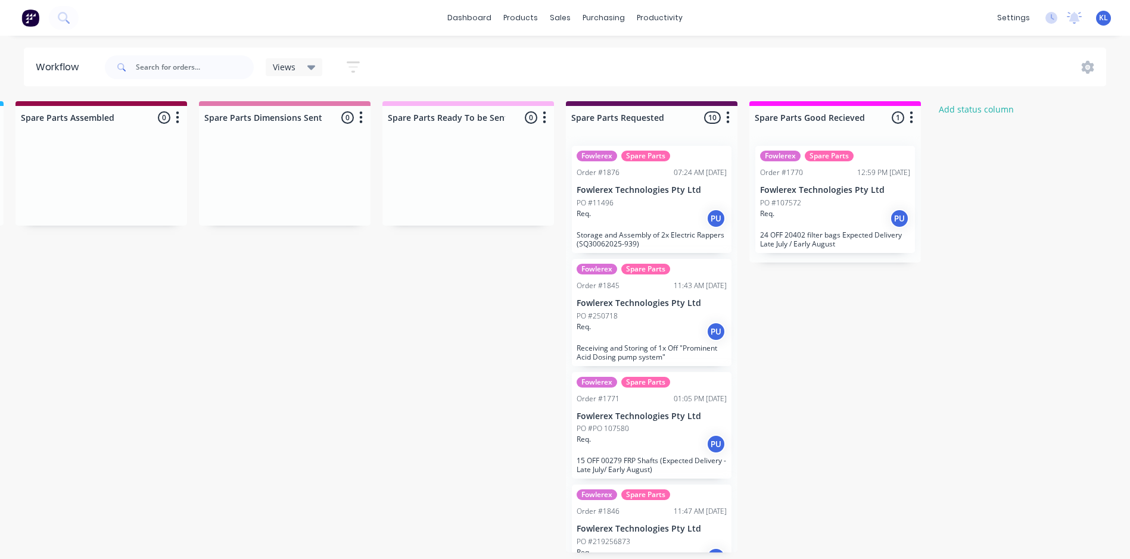
scroll to position [0, 1486]
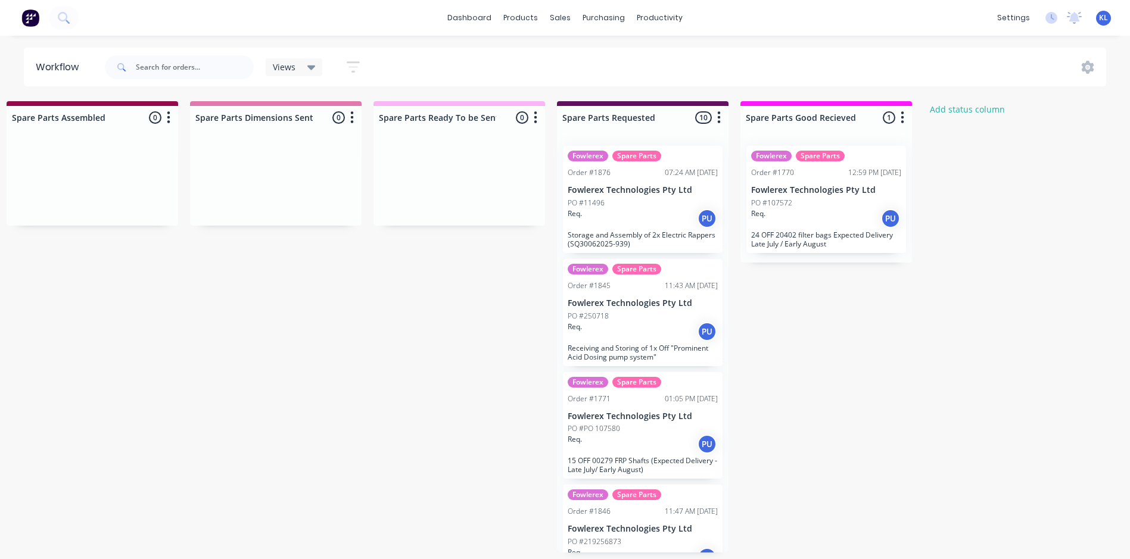
click at [291, 65] on span "Views" at bounding box center [284, 67] width 23 height 13
click at [315, 223] on button "Spare Parts" at bounding box center [338, 227] width 127 height 14
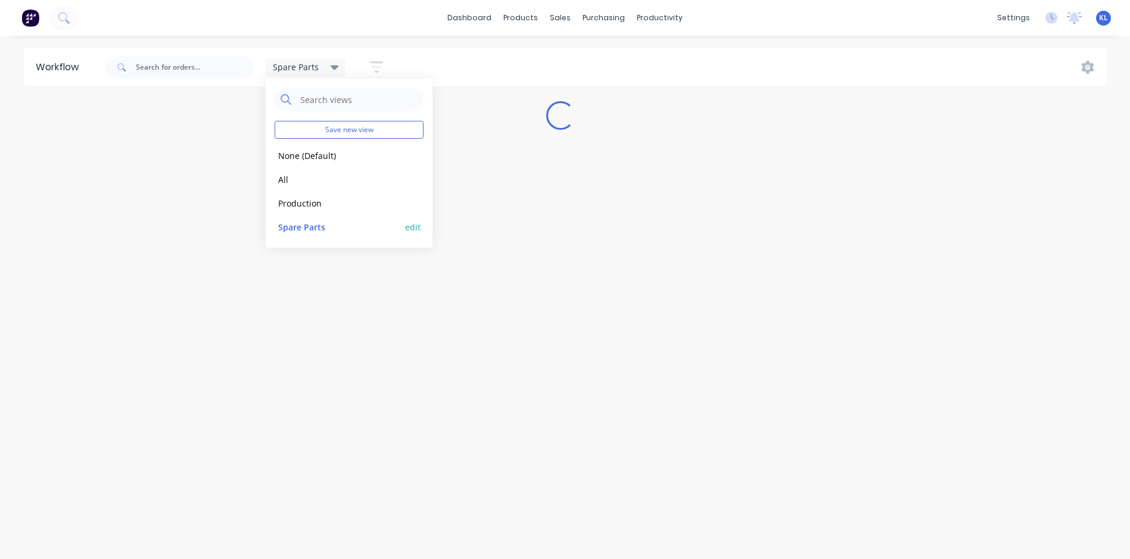
scroll to position [0, 0]
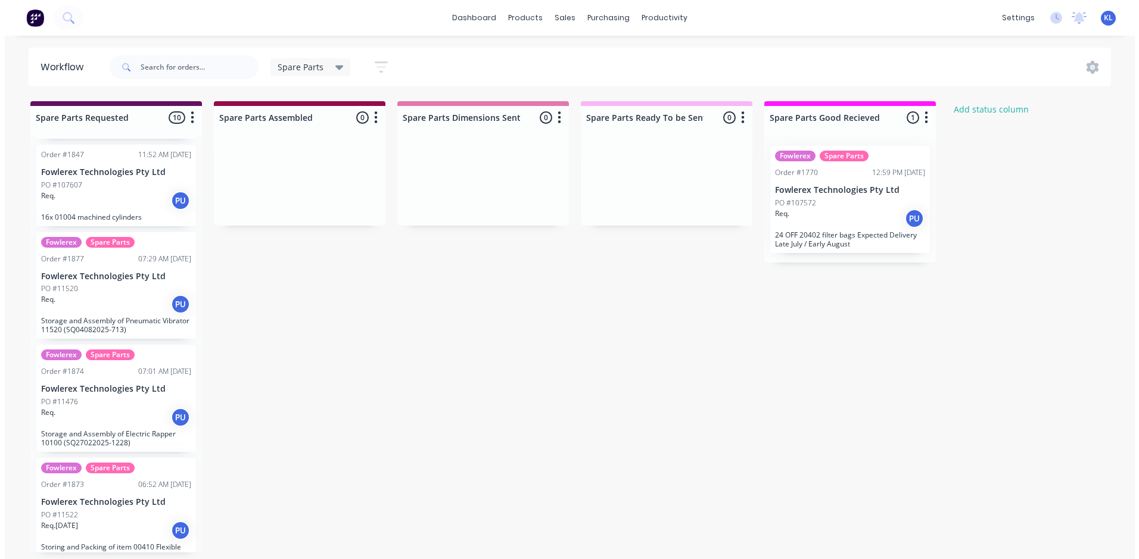
scroll to position [684, 0]
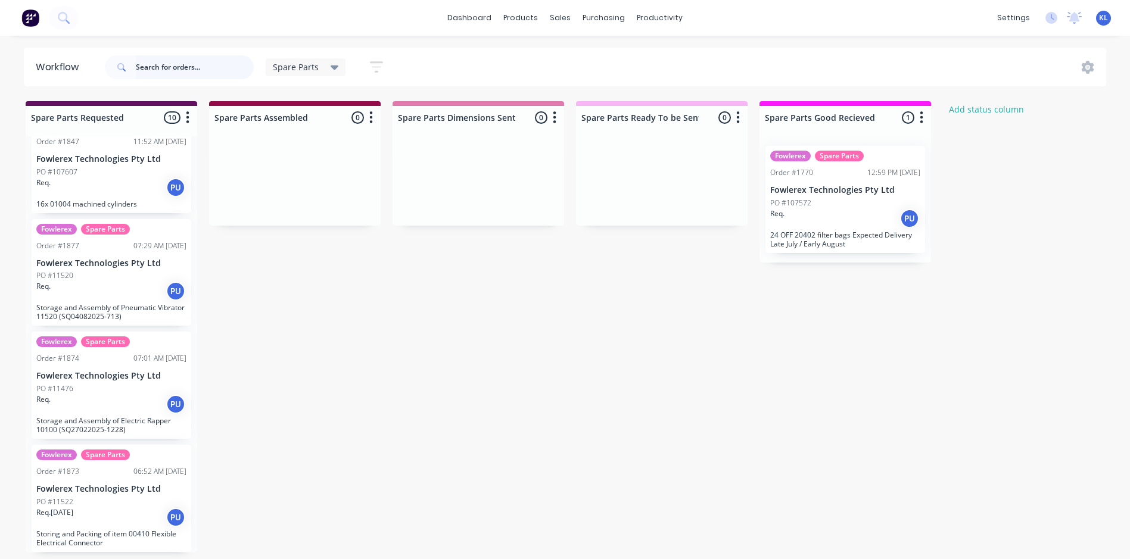
click at [191, 61] on input "text" at bounding box center [195, 67] width 118 height 24
type input "11476"
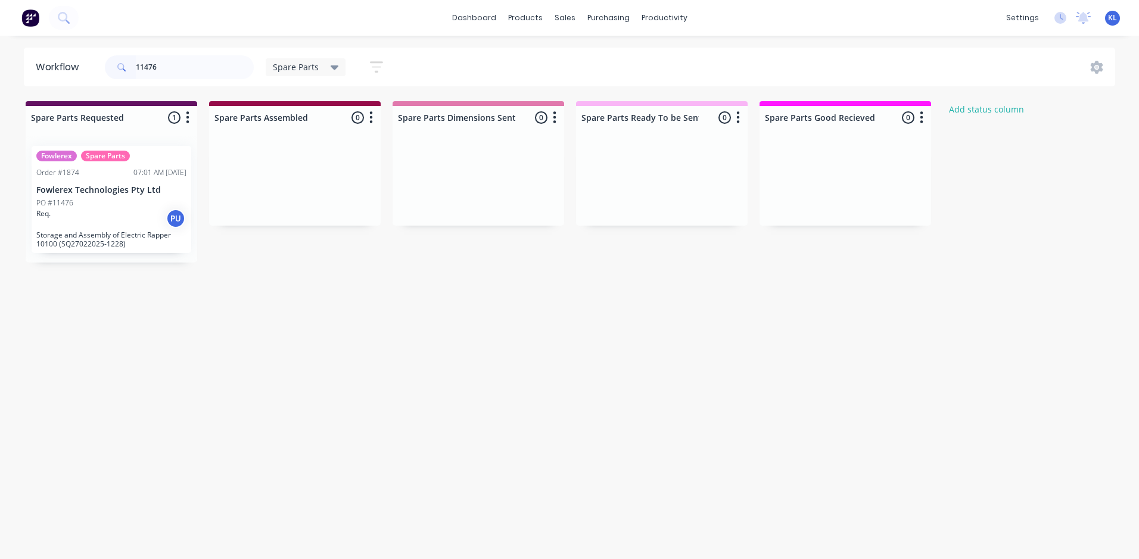
click at [124, 214] on div "Req. PU" at bounding box center [111, 218] width 150 height 20
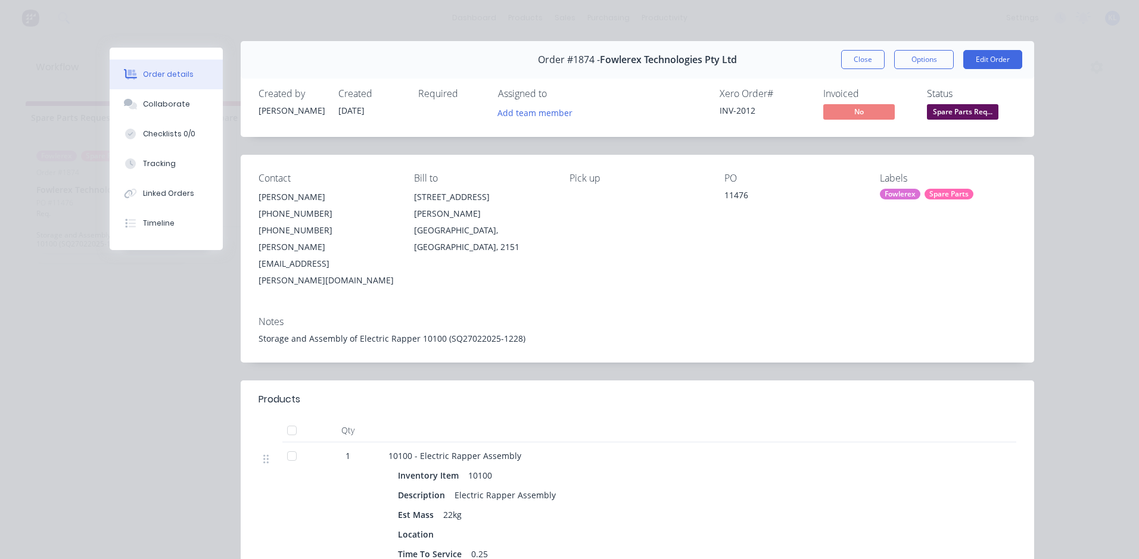
scroll to position [0, 0]
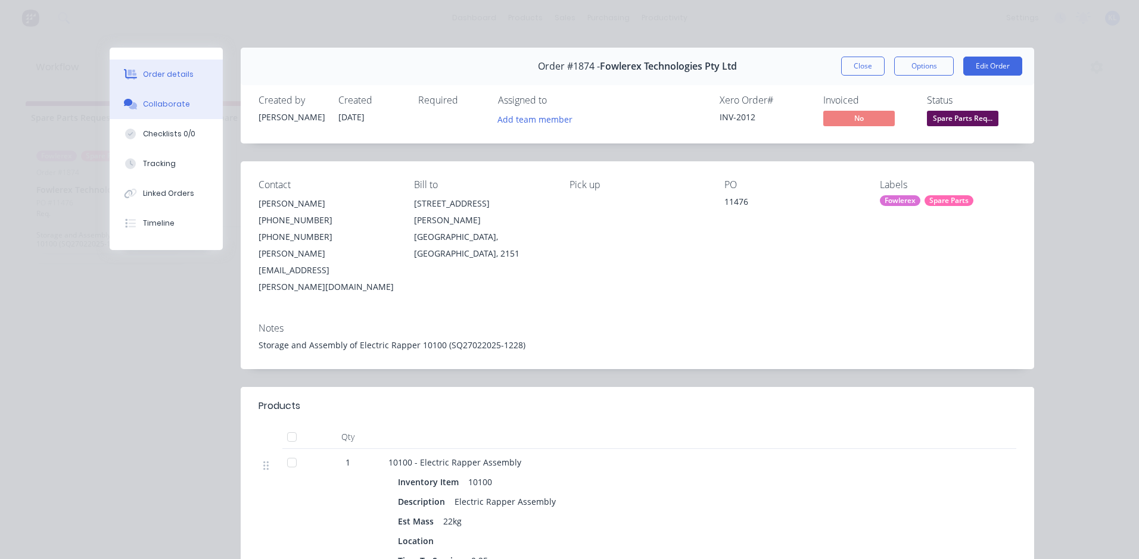
click at [156, 108] on div "Collaborate" at bounding box center [166, 104] width 47 height 11
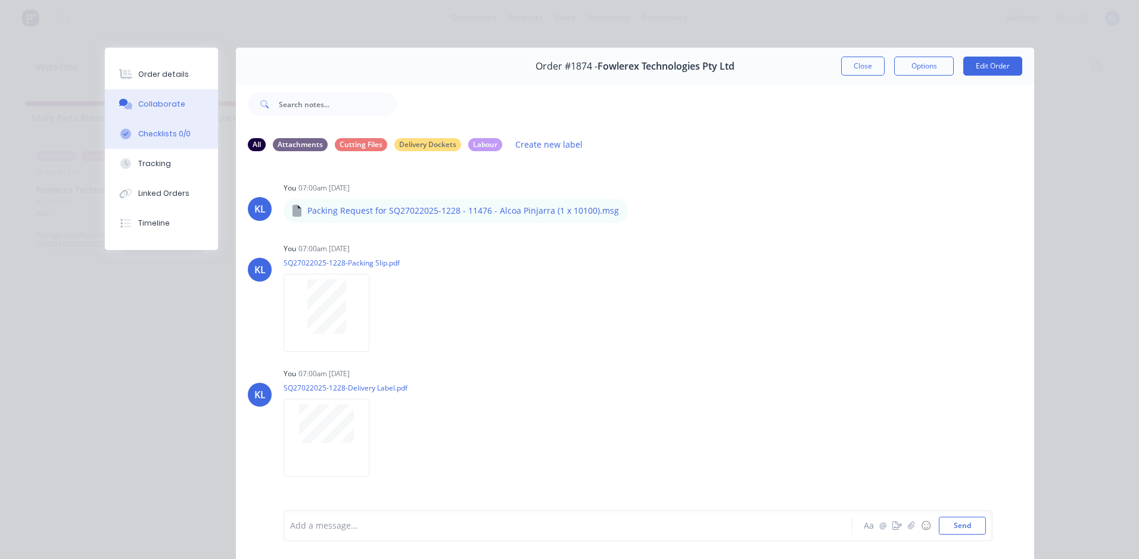
click at [158, 139] on button "Checklists 0/0" at bounding box center [161, 134] width 113 height 30
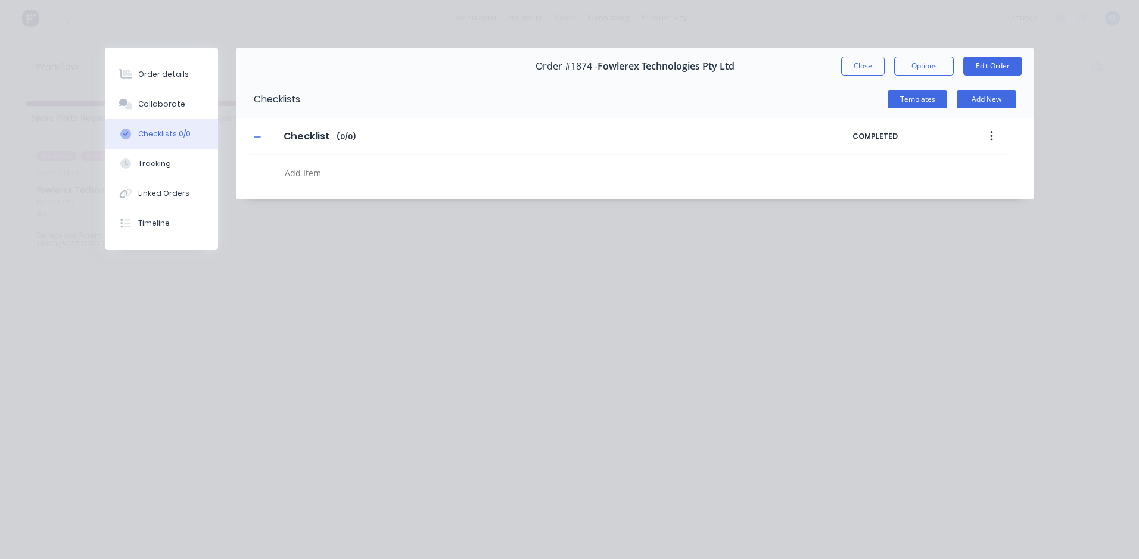
click at [300, 182] on div at bounding box center [520, 174] width 481 height 21
click at [923, 101] on button "Templates" at bounding box center [917, 100] width 60 height 18
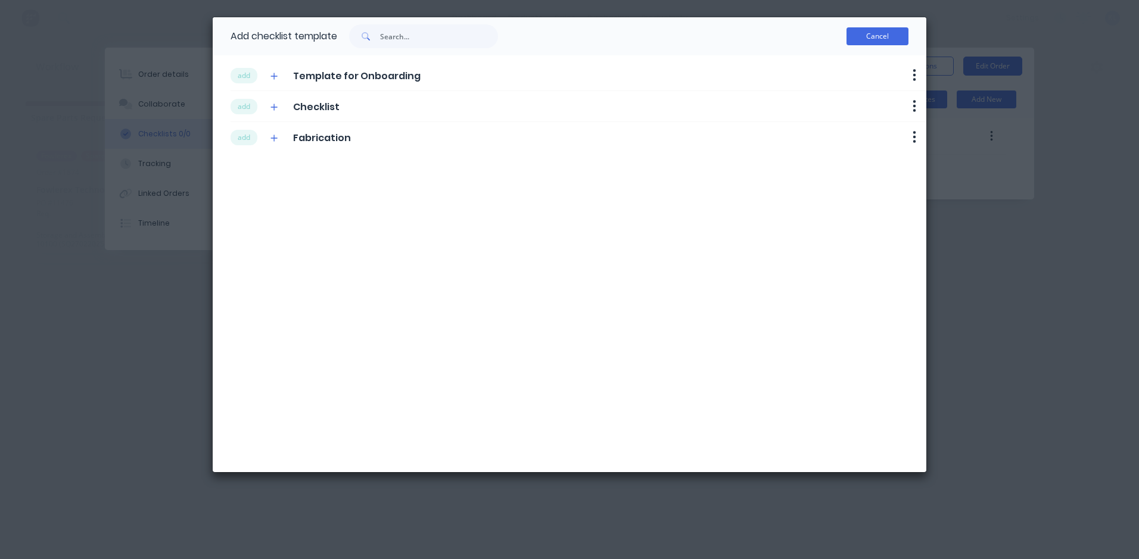
click at [880, 36] on button "Cancel" at bounding box center [877, 36] width 62 height 18
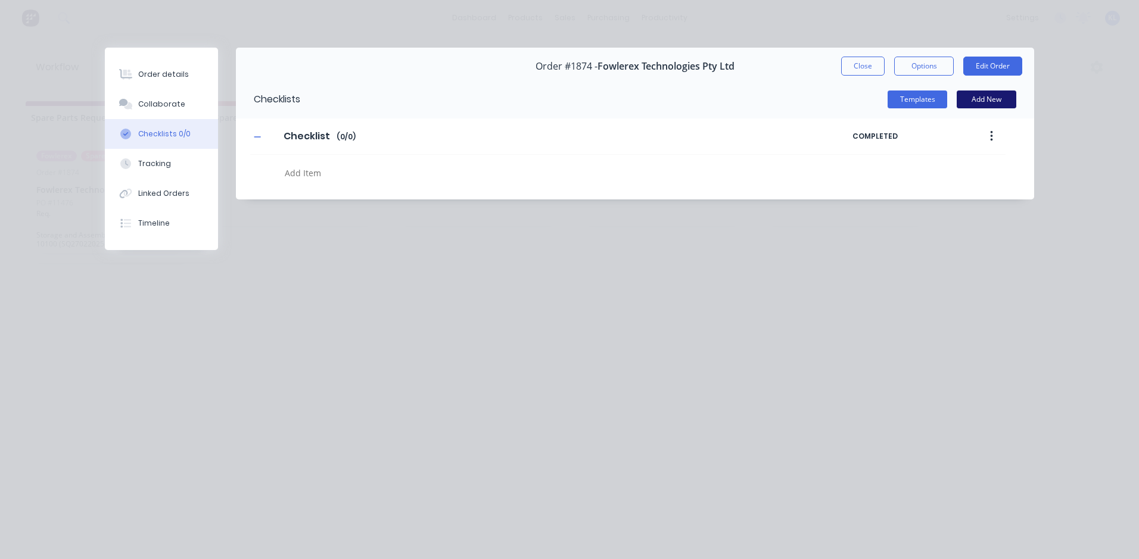
click at [969, 96] on button "Add New" at bounding box center [986, 100] width 60 height 18
type textarea "x"
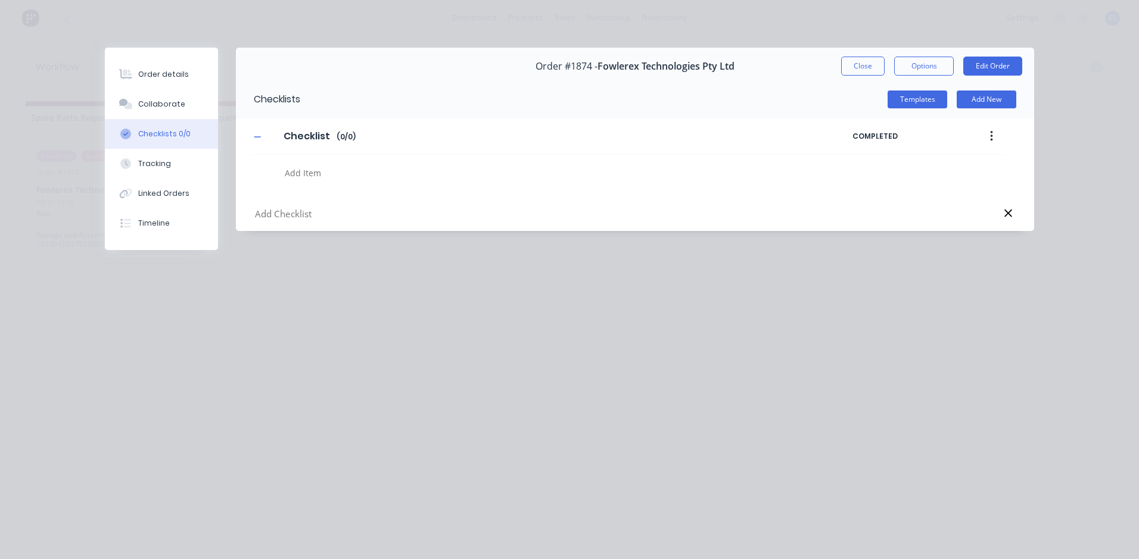
click at [276, 207] on input "text" at bounding box center [521, 214] width 534 height 15
click at [311, 212] on input "text" at bounding box center [521, 214] width 534 height 15
click at [310, 214] on input "text" at bounding box center [521, 214] width 534 height 15
click at [319, 215] on input "text" at bounding box center [521, 214] width 534 height 15
click at [276, 220] on input "text" at bounding box center [521, 214] width 534 height 15
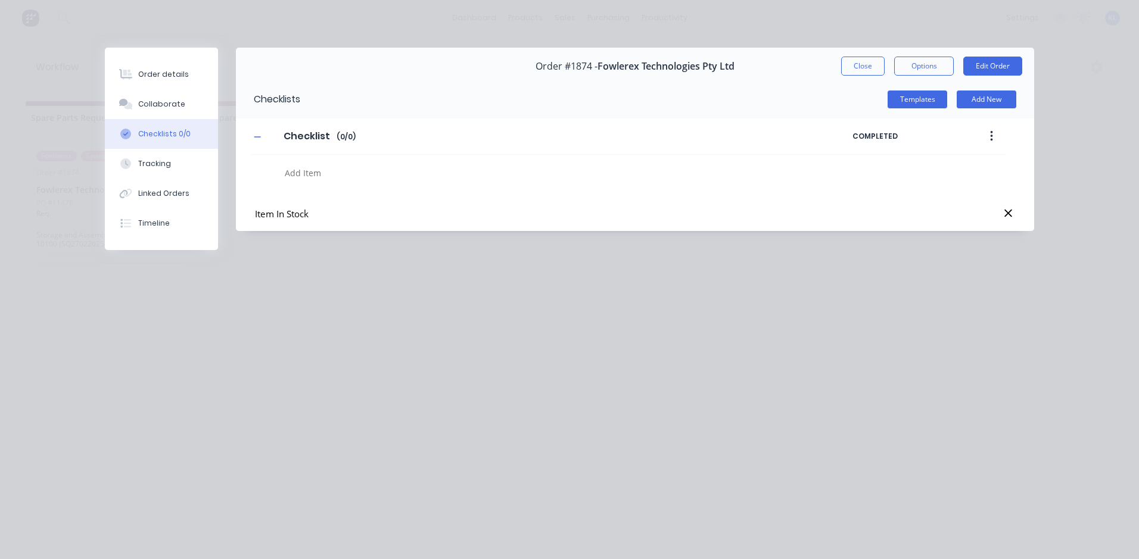
click at [290, 216] on input "Item In Stock" at bounding box center [521, 214] width 534 height 15
click at [287, 216] on input "Item In Stock" at bounding box center [521, 214] width 534 height 15
click at [314, 215] on input "Item InStock" at bounding box center [521, 214] width 534 height 15
type input "Item InStock"
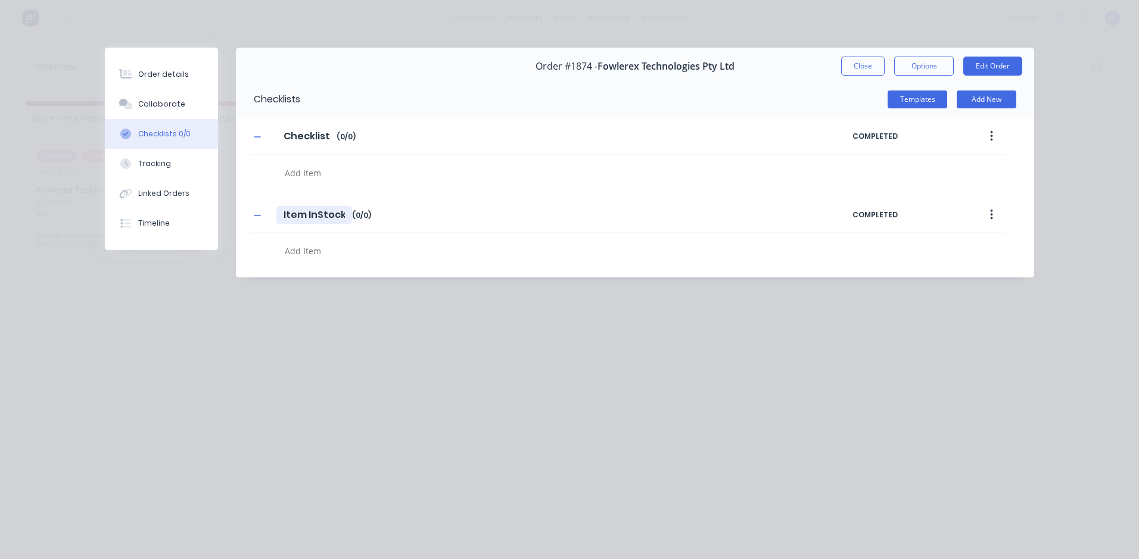
type textarea "x"
type input "Item InStoc"
type textarea "x"
type input "Item InSto"
type textarea "x"
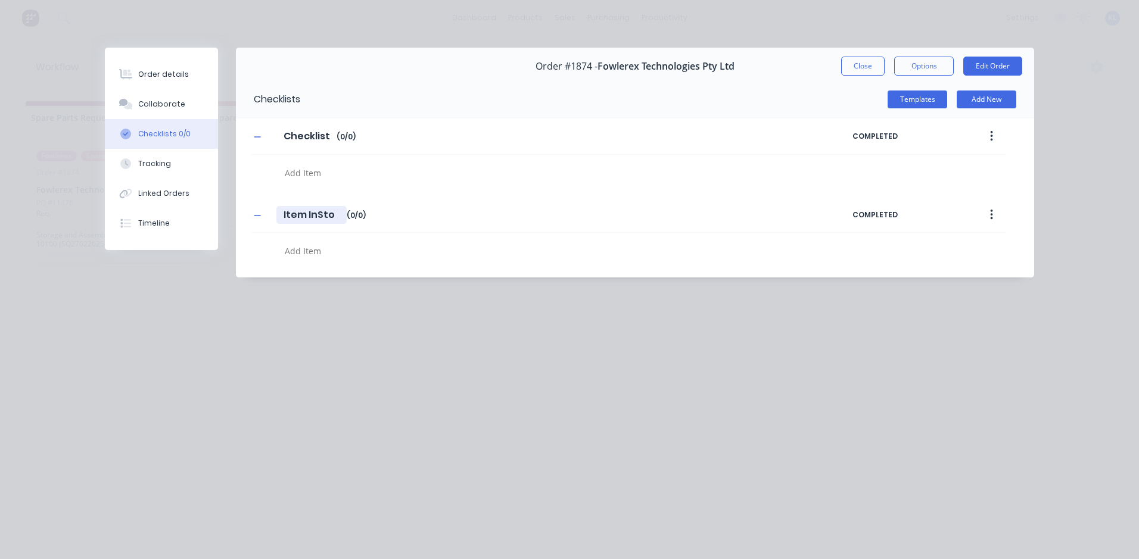
type input "Item InSt"
type textarea "x"
type input "Item InS"
type textarea "x"
type input "Item In"
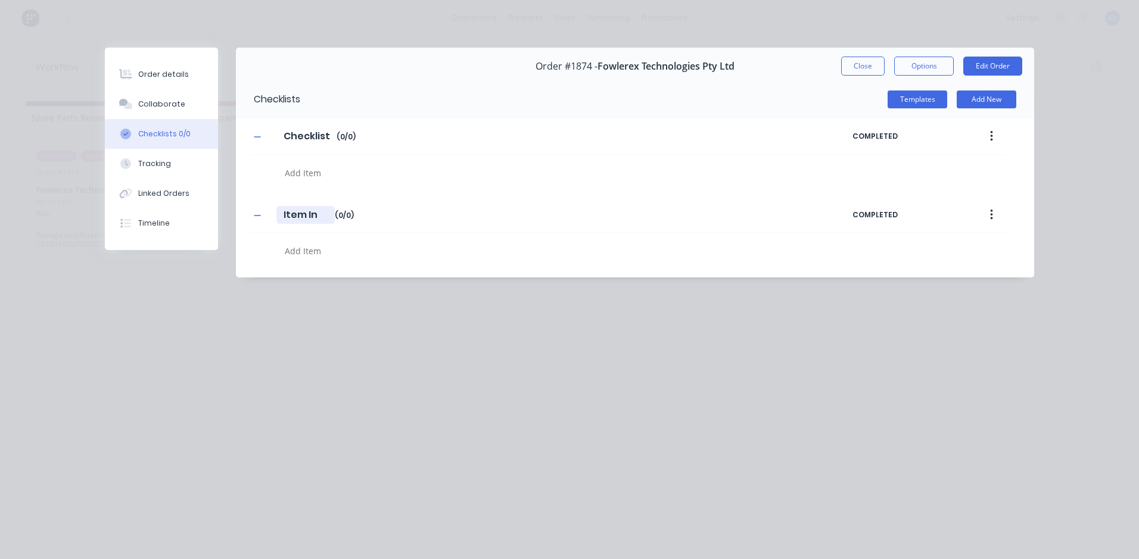
type textarea "x"
type input "Item I"
type textarea "x"
type input "Item"
type textarea "x"
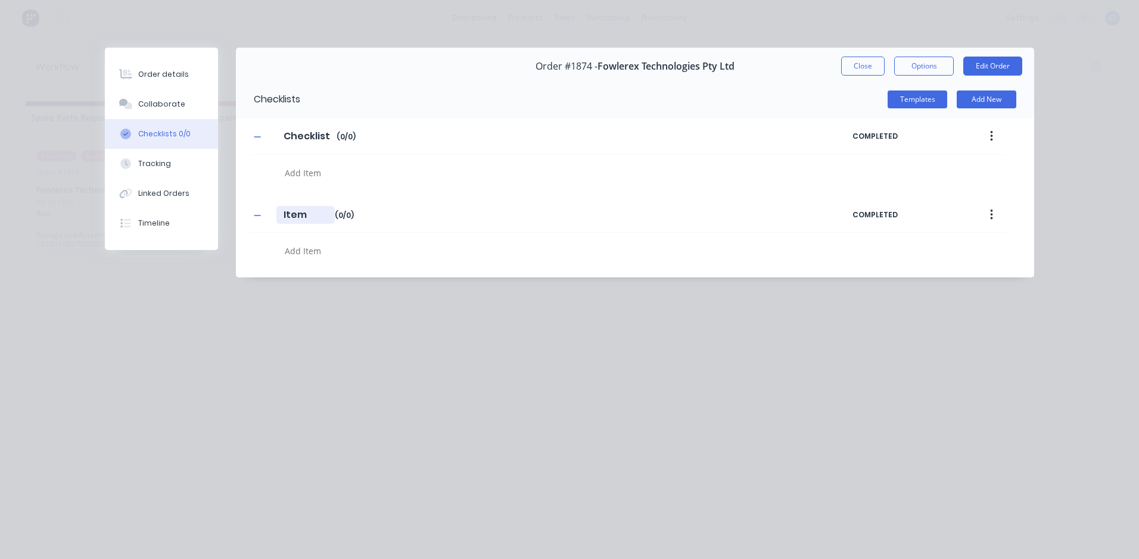
type input "Item"
type textarea "x"
type input "Ite"
type textarea "x"
type input "It"
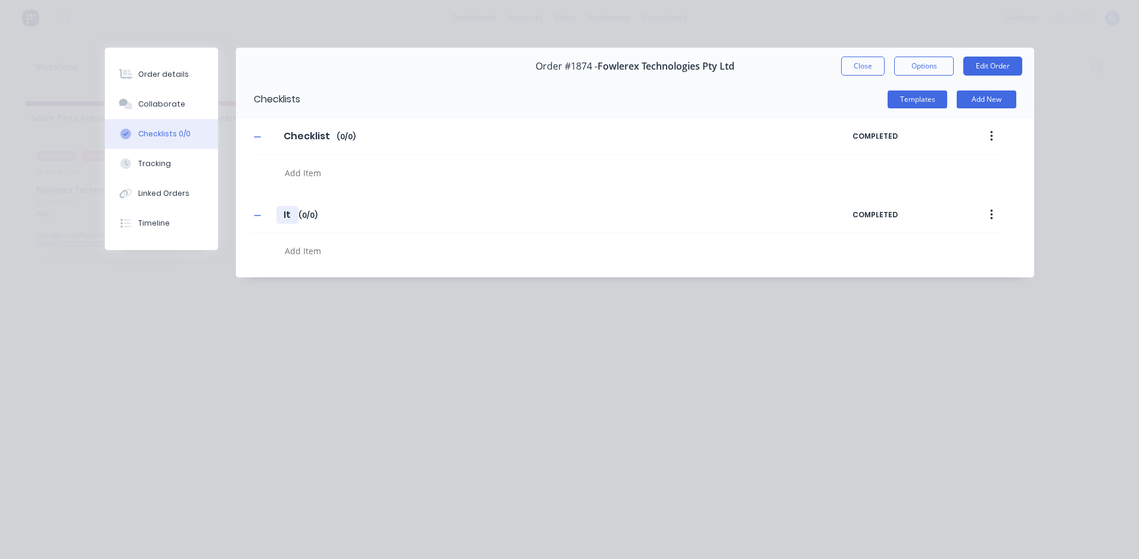
type textarea "x"
type input "I"
type textarea "x"
type input "P"
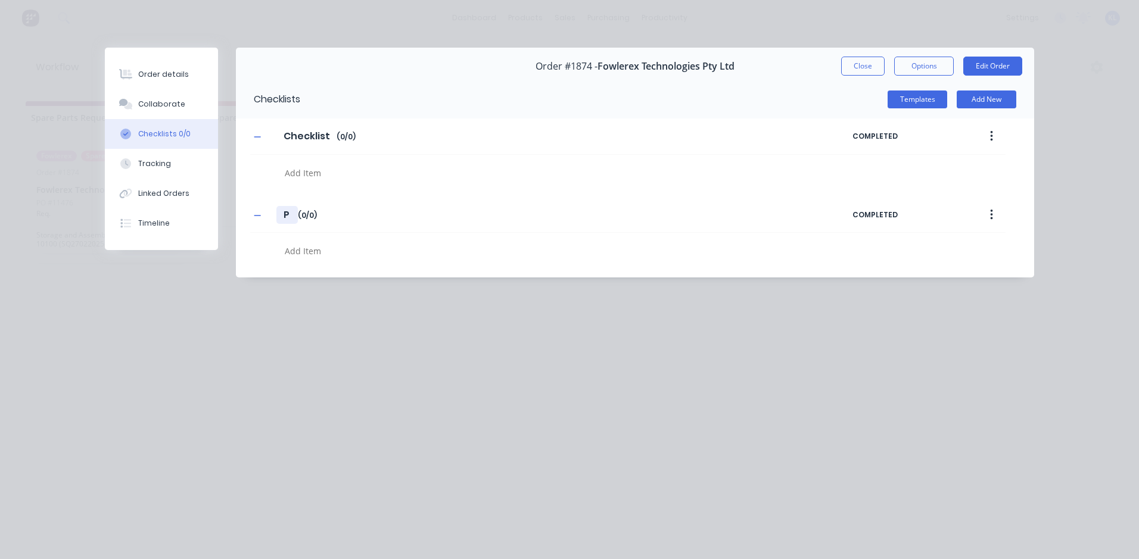
type textarea "x"
type input "Pa"
type textarea "x"
type input "Pac"
type textarea "x"
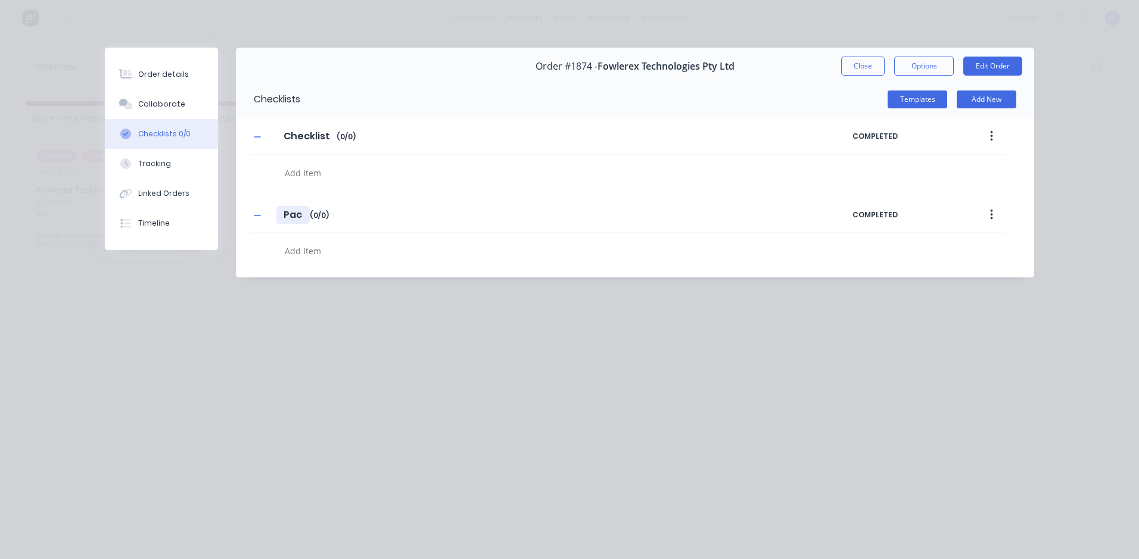
type input "Pack"
type textarea "x"
type input "Pac"
type textarea "x"
type input "Pa"
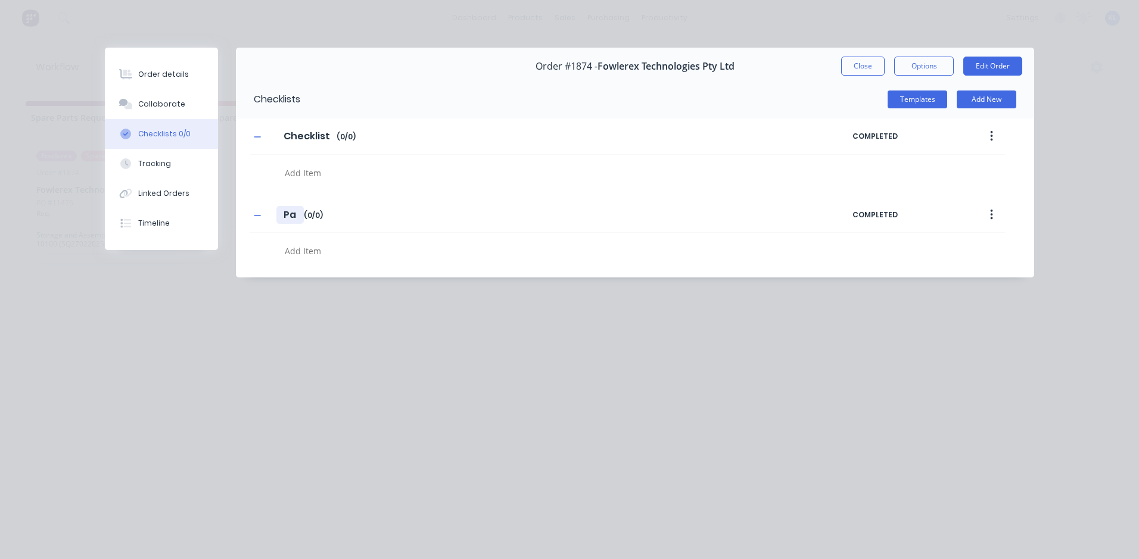
type textarea "x"
type input "P"
type textarea "x"
type input "Pi"
type textarea "x"
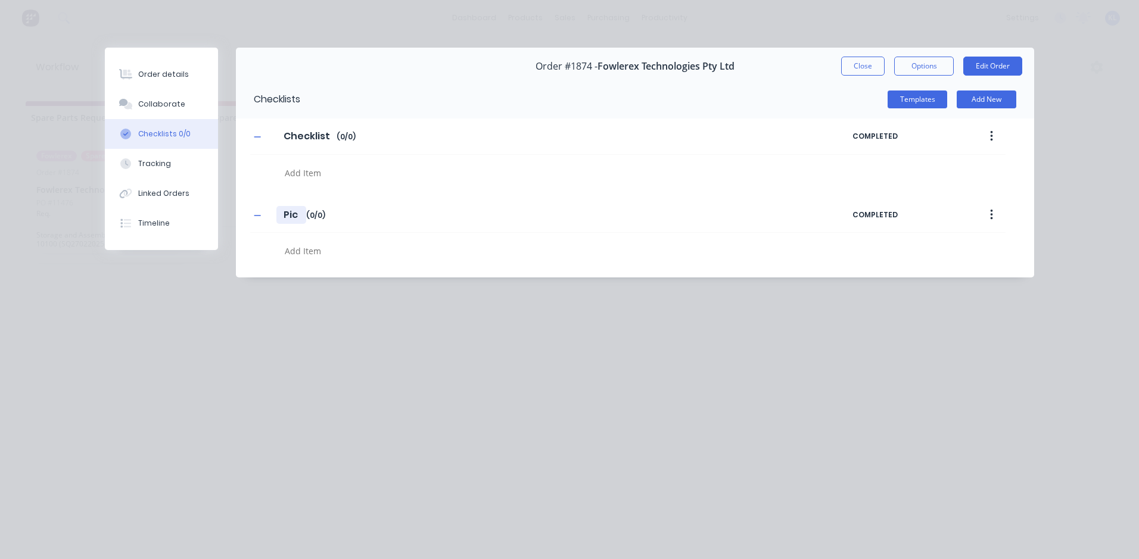
type input "Pick"
type textarea "x"
type input "Pick P"
type textarea "x"
type input "Pick Pa"
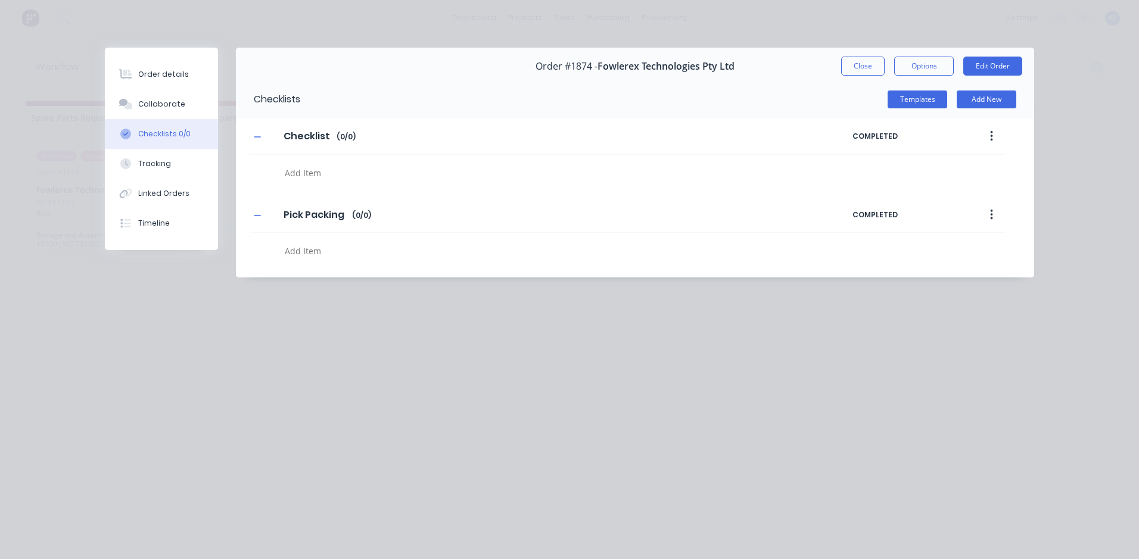
click at [308, 182] on textarea at bounding box center [520, 172] width 481 height 17
click at [319, 250] on textarea "Items in Stock" at bounding box center [520, 250] width 481 height 17
click at [322, 251] on textarea "Items in Stock" at bounding box center [520, 250] width 481 height 17
click at [350, 252] on textarea "Items instock" at bounding box center [520, 250] width 481 height 17
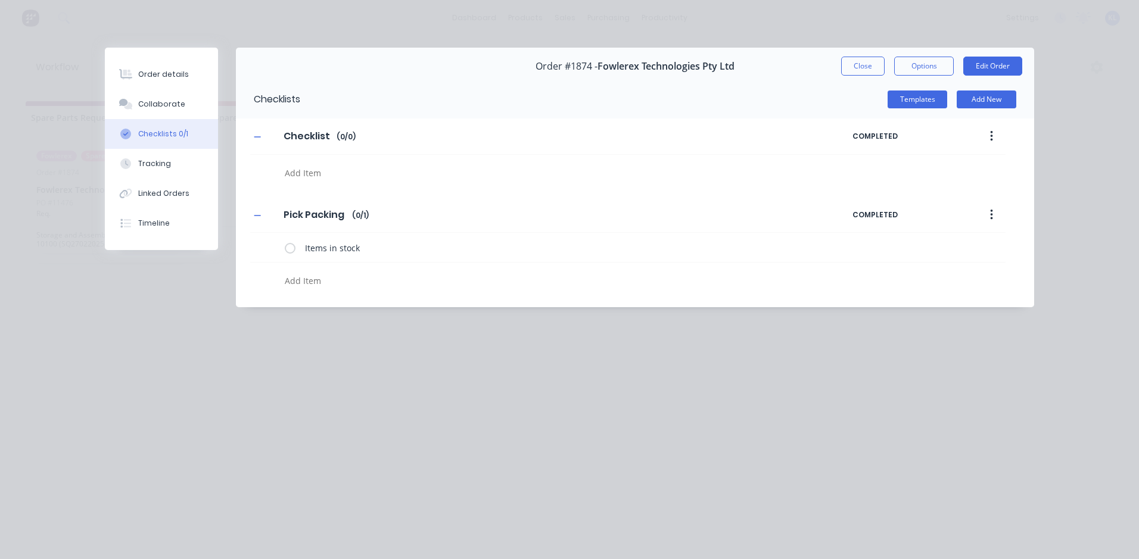
click at [317, 283] on textarea at bounding box center [520, 280] width 481 height 17
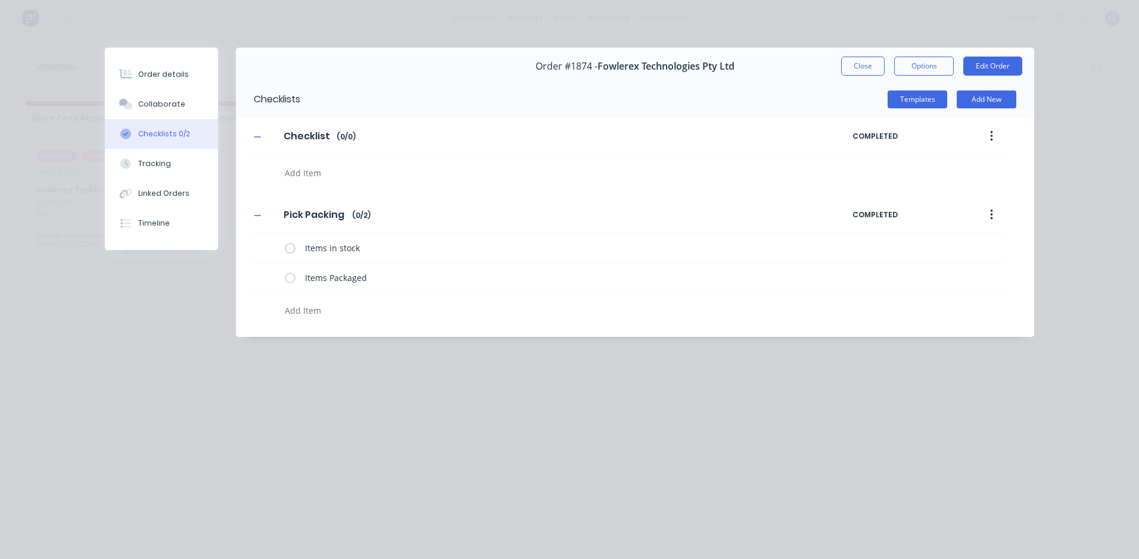
click at [320, 314] on textarea at bounding box center [520, 310] width 481 height 17
click at [311, 311] on textarea at bounding box center [520, 310] width 481 height 17
click at [315, 173] on textarea at bounding box center [520, 172] width 481 height 17
click at [317, 182] on textarea at bounding box center [520, 172] width 481 height 17
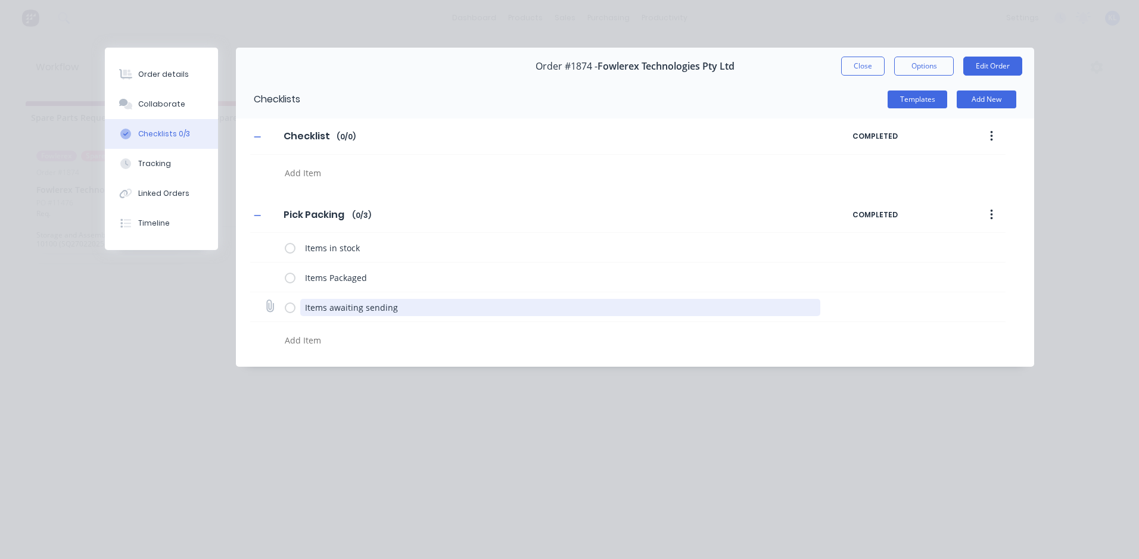
click at [333, 308] on textarea "Items awaiting sending" at bounding box center [560, 307] width 520 height 17
click at [368, 307] on textarea "Items Awaiting sending" at bounding box center [560, 307] width 520 height 17
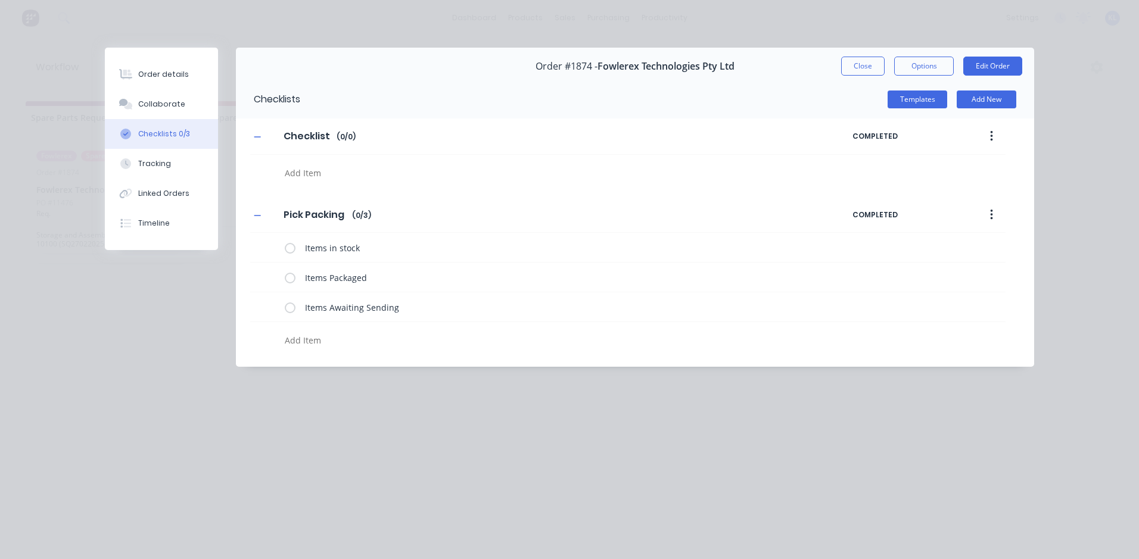
click at [397, 338] on textarea at bounding box center [520, 340] width 481 height 17
drag, startPoint x: 226, startPoint y: 322, endPoint x: 247, endPoint y: 308, distance: 24.6
click at [227, 321] on div "Order #1874 - Fowlerex Technologies Pty Ltd Close Options Edit Order Checklists…" at bounding box center [569, 207] width 929 height 319
click at [992, 217] on icon "button" at bounding box center [991, 214] width 3 height 13
click at [953, 247] on span "Save as Template" at bounding box center [947, 246] width 89 height 13
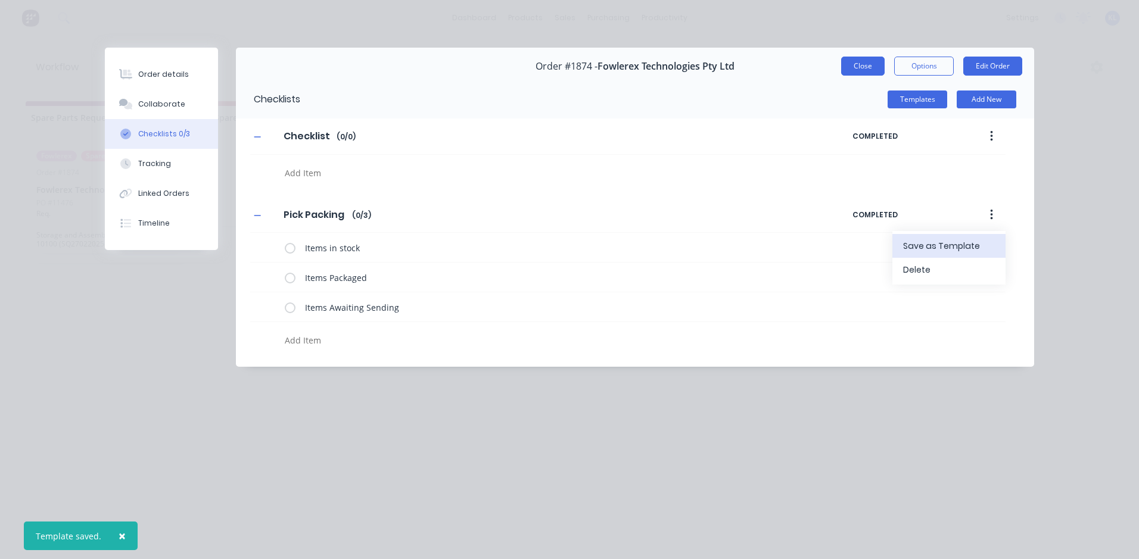
click at [868, 70] on button "Close" at bounding box center [862, 66] width 43 height 19
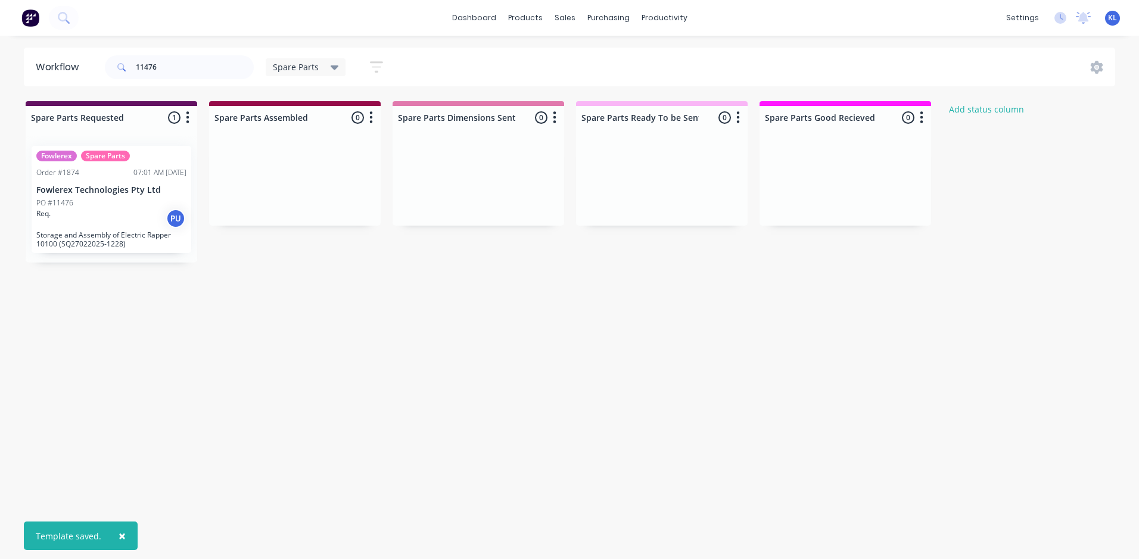
click at [127, 200] on div "PO #11476" at bounding box center [111, 203] width 150 height 11
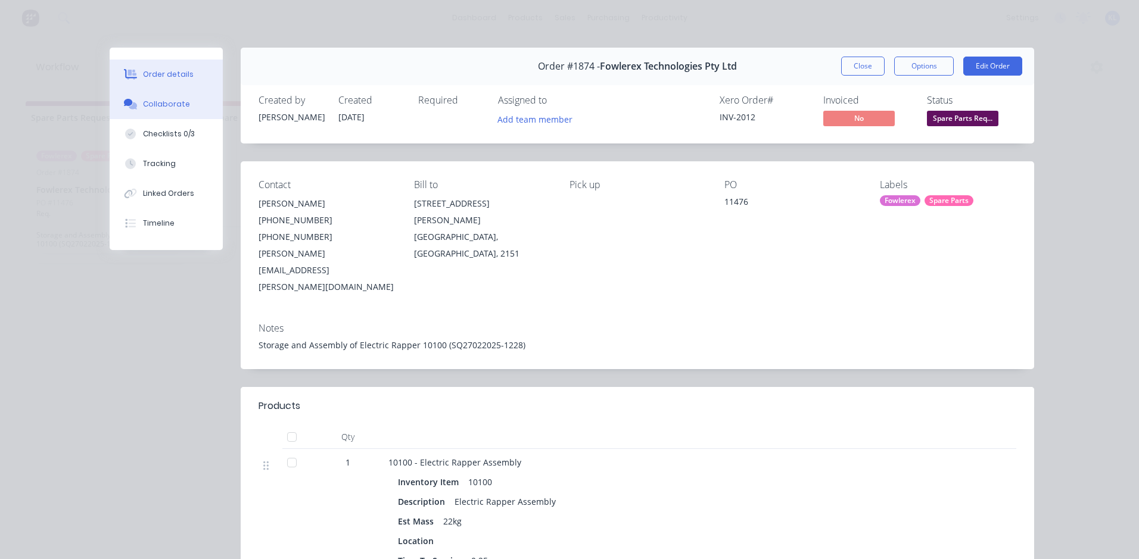
click at [183, 108] on button "Collaborate" at bounding box center [166, 104] width 113 height 30
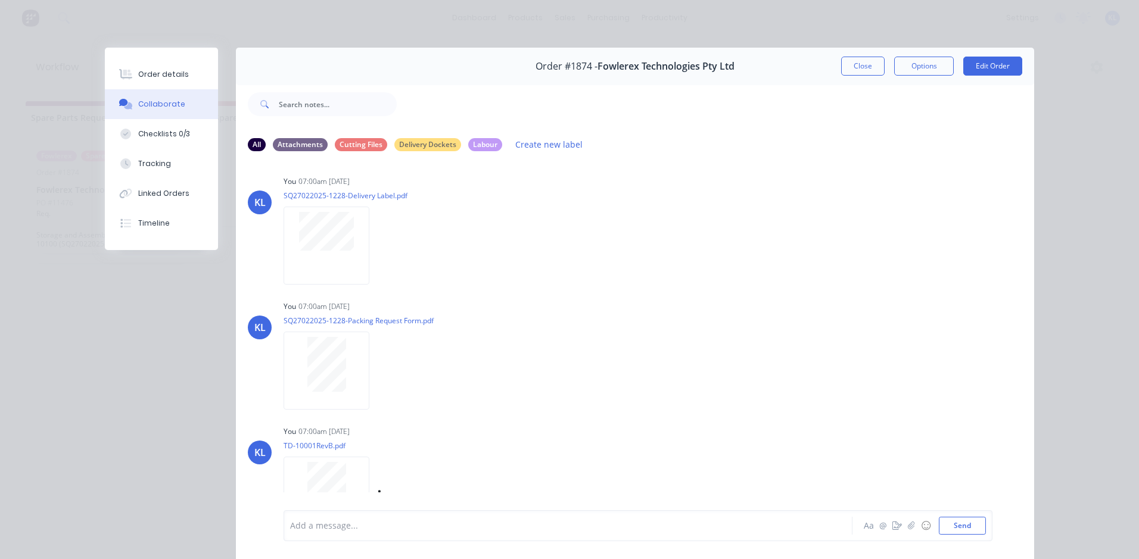
scroll to position [196, 0]
click at [348, 528] on div at bounding box center [551, 526] width 521 height 13
click at [964, 525] on button "Send" at bounding box center [962, 526] width 47 height 18
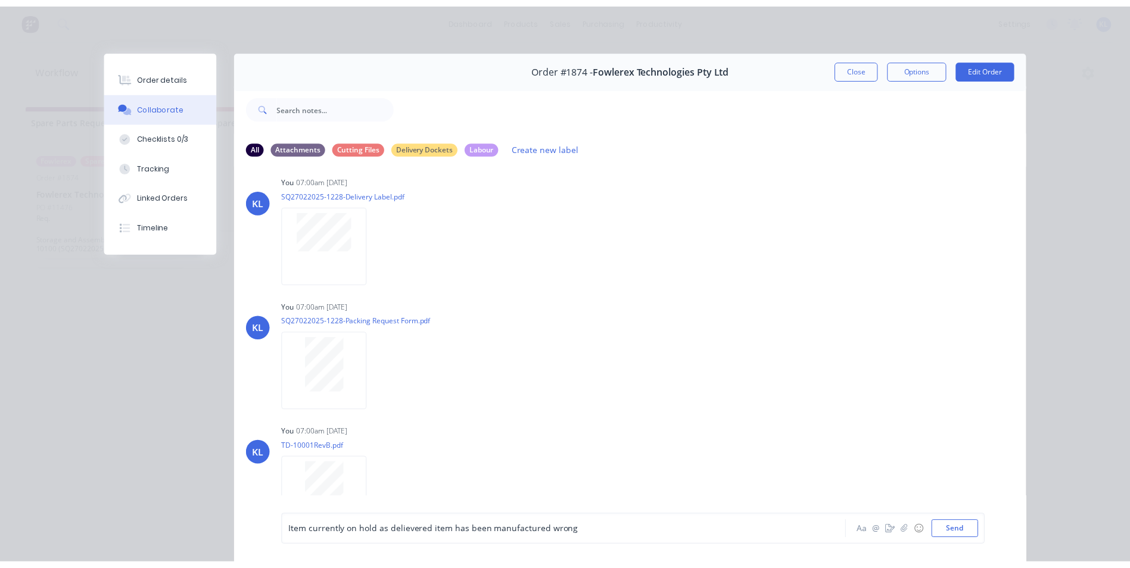
scroll to position [215, 0]
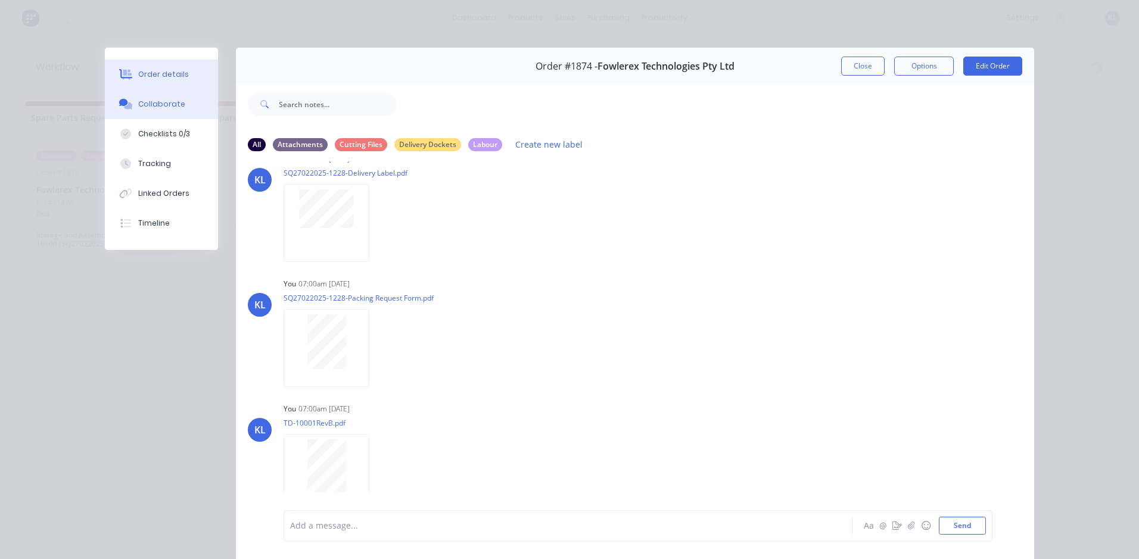
click at [163, 79] on div "Order details" at bounding box center [163, 74] width 51 height 11
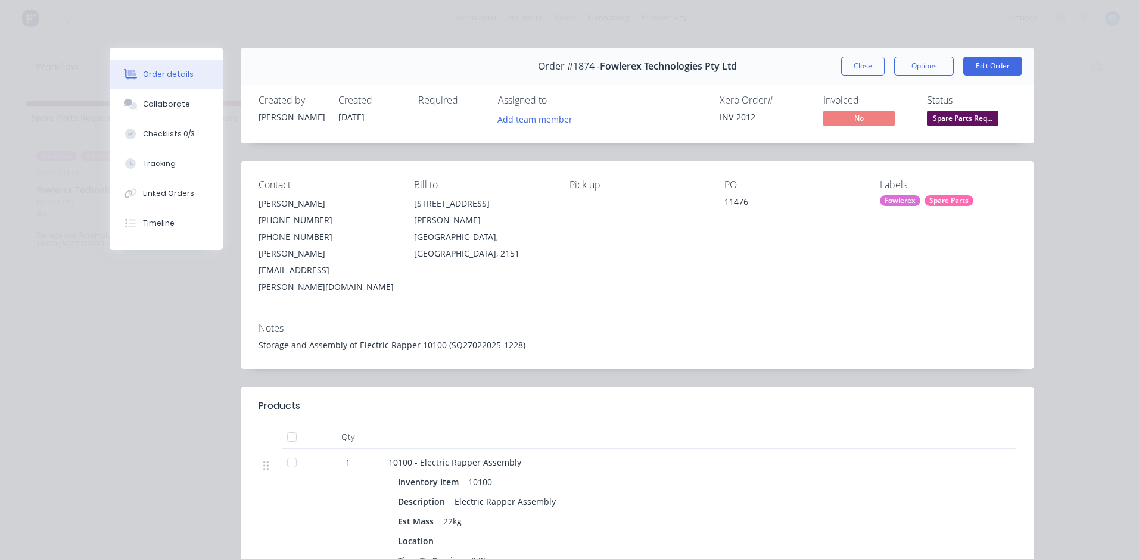
click at [868, 69] on button "Close" at bounding box center [862, 66] width 43 height 19
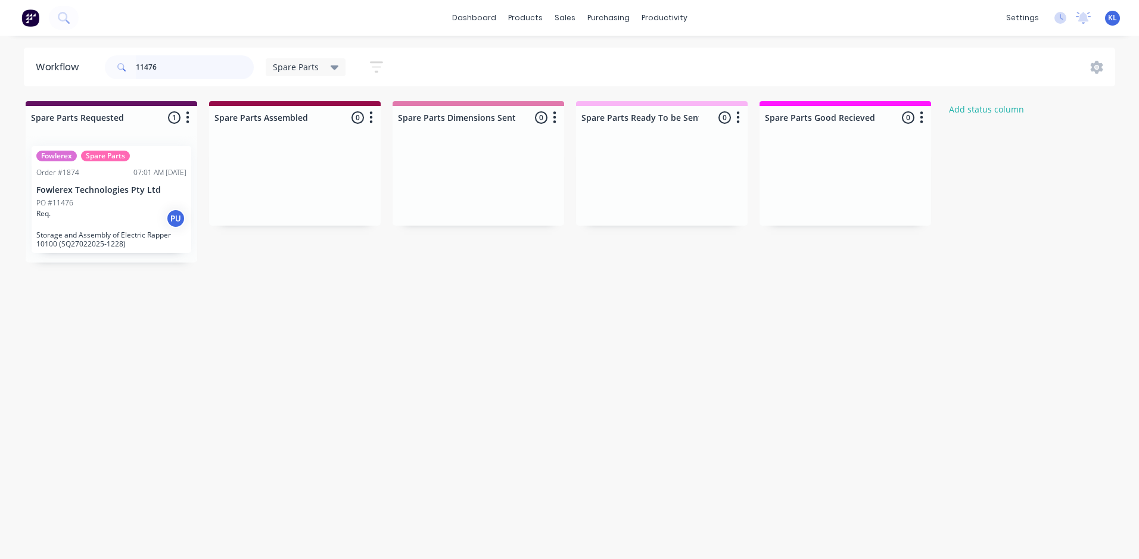
drag, startPoint x: 160, startPoint y: 68, endPoint x: 104, endPoint y: 68, distance: 55.4
click at [104, 68] on div "11476 Spare Parts Save new view None (Default) edit All edit Production edit Sp…" at bounding box center [249, 67] width 294 height 36
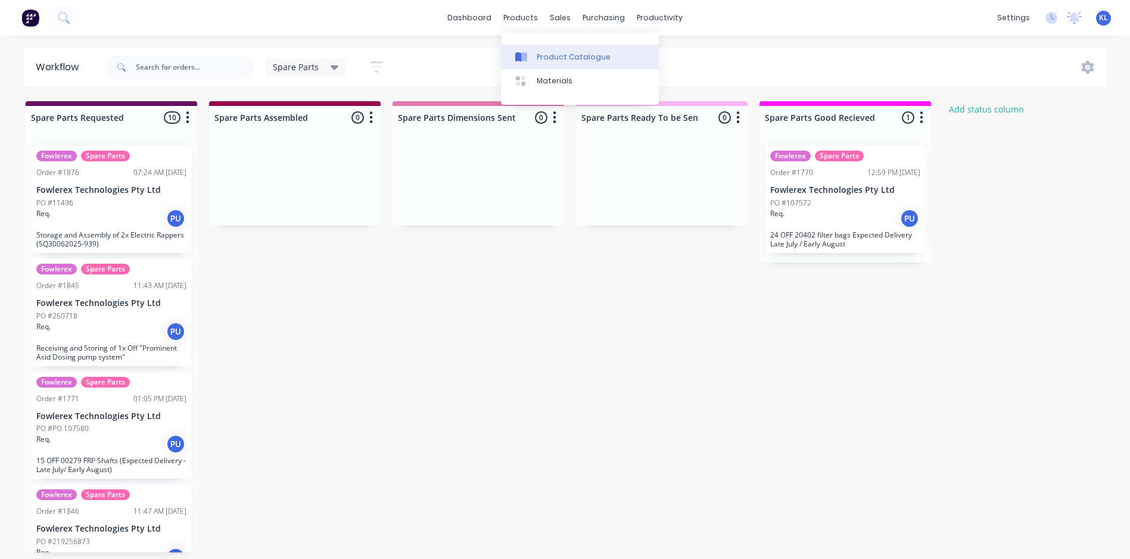
click at [571, 55] on div "Product Catalogue" at bounding box center [574, 57] width 74 height 11
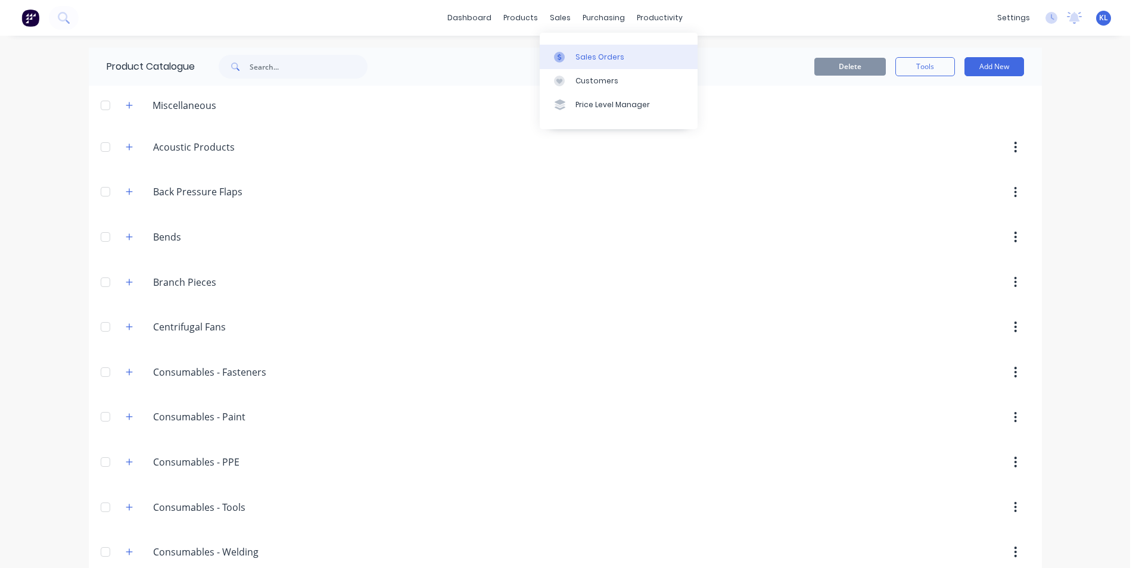
click at [605, 61] on div "Sales Orders" at bounding box center [599, 57] width 49 height 11
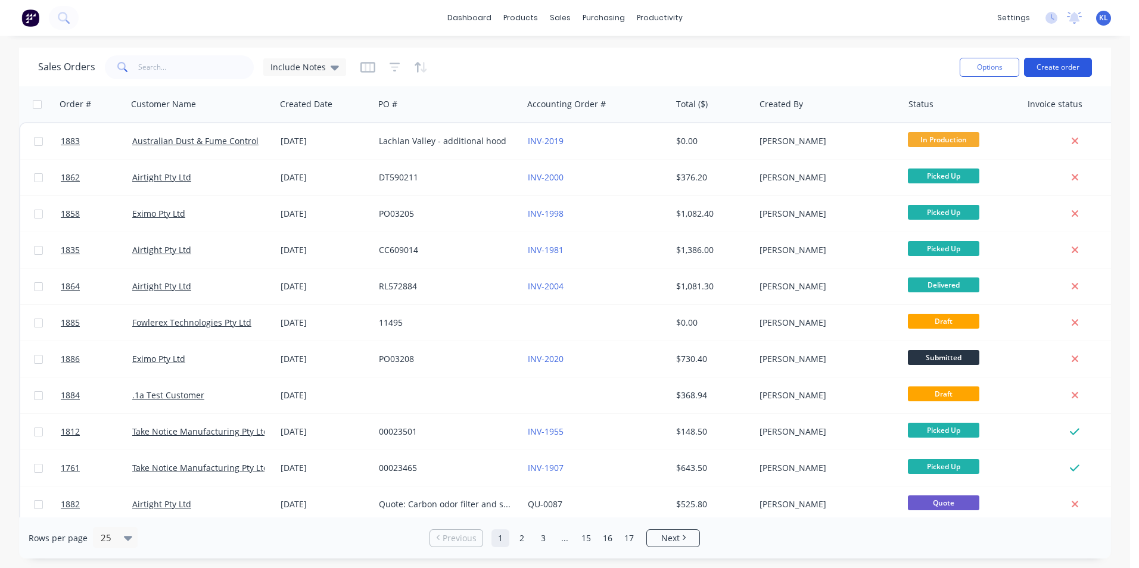
click at [1053, 71] on button "Create order" at bounding box center [1058, 67] width 68 height 19
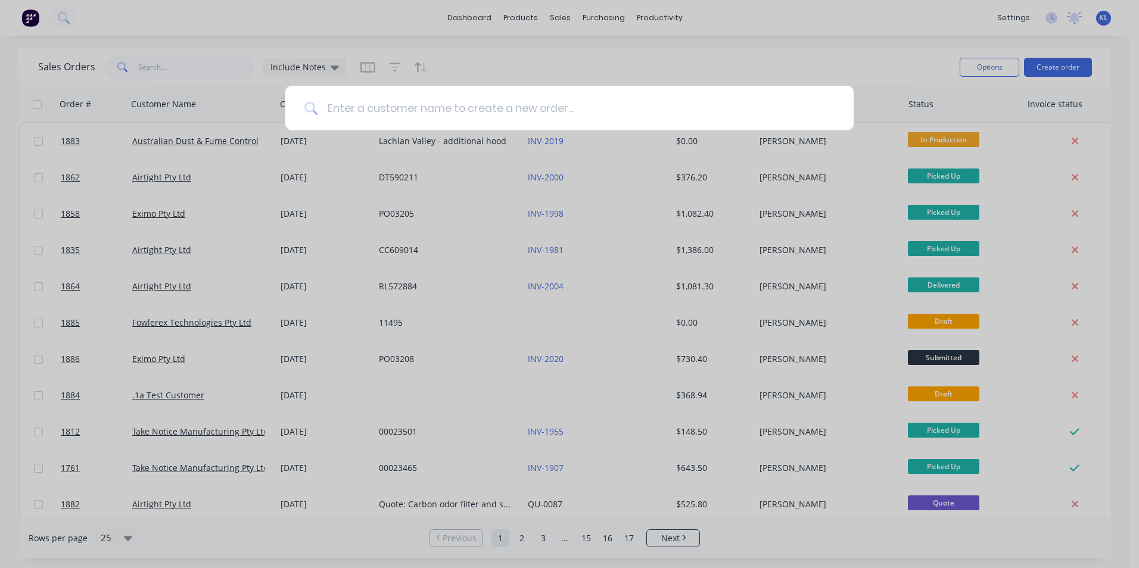
click at [644, 114] on input at bounding box center [575, 108] width 517 height 45
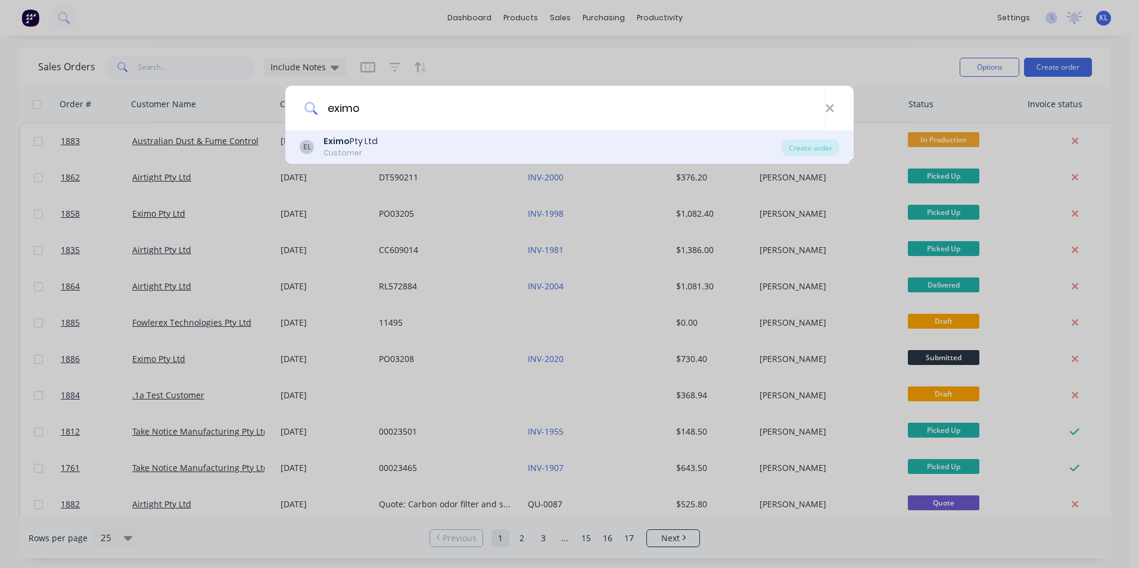
click at [384, 144] on div "EL Eximo Pty Ltd Customer" at bounding box center [541, 146] width 482 height 23
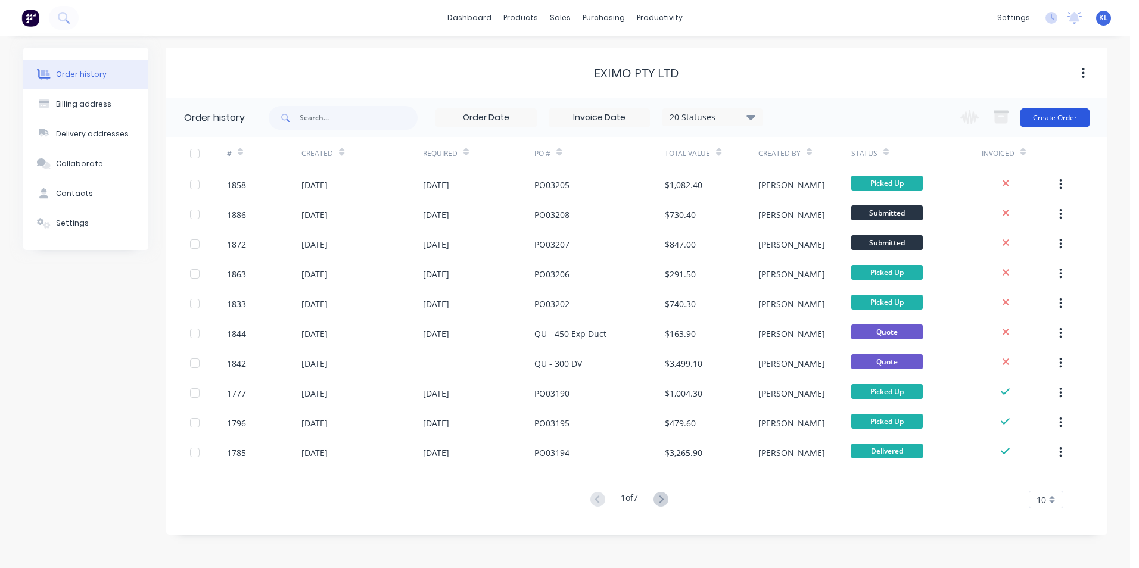
click at [1040, 121] on button "Create Order" at bounding box center [1054, 117] width 69 height 19
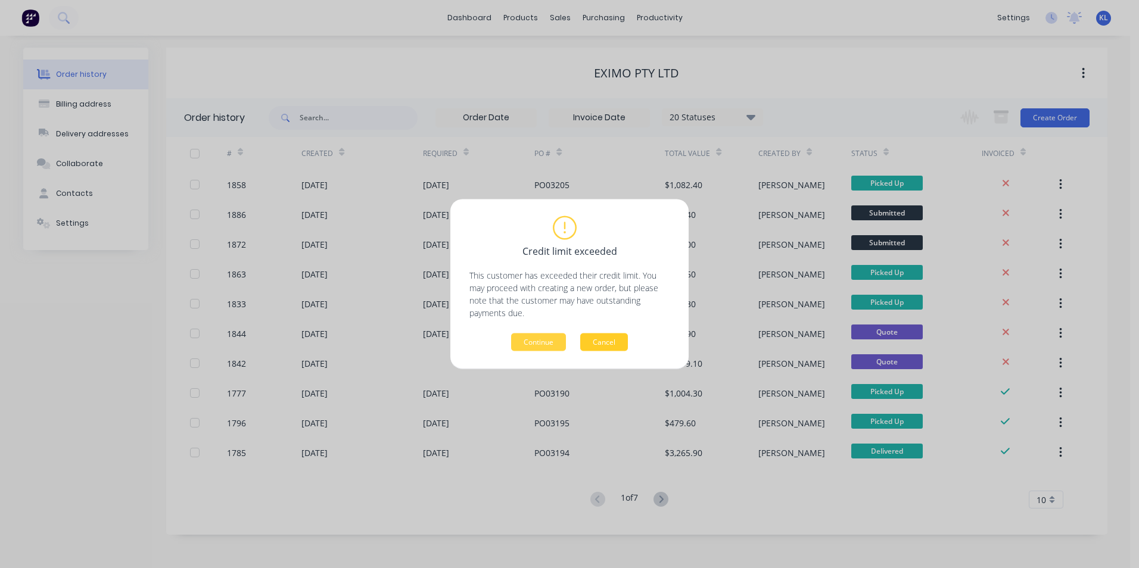
click at [601, 340] on button "Cancel" at bounding box center [604, 342] width 48 height 18
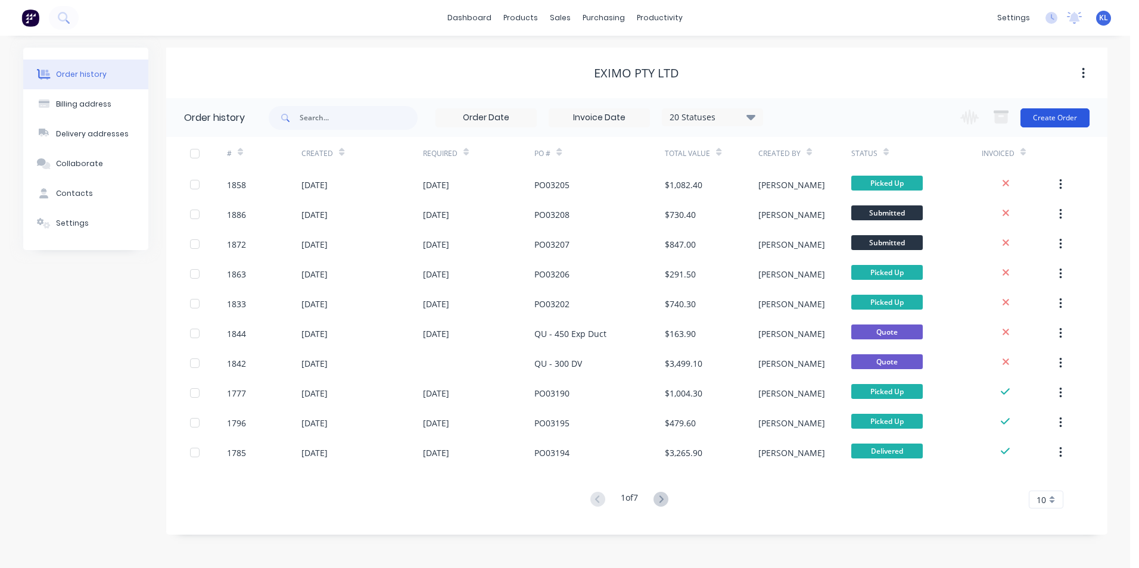
click at [1049, 114] on button "Create Order" at bounding box center [1054, 117] width 69 height 19
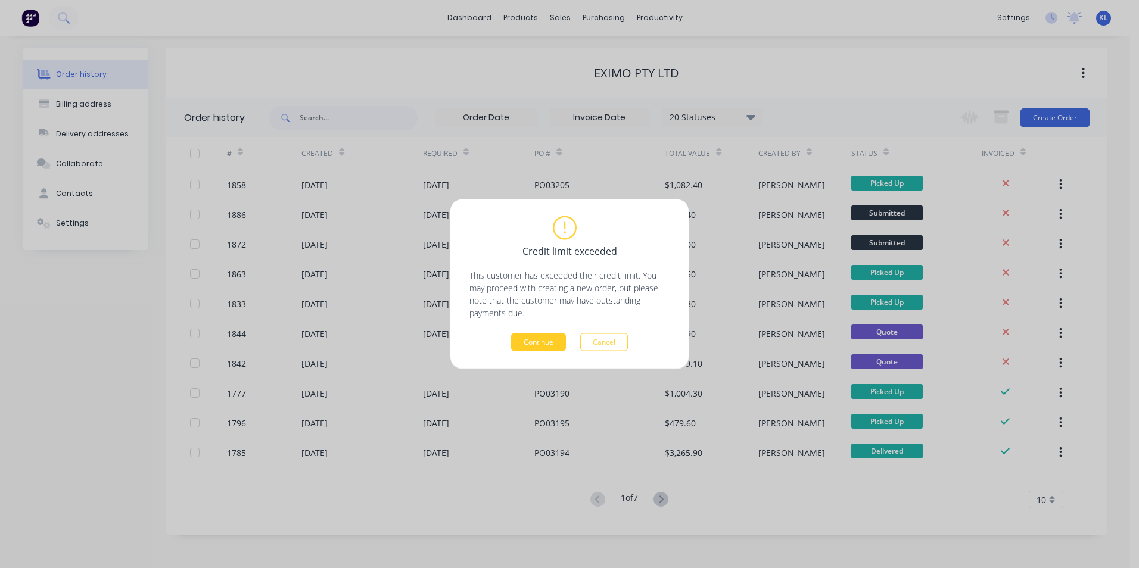
click at [541, 338] on button "Continue" at bounding box center [538, 342] width 55 height 18
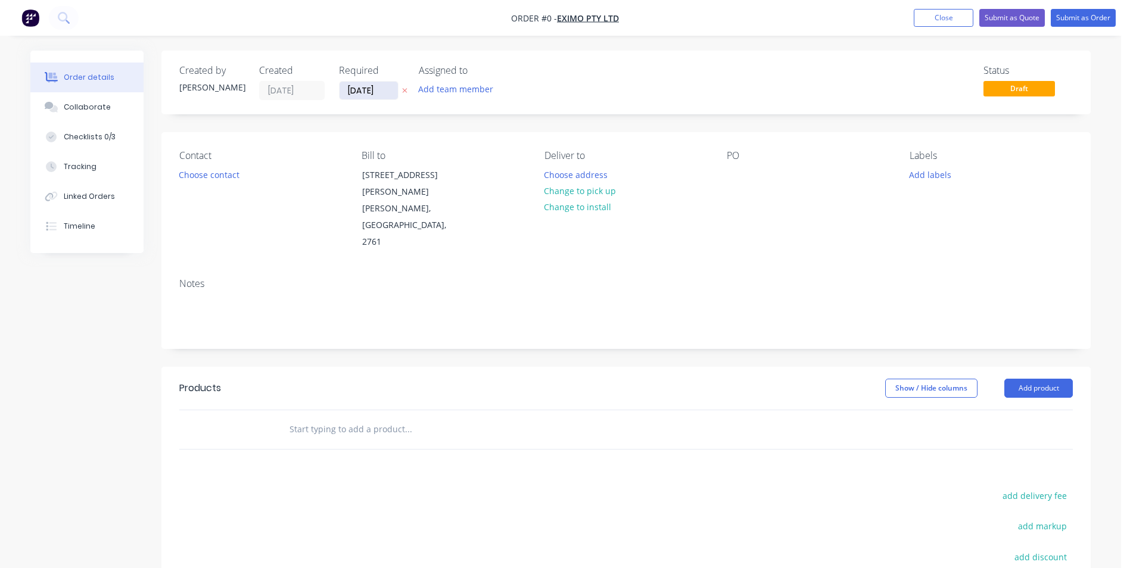
click at [356, 88] on input "[DATE]" at bounding box center [368, 91] width 58 height 18
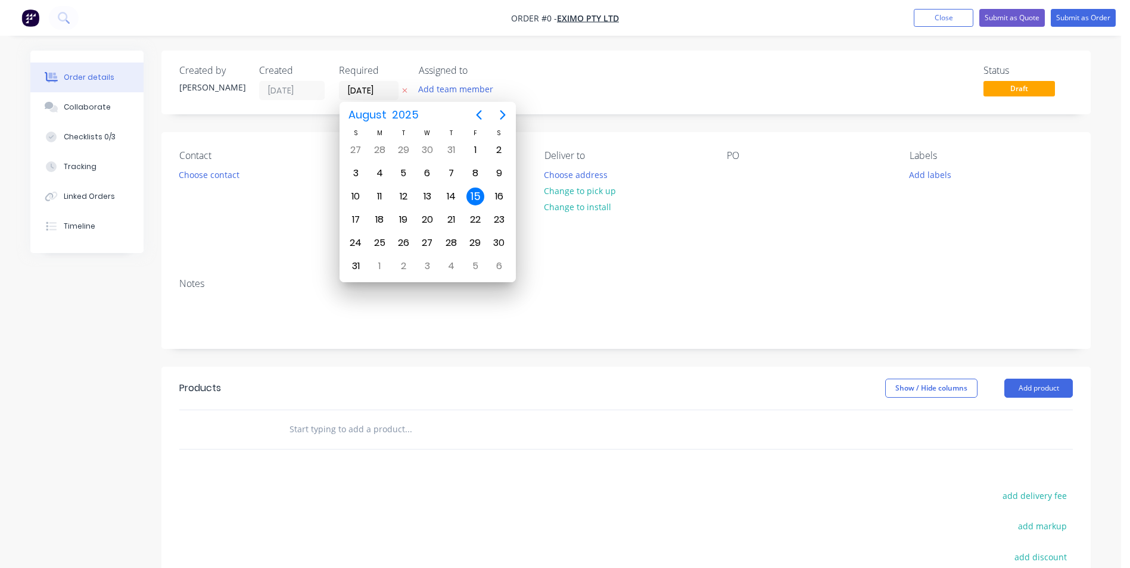
click at [473, 195] on div "15" at bounding box center [475, 197] width 18 height 18
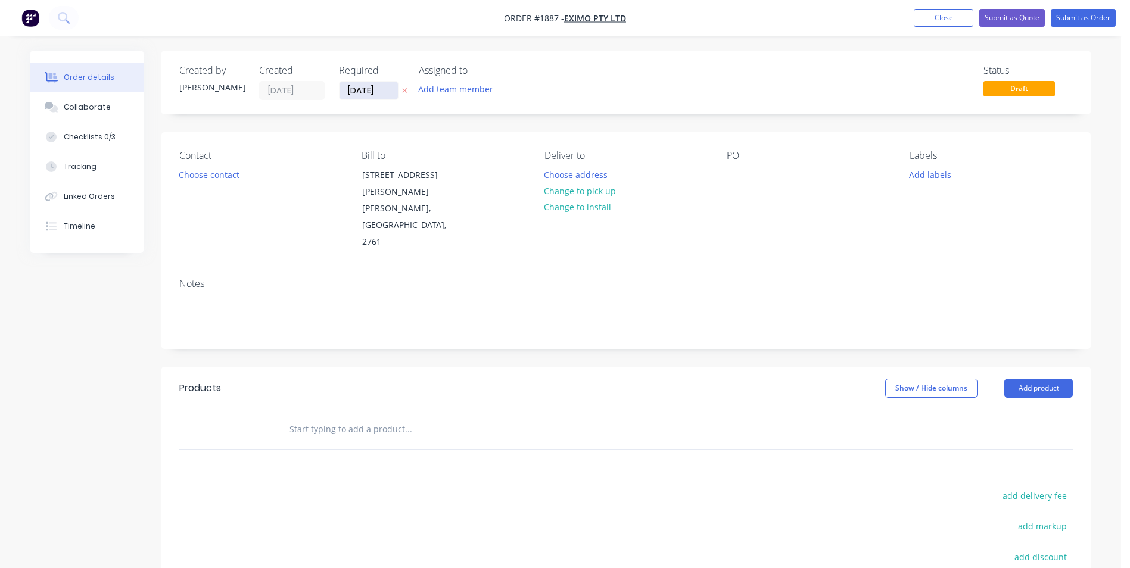
click at [357, 89] on input "[DATE]" at bounding box center [368, 91] width 58 height 18
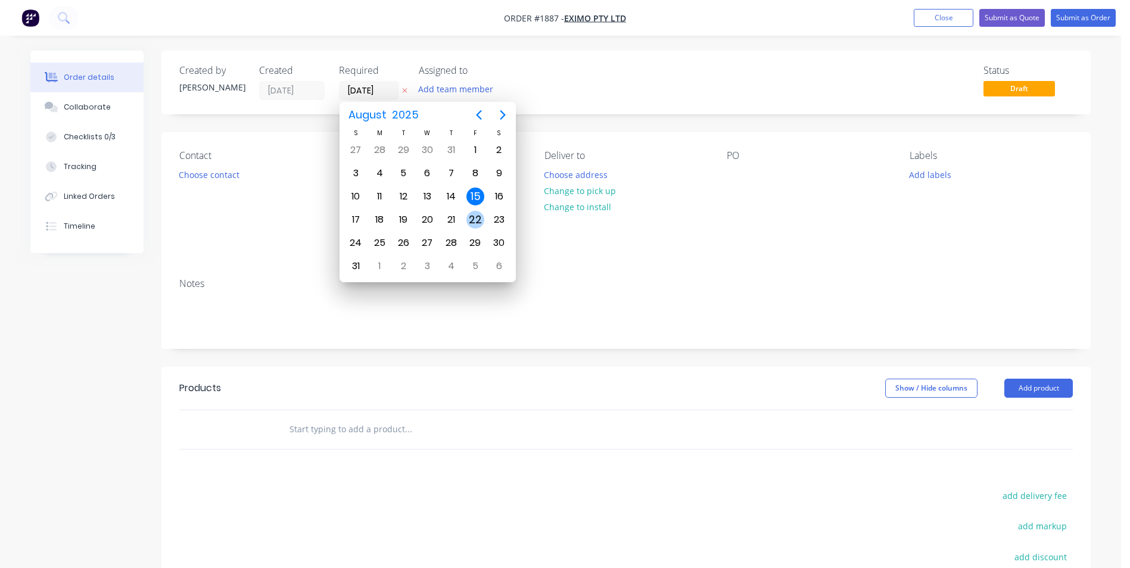
click at [470, 220] on div "22" at bounding box center [475, 220] width 18 height 18
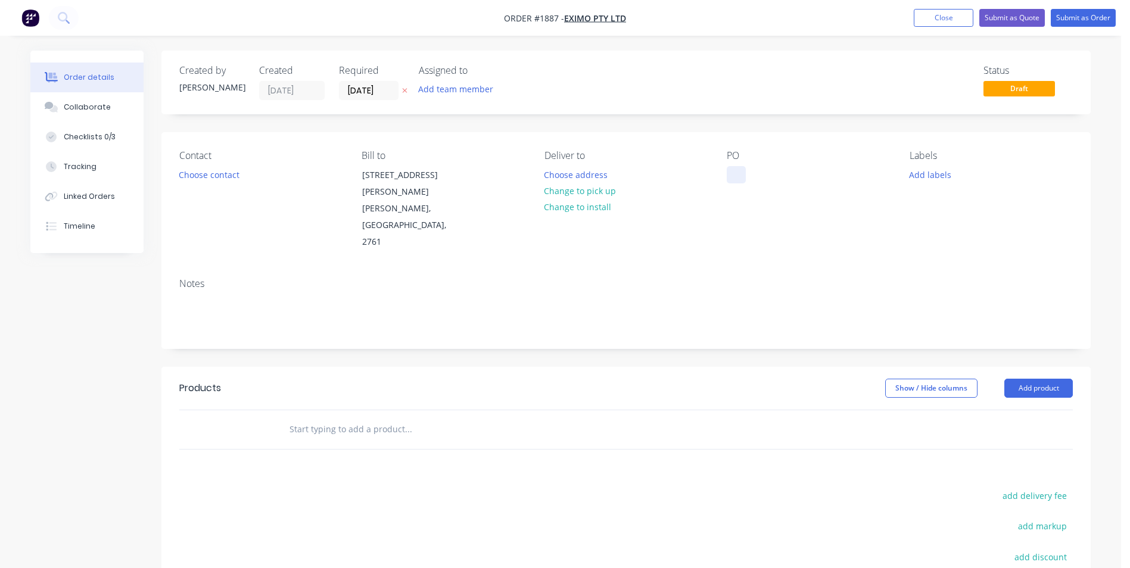
click at [737, 171] on div at bounding box center [736, 174] width 19 height 17
click at [928, 179] on button "Add labels" at bounding box center [929, 174] width 55 height 16
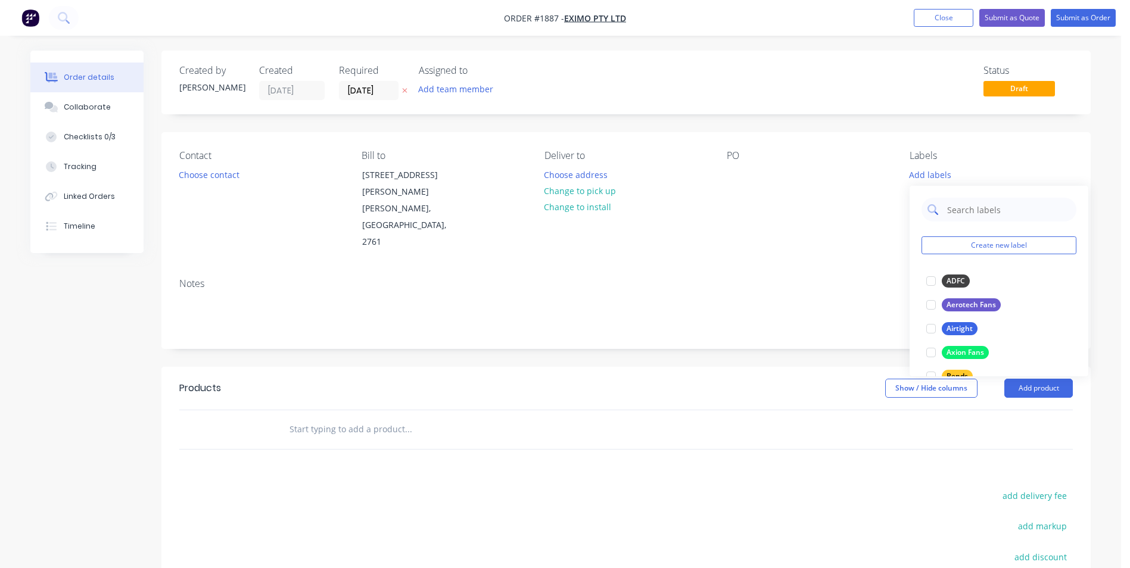
click at [957, 210] on input "text" at bounding box center [1008, 210] width 124 height 24
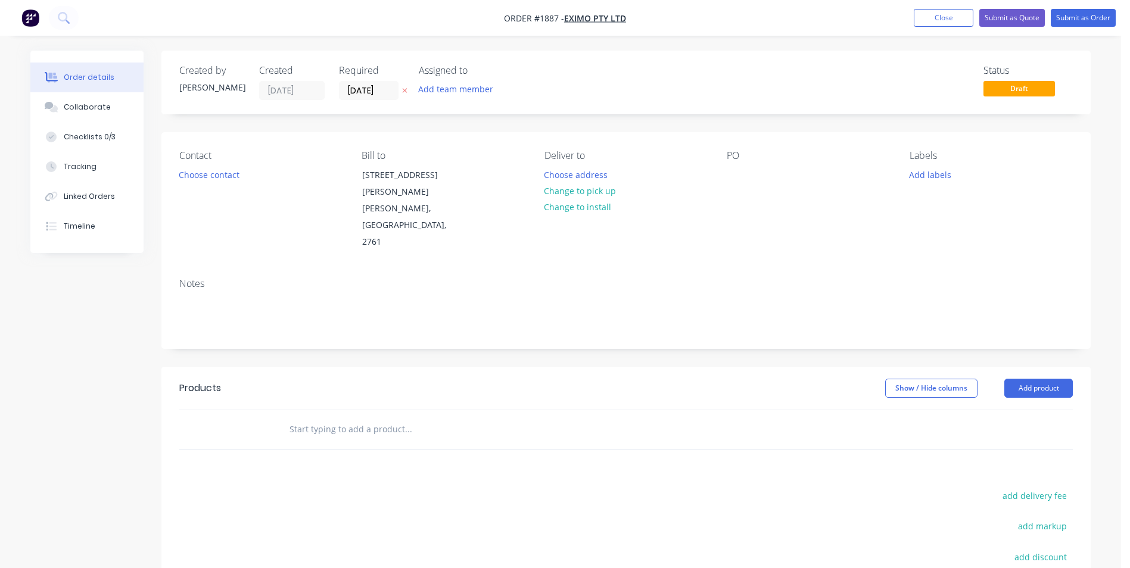
click at [735, 187] on div "PO" at bounding box center [808, 200] width 163 height 101
click at [735, 181] on div at bounding box center [736, 174] width 19 height 17
click at [738, 177] on div at bounding box center [736, 174] width 19 height 17
paste div
click at [799, 196] on div "PO PO03210" at bounding box center [808, 200] width 163 height 101
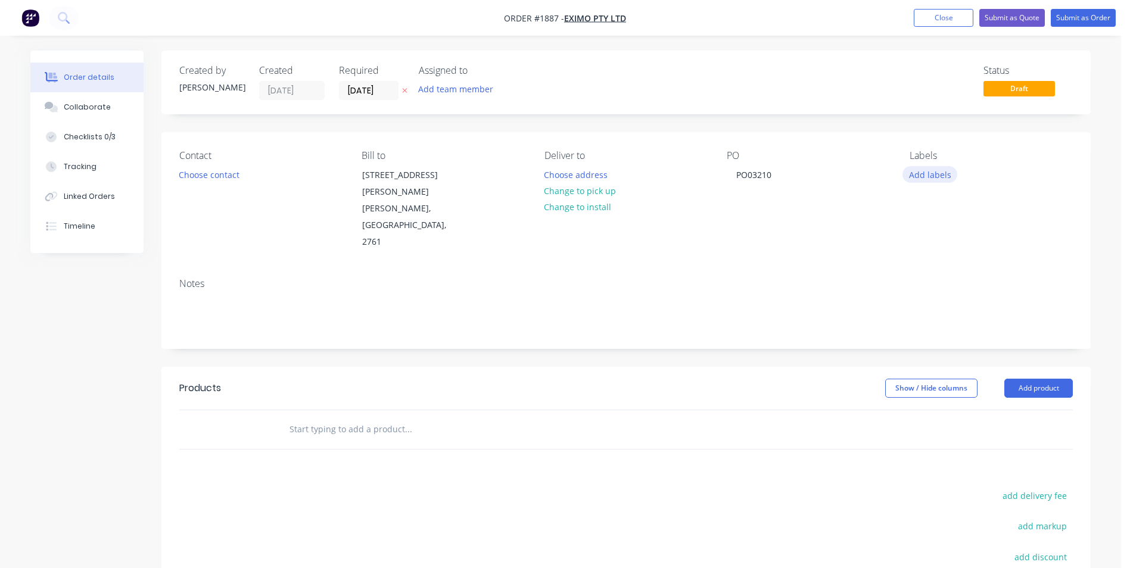
click at [928, 174] on button "Add labels" at bounding box center [929, 174] width 55 height 16
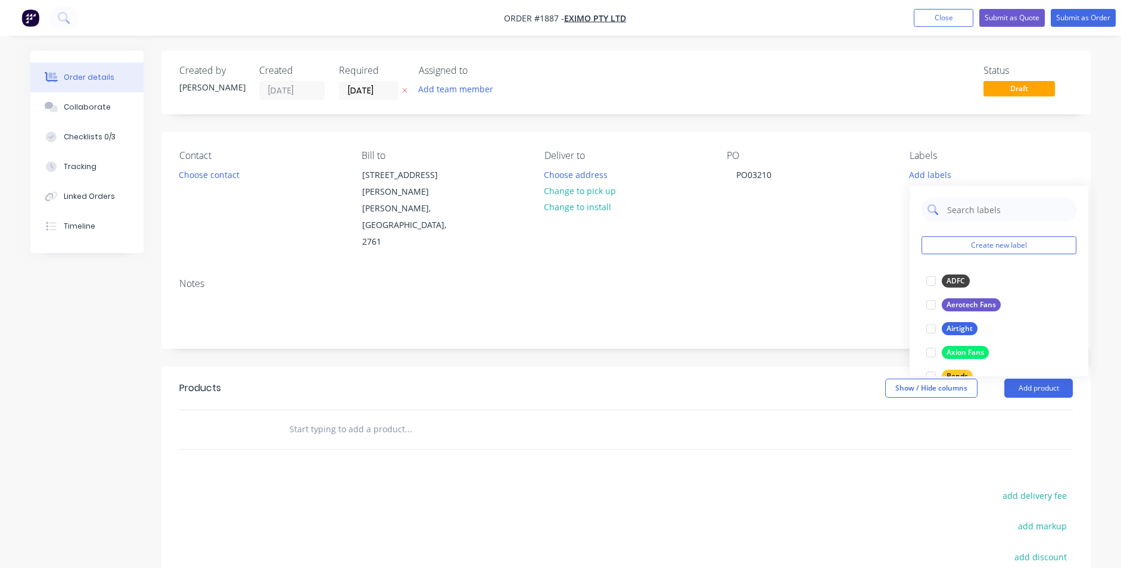
click at [958, 214] on input "text" at bounding box center [1008, 210] width 124 height 24
click at [857, 225] on div "Contact Choose contact [PERSON_NAME] to [STREET_ADDRESS][PERSON_NAME][PERSON_NA…" at bounding box center [625, 200] width 929 height 136
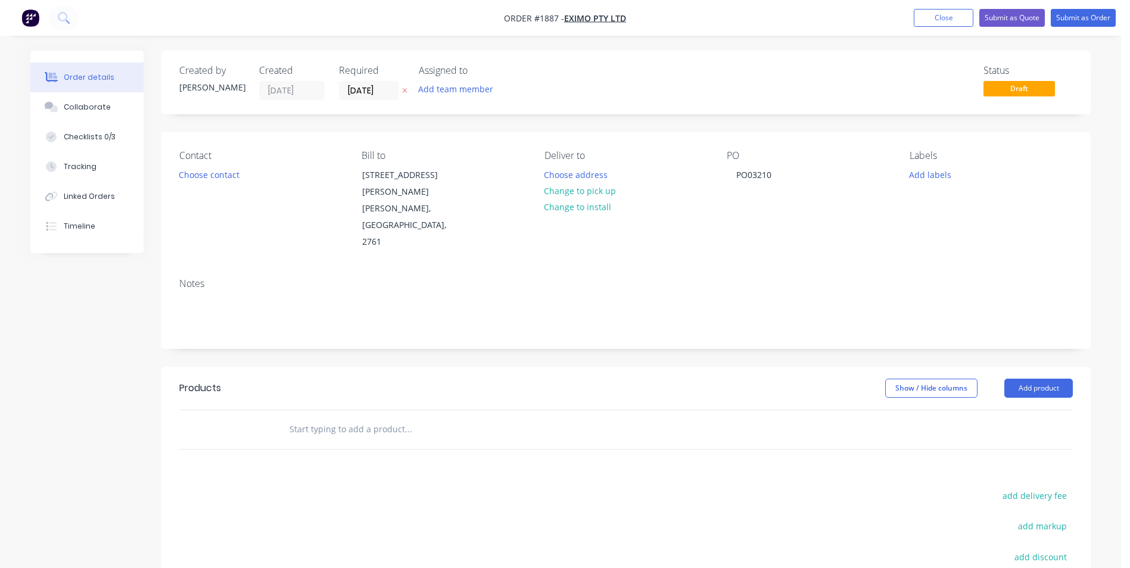
click at [204, 194] on div "Contact Choose contact" at bounding box center [260, 200] width 163 height 101
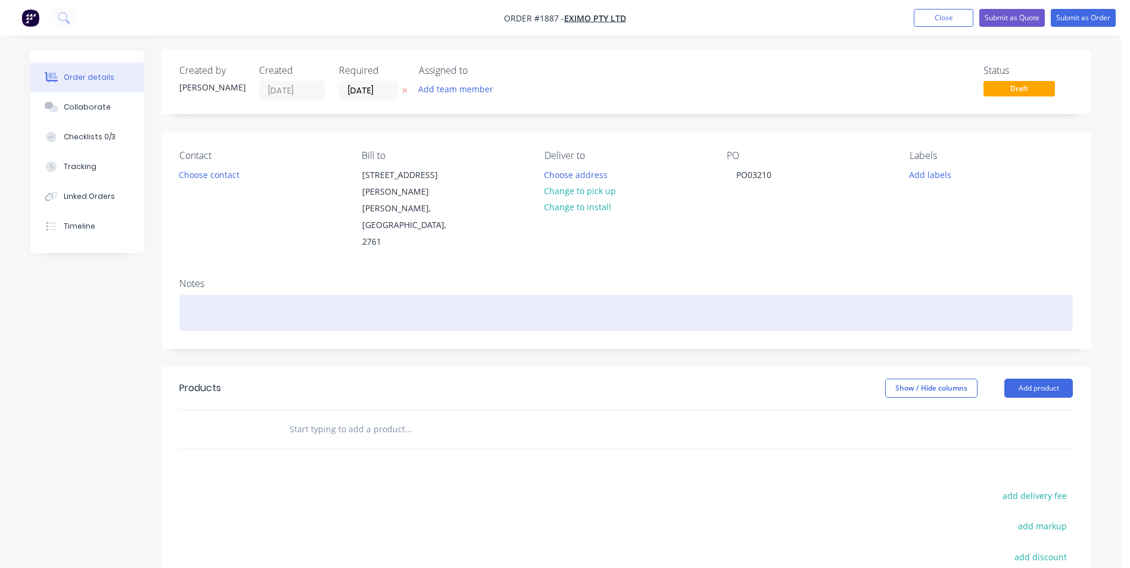
click at [204, 295] on div at bounding box center [625, 313] width 893 height 36
click at [198, 295] on div at bounding box center [625, 313] width 893 height 36
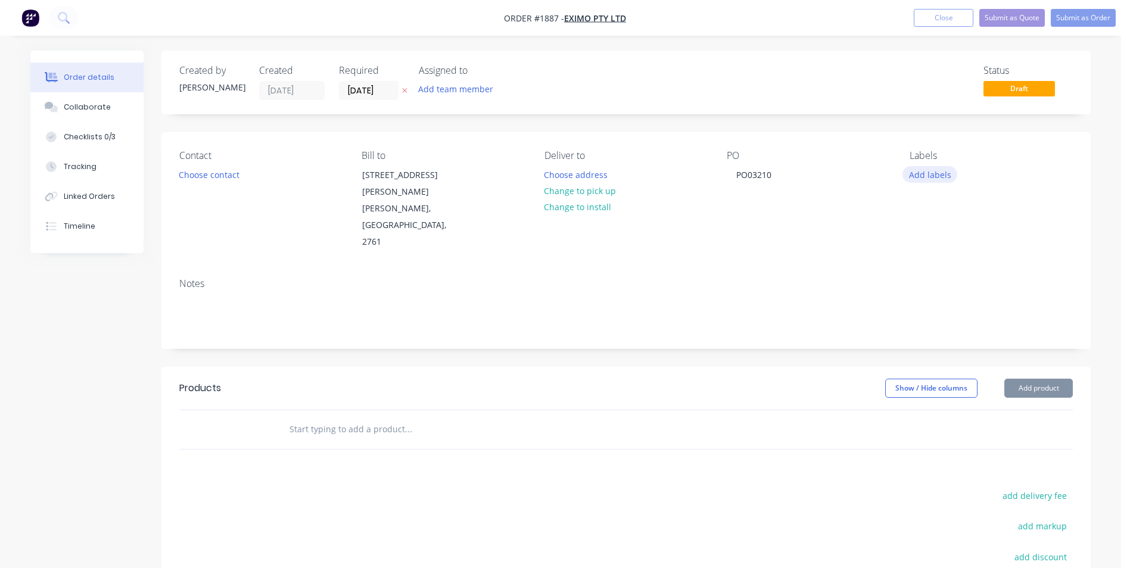
click at [930, 174] on button "Add labels" at bounding box center [929, 174] width 55 height 16
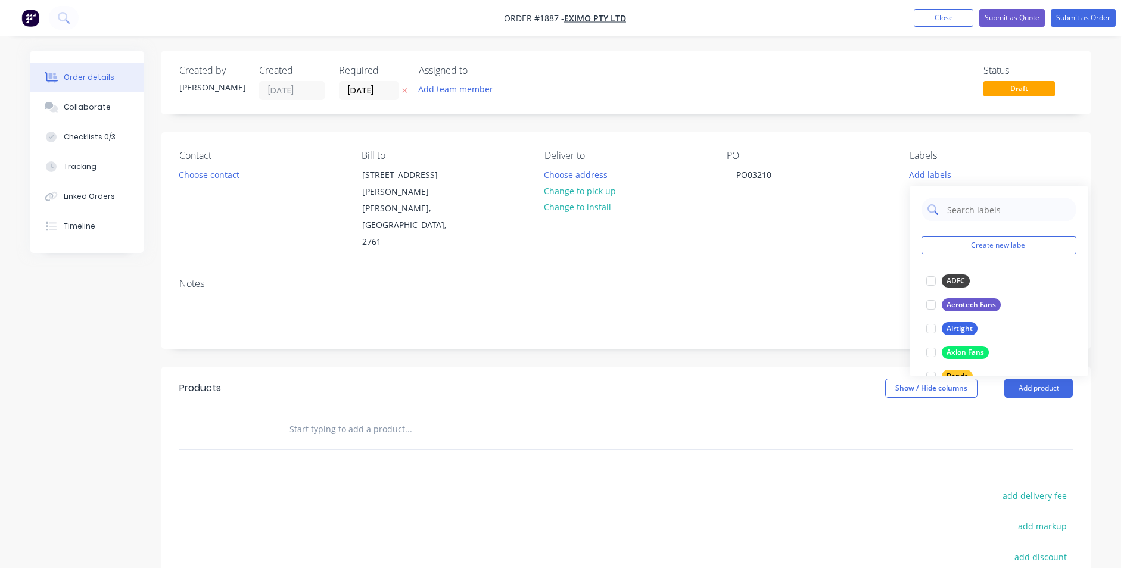
click at [986, 208] on input "text" at bounding box center [1008, 210] width 124 height 24
click at [434, 321] on div "Created by [PERSON_NAME] Created [DATE] Required [DATE] Assigned to Add team me…" at bounding box center [625, 393] width 929 height 685
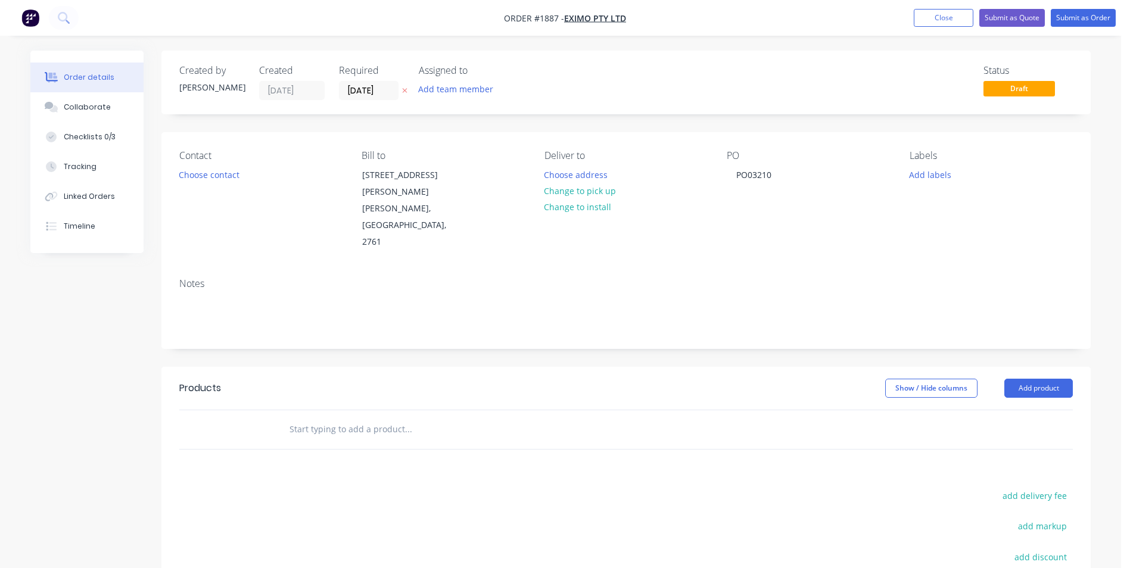
drag, startPoint x: 385, startPoint y: 406, endPoint x: 375, endPoint y: 393, distance: 15.7
click at [385, 417] on input "text" at bounding box center [408, 429] width 238 height 24
click at [217, 173] on button "Choose contact" at bounding box center [209, 174] width 73 height 16
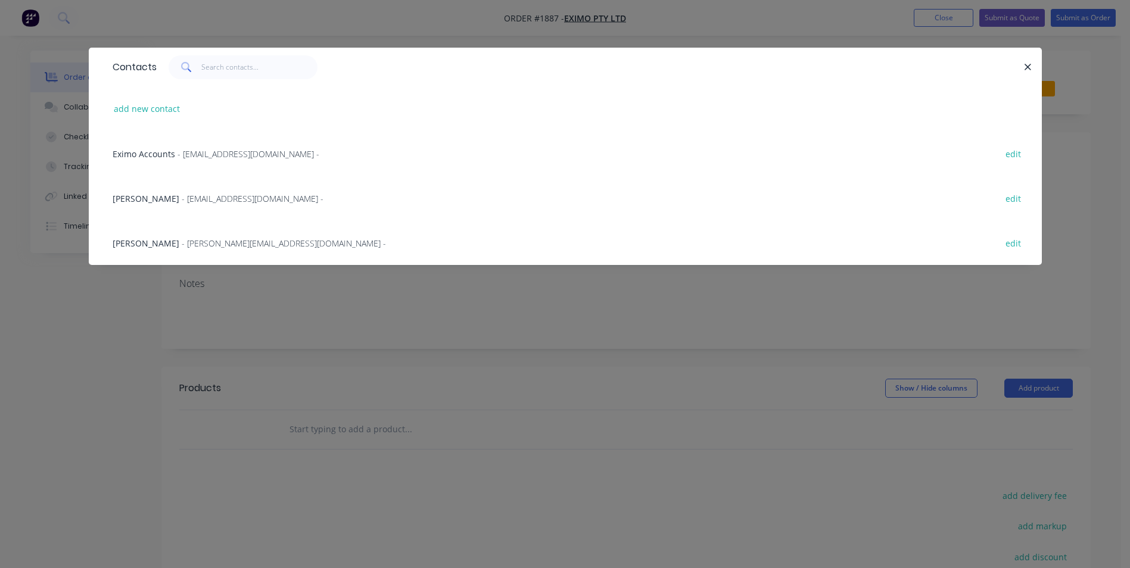
drag, startPoint x: 153, startPoint y: 261, endPoint x: 152, endPoint y: 251, distance: 10.1
drag, startPoint x: 152, startPoint y: 251, endPoint x: 154, endPoint y: 244, distance: 7.4
click at [155, 243] on span "[PERSON_NAME]" at bounding box center [146, 243] width 67 height 11
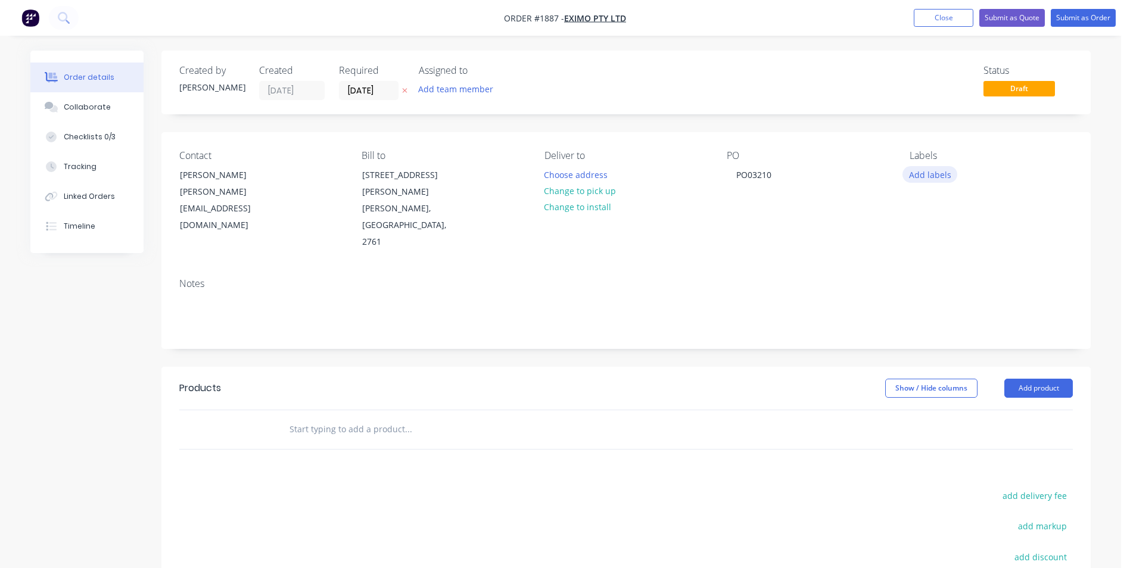
click at [909, 176] on button "Add labels" at bounding box center [929, 174] width 55 height 16
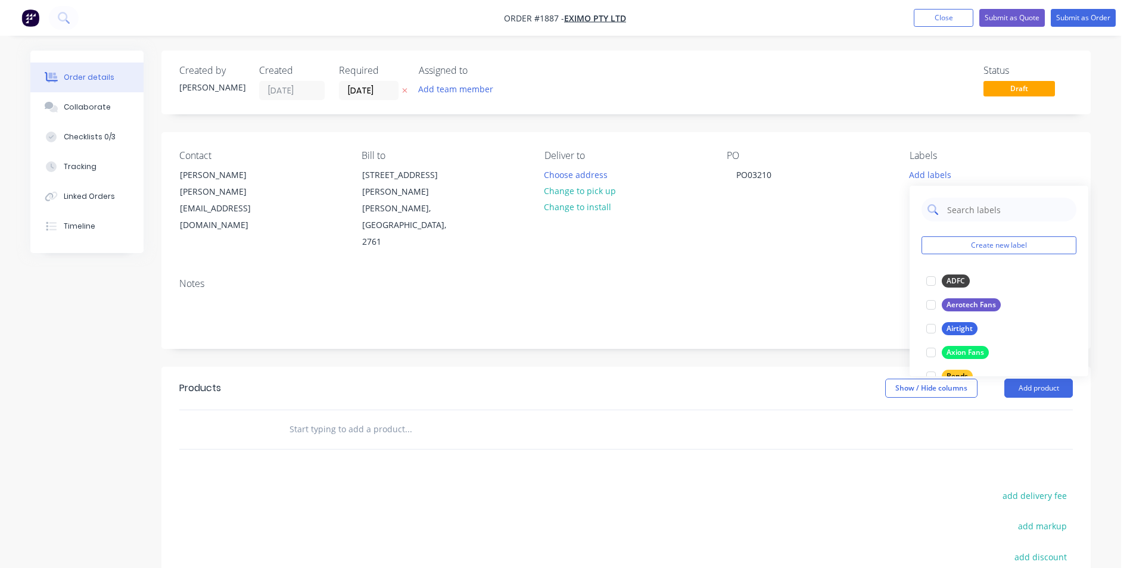
click at [963, 207] on input "text" at bounding box center [1008, 210] width 124 height 24
click at [950, 282] on div "Eximo" at bounding box center [957, 281] width 30 height 13
click at [828, 278] on div "Notes" at bounding box center [625, 283] width 893 height 11
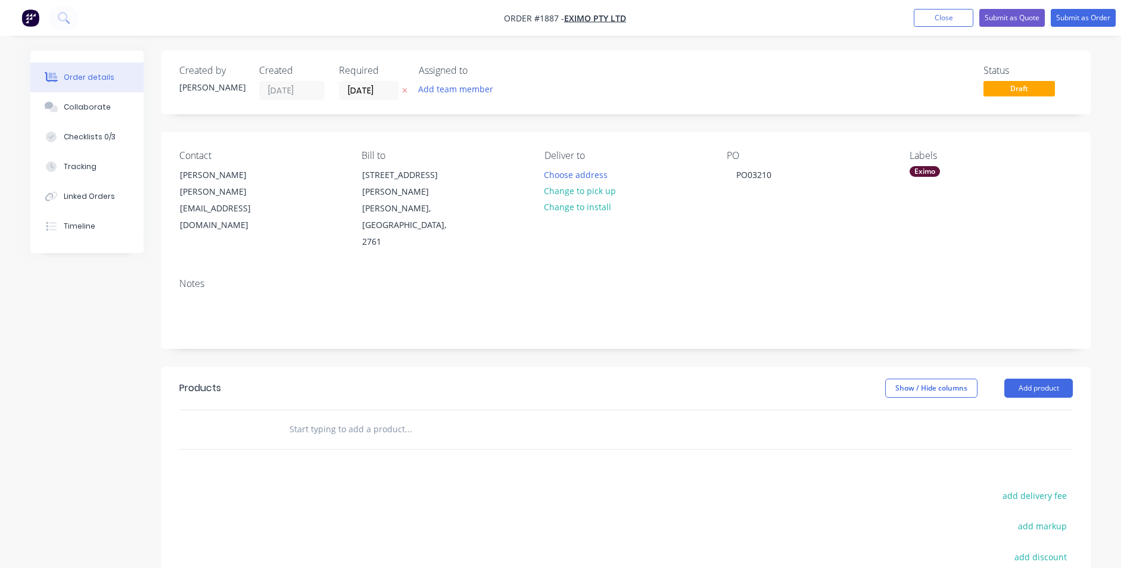
click at [936, 174] on div "Eximo" at bounding box center [924, 171] width 30 height 11
click at [978, 197] on input "text" at bounding box center [1008, 204] width 124 height 24
click at [933, 275] on div at bounding box center [931, 275] width 24 height 24
click at [756, 269] on div "Notes" at bounding box center [625, 309] width 929 height 80
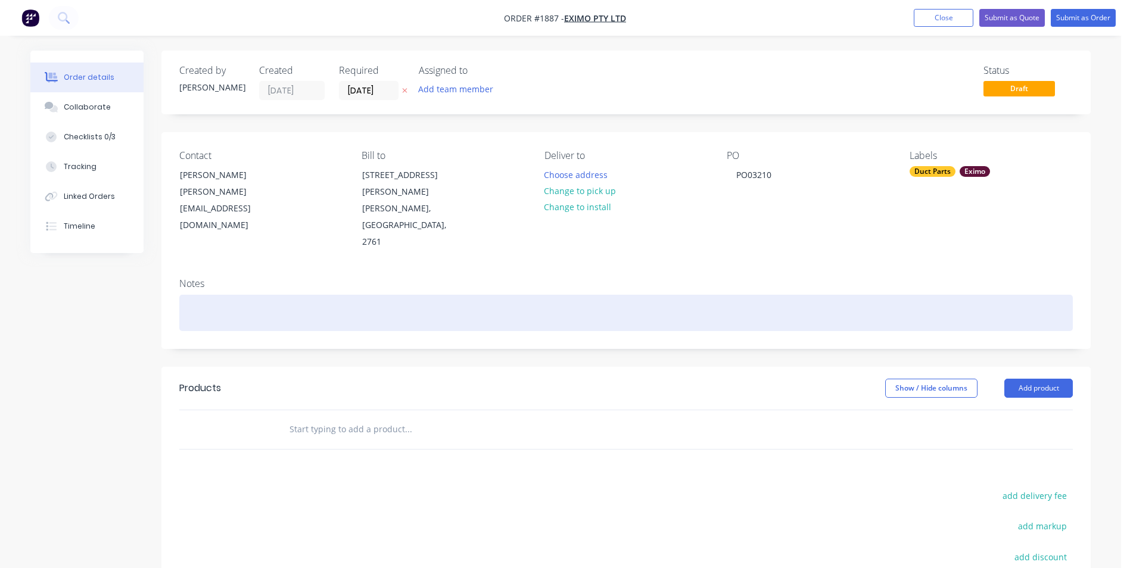
click at [211, 295] on div at bounding box center [625, 313] width 893 height 36
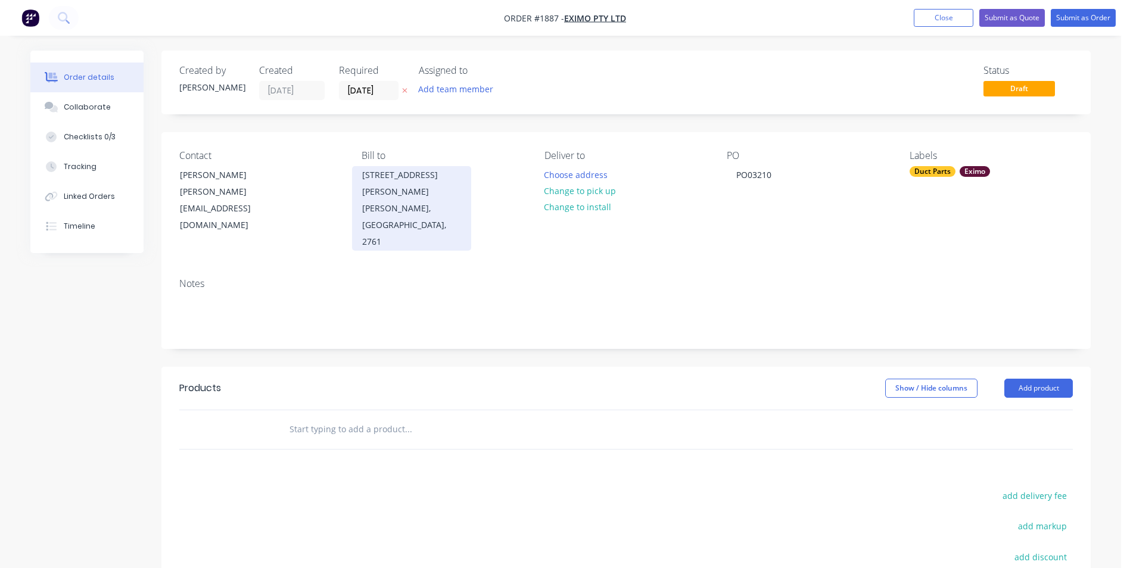
click at [421, 212] on div "[PERSON_NAME], [GEOGRAPHIC_DATA], 2761" at bounding box center [411, 225] width 99 height 50
